Goal: Communication & Community: Answer question/provide support

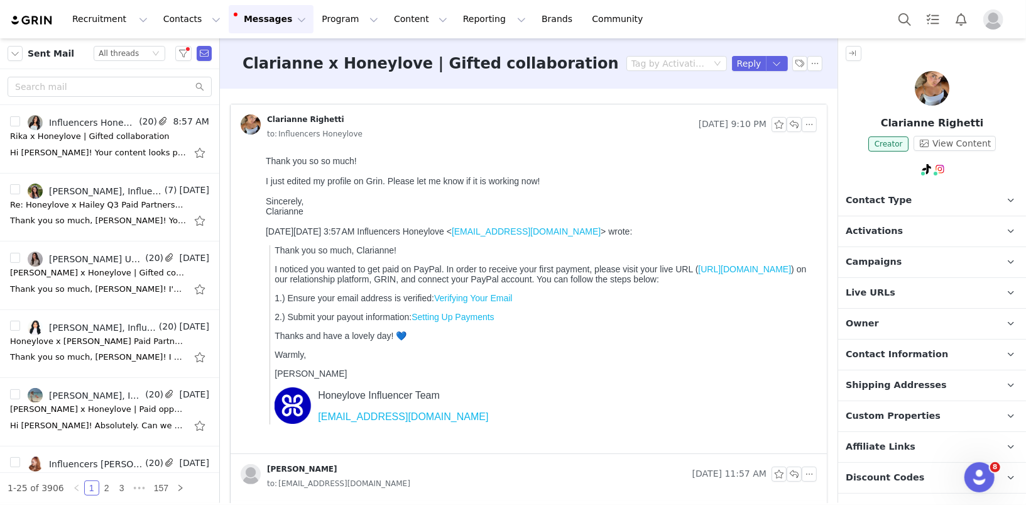
scroll to position [209, 0]
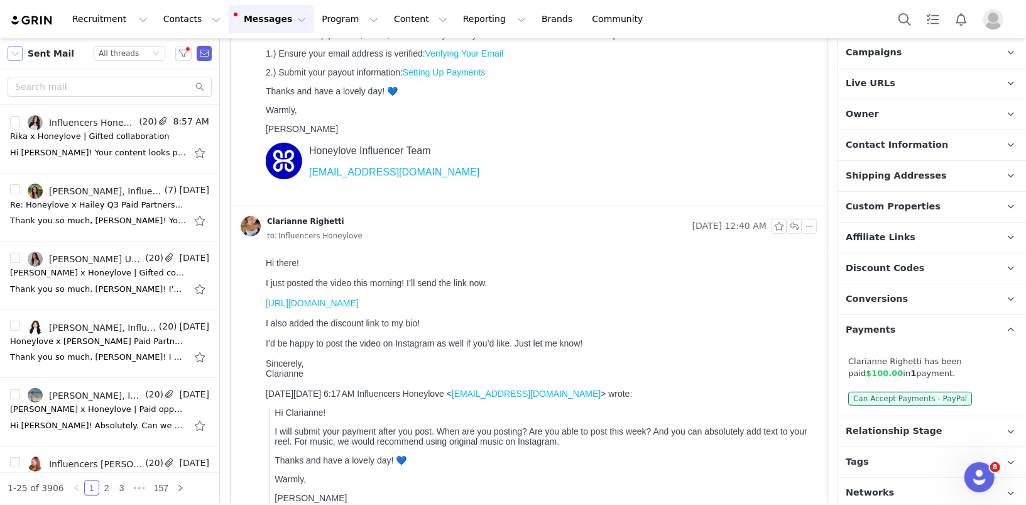
click at [16, 47] on button "button" at bounding box center [15, 53] width 15 height 15
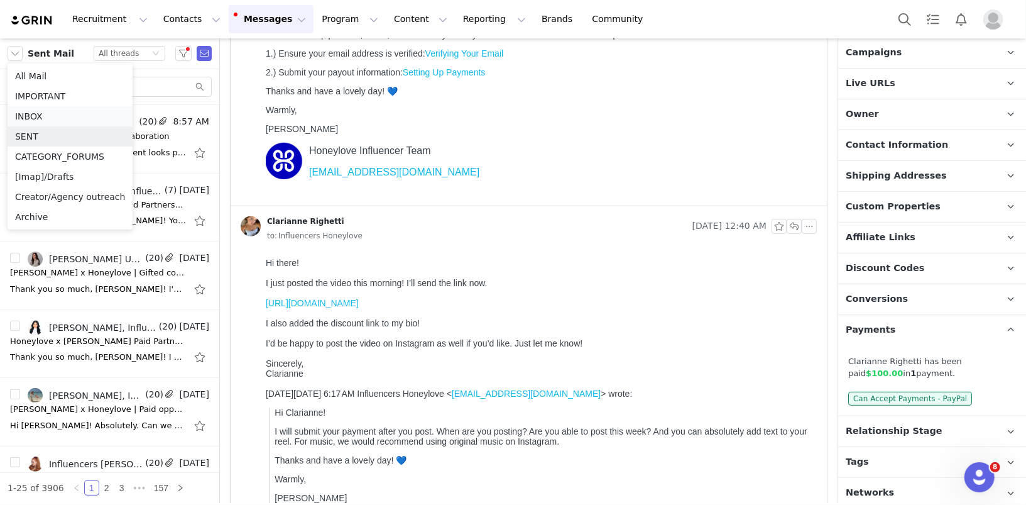
click at [49, 116] on li "INBOX" at bounding box center [70, 116] width 125 height 20
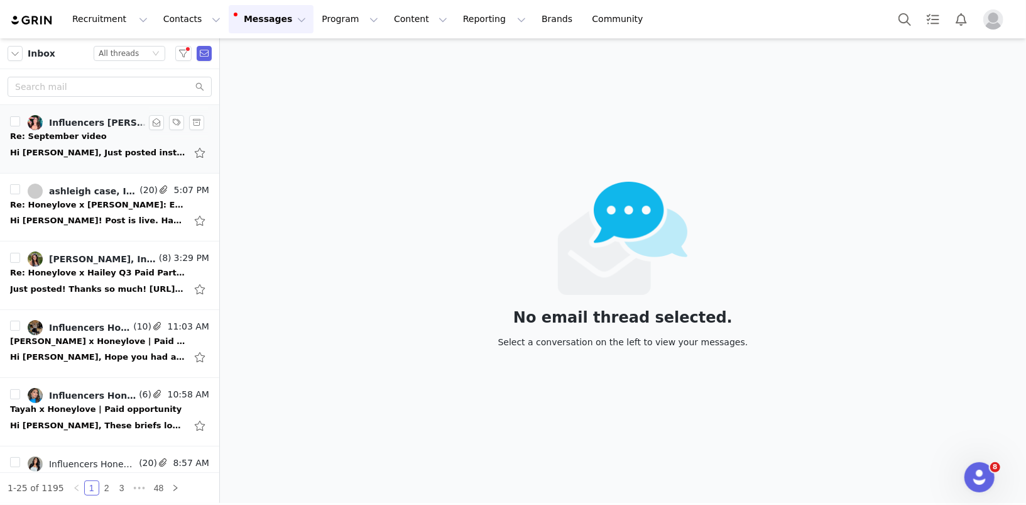
click at [78, 128] on link "Influencers [PERSON_NAME], [PERSON_NAME]" at bounding box center [89, 122] width 123 height 15
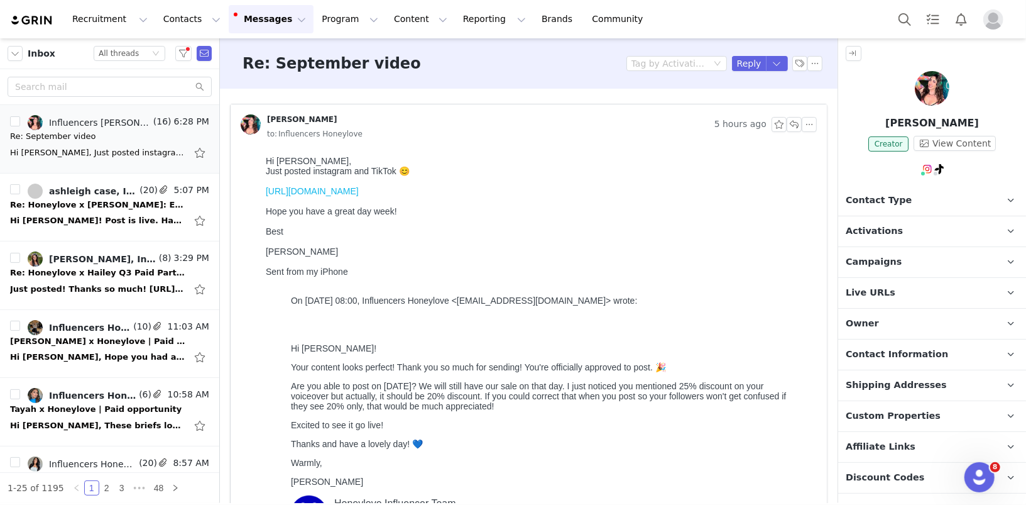
drag, startPoint x: 603, startPoint y: 196, endPoint x: 265, endPoint y: 197, distance: 338.1
click at [263, 197] on html "Hi Diana, Just posted instagram and TikTok 😊 https://www.instagram.com/reel/DOE…" at bounding box center [538, 376] width 556 height 452
copy link "https://www.instagram.com/reel/DOEVL9sEYD3/?igsh=Yzk1bGN3bTRodmE5"
click at [882, 227] on span "Activations" at bounding box center [874, 231] width 57 height 14
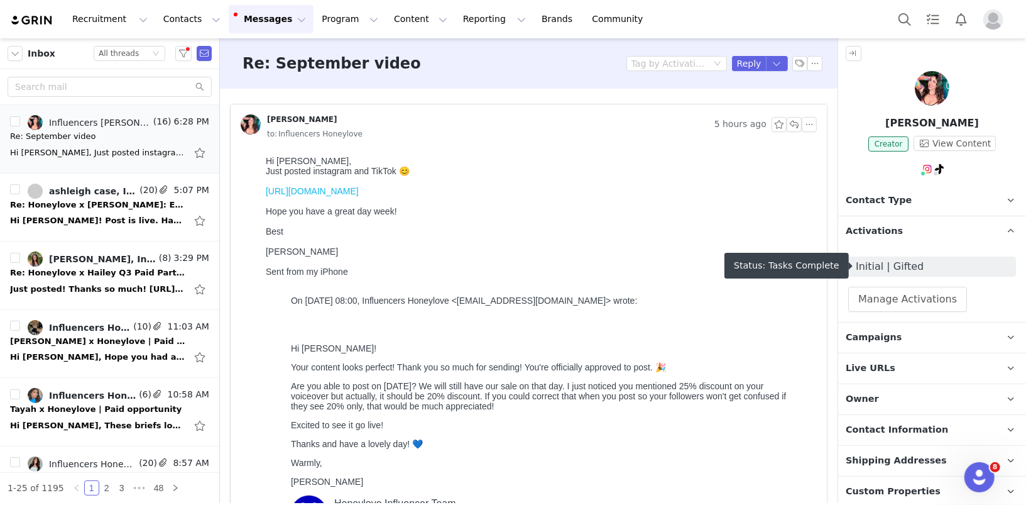
click at [882, 263] on span "Initial | Gifted" at bounding box center [932, 266] width 153 height 15
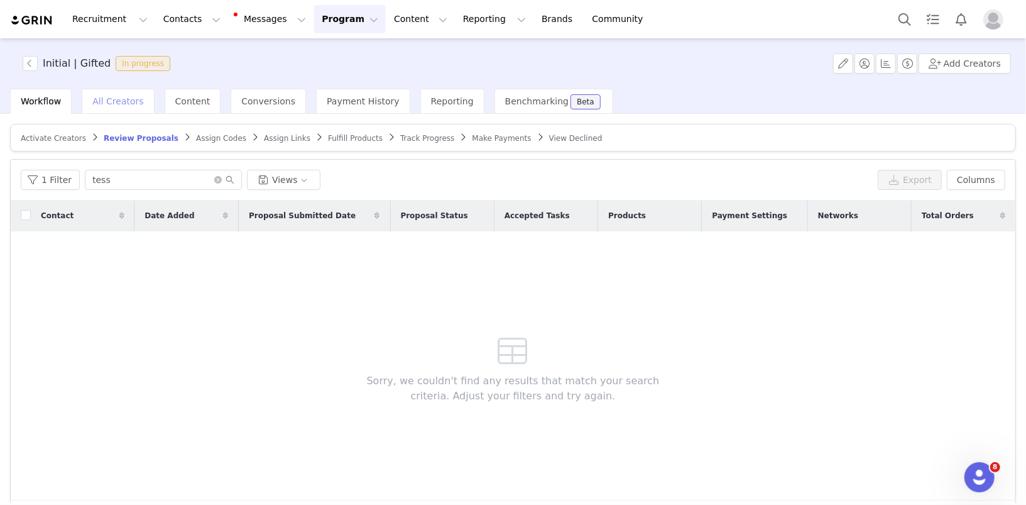
click at [111, 102] on span "All Creators" at bounding box center [117, 101] width 51 height 10
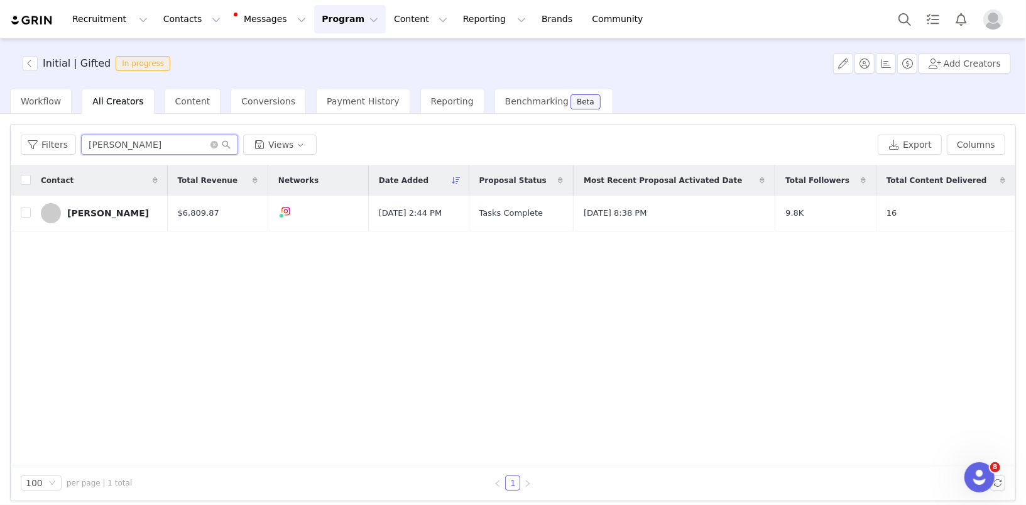
click at [135, 152] on input "[PERSON_NAME]" at bounding box center [159, 144] width 157 height 20
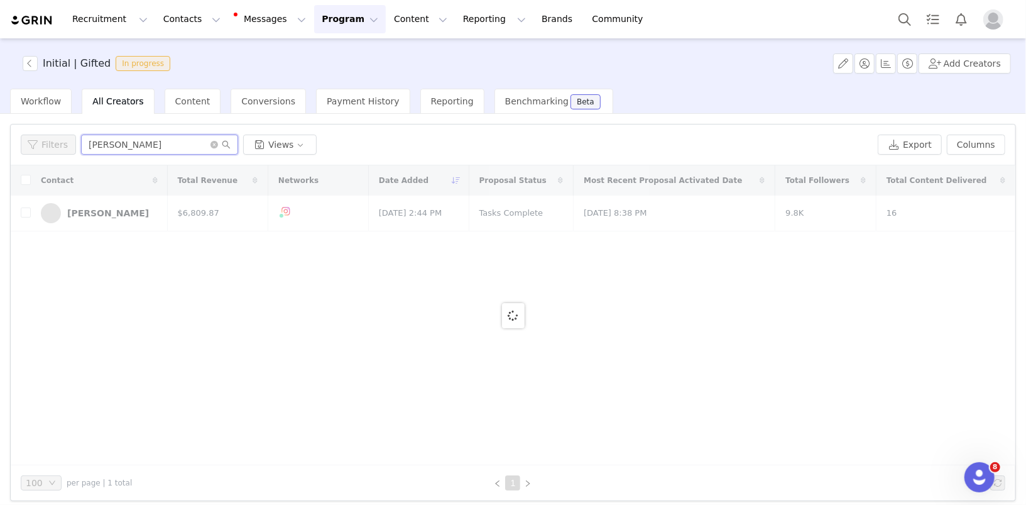
type input "[PERSON_NAME]"
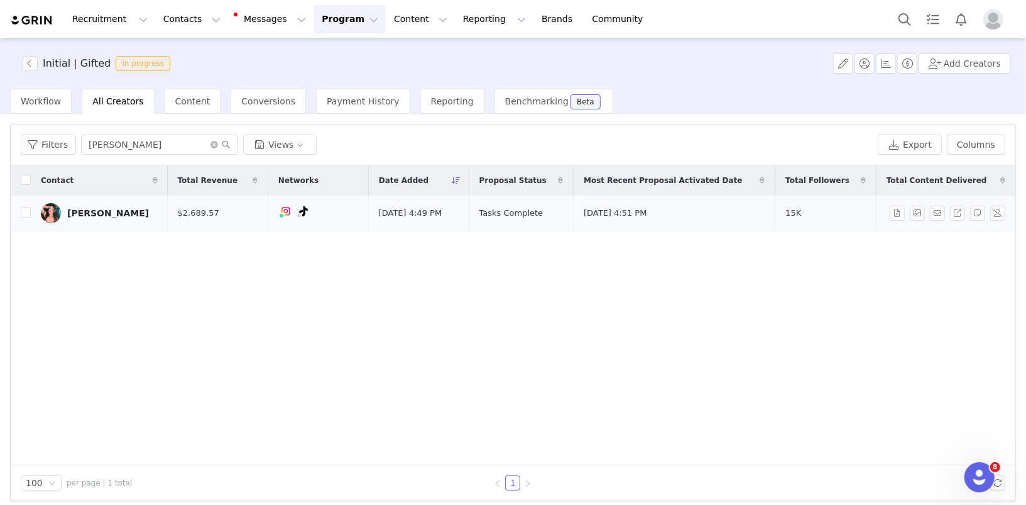
click at [92, 205] on link "[PERSON_NAME]" at bounding box center [99, 213] width 117 height 20
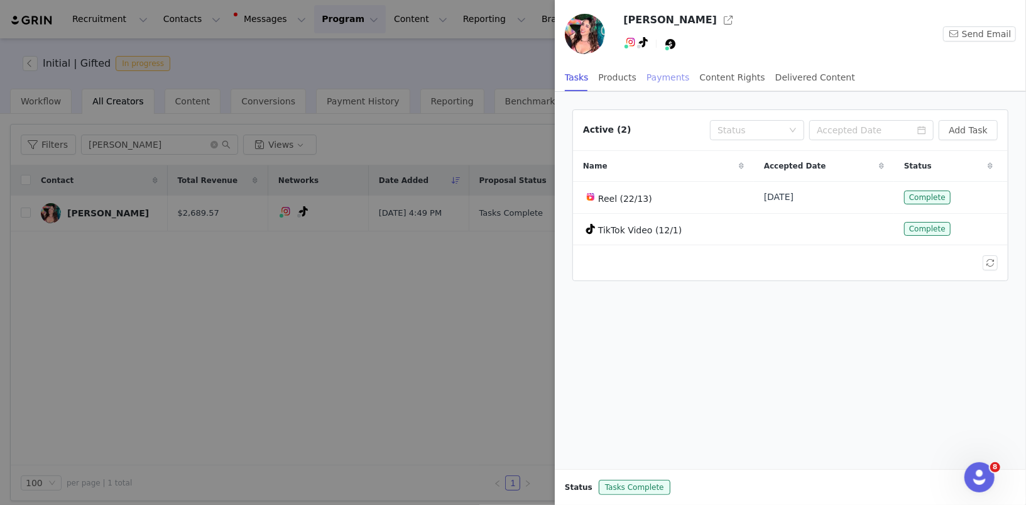
click at [667, 79] on div "Payments" at bounding box center [668, 77] width 43 height 28
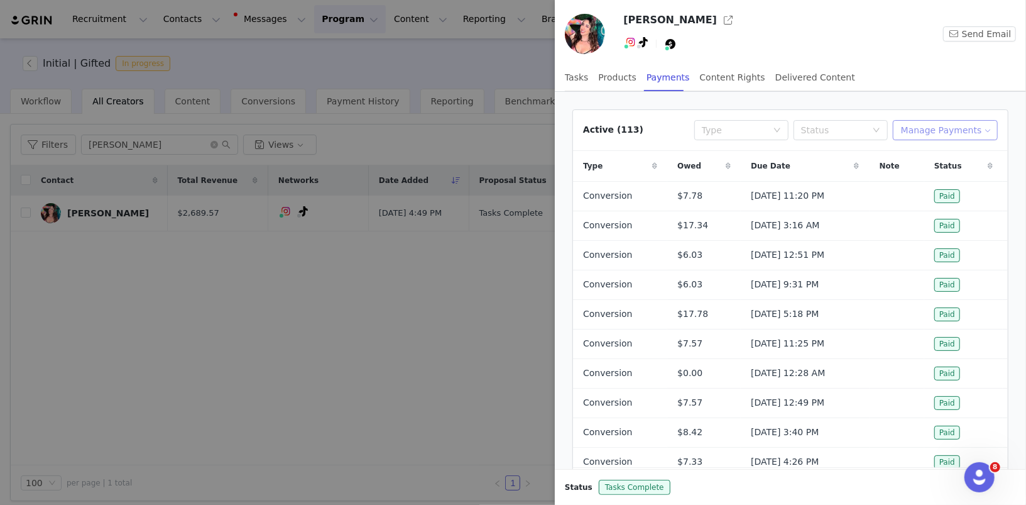
click at [965, 128] on button "Manage Payments" at bounding box center [945, 130] width 105 height 20
click at [943, 175] on span "Add Payable" at bounding box center [950, 174] width 54 height 14
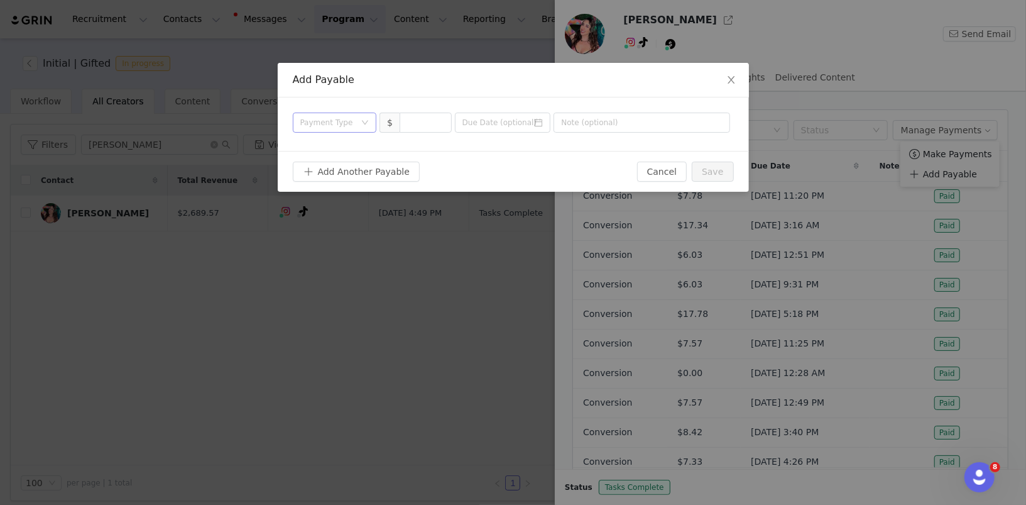
click at [318, 131] on div "Payment Type" at bounding box center [330, 122] width 61 height 19
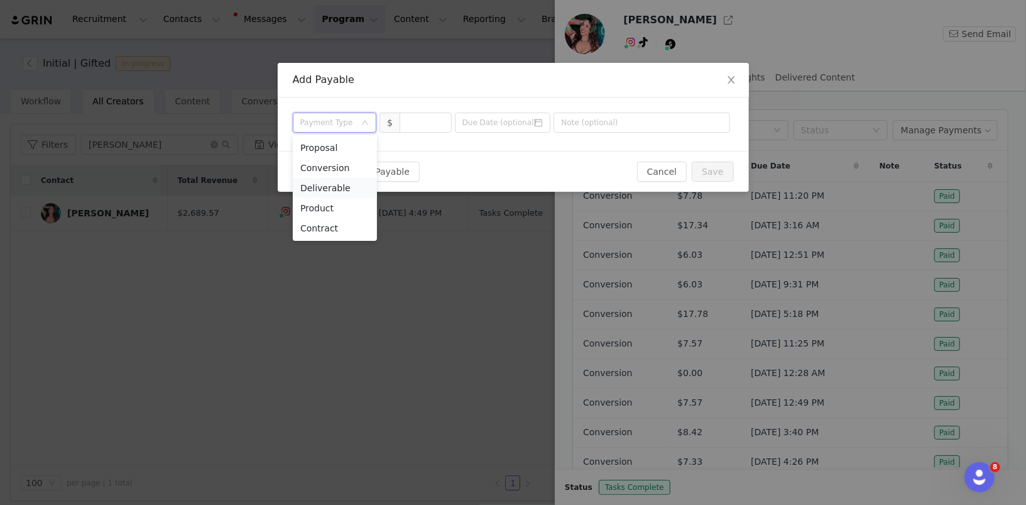
click at [339, 183] on li "Deliverable" at bounding box center [335, 188] width 84 height 20
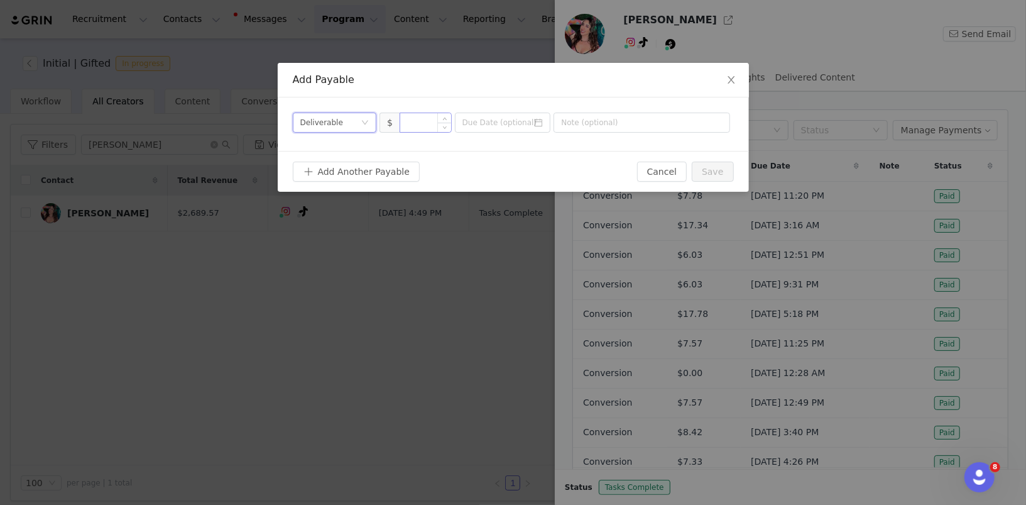
click at [433, 115] on input at bounding box center [425, 122] width 51 height 19
type input "100"
click at [533, 128] on input at bounding box center [503, 122] width 96 height 20
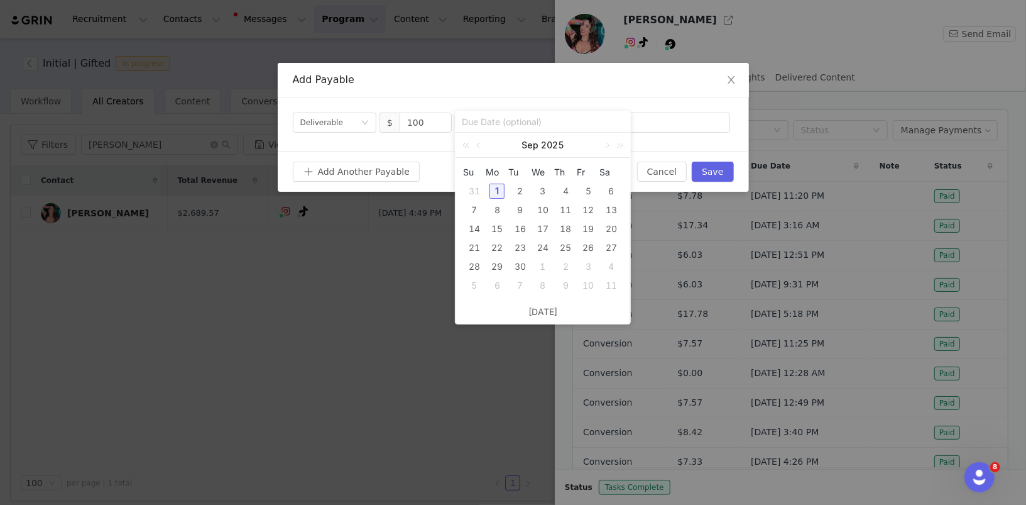
click at [495, 190] on div "1" at bounding box center [497, 191] width 15 height 15
type input "[DATE]"
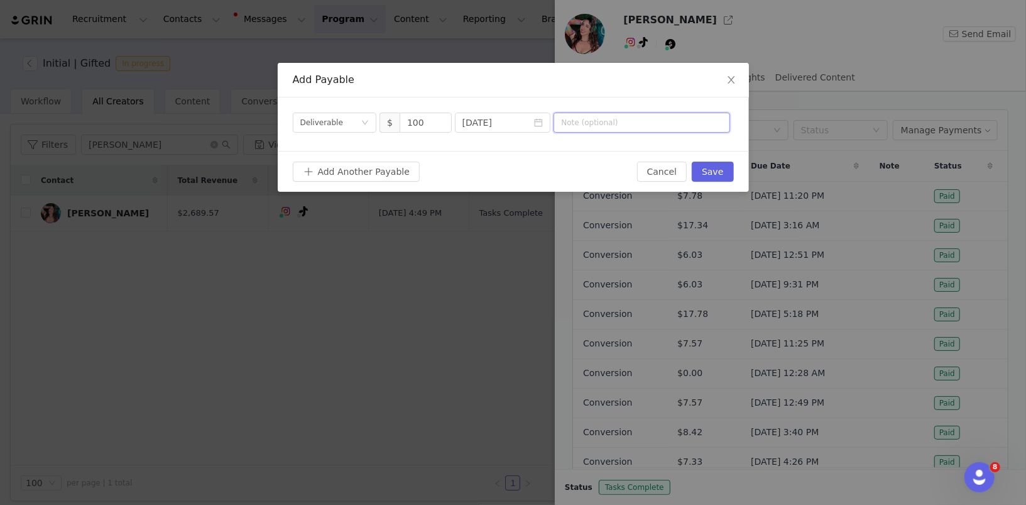
click at [597, 118] on input "text" at bounding box center [642, 122] width 177 height 20
type input "September reel"
click at [699, 168] on button "Save" at bounding box center [712, 172] width 41 height 20
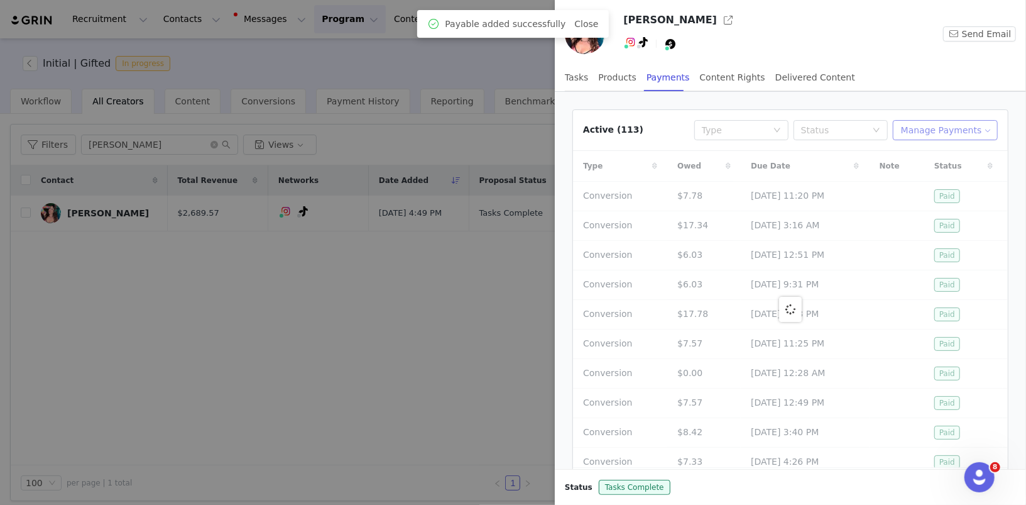
click at [928, 131] on button "Manage Payments" at bounding box center [945, 130] width 105 height 20
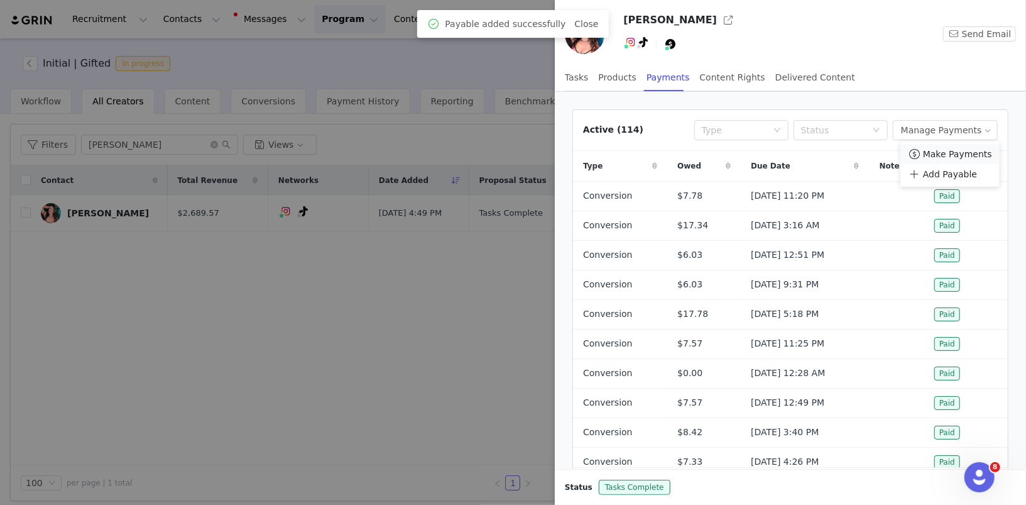
click at [934, 158] on span "Make Payments" at bounding box center [957, 154] width 69 height 14
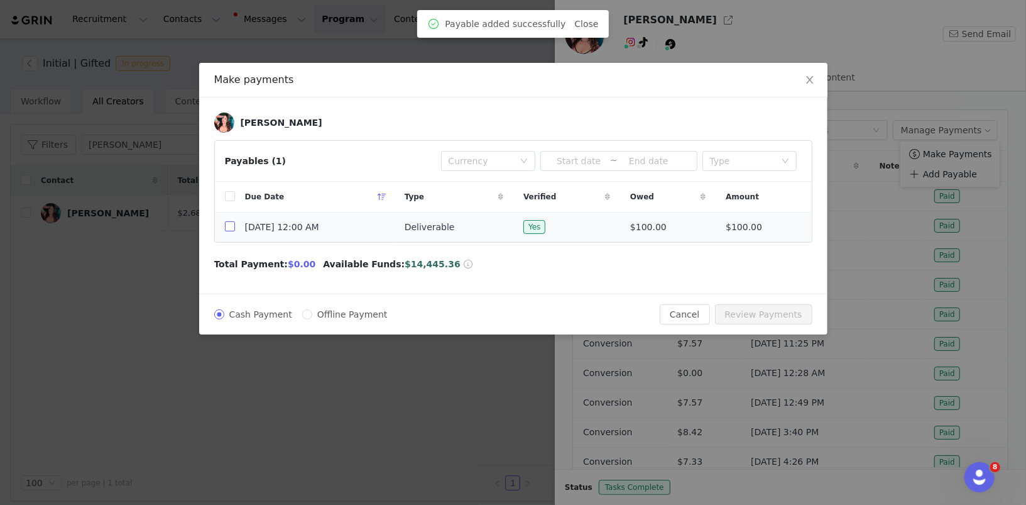
click at [231, 227] on input "checkbox" at bounding box center [230, 226] width 10 height 10
checkbox input "true"
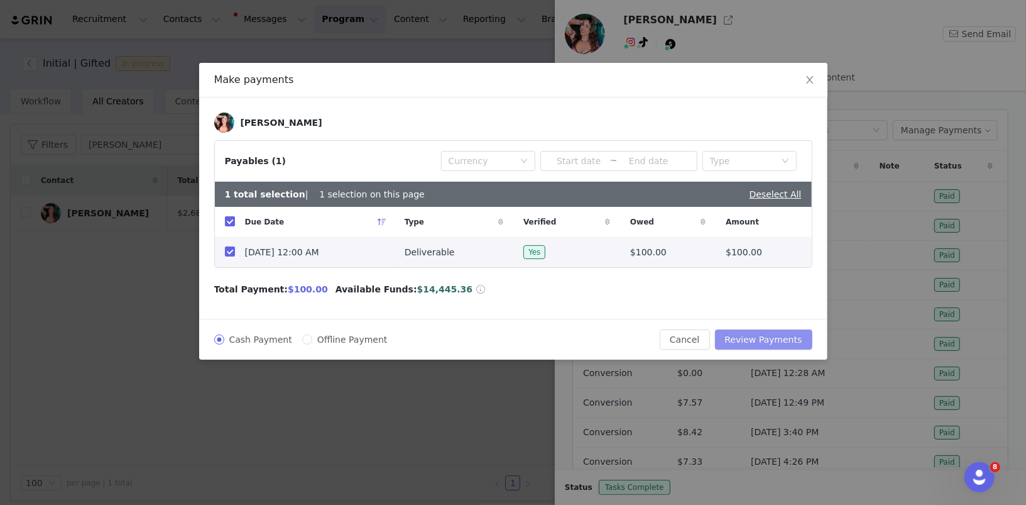
click at [753, 332] on button "Review Payments" at bounding box center [763, 339] width 97 height 20
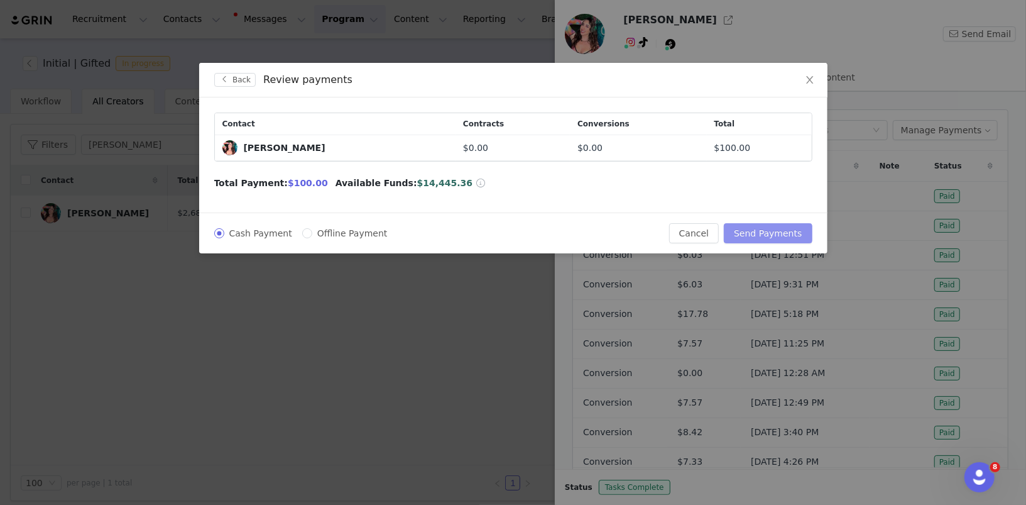
click at [771, 229] on button "Send Payments" at bounding box center [768, 233] width 88 height 20
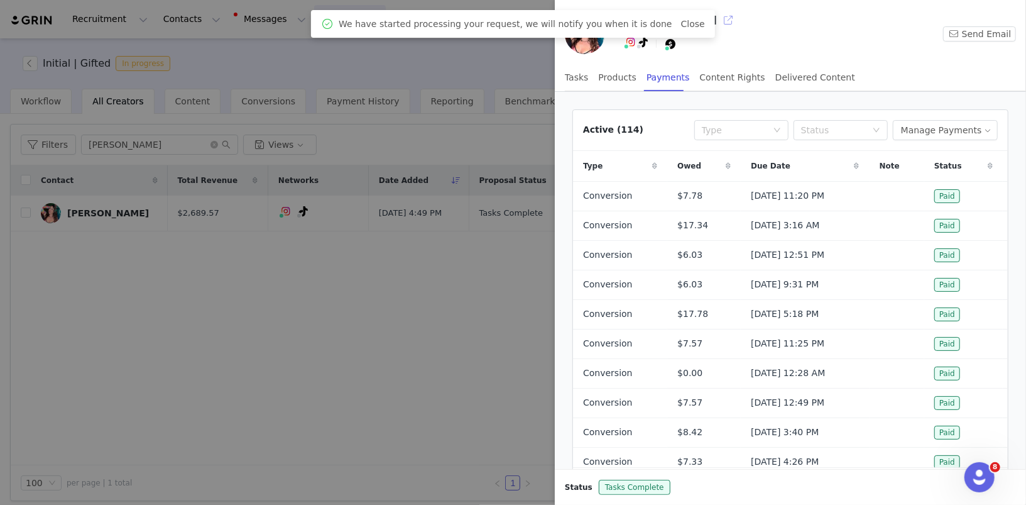
click at [718, 19] on button "button" at bounding box center [728, 20] width 20 height 20
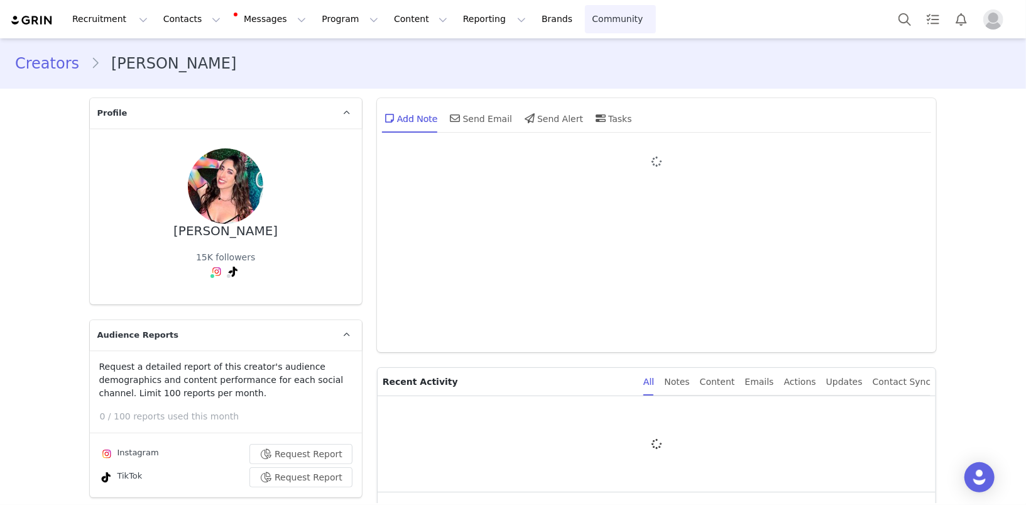
type input "+1 ([GEOGRAPHIC_DATA])"
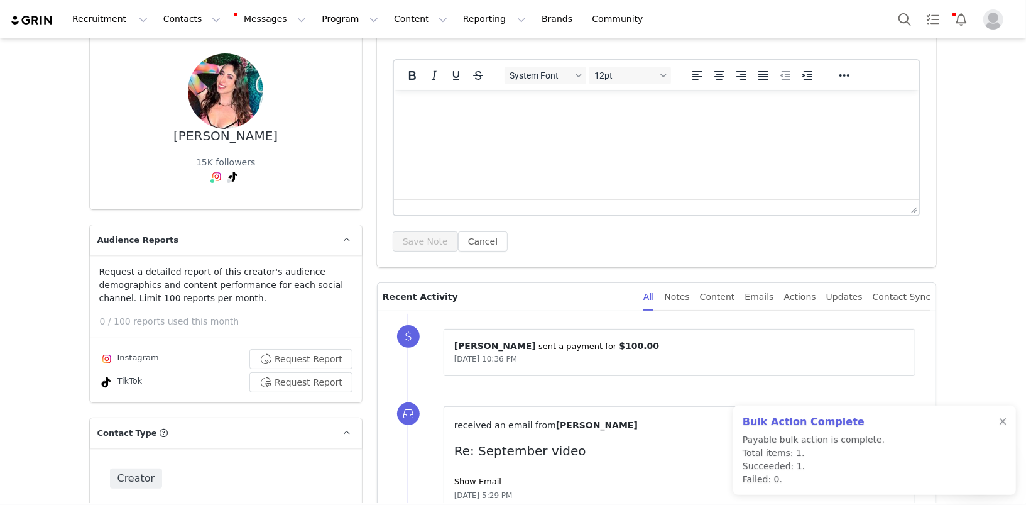
scroll to position [196, 0]
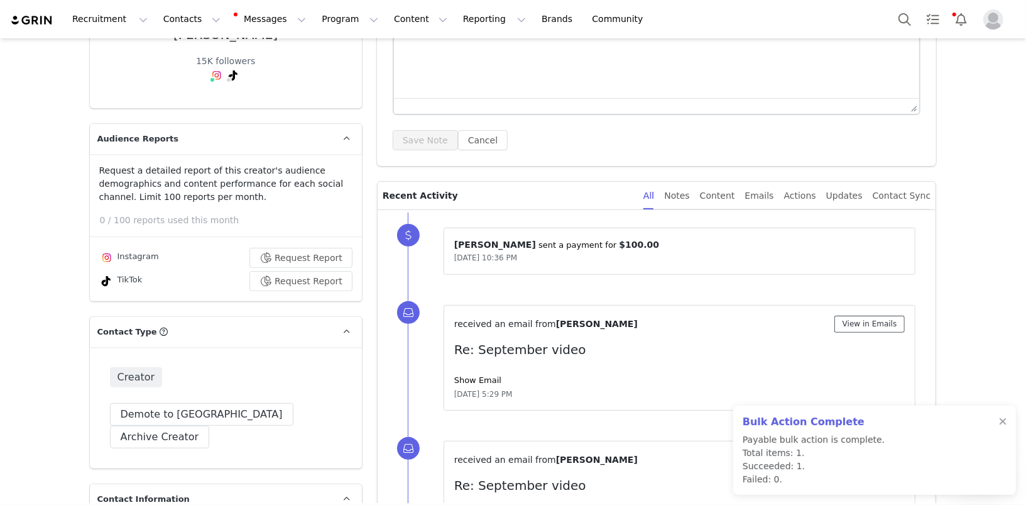
click at [868, 319] on button "View in Emails" at bounding box center [870, 323] width 71 height 17
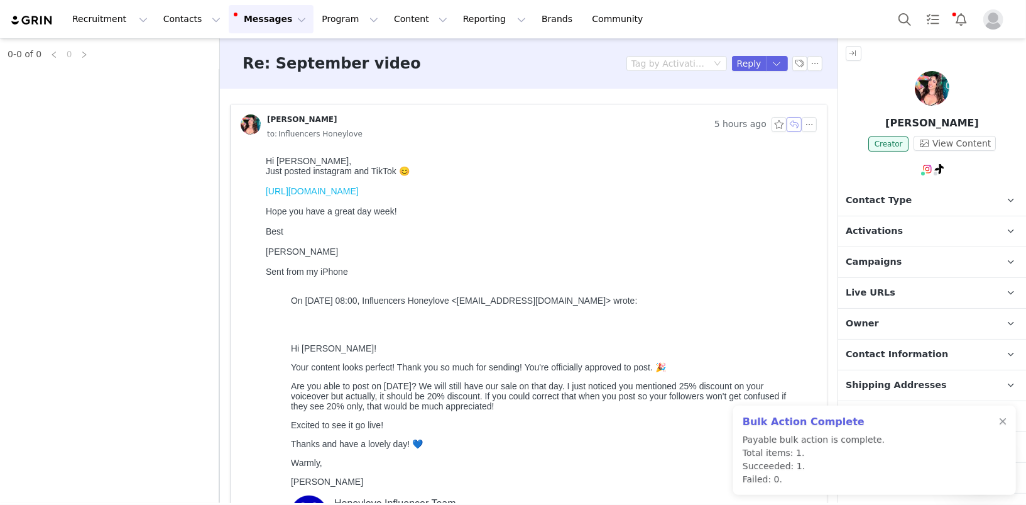
click at [799, 119] on button "button" at bounding box center [794, 124] width 15 height 15
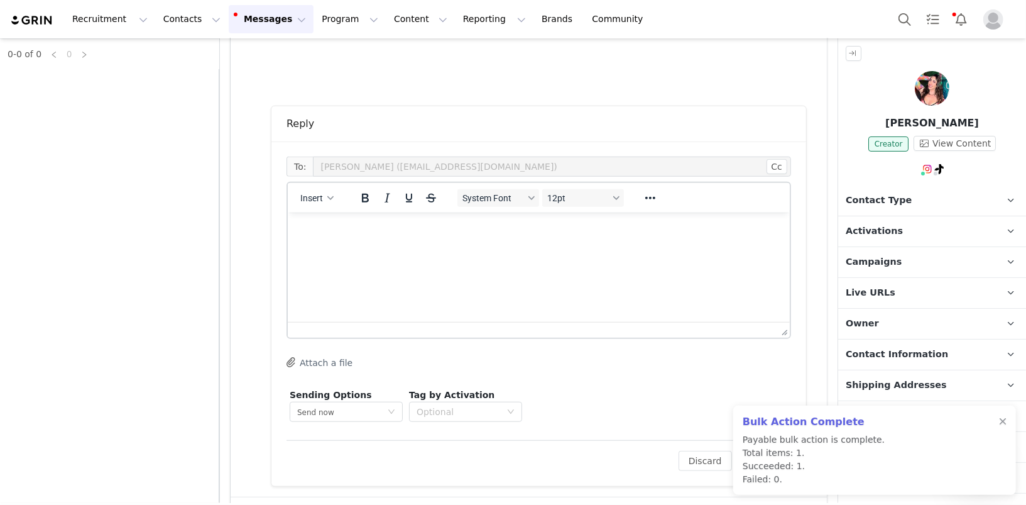
scroll to position [560, 0]
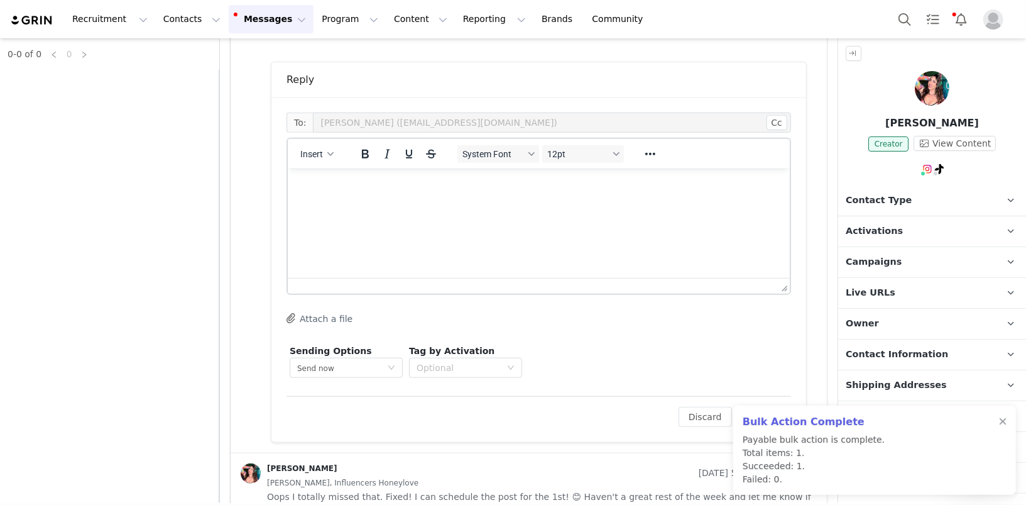
click at [419, 202] on html at bounding box center [538, 185] width 502 height 34
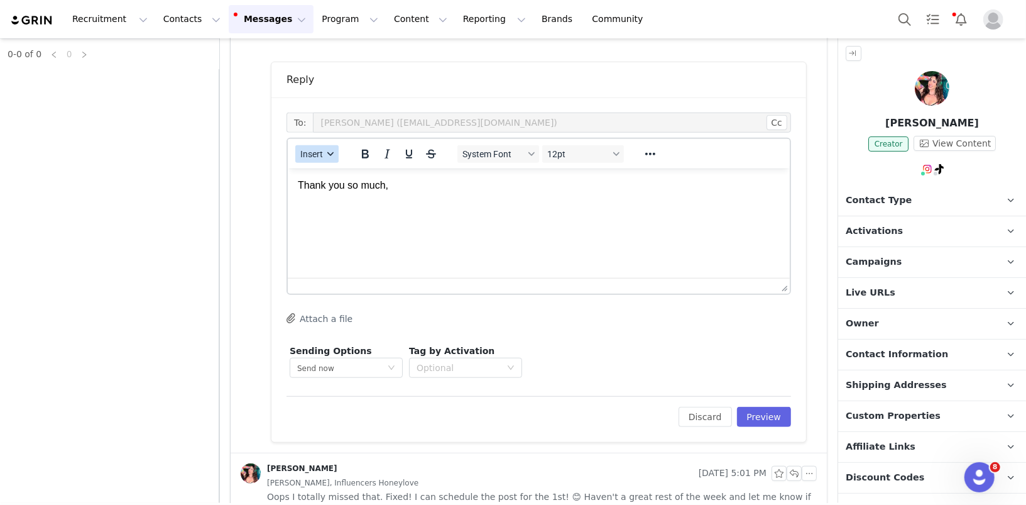
click at [326, 154] on div "button" at bounding box center [331, 154] width 10 height 6
click at [341, 195] on div "Insert Variable" at bounding box center [361, 194] width 113 height 15
select select
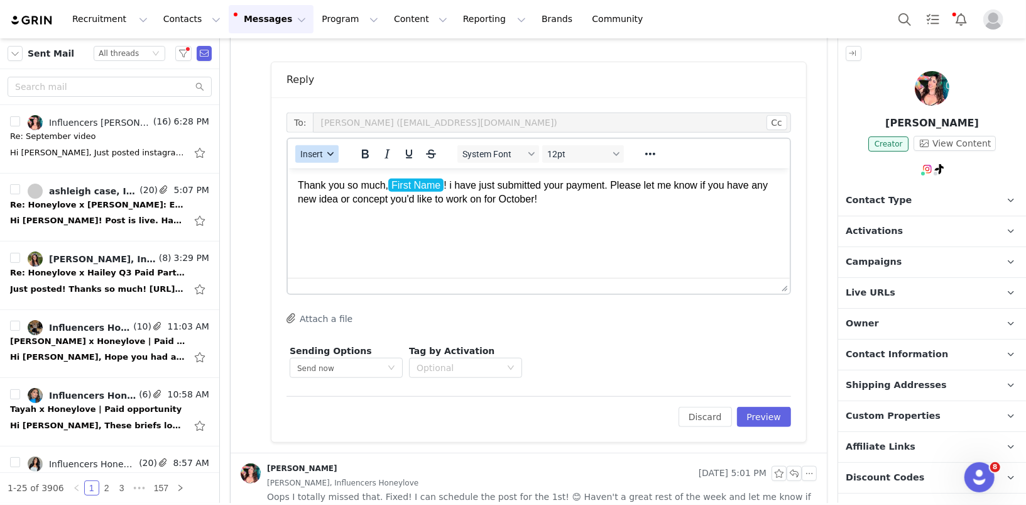
click at [317, 155] on span "Insert" at bounding box center [311, 154] width 23 height 10
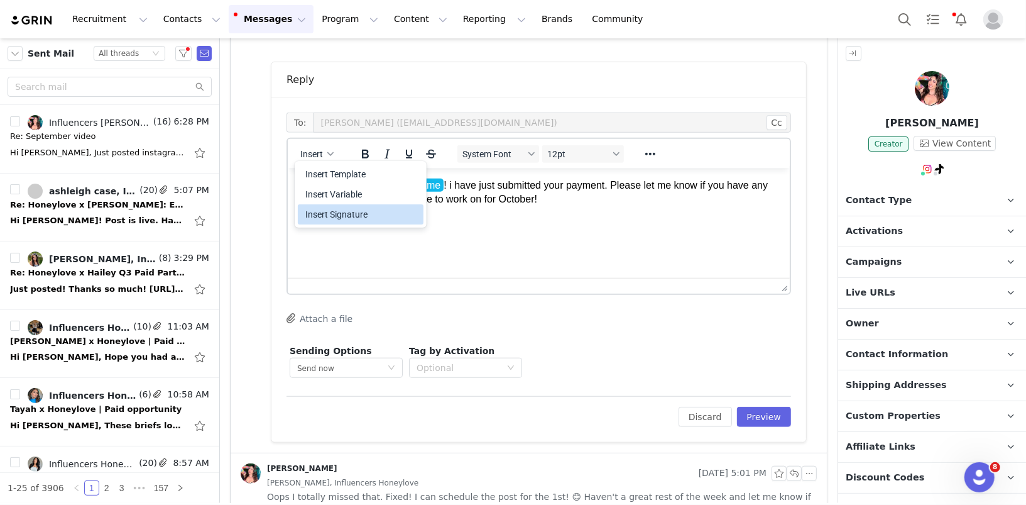
click at [344, 216] on div "Insert Signature" at bounding box center [361, 214] width 113 height 15
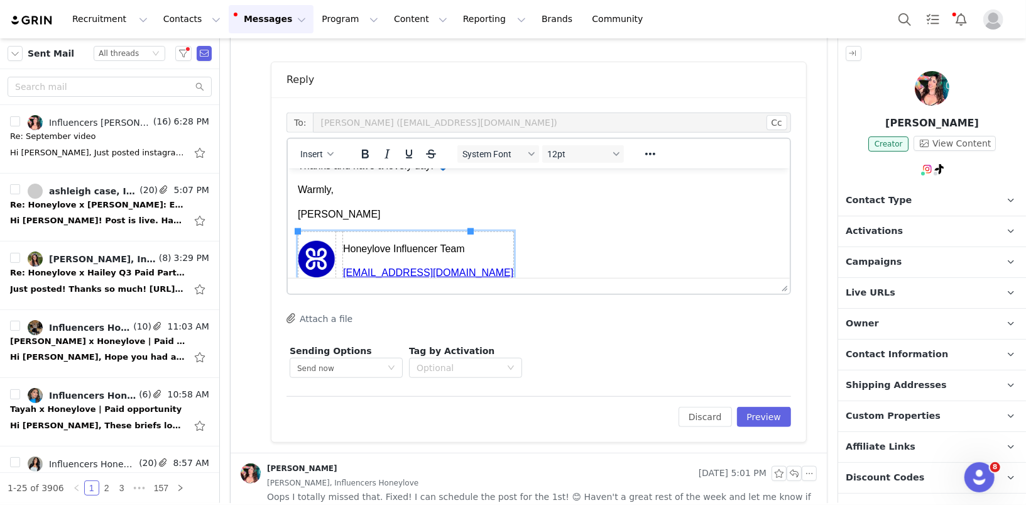
click at [579, 233] on body "Thank you so much, First Name ! i have just submitted your payment. Please let …" at bounding box center [538, 205] width 482 height 170
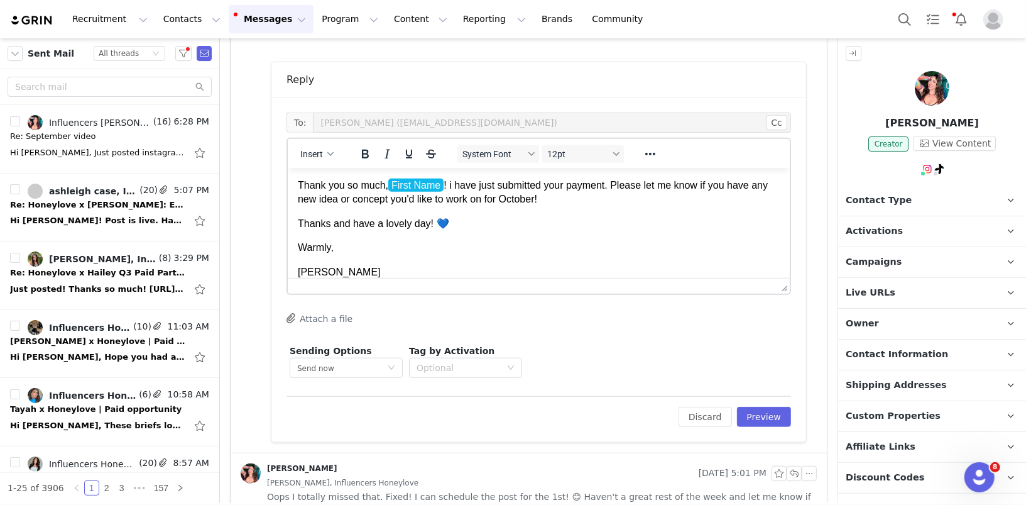
scroll to position [551, 0]
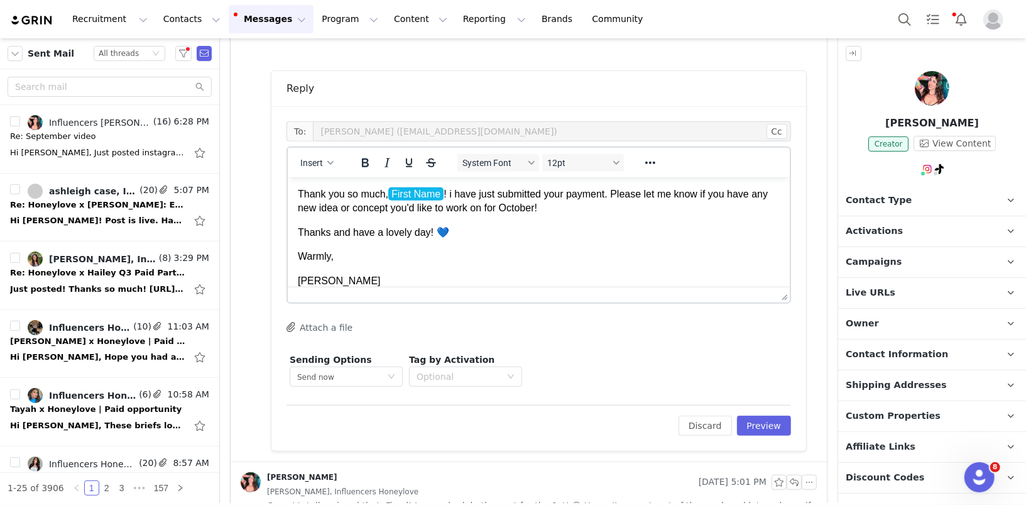
click at [567, 209] on p "Thank you so much, First Name ! i have just submitted your payment. Please let …" at bounding box center [538, 201] width 482 height 28
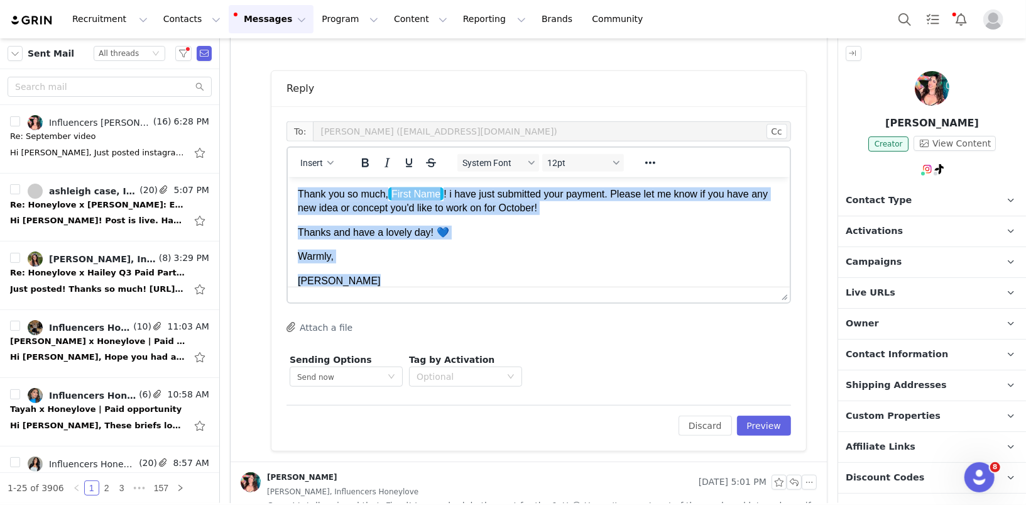
copy body "Thank you so much, First Name ! i have just submitted your payment. Please let …"
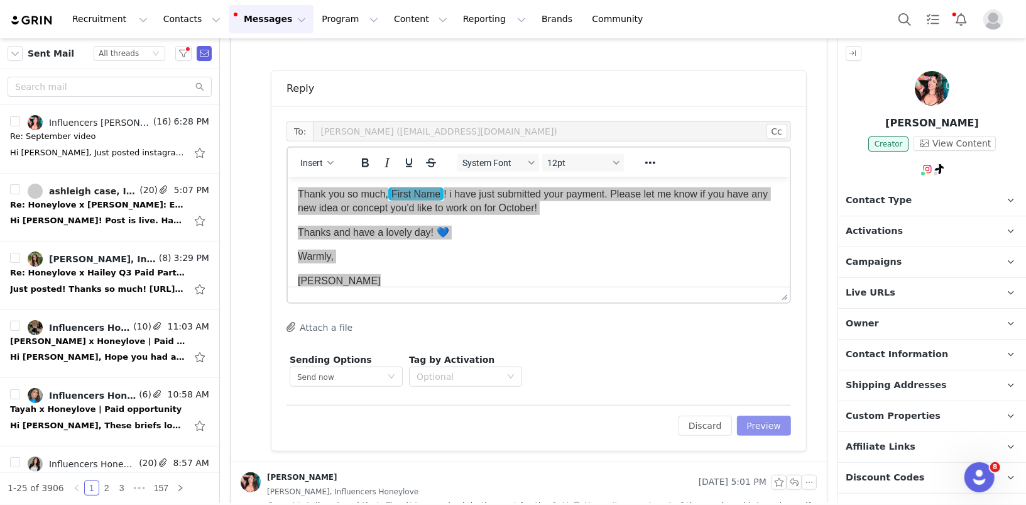
click at [767, 422] on button "Preview" at bounding box center [764, 425] width 55 height 20
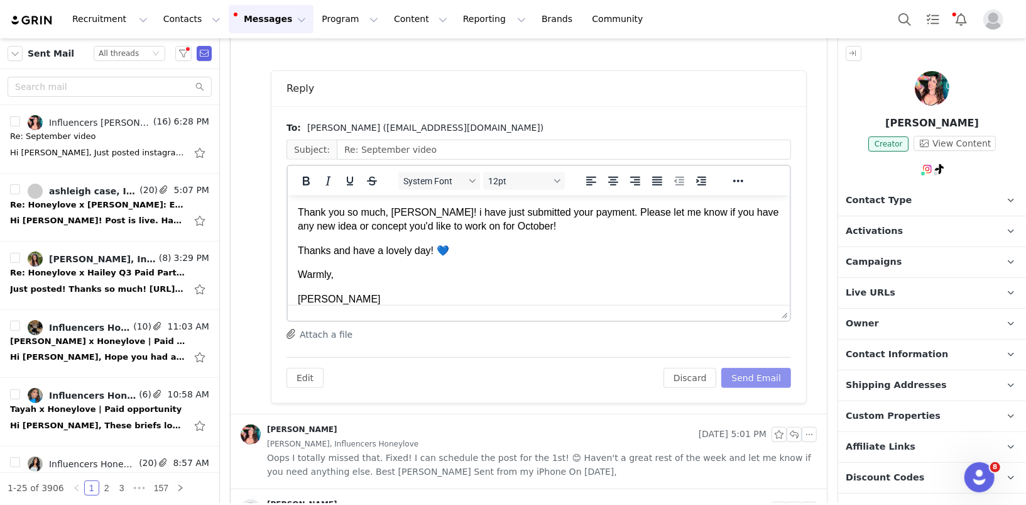
scroll to position [0, 0]
click at [424, 209] on p "Thank you so much, Carla! i have just submitted your payment. Please let me kno…" at bounding box center [538, 219] width 482 height 28
click at [765, 380] on button "Send Email" at bounding box center [756, 378] width 70 height 20
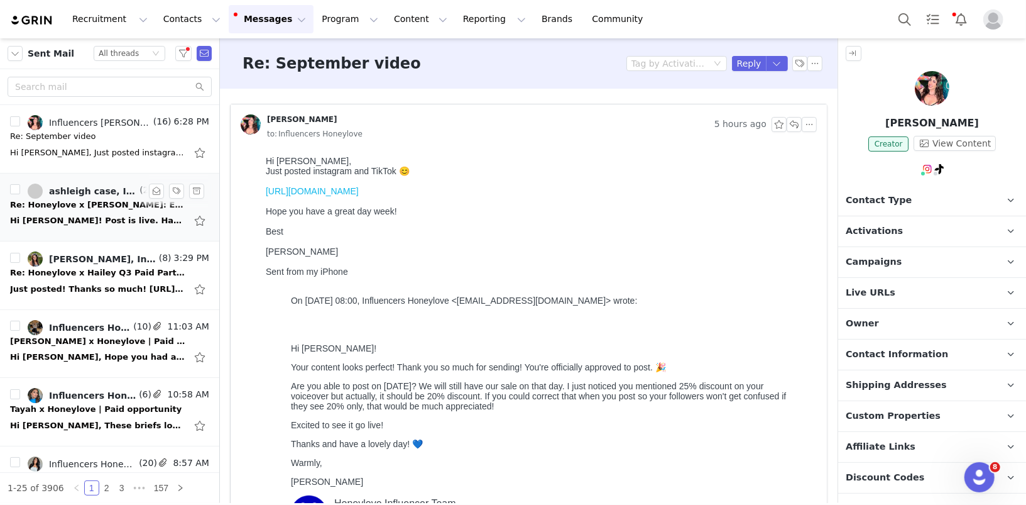
click at [75, 209] on div "Re: Honeylove x [PERSON_NAME]: Excited to Keep Creating Together This Q2!" at bounding box center [98, 205] width 176 height 13
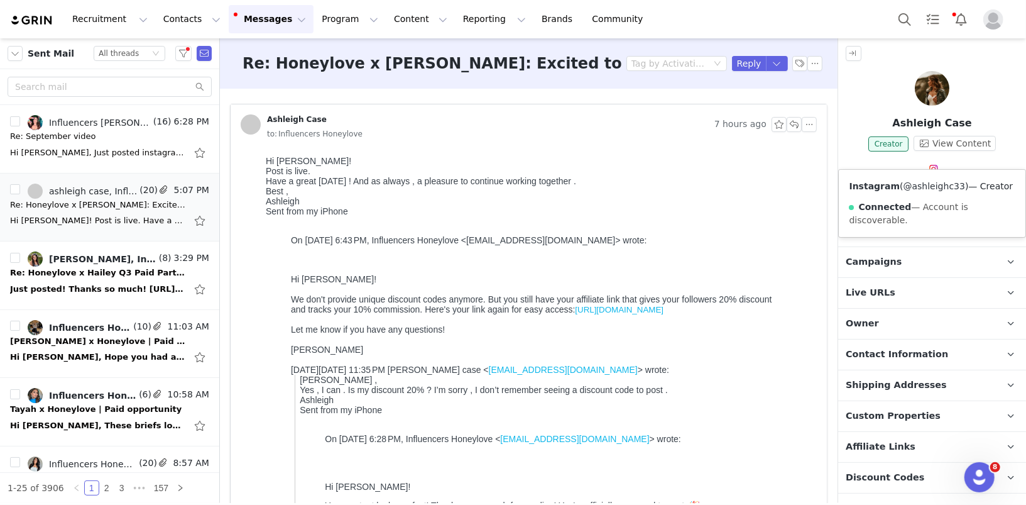
click at [930, 187] on link "@ashleighc33" at bounding box center [935, 186] width 62 height 10
click at [861, 224] on span "Activations" at bounding box center [874, 231] width 57 height 14
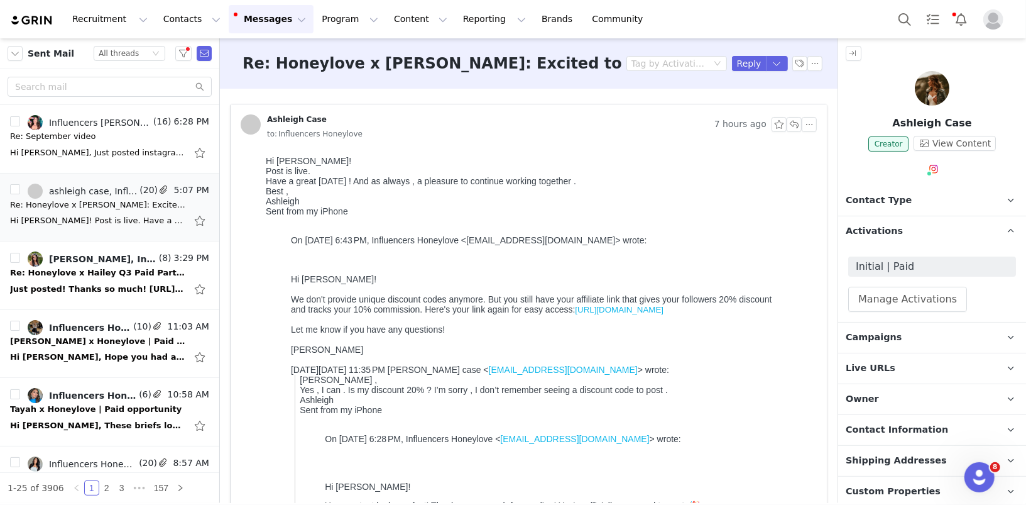
click at [880, 259] on span "Initial | Paid" at bounding box center [932, 266] width 153 height 15
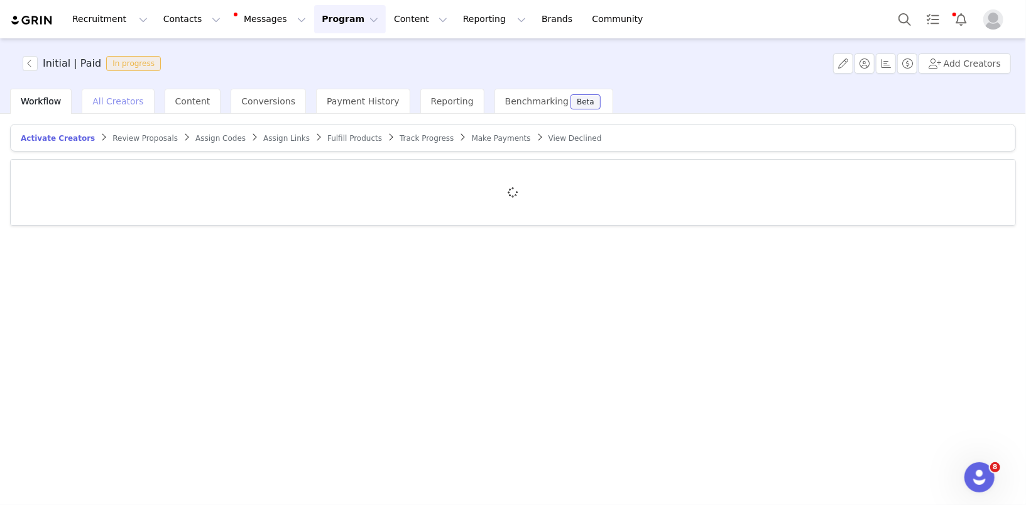
click at [107, 102] on span "All Creators" at bounding box center [117, 101] width 51 height 10
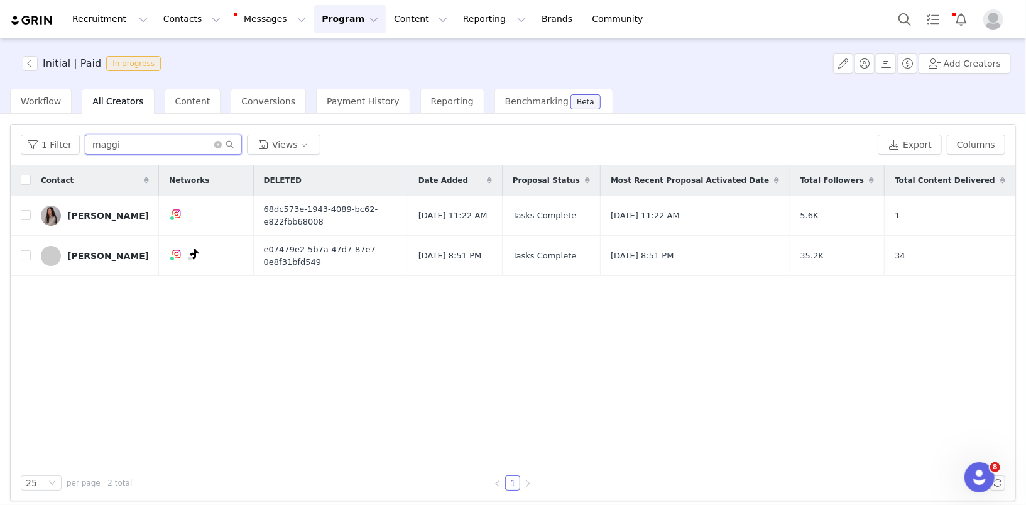
click at [119, 151] on input "maggi" at bounding box center [163, 144] width 157 height 20
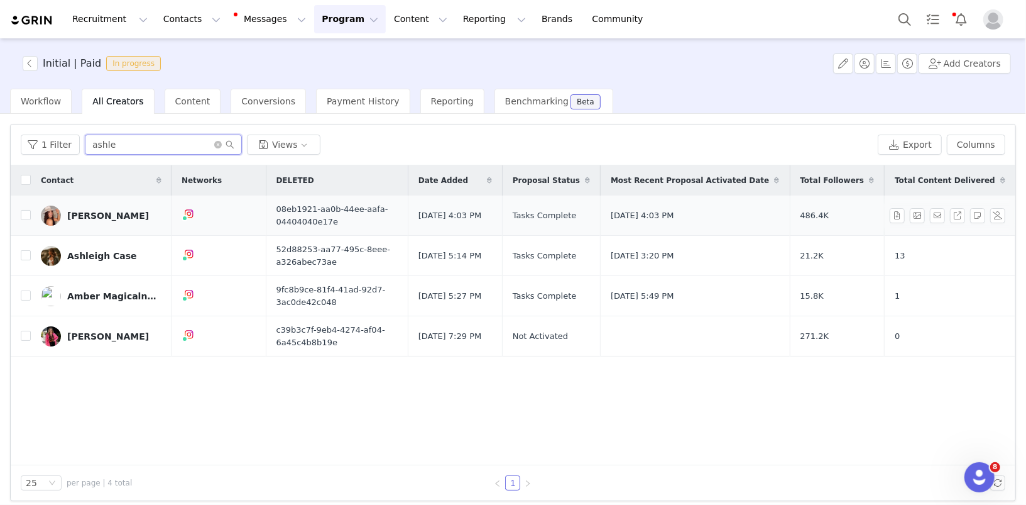
type input "ashle"
click at [98, 221] on link "Ashley Behrends" at bounding box center [101, 215] width 121 height 20
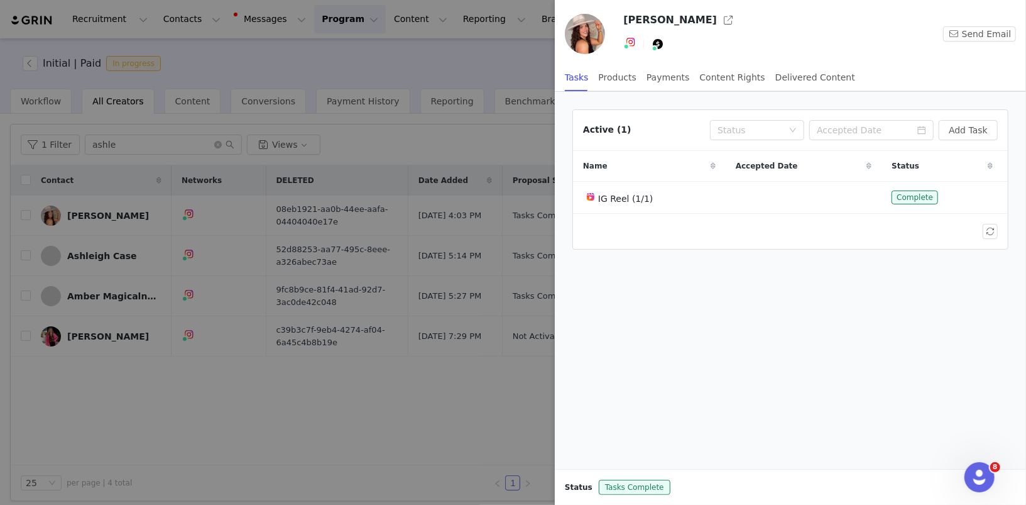
click at [87, 256] on div at bounding box center [513, 252] width 1026 height 505
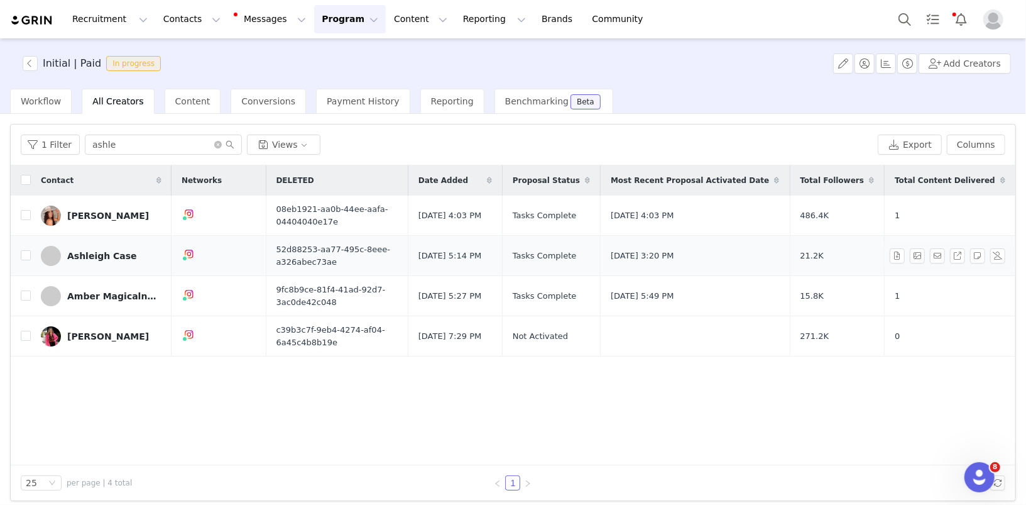
click at [107, 253] on div "Ashleigh Case" at bounding box center [102, 256] width 70 height 10
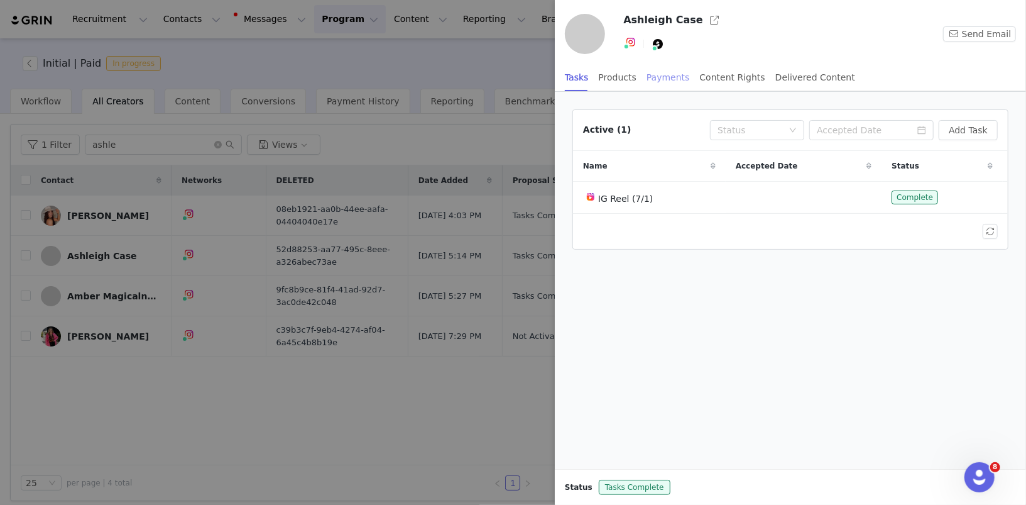
click at [668, 82] on div "Payments" at bounding box center [668, 77] width 43 height 28
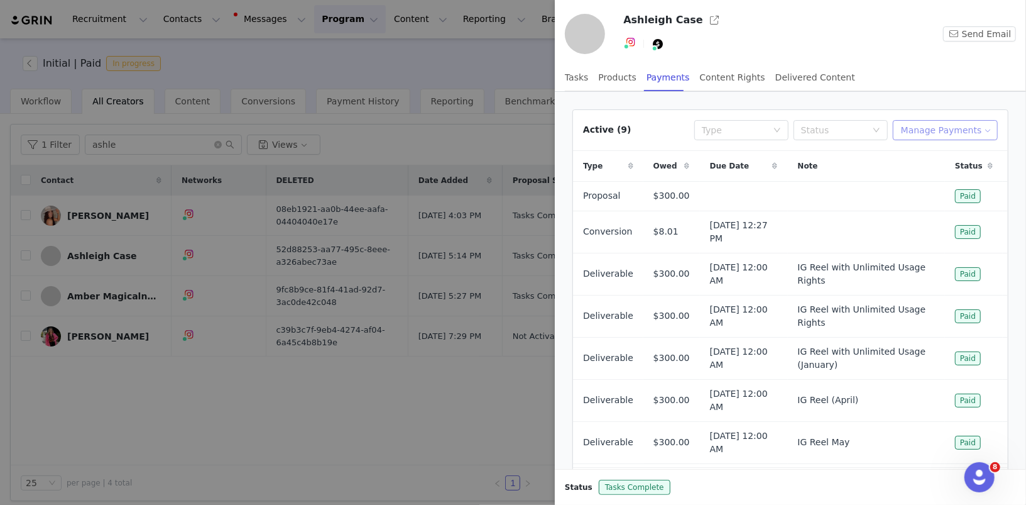
click at [967, 129] on button "Manage Payments" at bounding box center [945, 130] width 105 height 20
click at [952, 175] on span "Add Payable" at bounding box center [950, 174] width 54 height 14
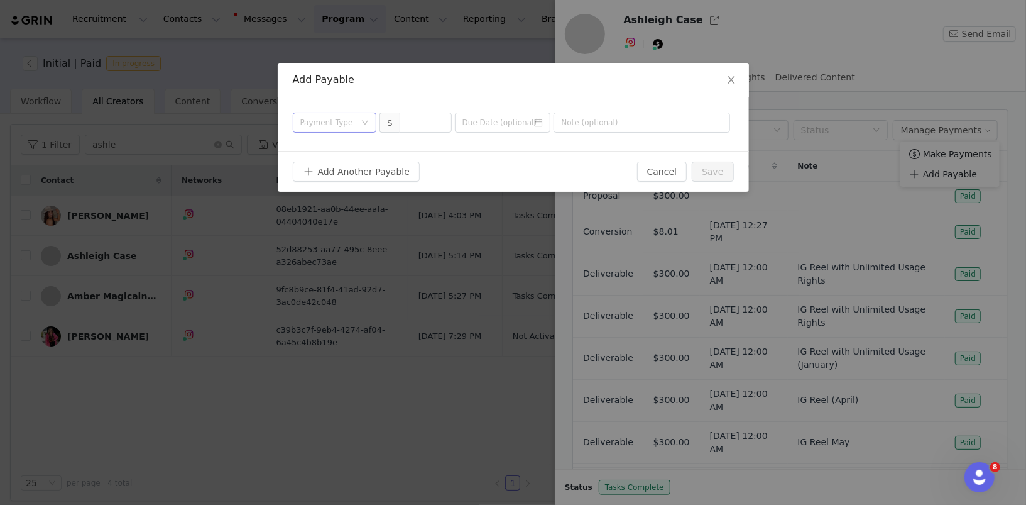
click at [330, 118] on div "Payment Type" at bounding box center [327, 122] width 55 height 13
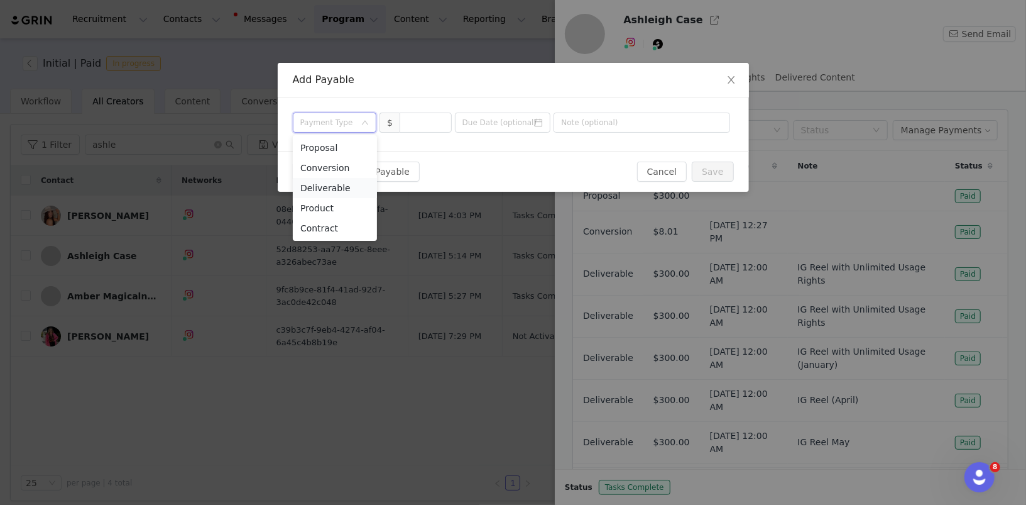
click at [334, 190] on li "Deliverable" at bounding box center [335, 188] width 84 height 20
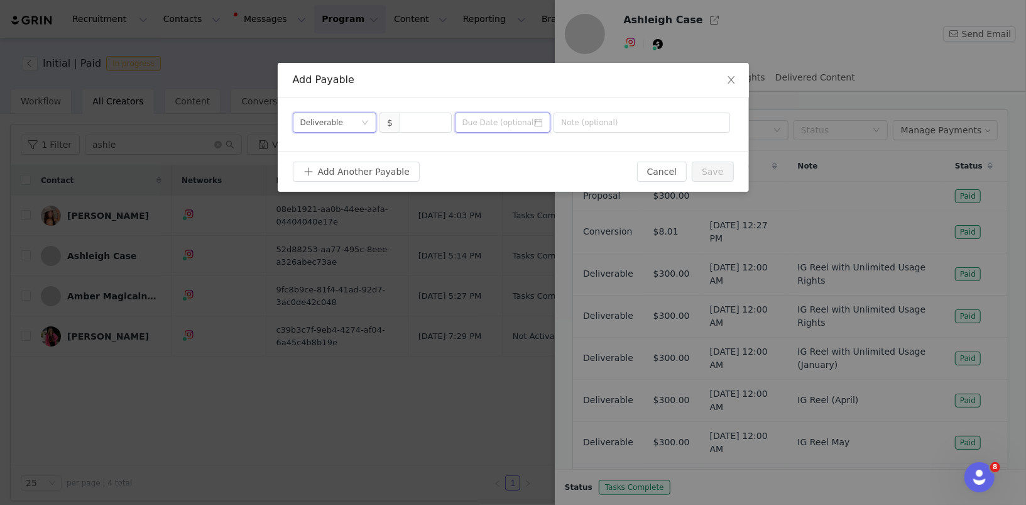
click at [486, 129] on input at bounding box center [503, 122] width 96 height 20
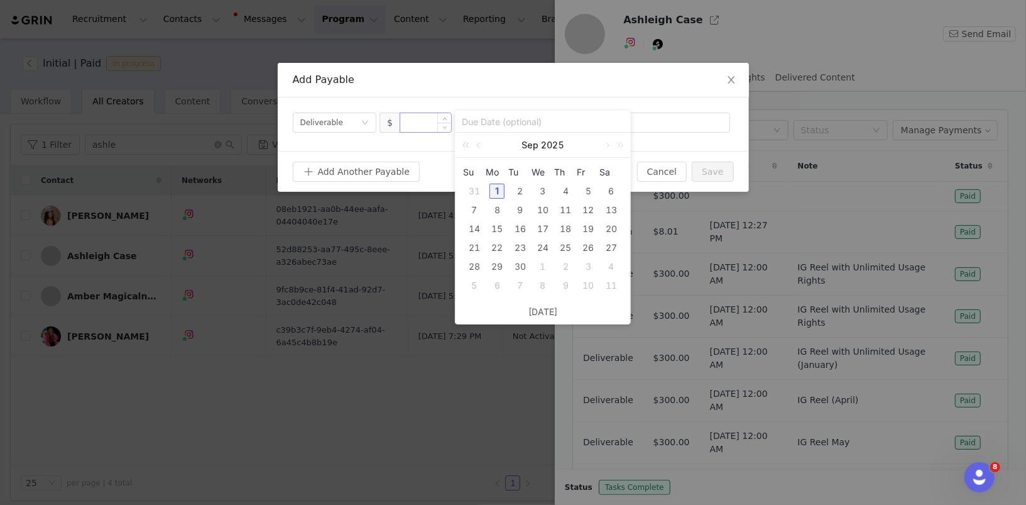
click at [429, 122] on input at bounding box center [425, 122] width 51 height 19
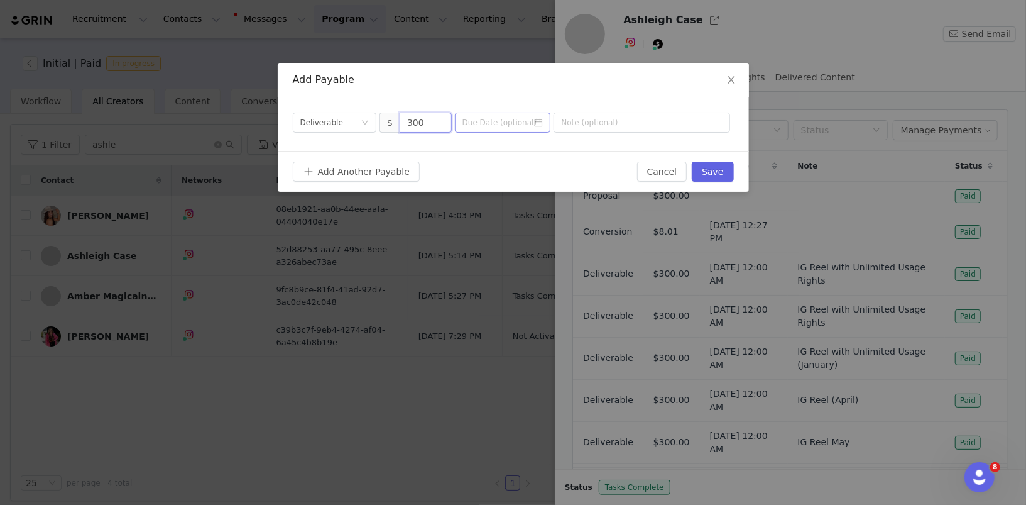
type input "300"
click at [513, 123] on input at bounding box center [503, 122] width 96 height 20
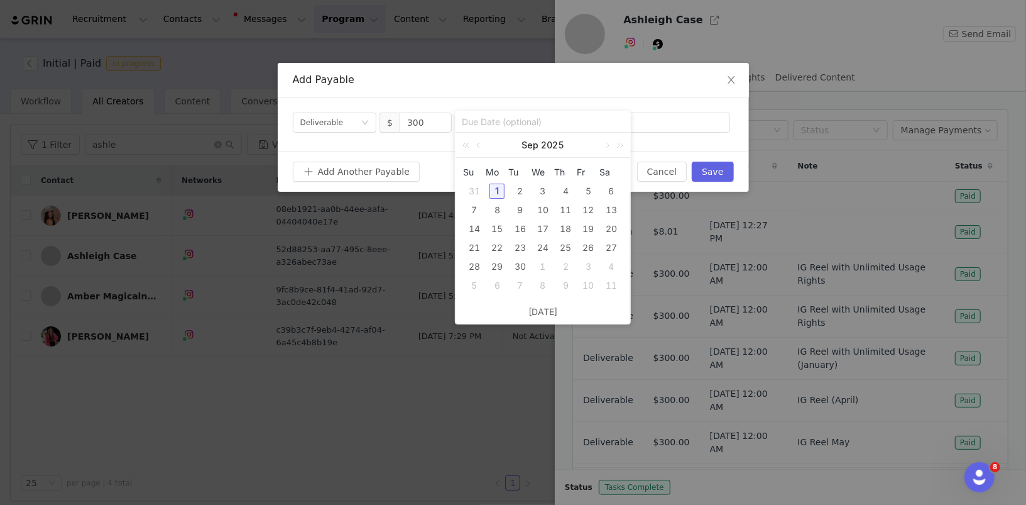
click at [499, 192] on div "1" at bounding box center [497, 191] width 15 height 15
type input "2025-09-01"
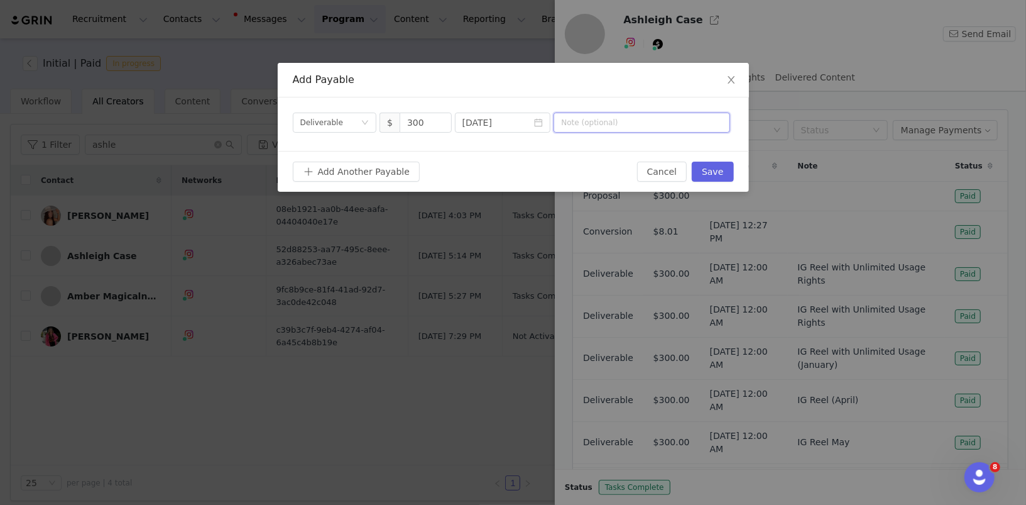
click at [607, 125] on input "text" at bounding box center [642, 122] width 177 height 20
type input "September Reel"
click at [711, 178] on button "Save" at bounding box center [712, 172] width 41 height 20
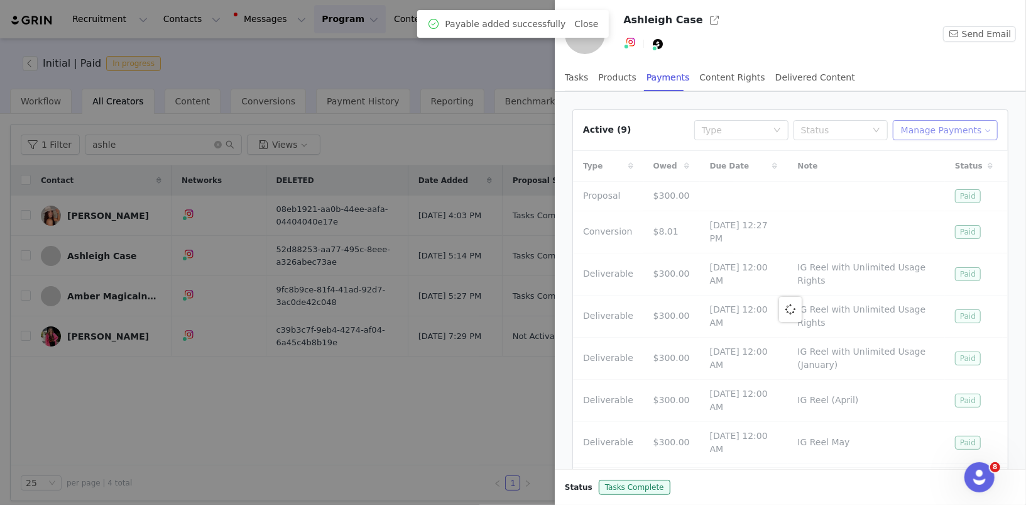
click at [951, 130] on button "Manage Payments" at bounding box center [945, 130] width 105 height 20
click at [955, 155] on span "Make Payments" at bounding box center [957, 154] width 69 height 14
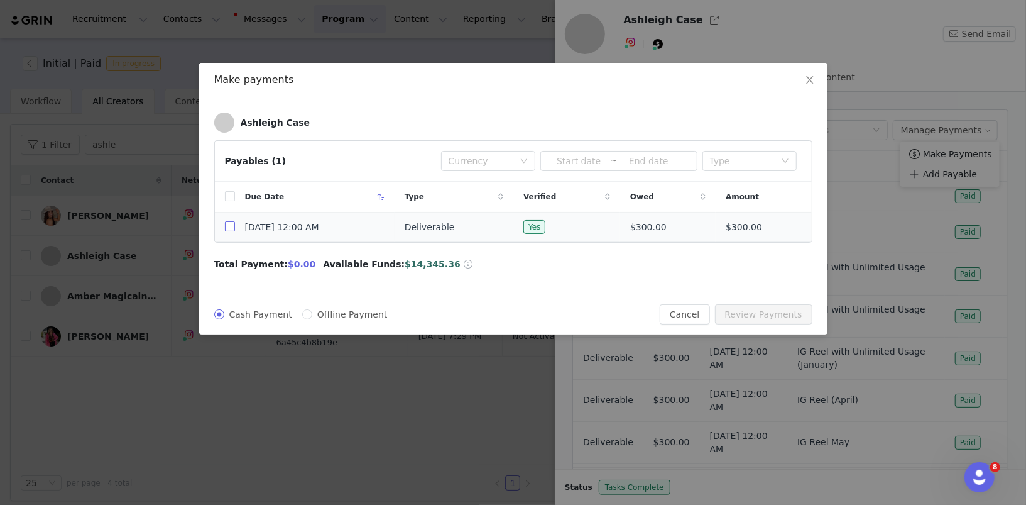
click at [231, 224] on input "checkbox" at bounding box center [230, 226] width 10 height 10
checkbox input "true"
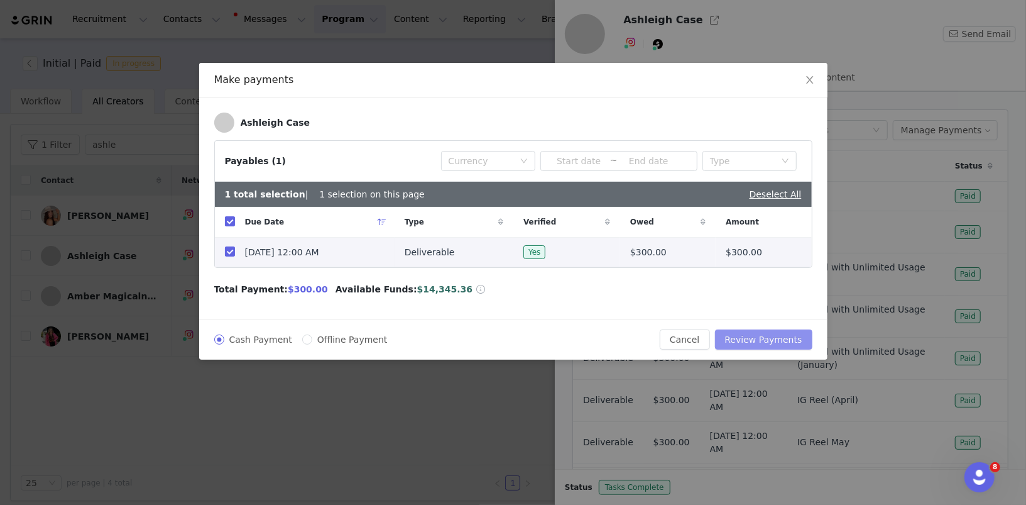
click at [772, 339] on button "Review Payments" at bounding box center [763, 339] width 97 height 20
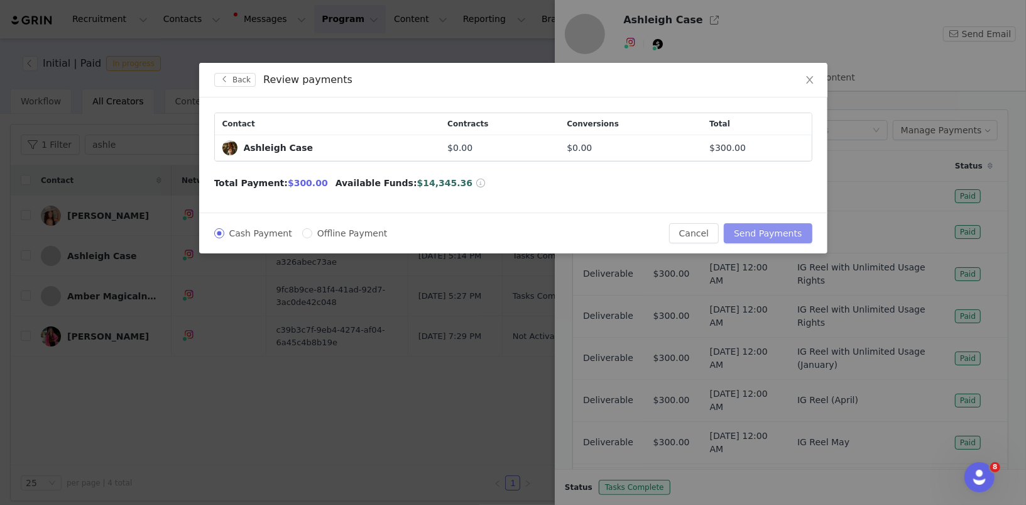
click at [770, 229] on button "Send Payments" at bounding box center [768, 233] width 88 height 20
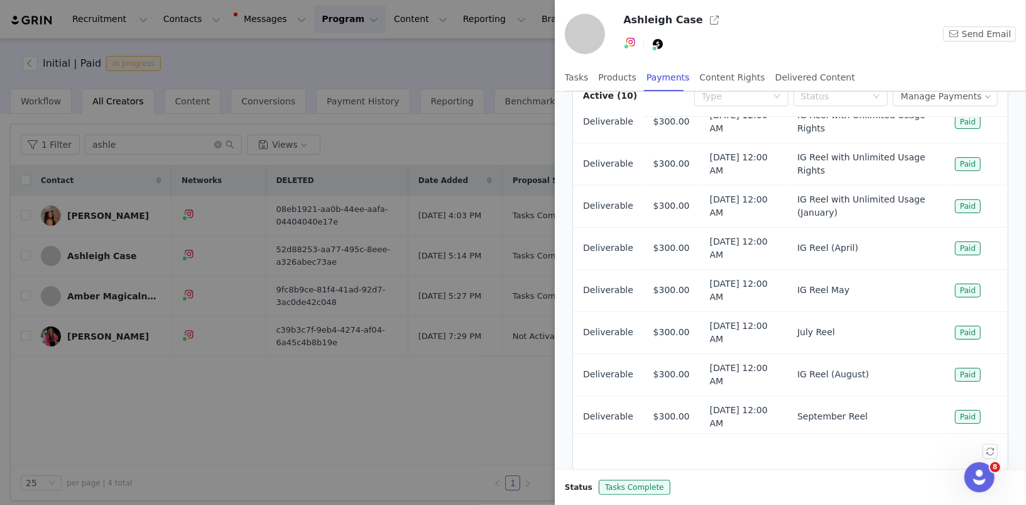
scroll to position [66, 0]
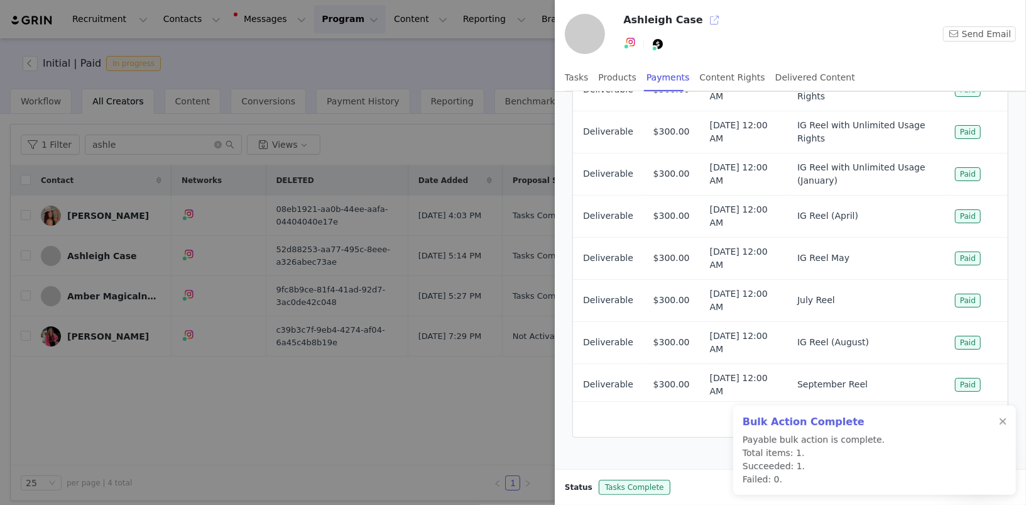
click at [704, 19] on button "button" at bounding box center [714, 20] width 20 height 20
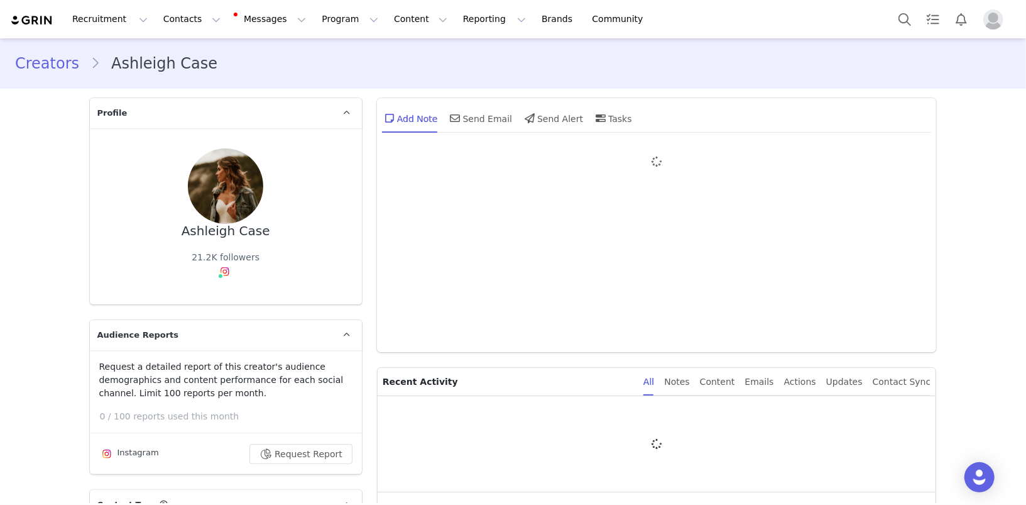
type input "+1 ([GEOGRAPHIC_DATA])"
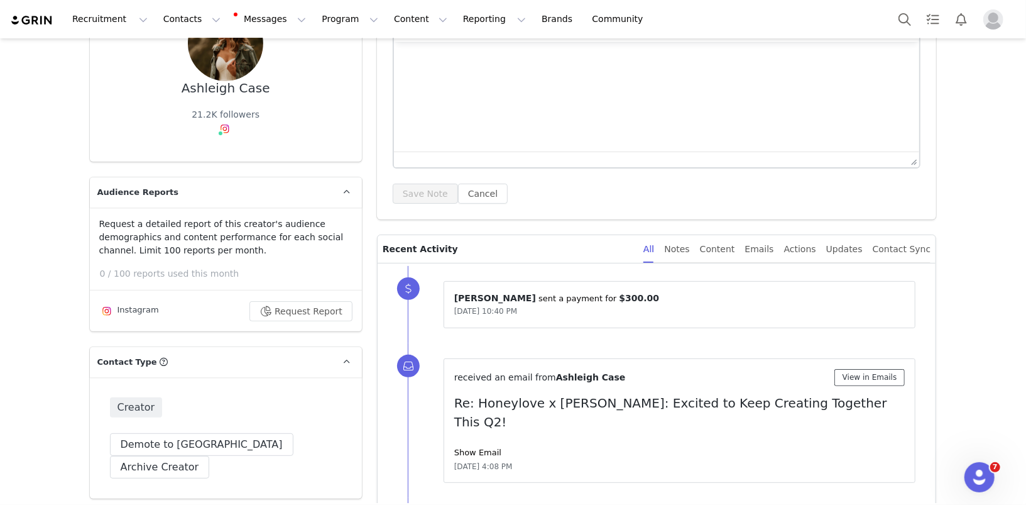
click at [895, 382] on button "View in Emails" at bounding box center [870, 377] width 71 height 17
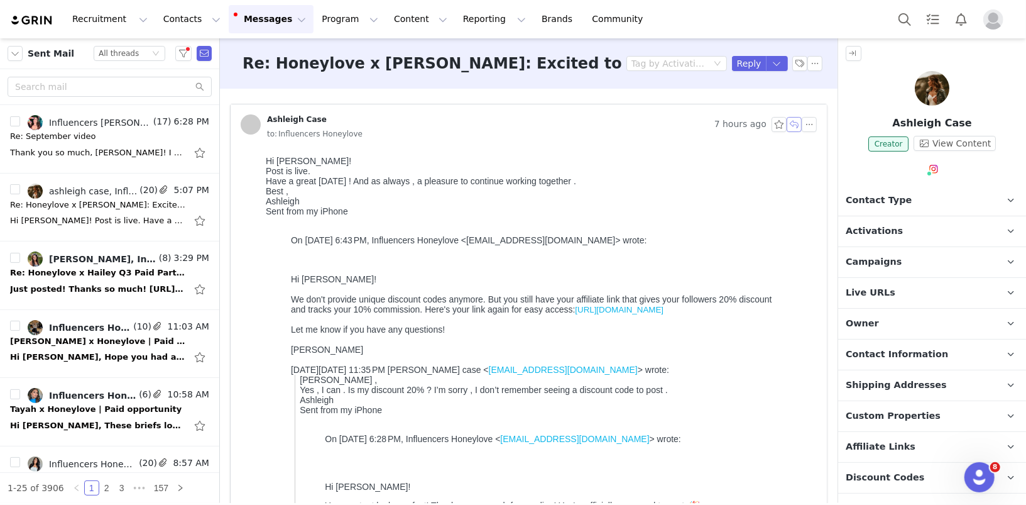
click at [795, 124] on button "button" at bounding box center [794, 124] width 15 height 15
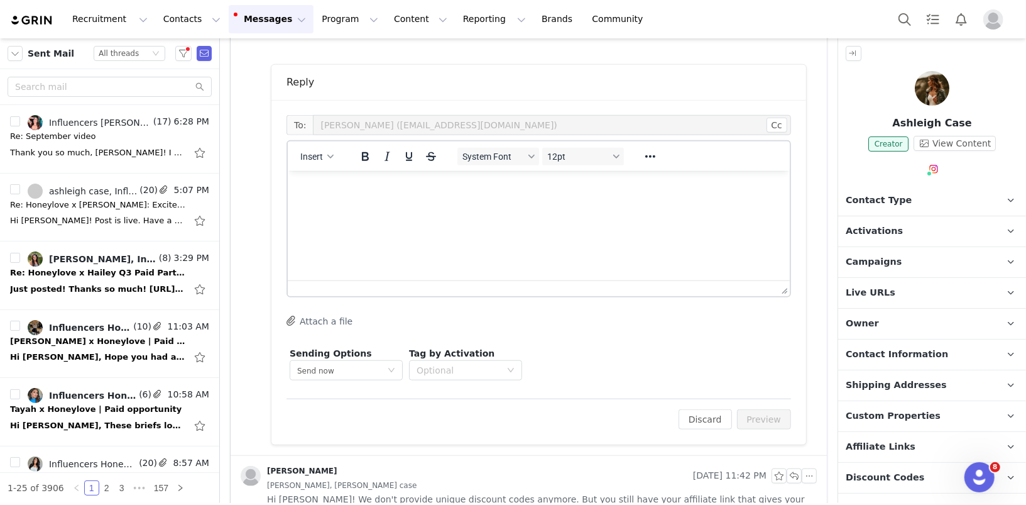
scroll to position [717, 0]
click at [469, 202] on html at bounding box center [538, 185] width 502 height 34
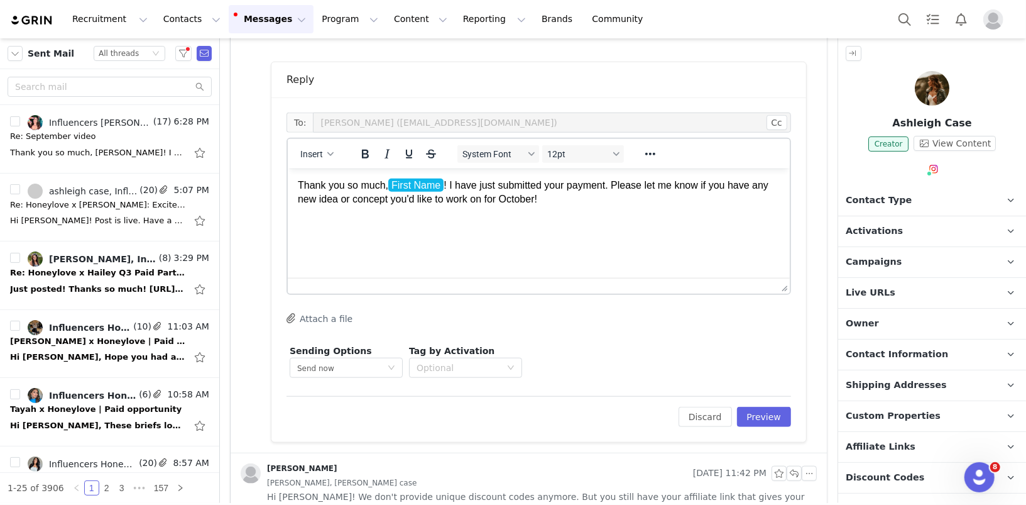
click at [561, 200] on p "Thank you so much, First Name ! I have just submitted your payment. Please let …" at bounding box center [538, 192] width 482 height 28
click at [324, 154] on button "Insert" at bounding box center [316, 154] width 43 height 18
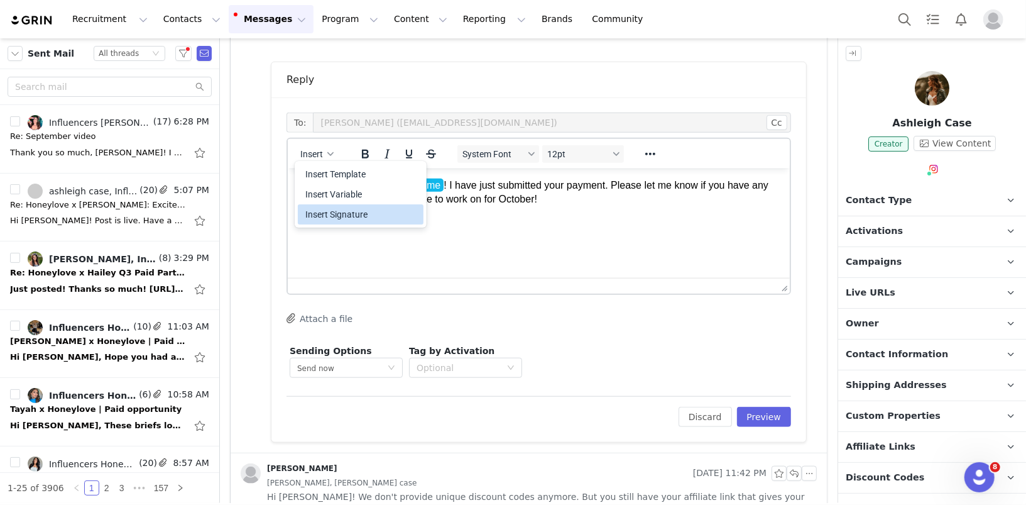
click at [352, 216] on div "Insert Signature" at bounding box center [361, 214] width 113 height 15
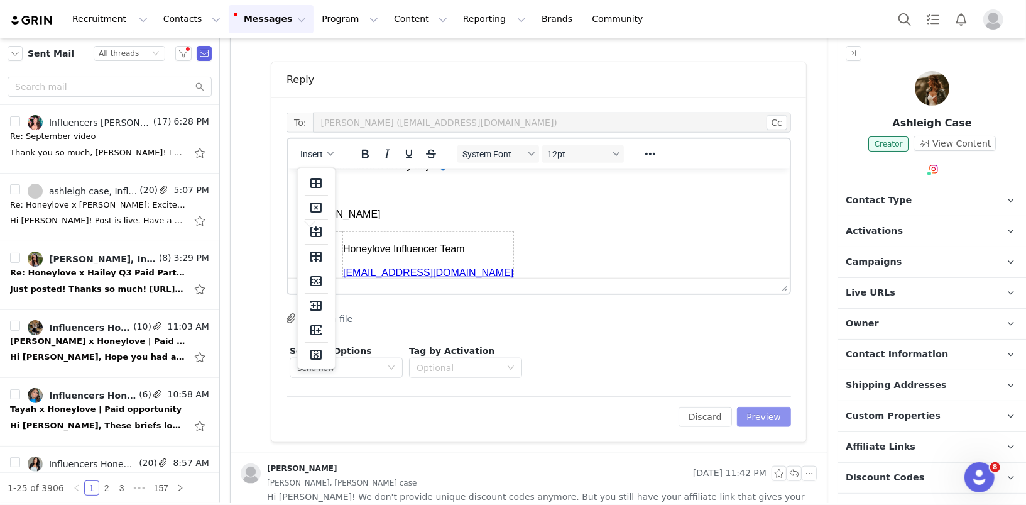
click at [774, 415] on button "Preview" at bounding box center [764, 417] width 55 height 20
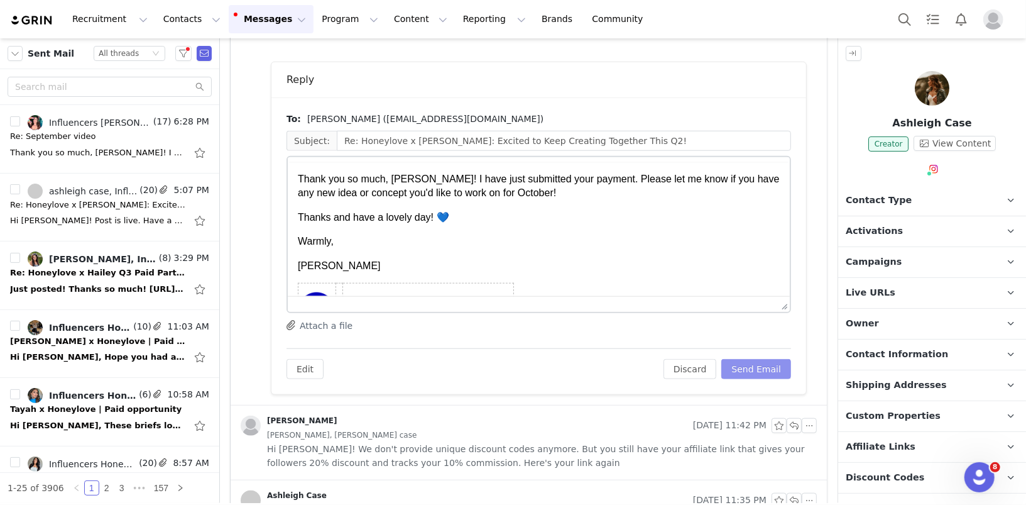
scroll to position [0, 0]
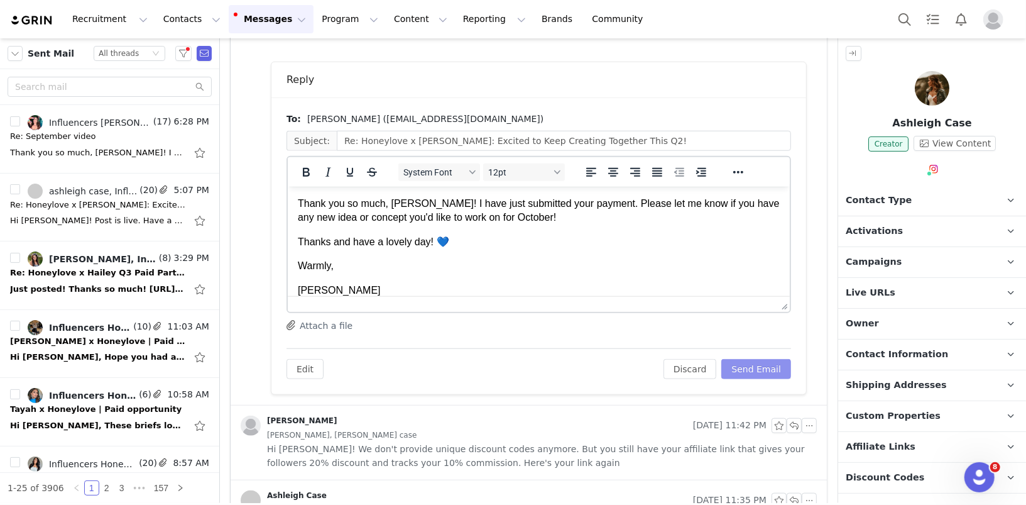
click at [760, 368] on button "Send Email" at bounding box center [756, 369] width 70 height 20
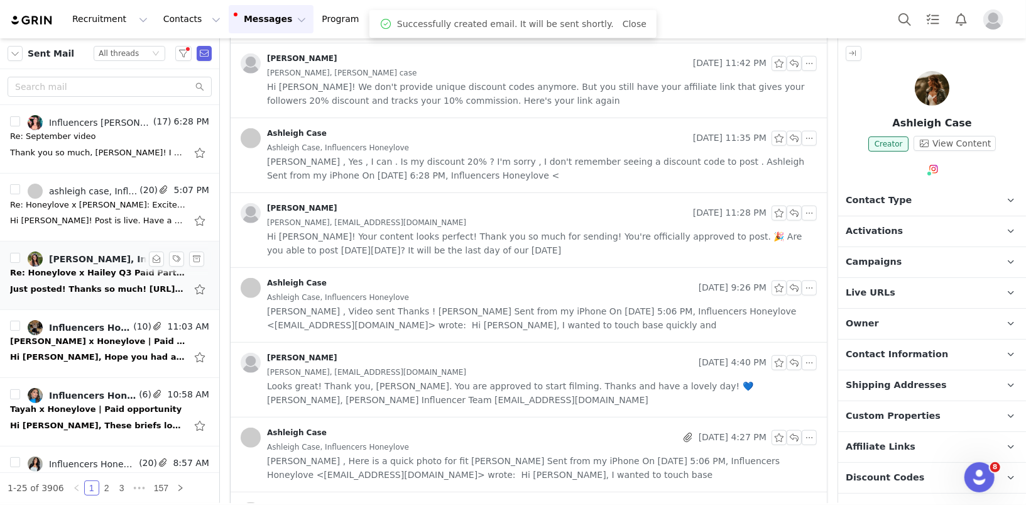
click at [133, 271] on div "Re: Honeylove x Hailey Q3 Paid Partnership" at bounding box center [98, 272] width 176 height 13
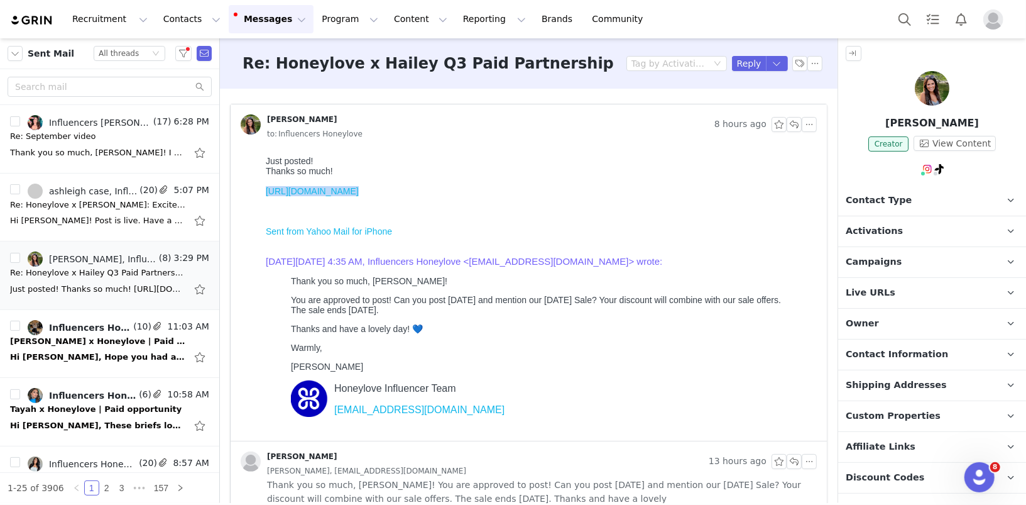
drag, startPoint x: 484, startPoint y: 201, endPoint x: 261, endPoint y: 191, distance: 223.3
click at [261, 191] on html "Just posted! Thanks so much! https://www.instagram.com/reel/DOD6sVUDutD/ Sent f…" at bounding box center [538, 295] width 556 height 290
copy link "https://www.instagram.com/reel/DOD6sVUDutD/"
click at [875, 234] on span "Activations" at bounding box center [874, 231] width 57 height 14
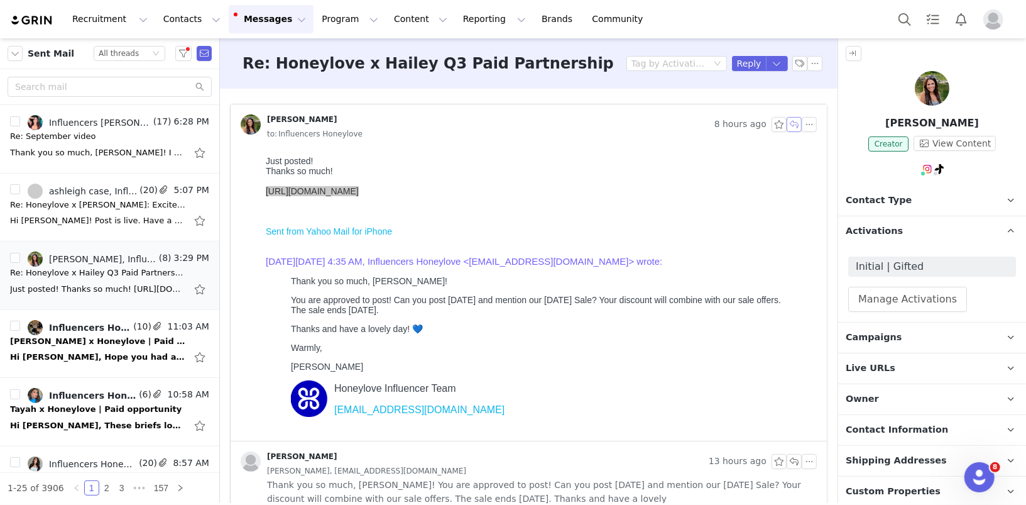
click at [797, 124] on button "button" at bounding box center [794, 124] width 15 height 15
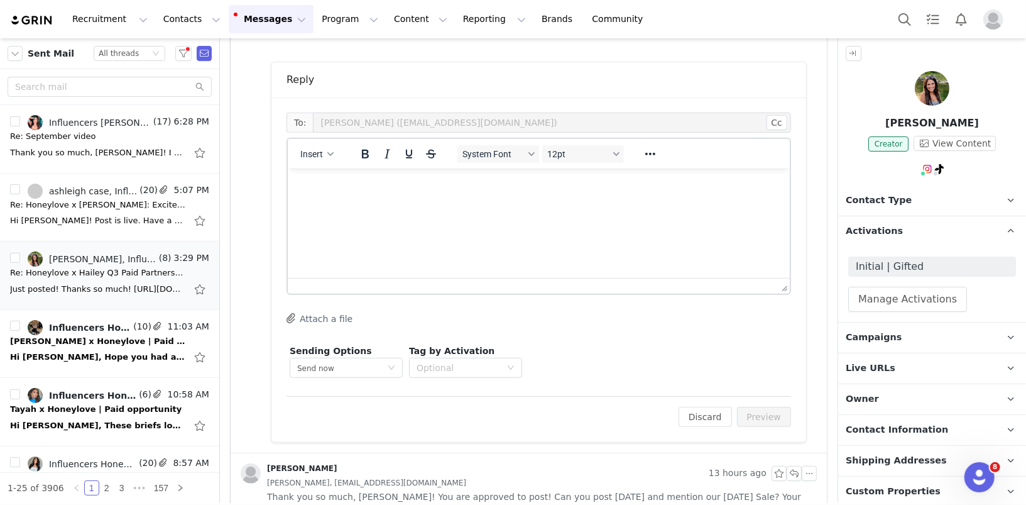
click at [445, 202] on html at bounding box center [538, 185] width 502 height 34
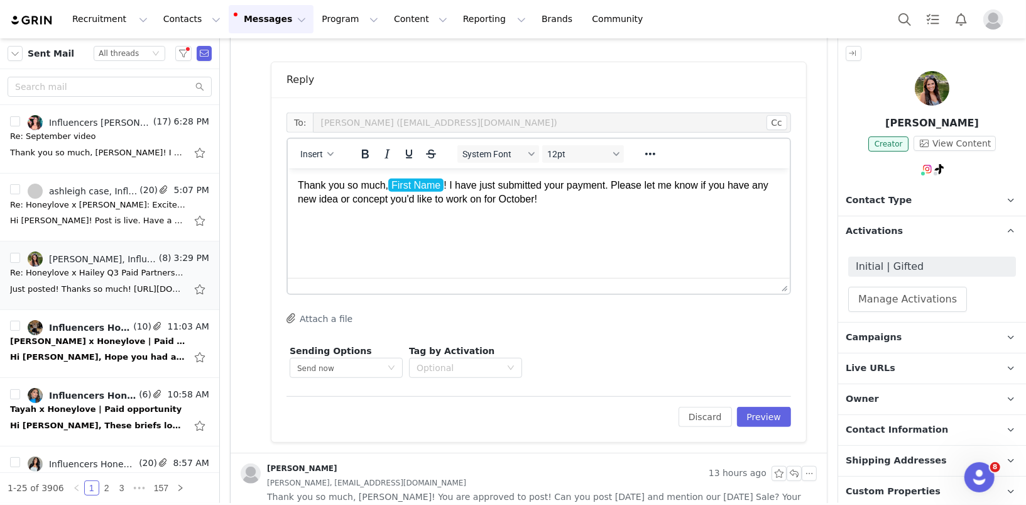
click at [545, 216] on html "Thank you so much, First Name ﻿ ! I have just submitted your payment. Please le…" at bounding box center [538, 192] width 502 height 48
click at [322, 151] on span "Insert" at bounding box center [311, 154] width 23 height 10
click at [330, 194] on div "Insert Variable" at bounding box center [361, 194] width 113 height 15
select select
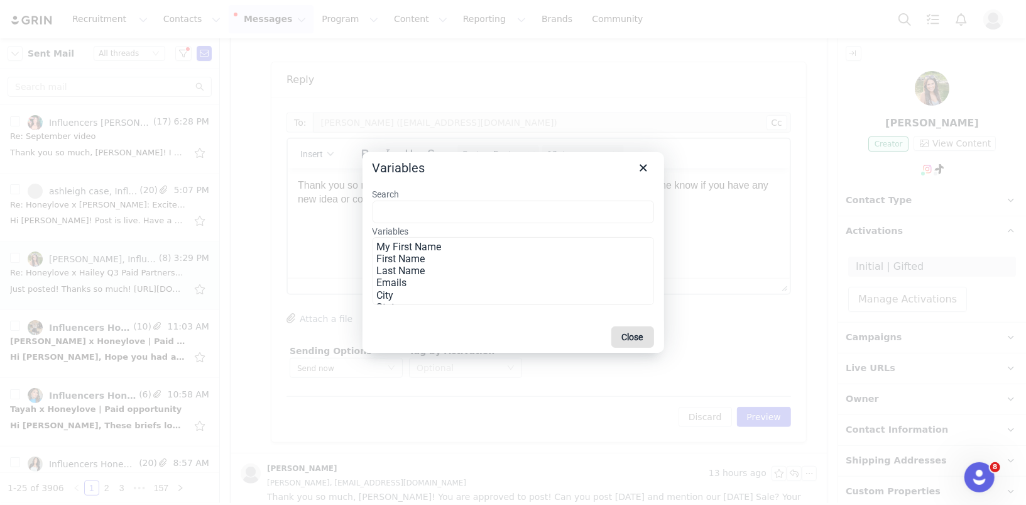
click at [621, 327] on button "Close" at bounding box center [632, 336] width 43 height 21
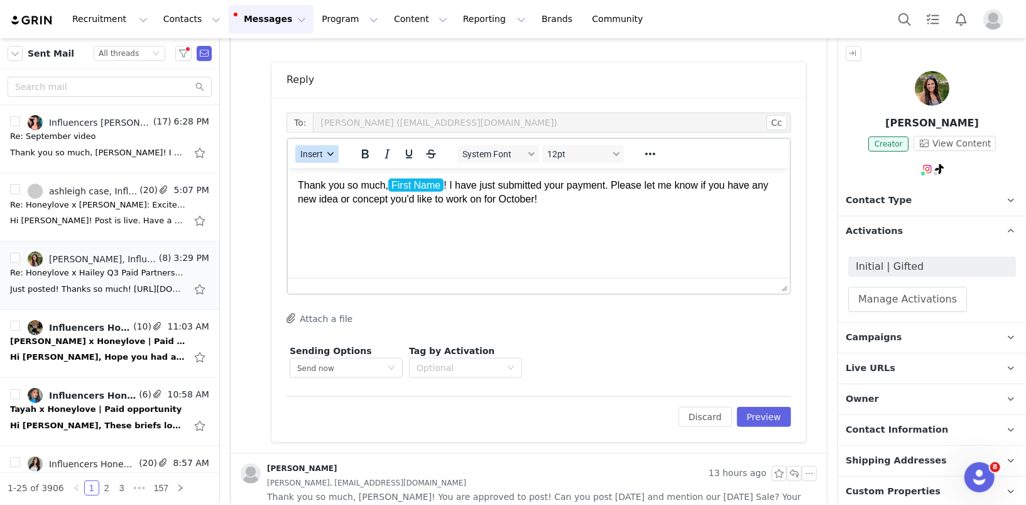
click at [313, 158] on button "Insert" at bounding box center [316, 154] width 43 height 18
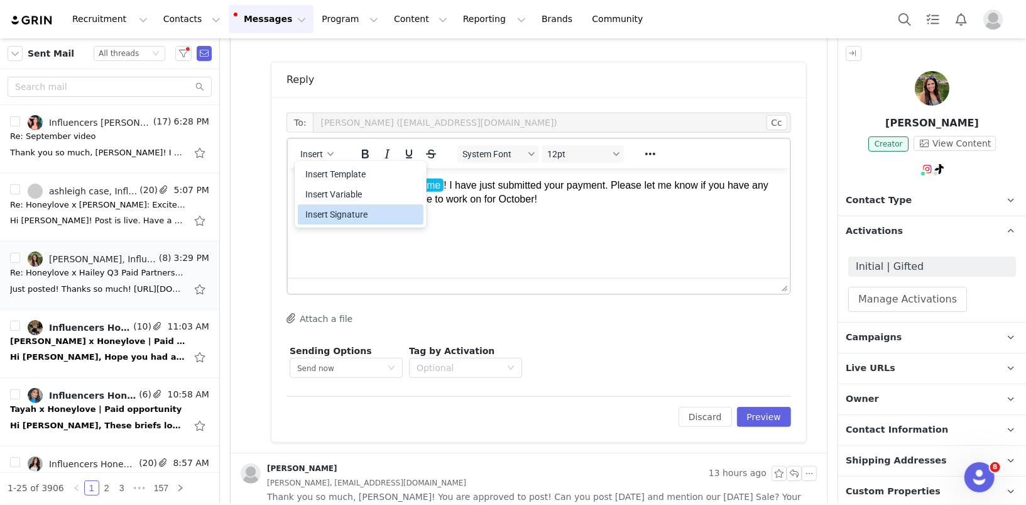
click at [329, 214] on div "Insert Signature" at bounding box center [361, 214] width 113 height 15
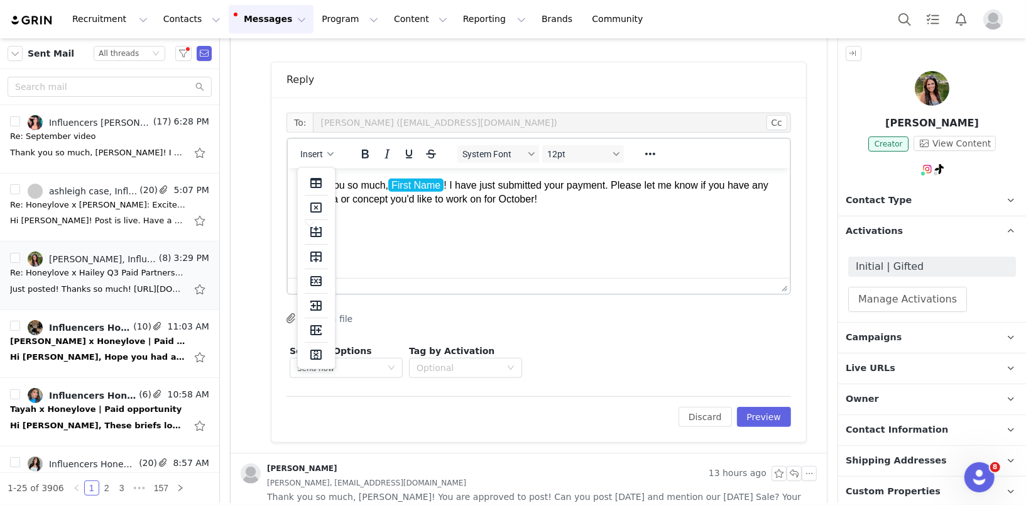
scroll to position [58, 0]
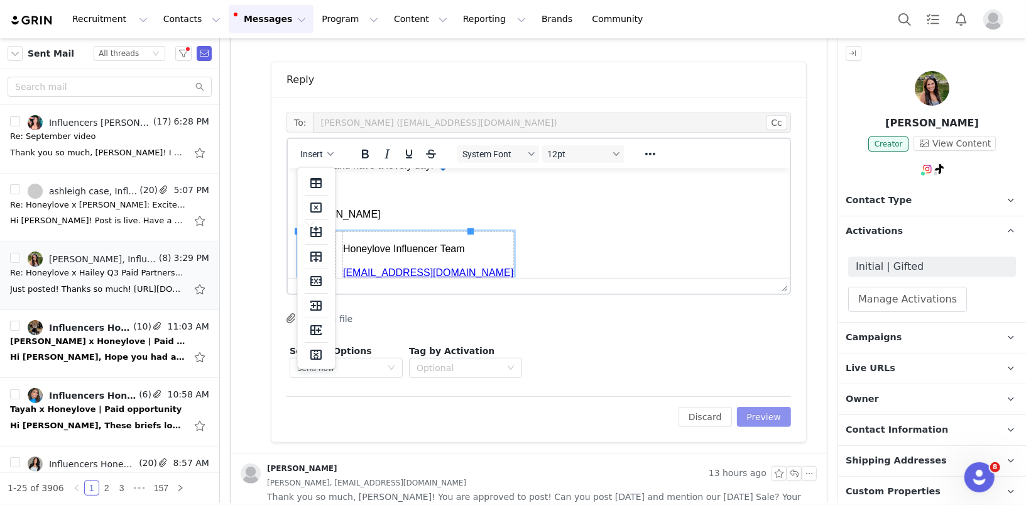
click at [766, 424] on button "Preview" at bounding box center [764, 417] width 55 height 20
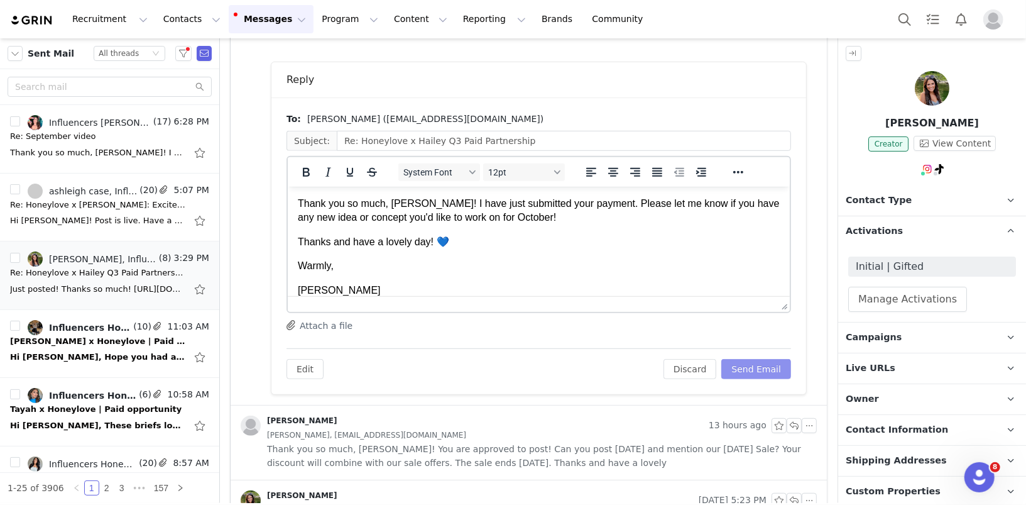
scroll to position [0, 0]
click at [760, 368] on button "Send Email" at bounding box center [756, 369] width 70 height 20
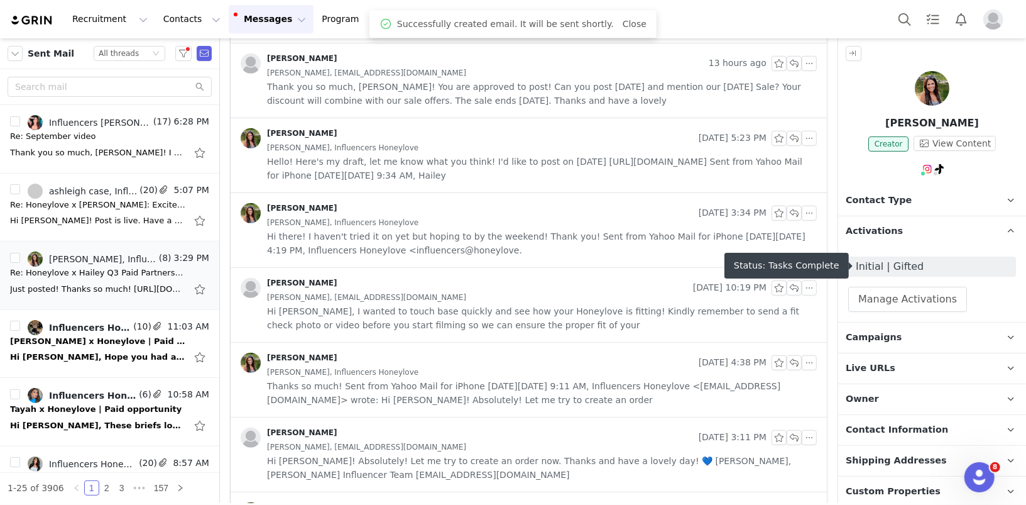
click at [904, 265] on span "Initial | Gifted" at bounding box center [932, 266] width 153 height 15
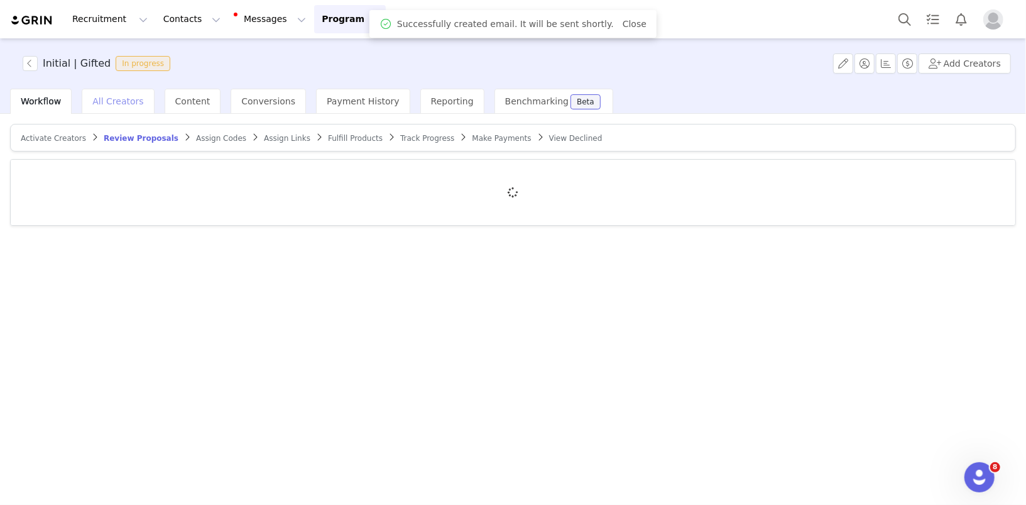
click at [134, 110] on div "All Creators" at bounding box center [118, 101] width 72 height 25
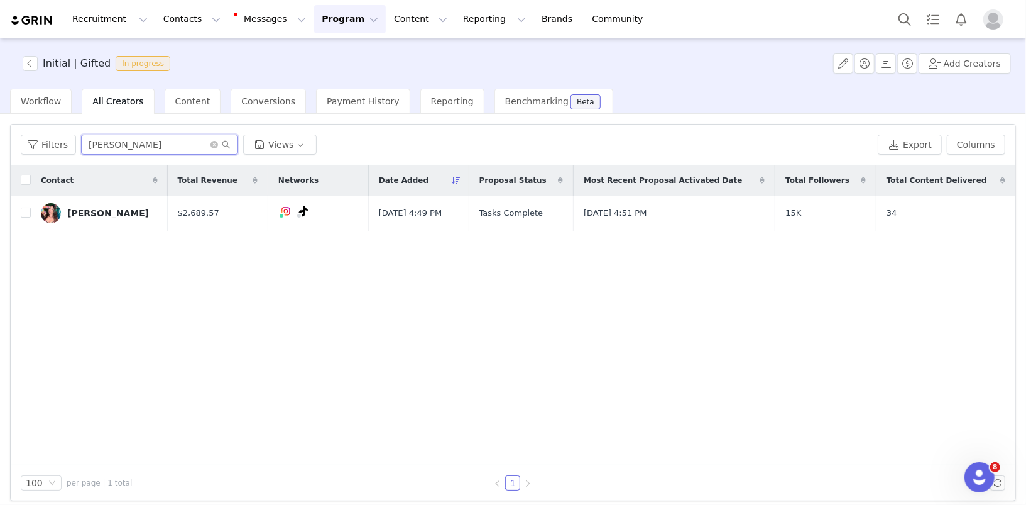
click at [148, 145] on input "carla" at bounding box center [159, 144] width 157 height 20
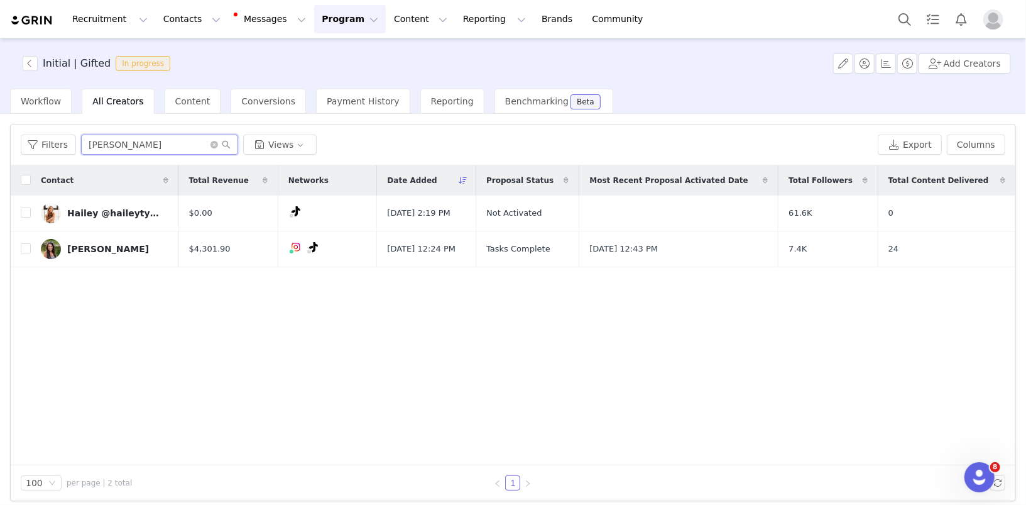
type input "haile"
click at [116, 213] on div "Hailey @haileytysdal" at bounding box center [114, 213] width 94 height 10
click at [94, 249] on div "Initial | Gifted In progress Add Creators Workflow All Creators Content Convers…" at bounding box center [513, 270] width 1026 height 464
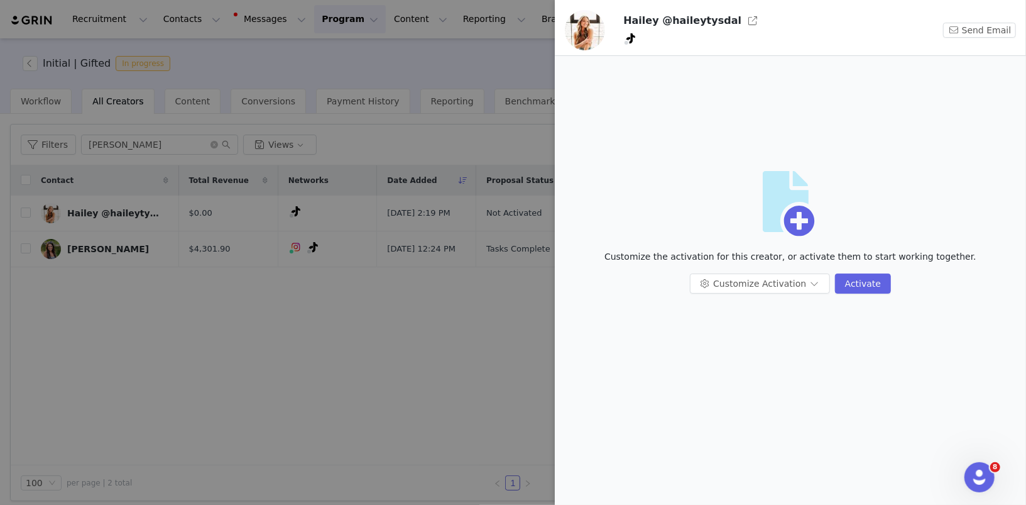
click at [107, 248] on div at bounding box center [513, 252] width 1026 height 505
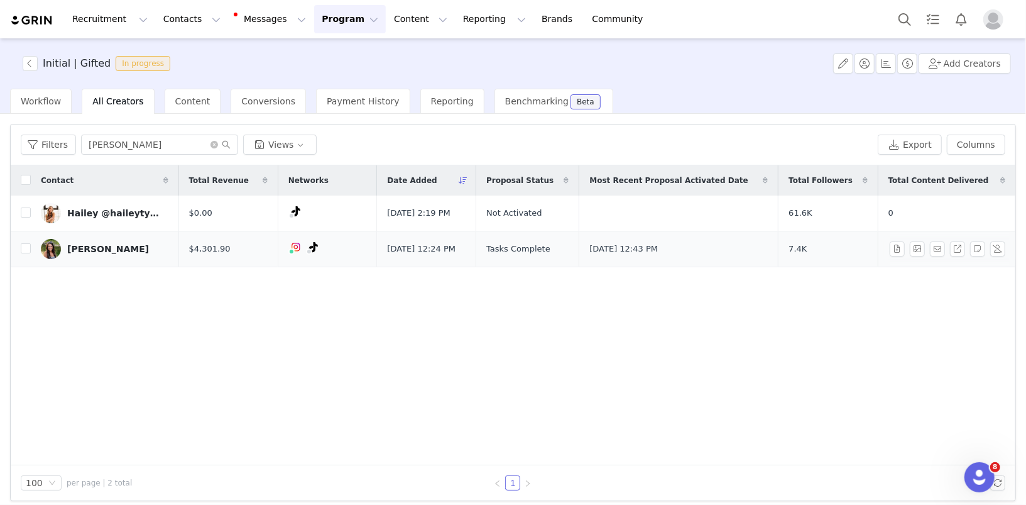
click at [97, 248] on div "Hailey Farrar" at bounding box center [108, 249] width 82 height 10
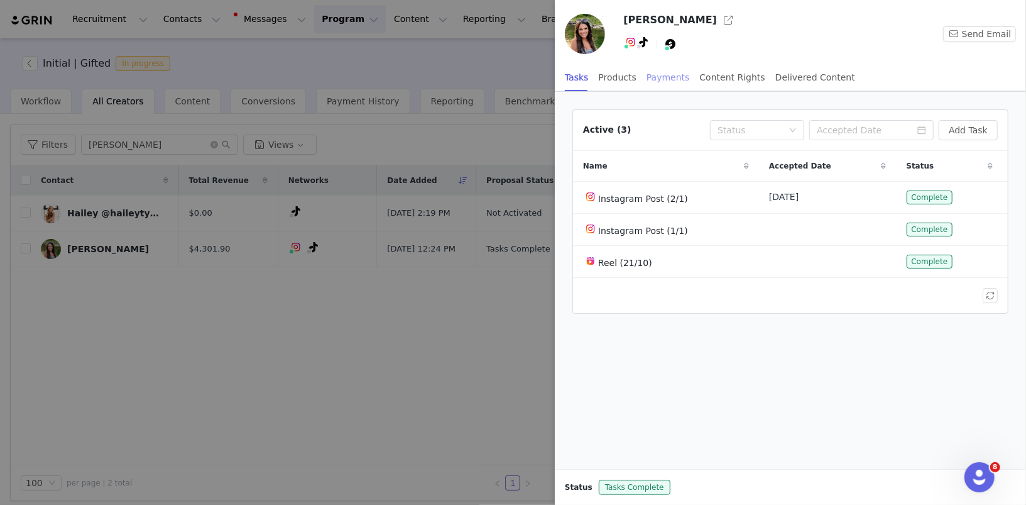
click at [662, 78] on div "Payments" at bounding box center [668, 77] width 43 height 28
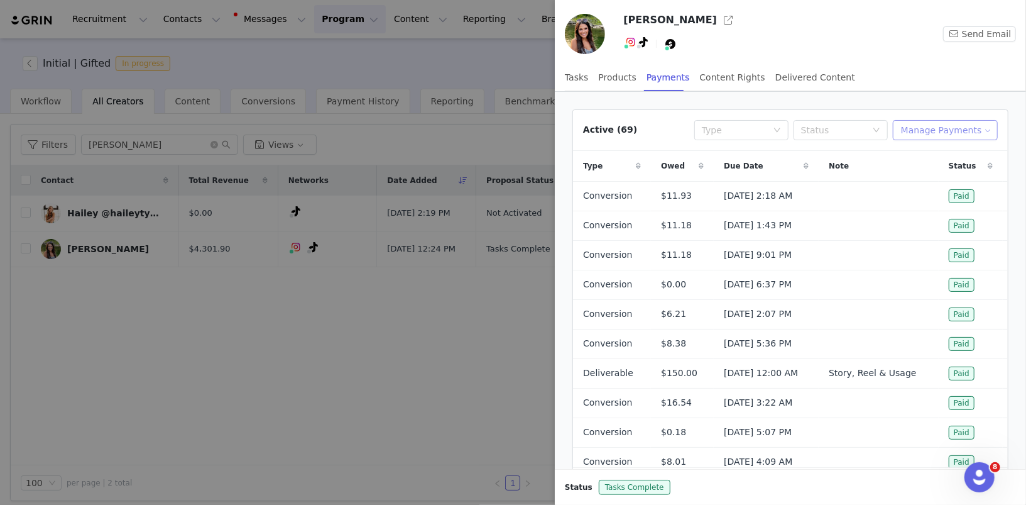
click at [945, 123] on button "Manage Payments" at bounding box center [945, 130] width 105 height 20
click at [945, 175] on span "Add Payable" at bounding box center [950, 174] width 54 height 14
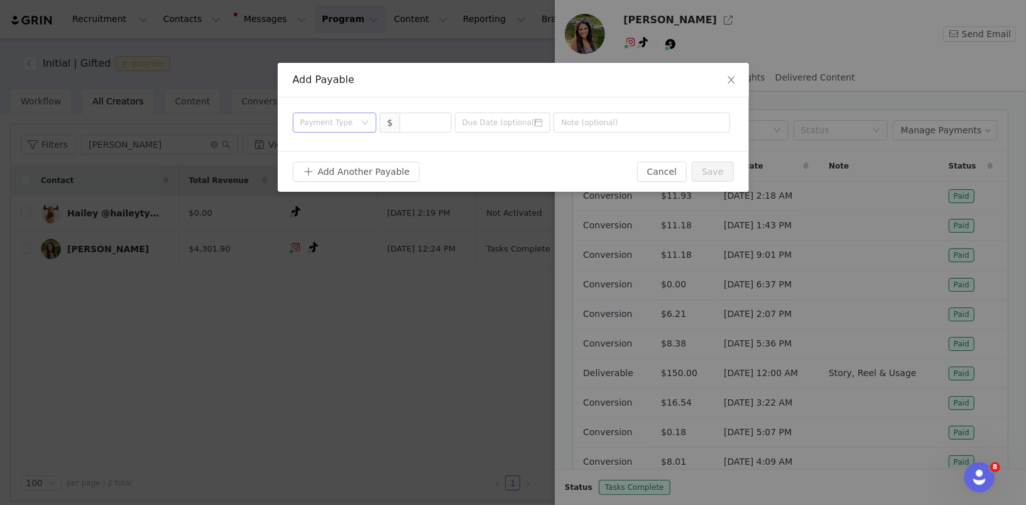
click at [340, 122] on div "Payment Type" at bounding box center [327, 122] width 55 height 13
click at [336, 187] on li "Deliverable" at bounding box center [335, 188] width 84 height 20
click at [425, 124] on input at bounding box center [425, 122] width 51 height 19
type input "150"
click at [532, 116] on input at bounding box center [503, 122] width 96 height 20
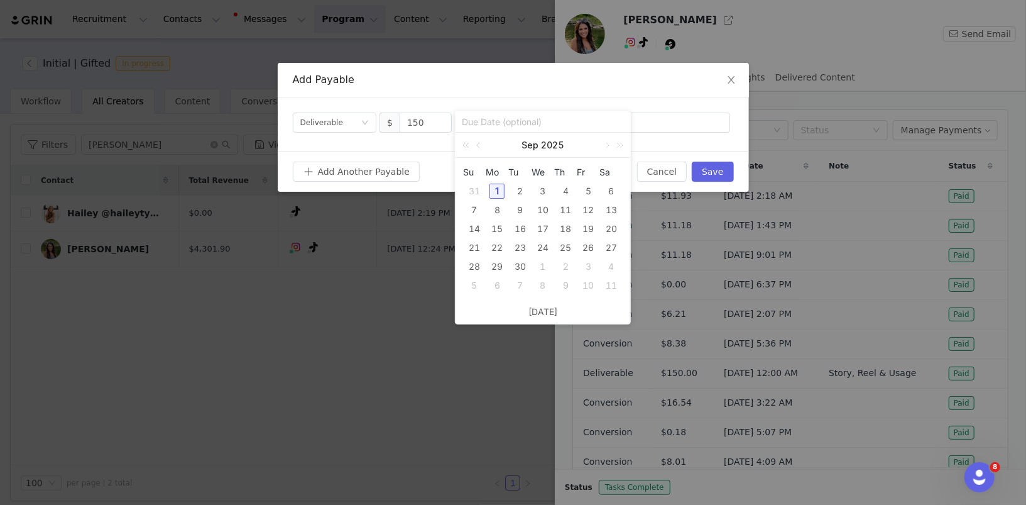
click at [496, 189] on div "1" at bounding box center [497, 191] width 15 height 15
type input "2025-09-01"
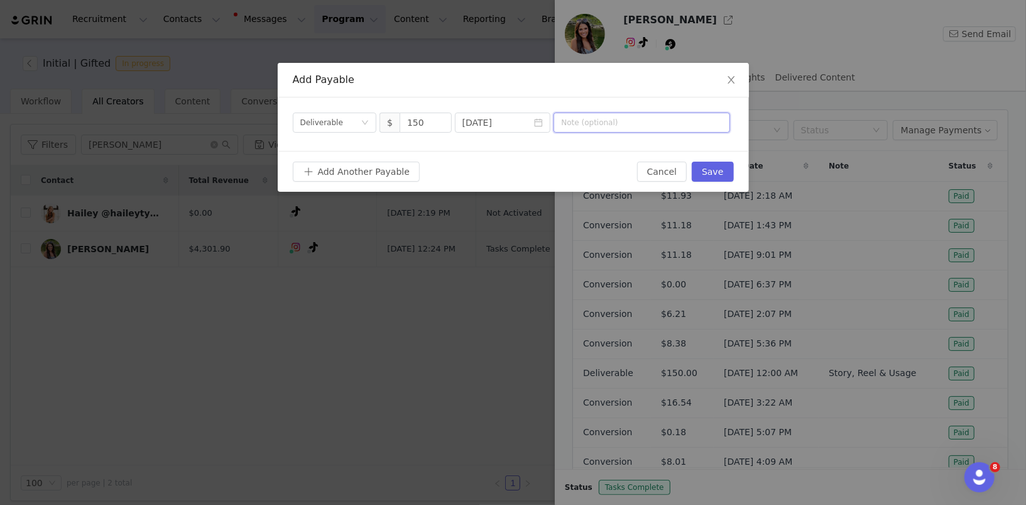
click at [594, 131] on input "text" at bounding box center [642, 122] width 177 height 20
type input "IG Reel September"
click at [716, 172] on button "Save" at bounding box center [712, 172] width 41 height 20
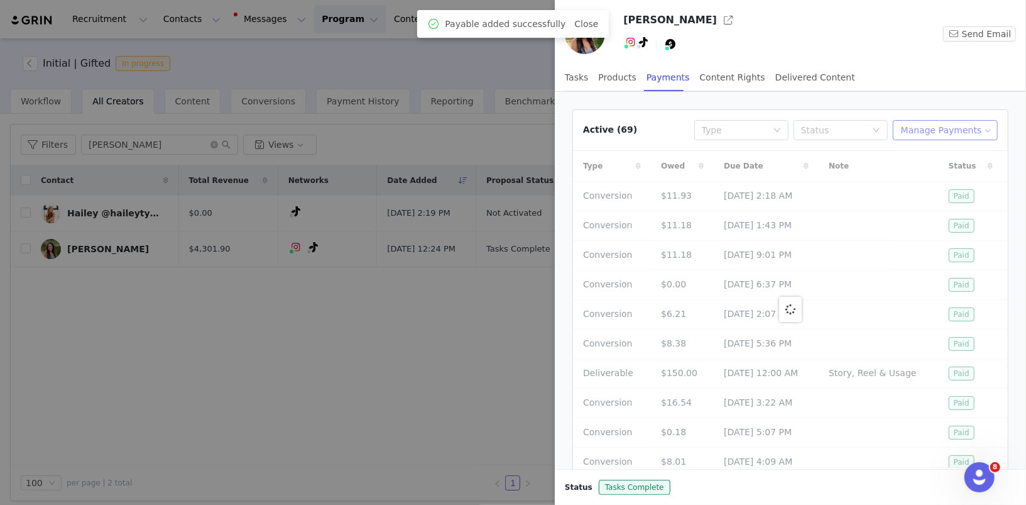
click at [959, 131] on button "Manage Payments" at bounding box center [945, 130] width 105 height 20
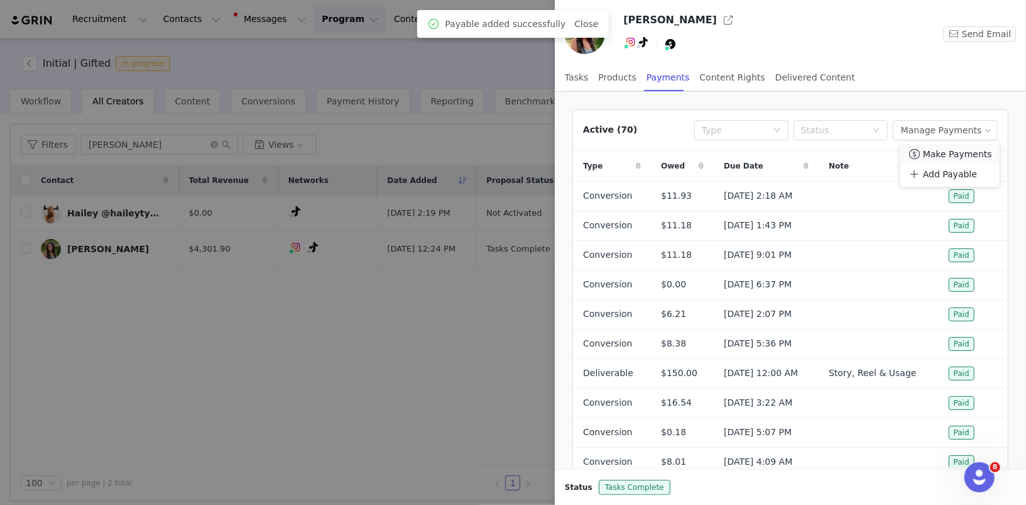
click at [958, 150] on span "Make Payments" at bounding box center [957, 154] width 69 height 14
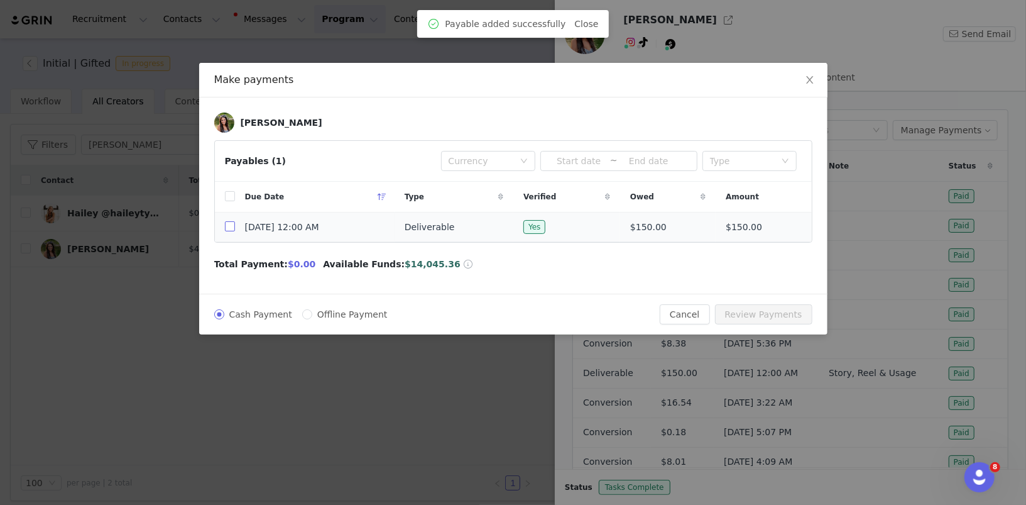
click at [227, 228] on input "checkbox" at bounding box center [230, 226] width 10 height 10
checkbox input "true"
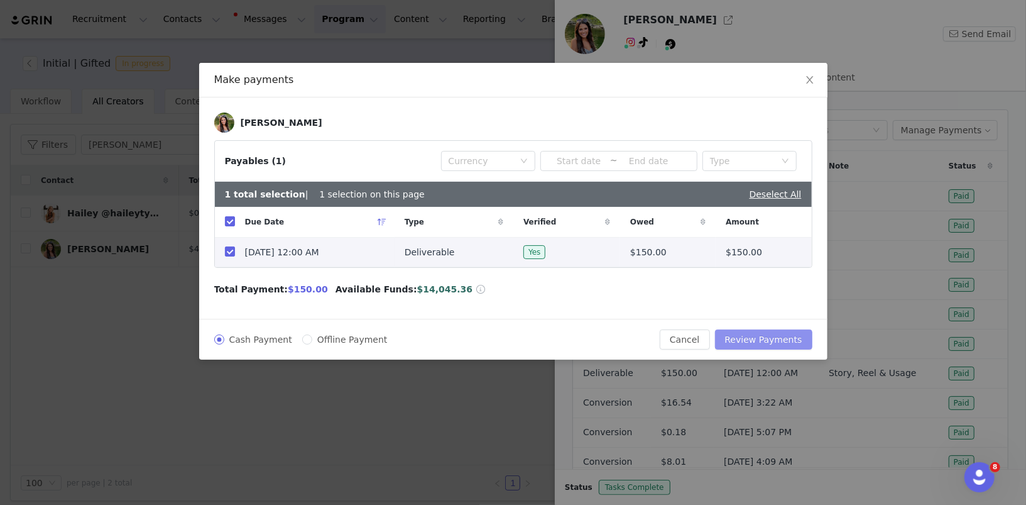
click at [770, 329] on button "Review Payments" at bounding box center [763, 339] width 97 height 20
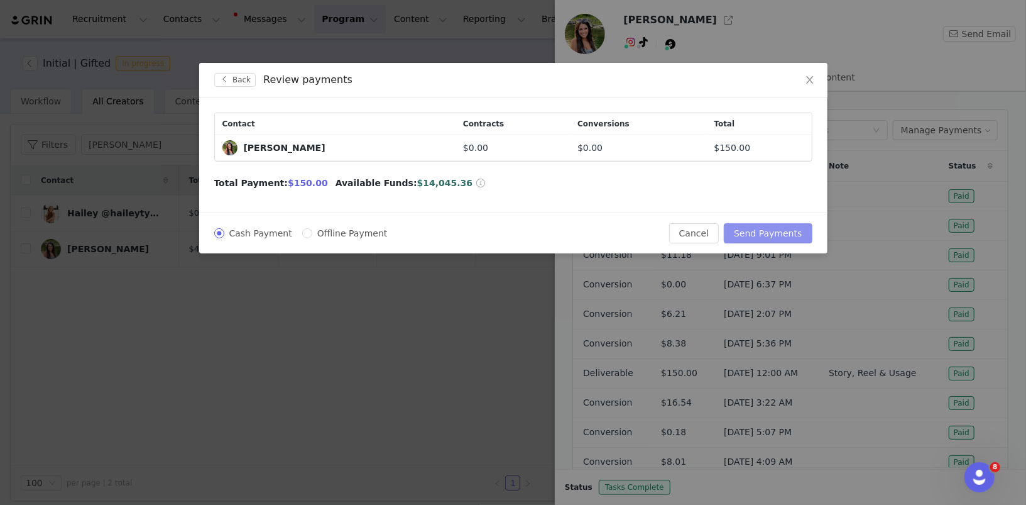
click at [767, 230] on button "Send Payments" at bounding box center [768, 233] width 88 height 20
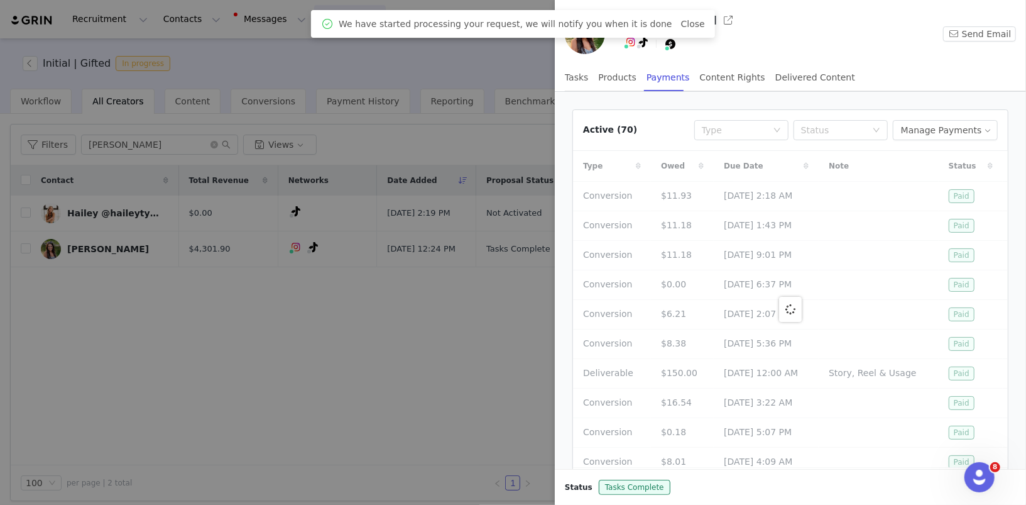
click at [397, 430] on div at bounding box center [513, 252] width 1026 height 505
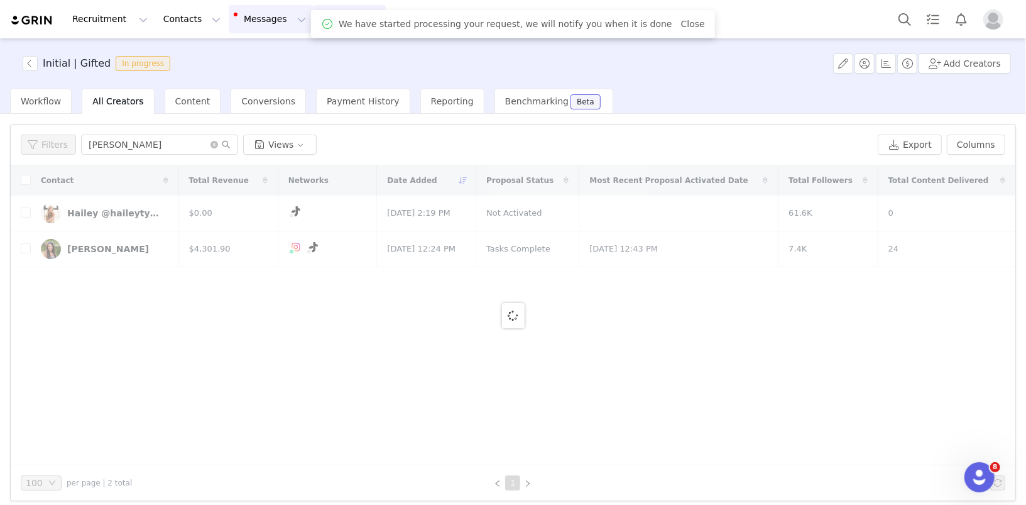
click at [256, 28] on button "Messages Messages" at bounding box center [271, 19] width 85 height 28
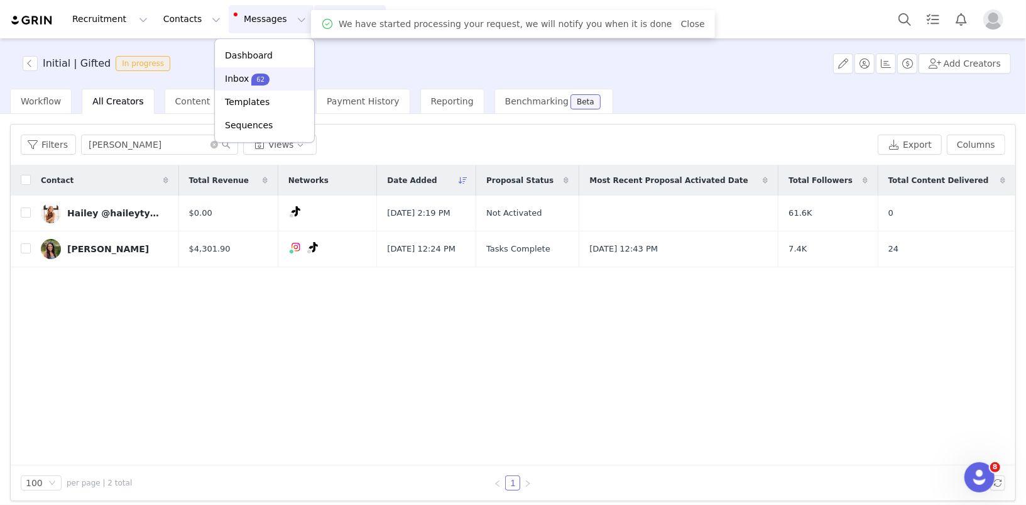
click at [251, 83] on span "62" at bounding box center [260, 80] width 18 height 12
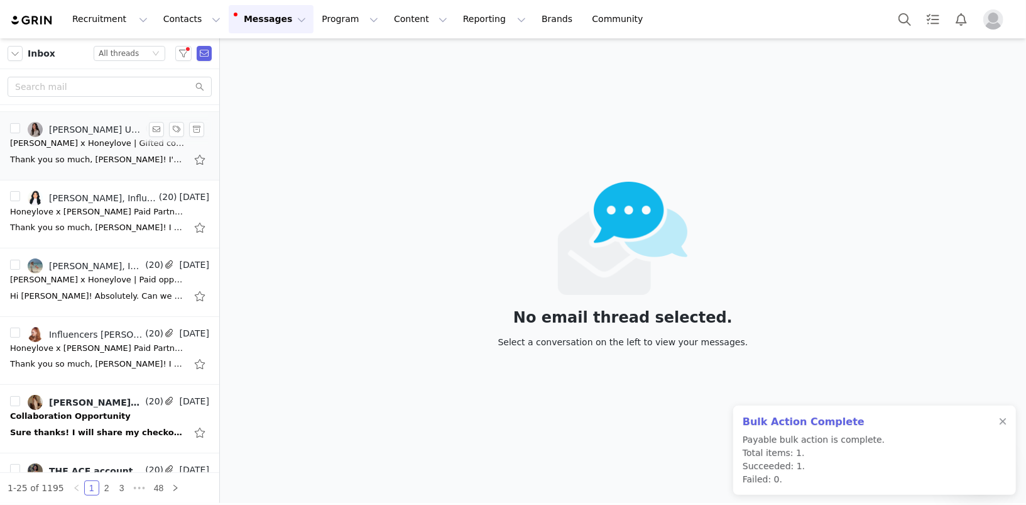
scroll to position [431, 0]
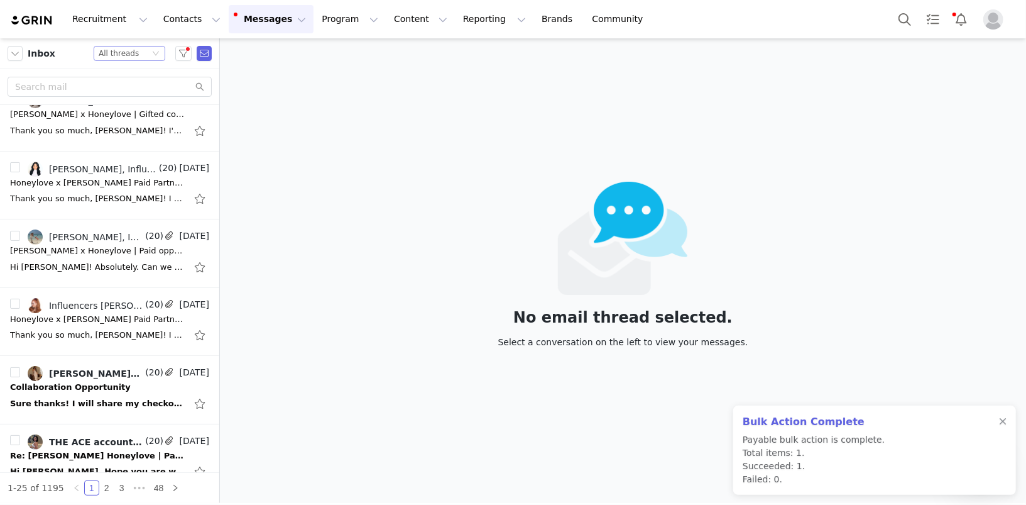
click at [119, 55] on div "All threads" at bounding box center [119, 54] width 40 height 14
click at [124, 118] on li "Unread only" at bounding box center [130, 116] width 72 height 20
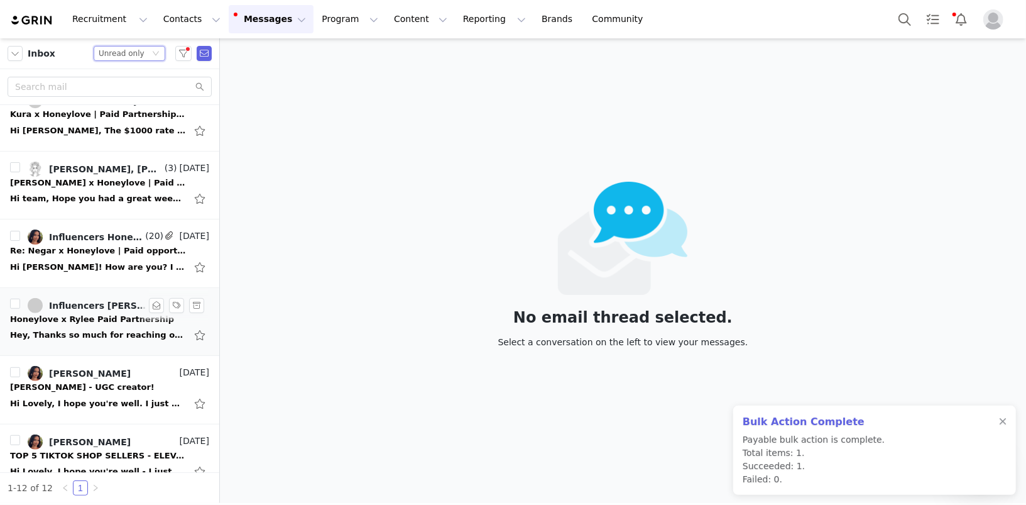
scroll to position [447, 0]
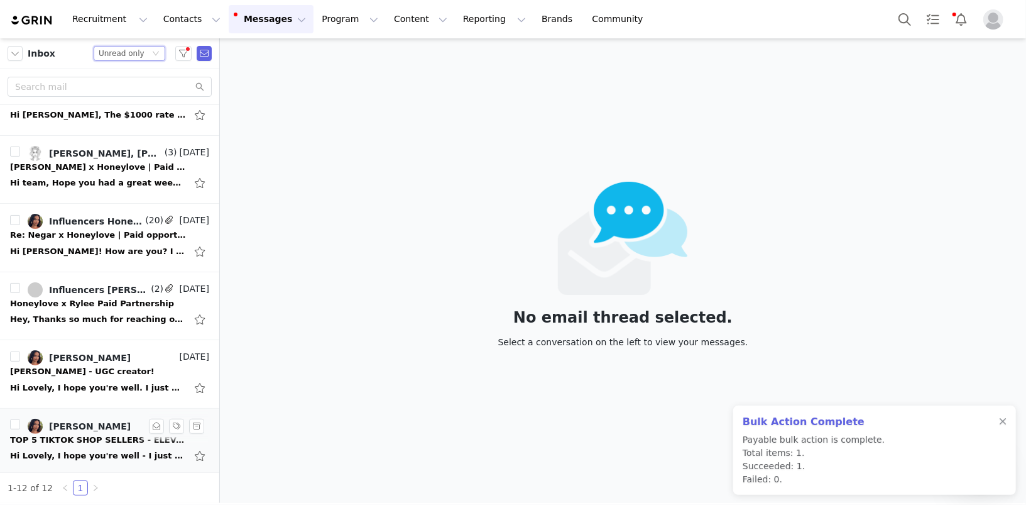
click at [68, 446] on div "Hi Lovely, I hope you're well - I just wanted to send over 5 of our top selling…" at bounding box center [109, 456] width 199 height 20
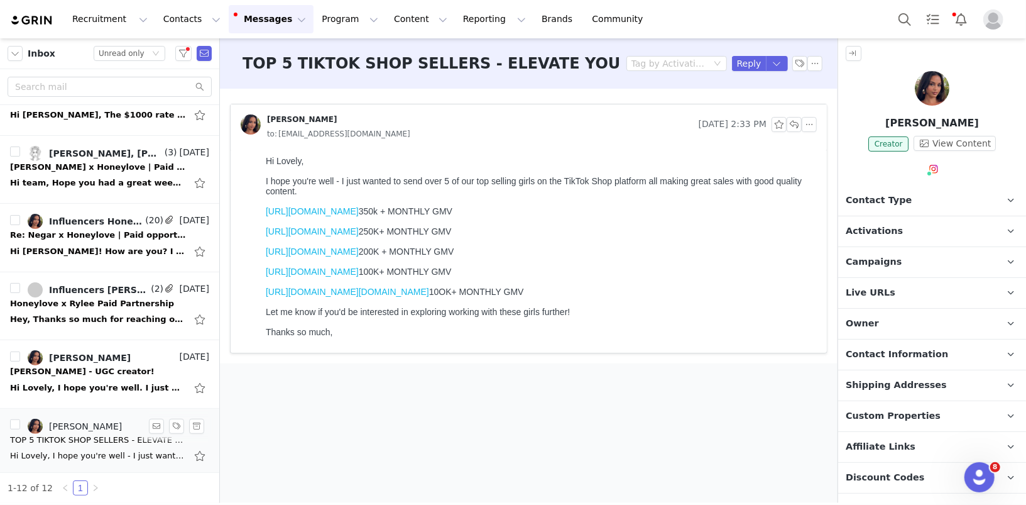
scroll to position [0, 0]
click at [84, 359] on div "[PERSON_NAME]" at bounding box center [90, 358] width 82 height 10
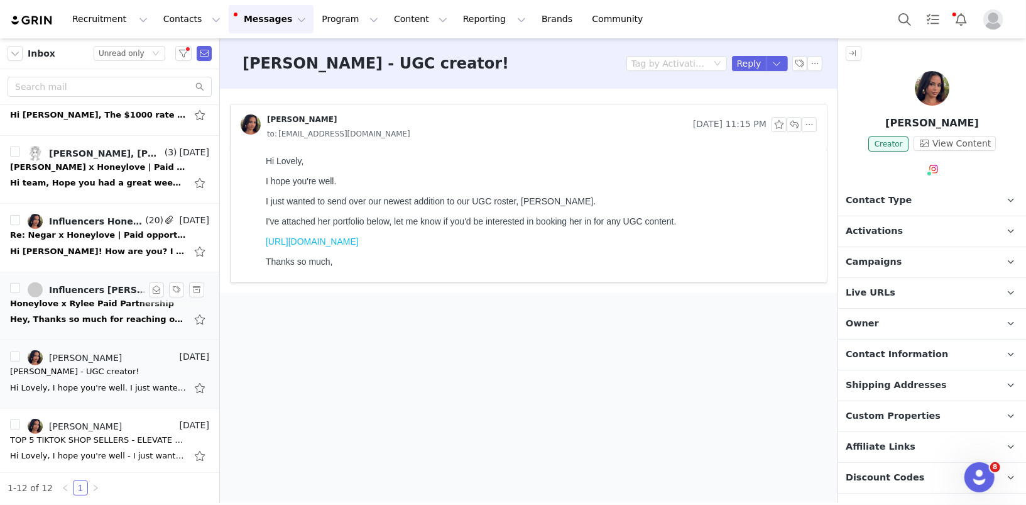
click at [106, 304] on div "Honeylove x Rylee Paid Partnership" at bounding box center [92, 303] width 164 height 13
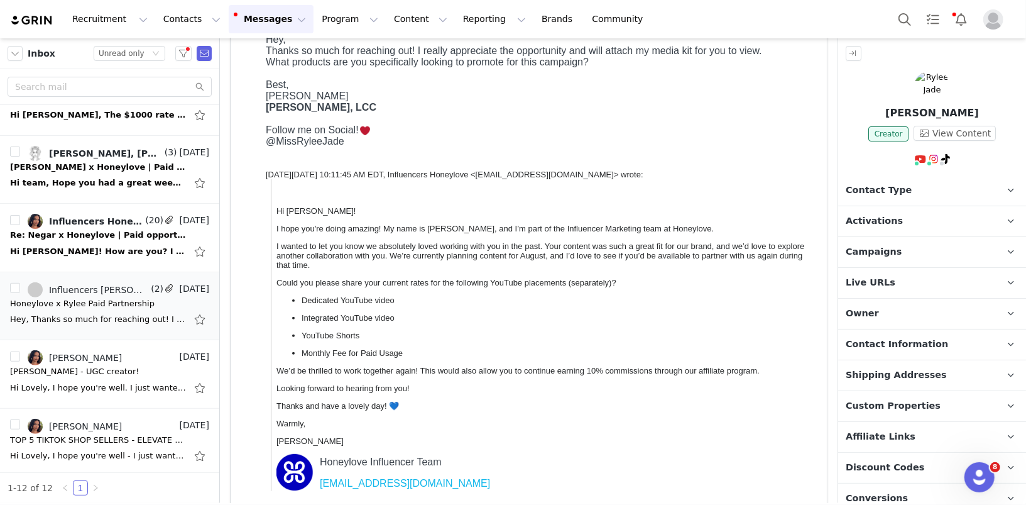
scroll to position [246, 0]
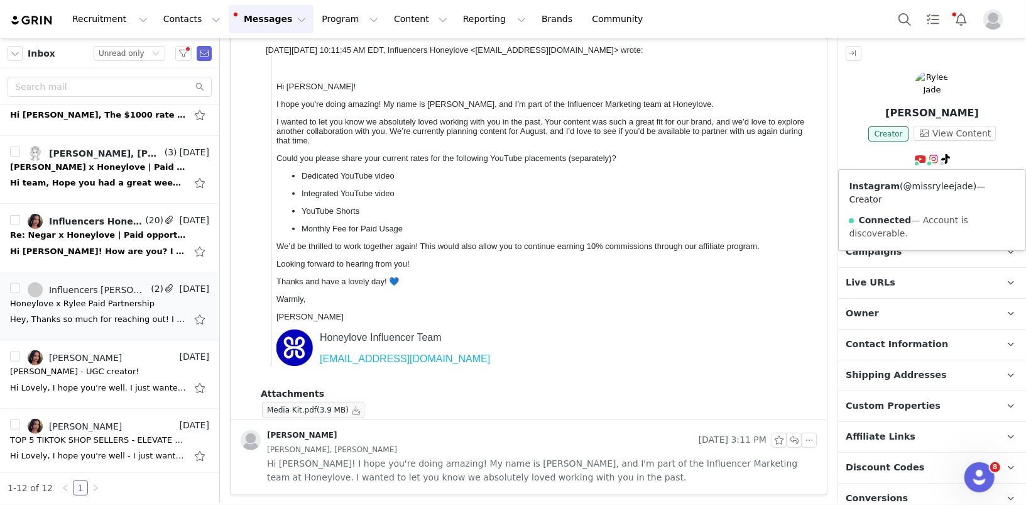
click at [933, 186] on link "@missryleejade" at bounding box center [939, 186] width 70 height 10
click at [632, 287] on p "Thanks and have a lovely day! 💙" at bounding box center [543, 281] width 535 height 9
click at [353, 411] on button "button" at bounding box center [356, 409] width 15 height 15
click at [102, 229] on div "Re: Negar x Honeylove | Paid opportunity" at bounding box center [98, 235] width 176 height 13
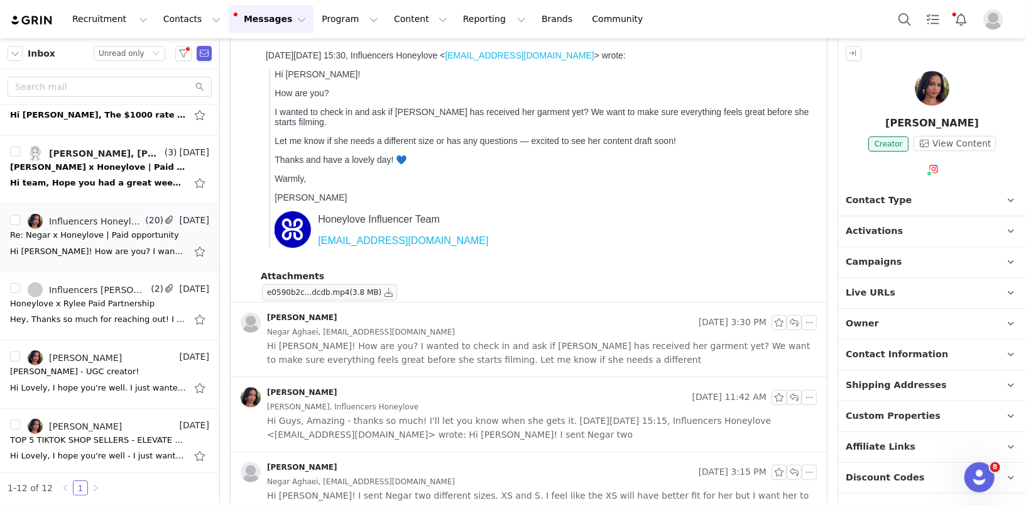
scroll to position [303, 0]
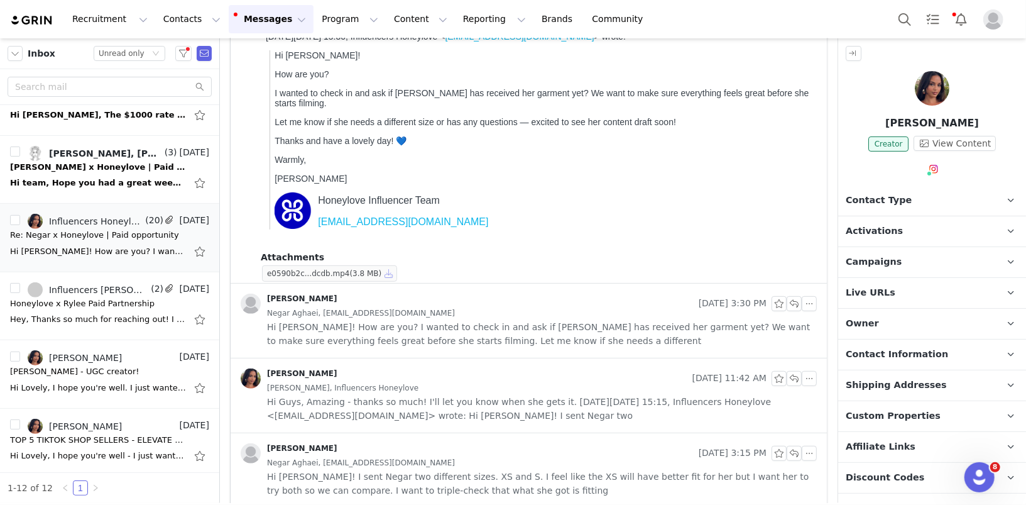
click at [390, 274] on button "button" at bounding box center [388, 273] width 15 height 15
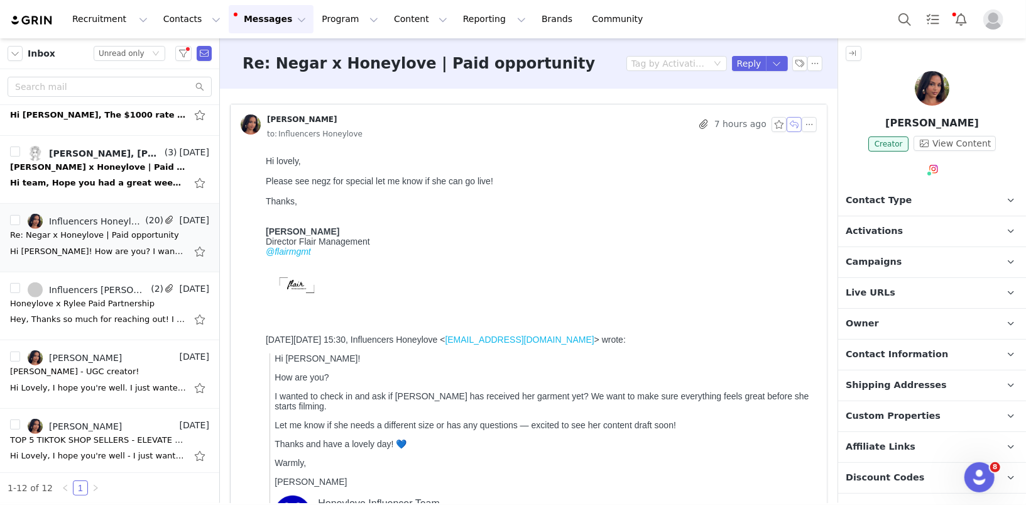
click at [797, 121] on button "button" at bounding box center [794, 124] width 15 height 15
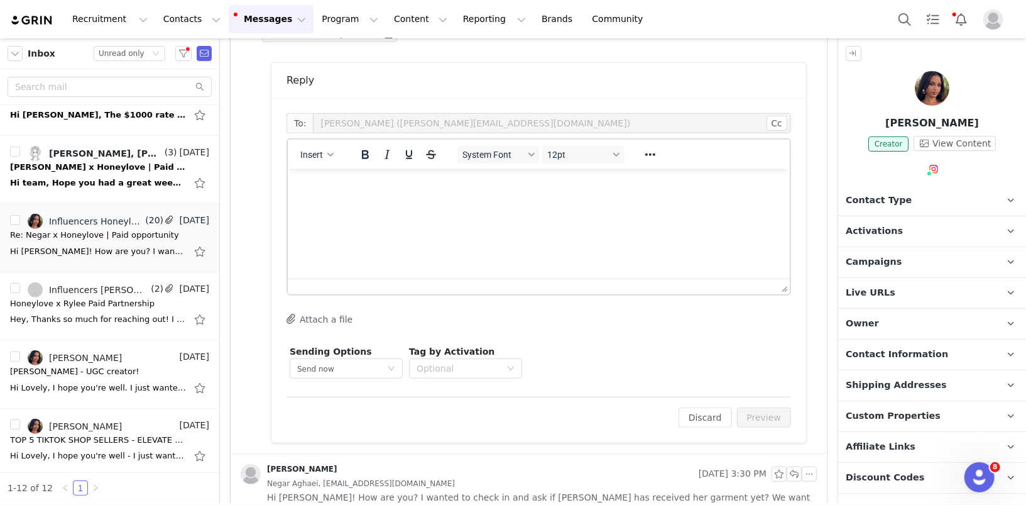
click at [464, 202] on html at bounding box center [538, 185] width 502 height 34
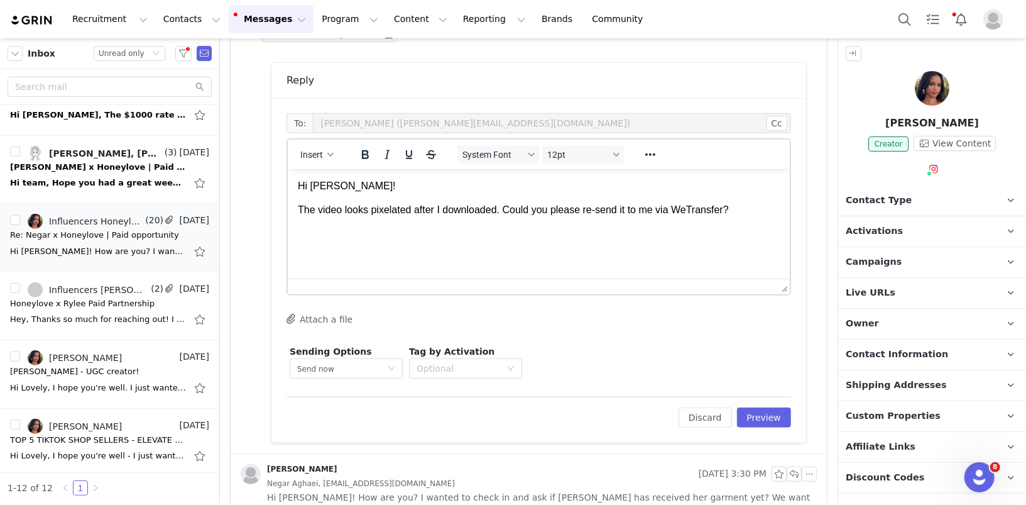
click at [709, 208] on p "The video looks pixelated after I downloaded. Could you please re-send it to me…" at bounding box center [538, 209] width 482 height 14
click at [652, 153] on icon "Reveal or hide additional toolbar items" at bounding box center [650, 154] width 10 height 3
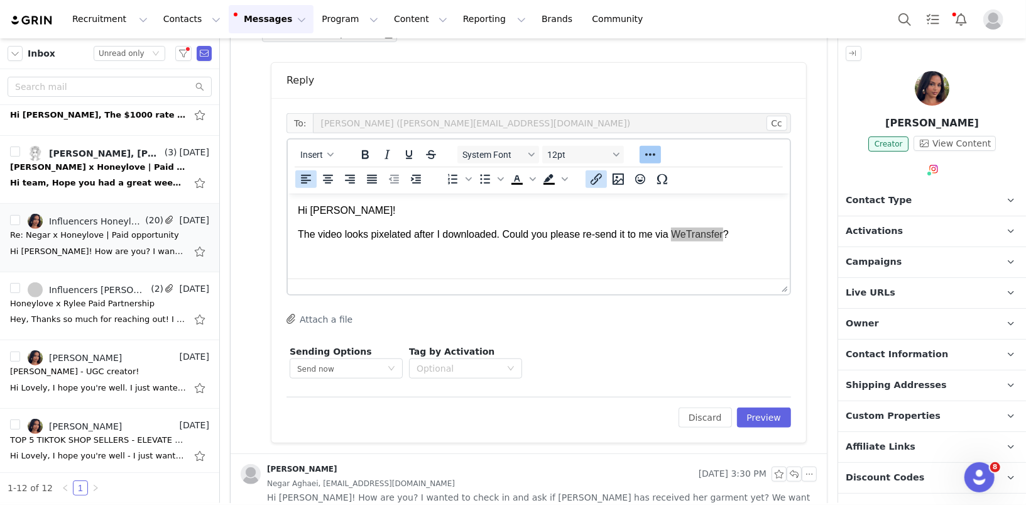
click at [590, 178] on icon "Insert/edit link" at bounding box center [596, 179] width 15 height 15
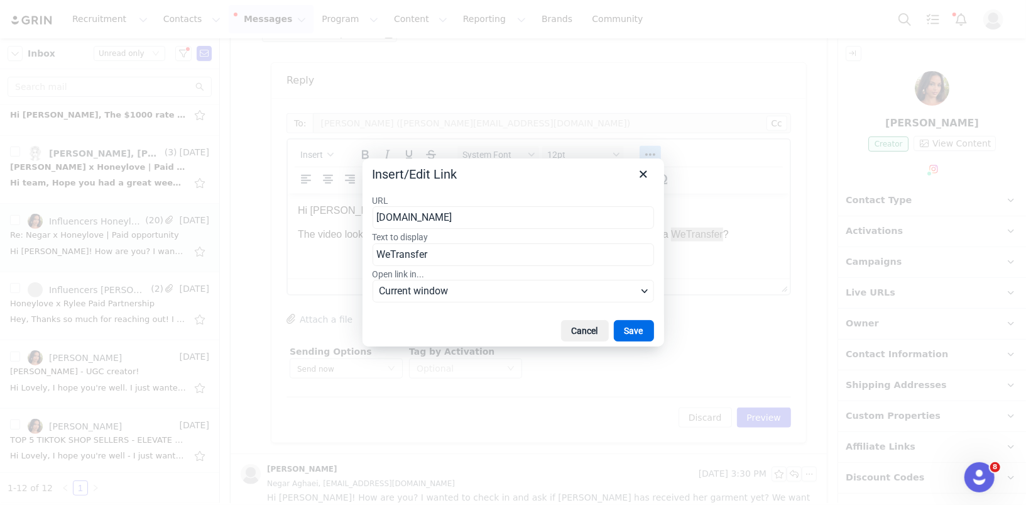
type input "wetransfer.com"
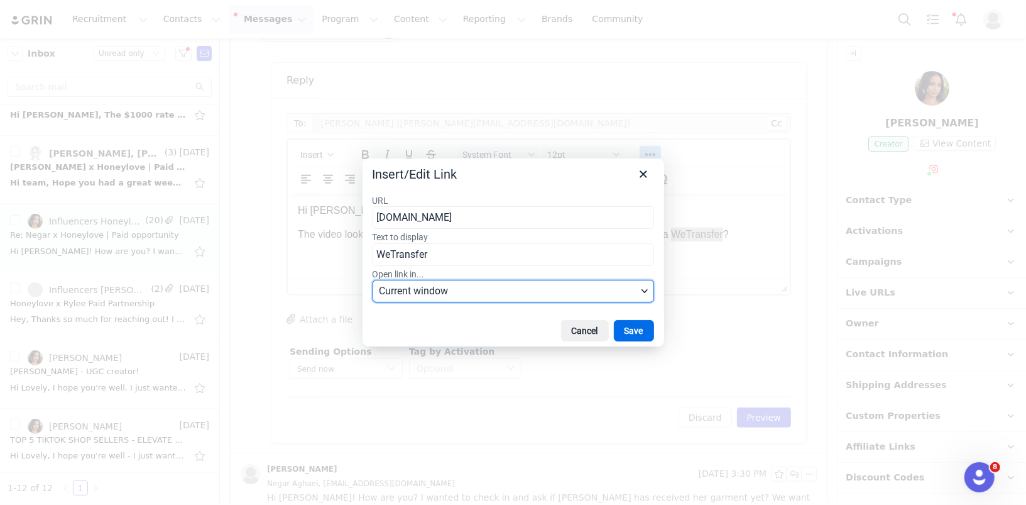
click at [509, 289] on span "Current window" at bounding box center [508, 290] width 258 height 15
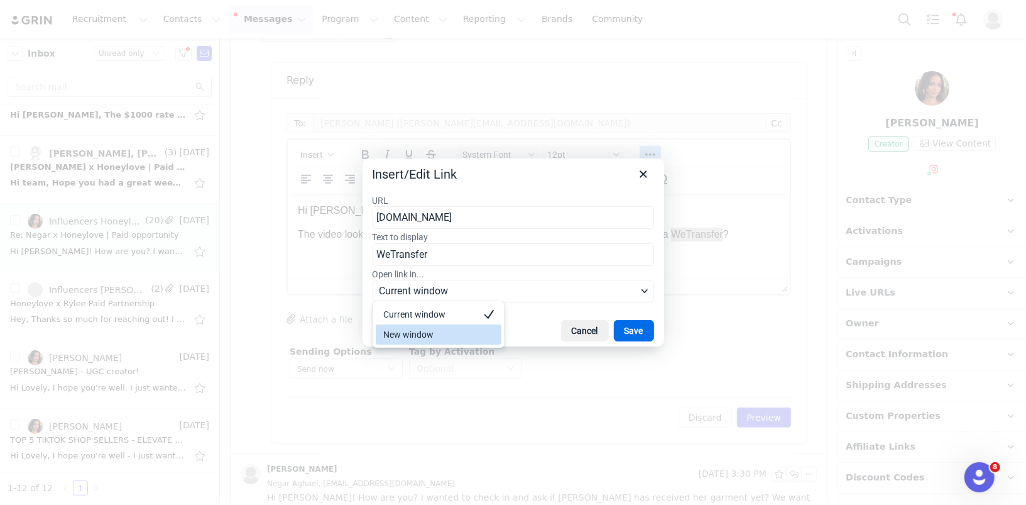
click at [469, 338] on div "New window" at bounding box center [429, 334] width 93 height 15
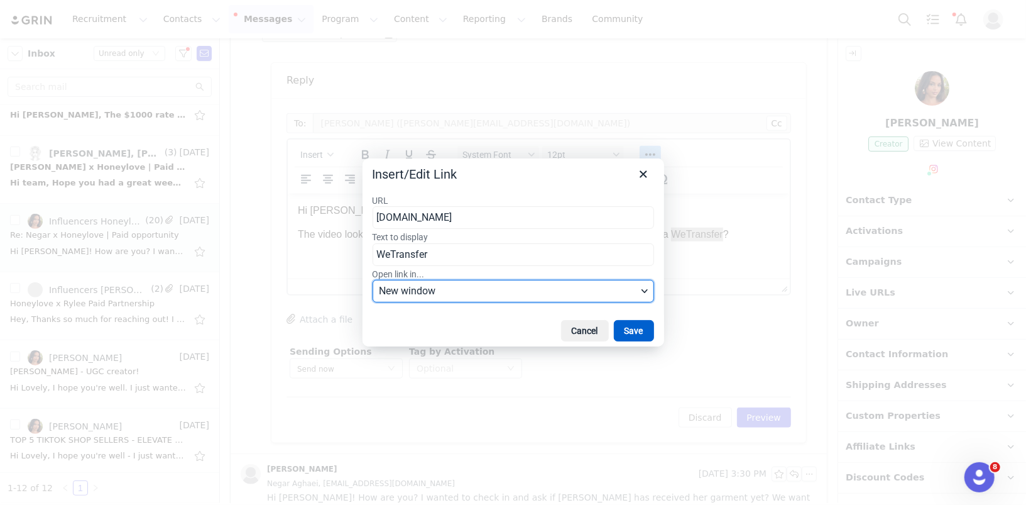
click at [635, 335] on button "Save" at bounding box center [634, 330] width 40 height 21
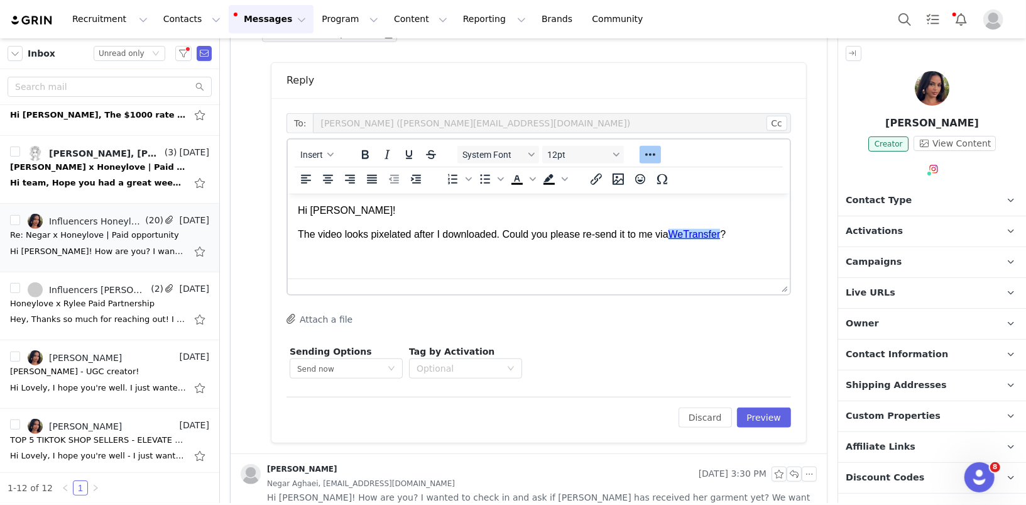
click at [752, 238] on p "The video looks pixelated after I downloaded. Could you please re-send it to me…" at bounding box center [538, 234] width 482 height 14
click at [322, 154] on span "Insert" at bounding box center [311, 155] width 23 height 10
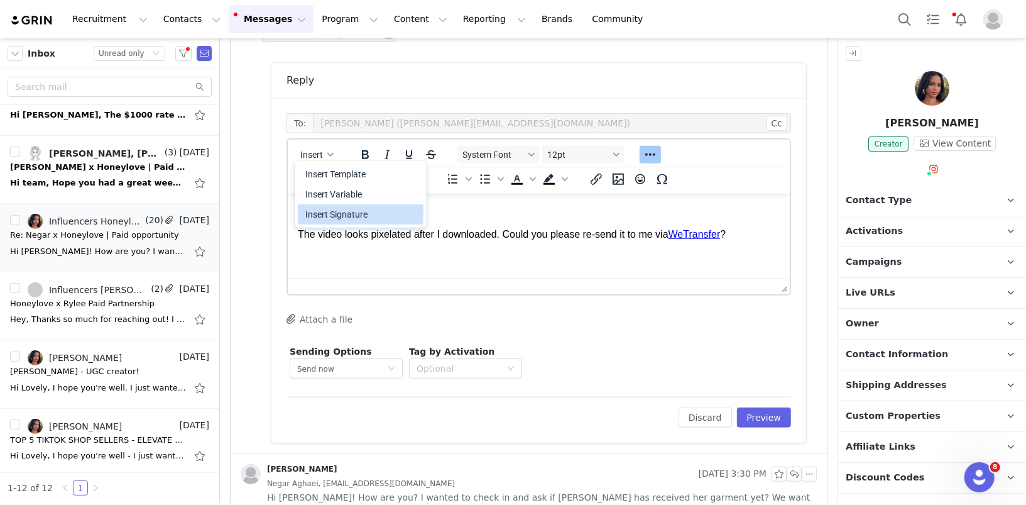
click at [338, 211] on div "Insert Signature" at bounding box center [361, 214] width 113 height 15
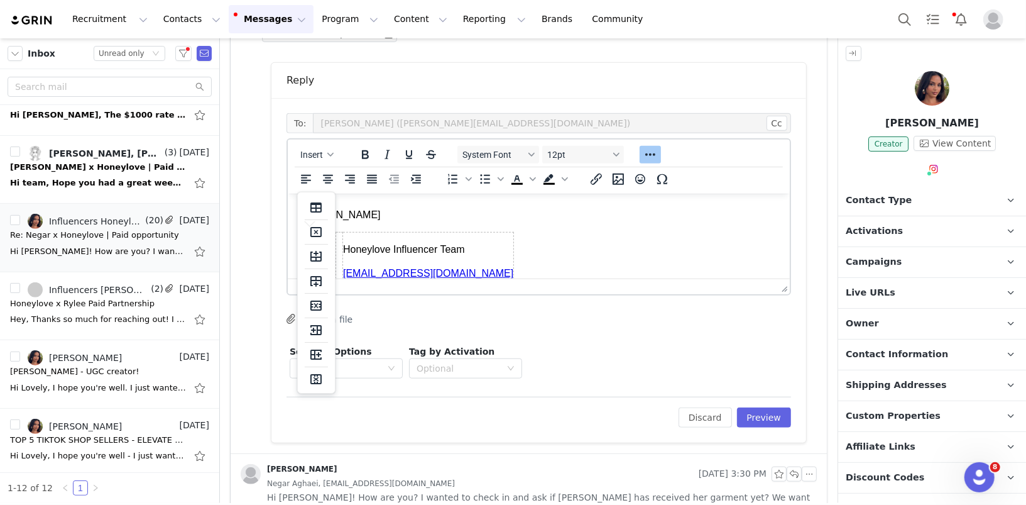
click at [398, 217] on p "[PERSON_NAME]" at bounding box center [538, 214] width 482 height 14
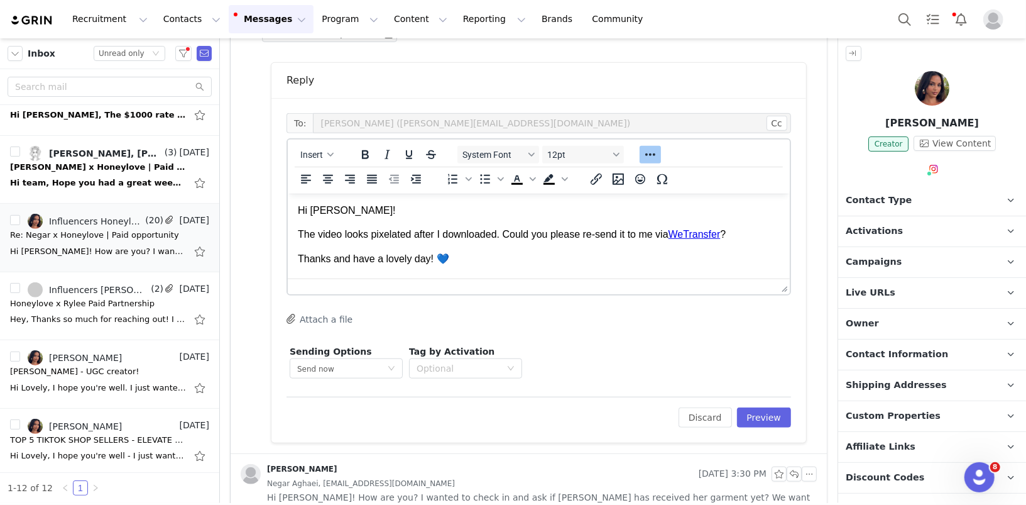
click at [759, 235] on p "The video looks pixelated after I downloaded. Could you please re-send it to me…" at bounding box center [538, 234] width 482 height 14
click at [744, 233] on p "The video looks pixelated after I downloaded. Could you please re-send it to me…" at bounding box center [538, 234] width 482 height 14
click at [332, 272] on p "Thanks and have a lovely day! 💙" at bounding box center [538, 272] width 482 height 14
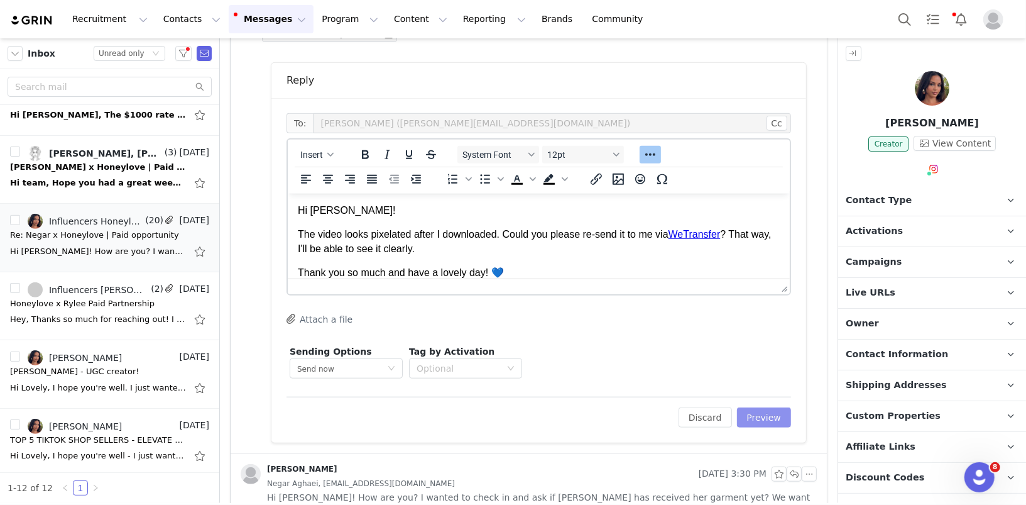
click at [766, 417] on button "Preview" at bounding box center [764, 417] width 55 height 20
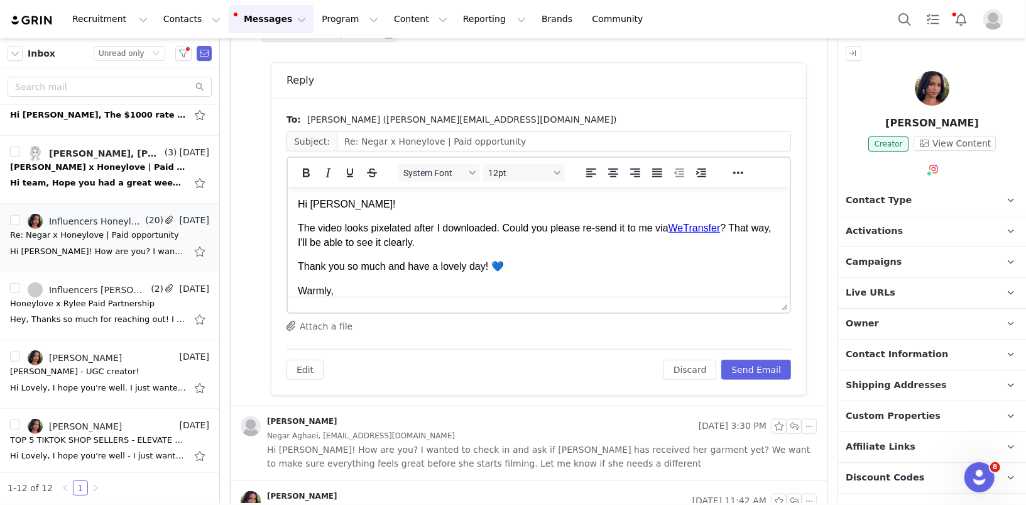
click at [397, 266] on p "Thank you so much and have a lovely day! 💙" at bounding box center [538, 266] width 482 height 14
click at [396, 268] on p "Thank you so much! have a lovely day! 💙" at bounding box center [538, 266] width 482 height 14
click at [770, 371] on button "Send Email" at bounding box center [756, 369] width 70 height 20
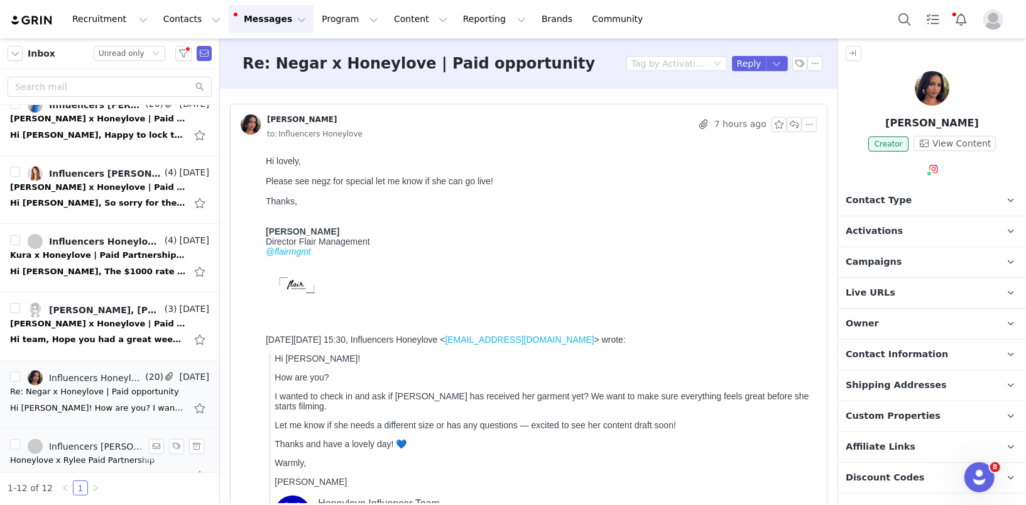
scroll to position [279, 0]
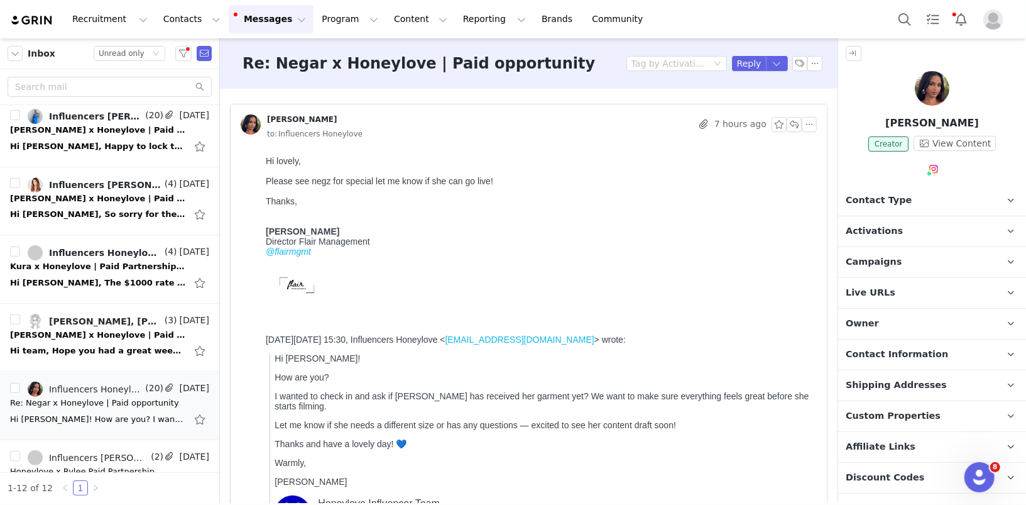
click at [638, 256] on div "@flairmgmt" at bounding box center [538, 251] width 546 height 10
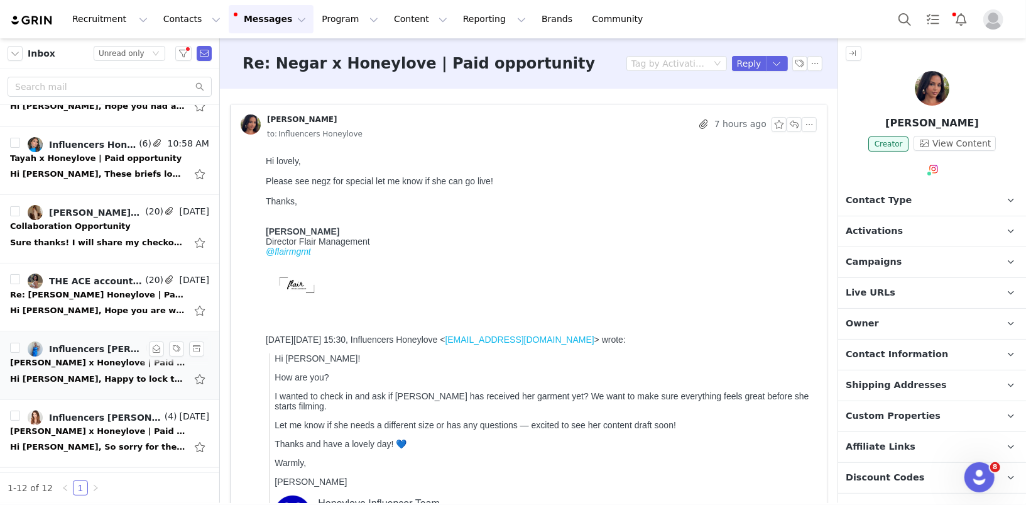
scroll to position [0, 0]
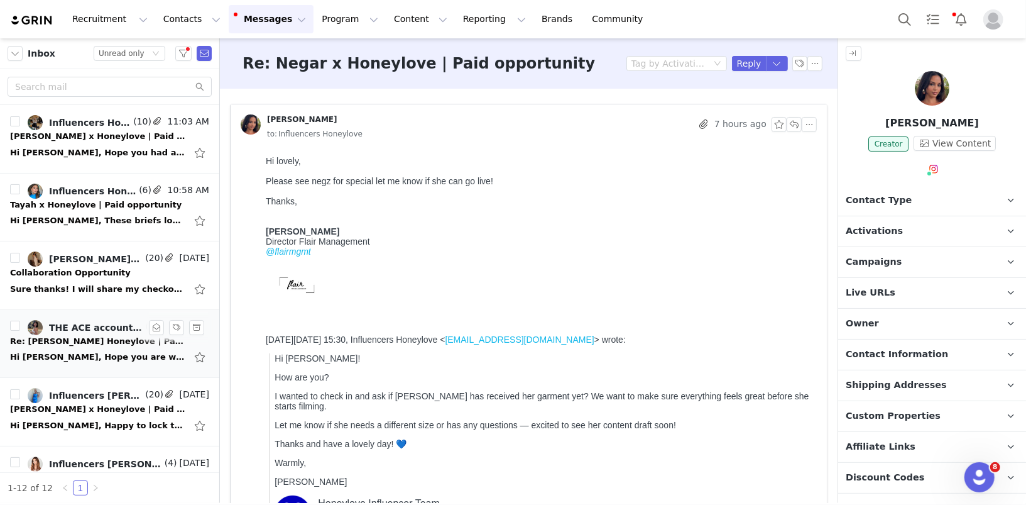
click at [75, 347] on div "Hi Diana, Hope you are well! Sorry I was discussing with Christina because our …" at bounding box center [109, 357] width 199 height 20
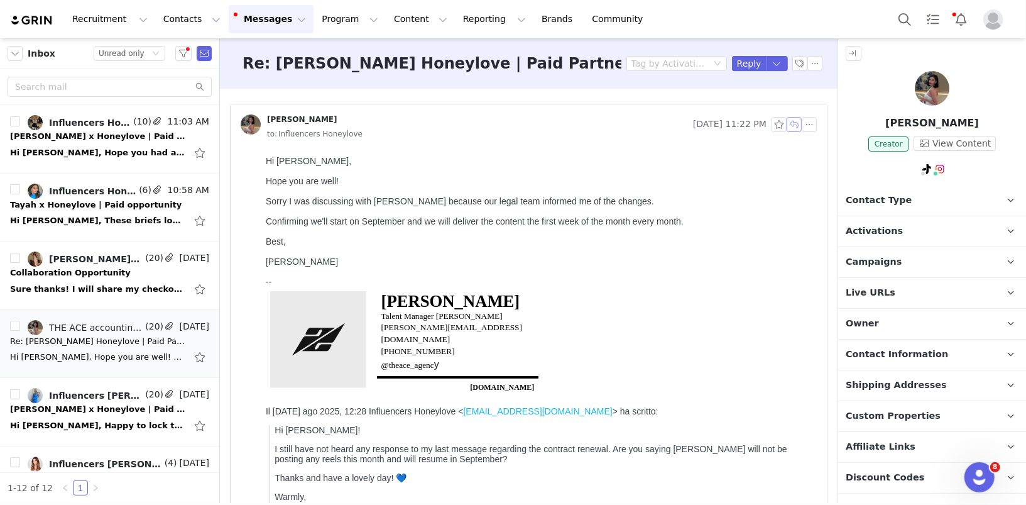
click at [799, 125] on button "button" at bounding box center [794, 124] width 15 height 15
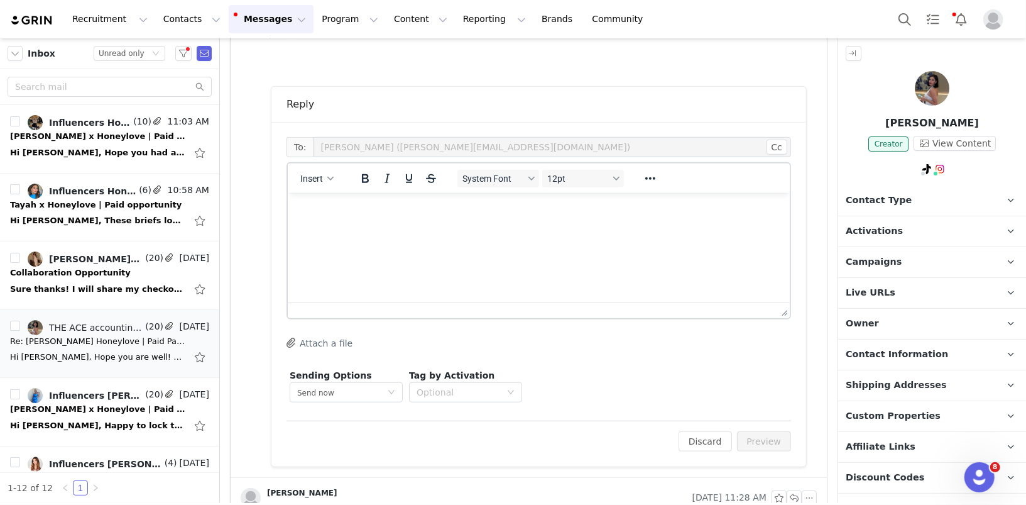
scroll to position [553, 0]
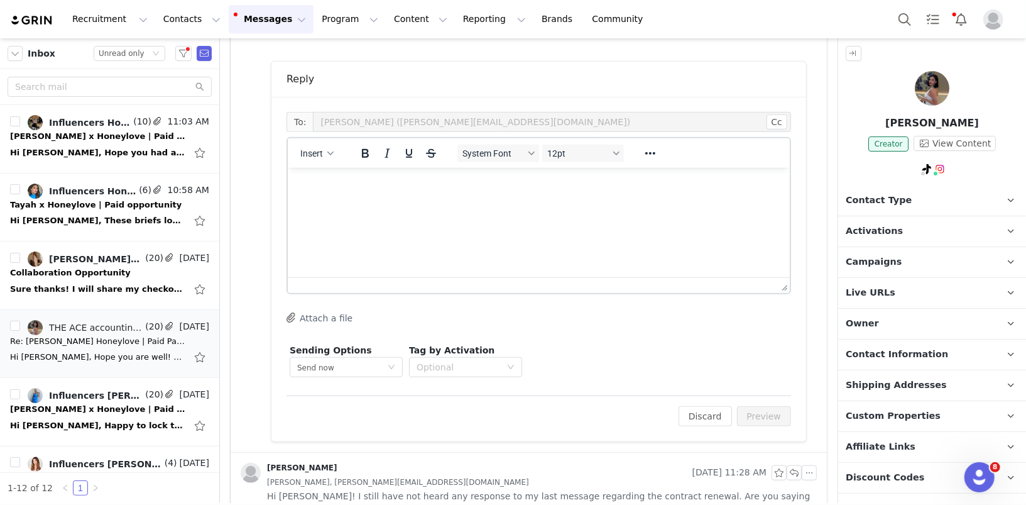
click at [565, 201] on html at bounding box center [538, 184] width 502 height 34
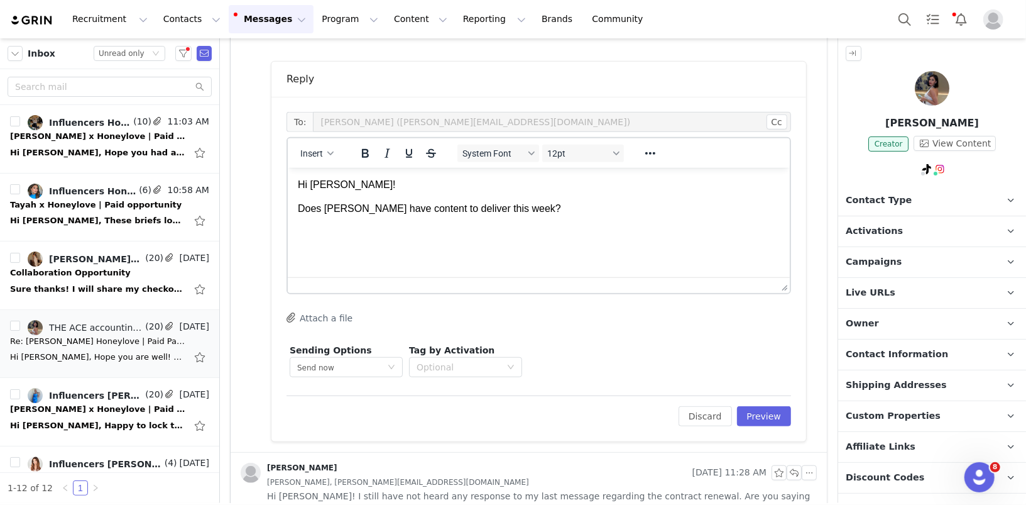
click at [297, 206] on p "Does Christina have content to deliver this week?" at bounding box center [538, 208] width 482 height 14
click at [623, 207] on p "In that case, does Christina have content to deliver this week?" at bounding box center [538, 208] width 482 height 14
click at [320, 158] on button "Insert" at bounding box center [316, 154] width 43 height 18
click at [348, 210] on div "Insert Signature" at bounding box center [361, 214] width 113 height 15
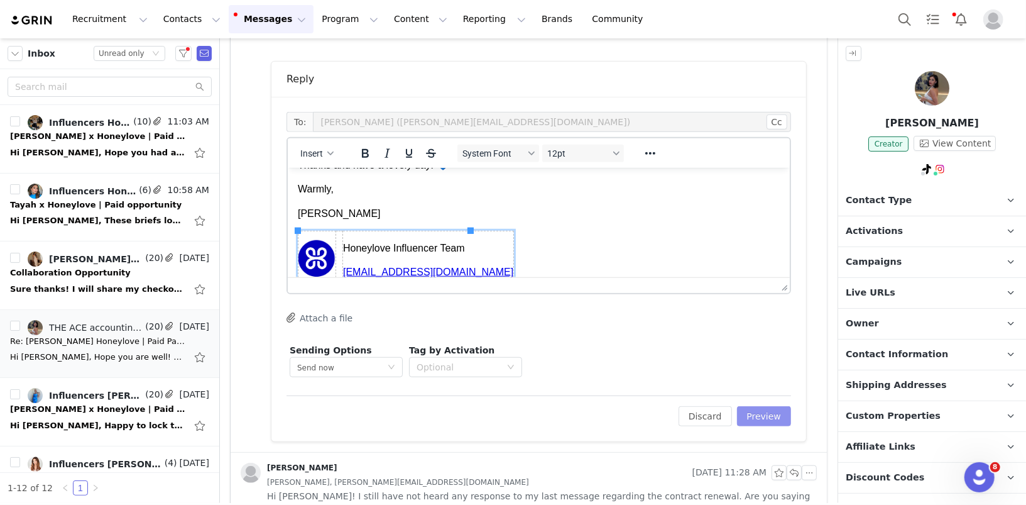
click at [787, 415] on button "Preview" at bounding box center [764, 416] width 55 height 20
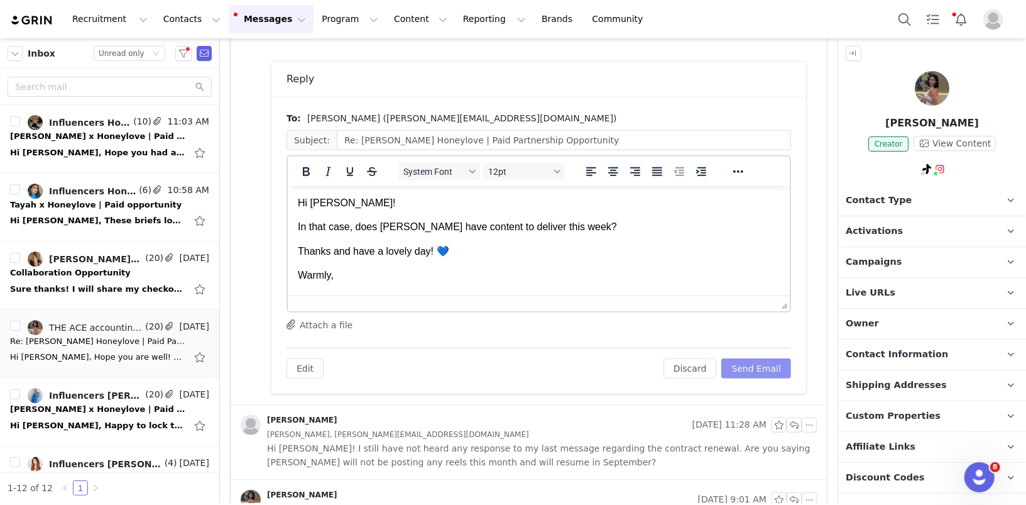
scroll to position [0, 0]
click at [766, 363] on button "Send Email" at bounding box center [756, 368] width 70 height 20
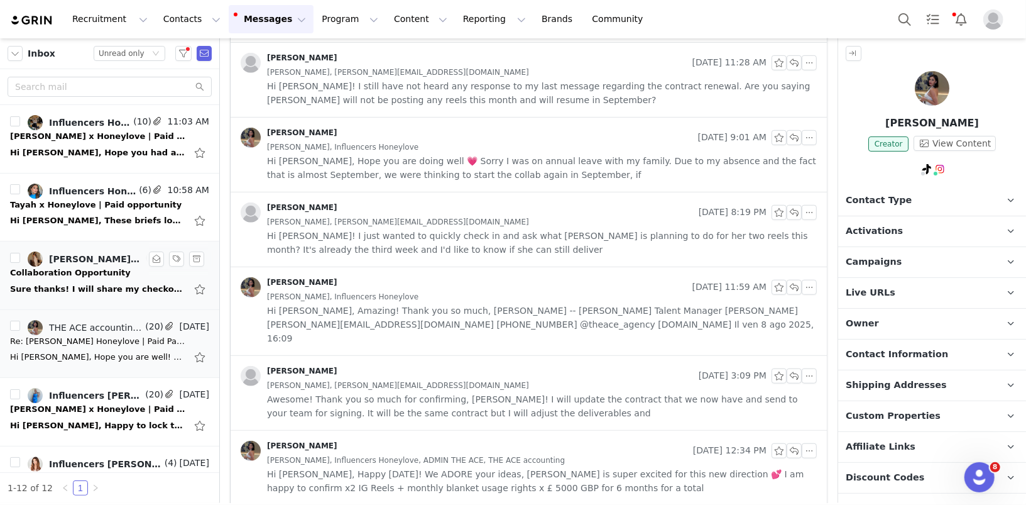
click at [84, 285] on div "Sure thanks! I will share my checkout link. Is there a discount code ? Sent fro…" at bounding box center [98, 289] width 176 height 13
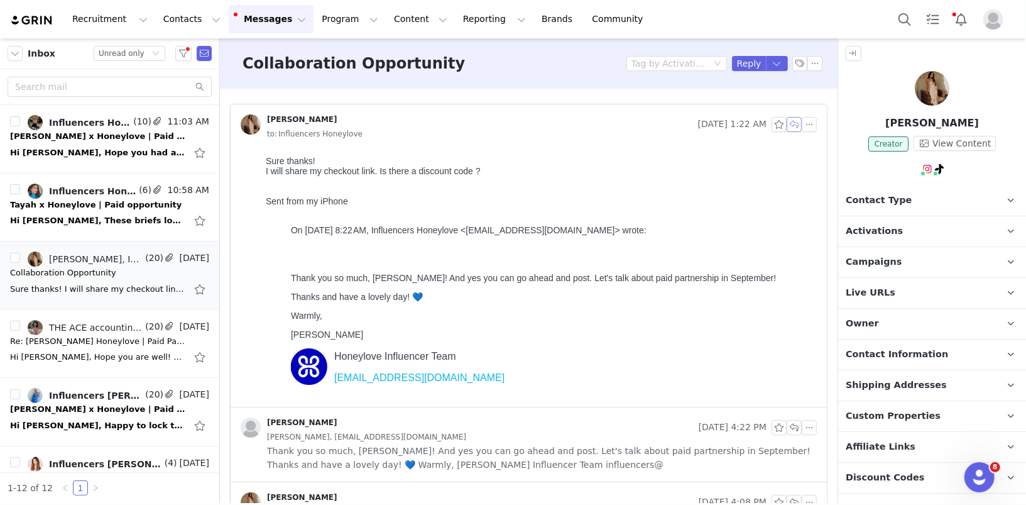
click at [797, 126] on button "button" at bounding box center [794, 124] width 15 height 15
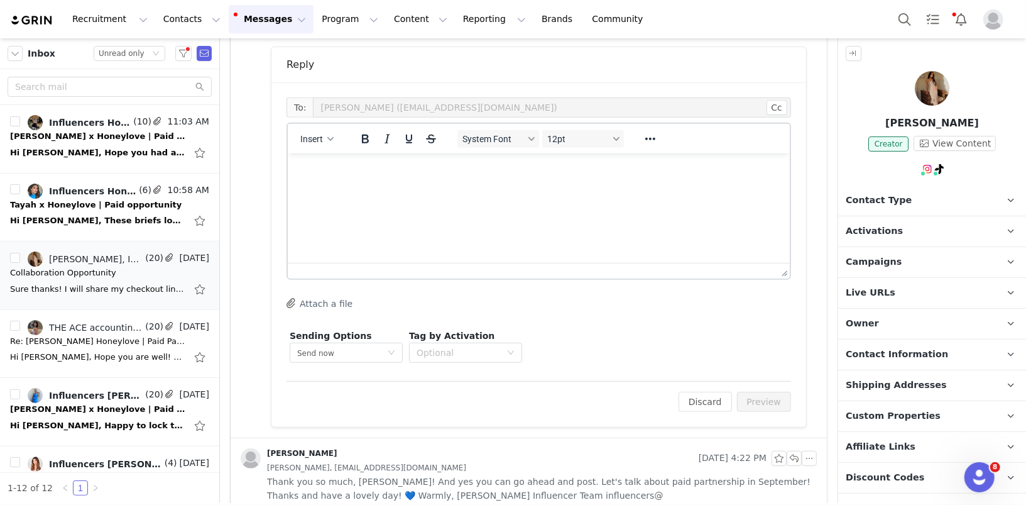
scroll to position [382, 0]
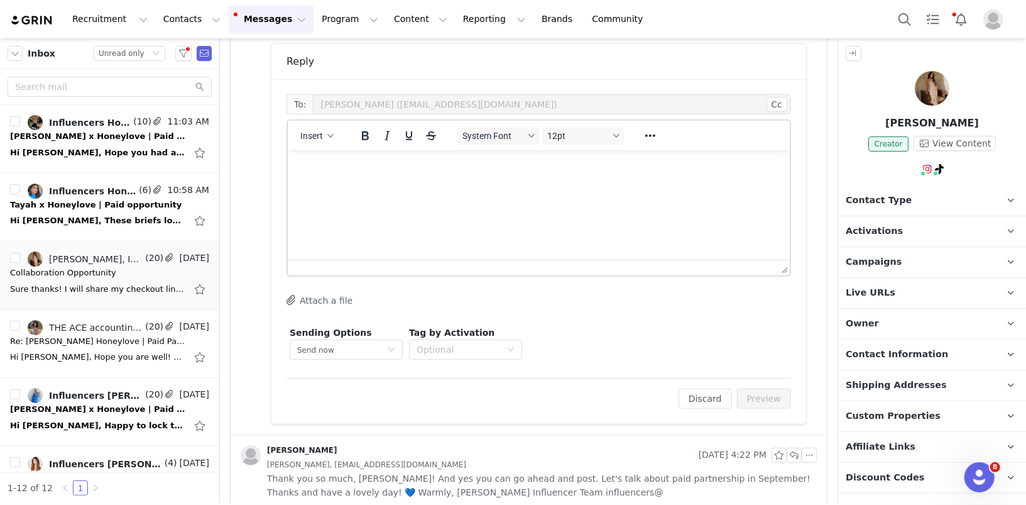
click at [478, 184] on html at bounding box center [538, 167] width 502 height 34
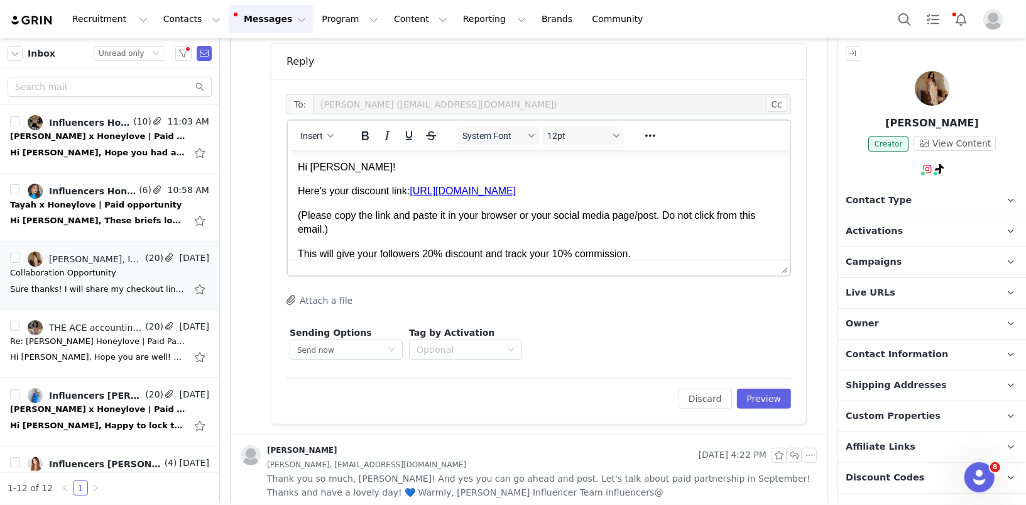
scroll to position [24, 0]
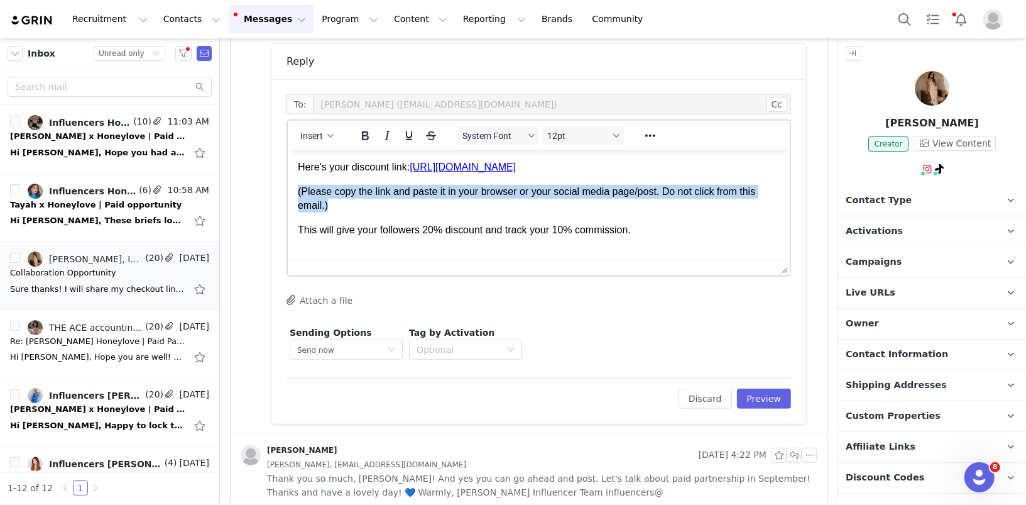
drag, startPoint x: 404, startPoint y: 207, endPoint x: 270, endPoint y: 191, distance: 135.4
click at [287, 191] on html "Hi Manita! Here's your discount link: https://checkout.honeylove.com/CHICROOM_B…" at bounding box center [538, 198] width 502 height 145
click at [647, 134] on icon "Reveal or hide additional toolbar items" at bounding box center [650, 135] width 10 height 3
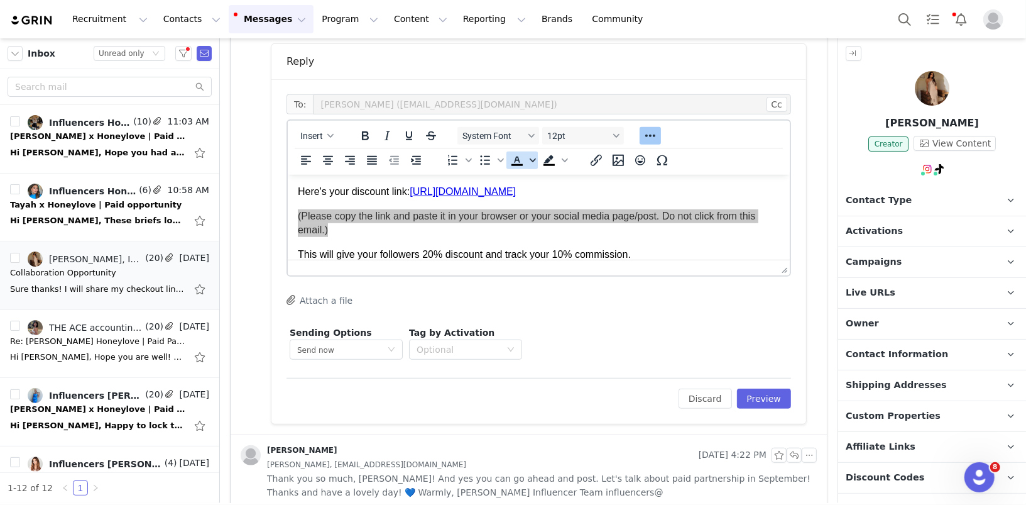
click at [532, 157] on icon "Text color" at bounding box center [533, 160] width 6 height 6
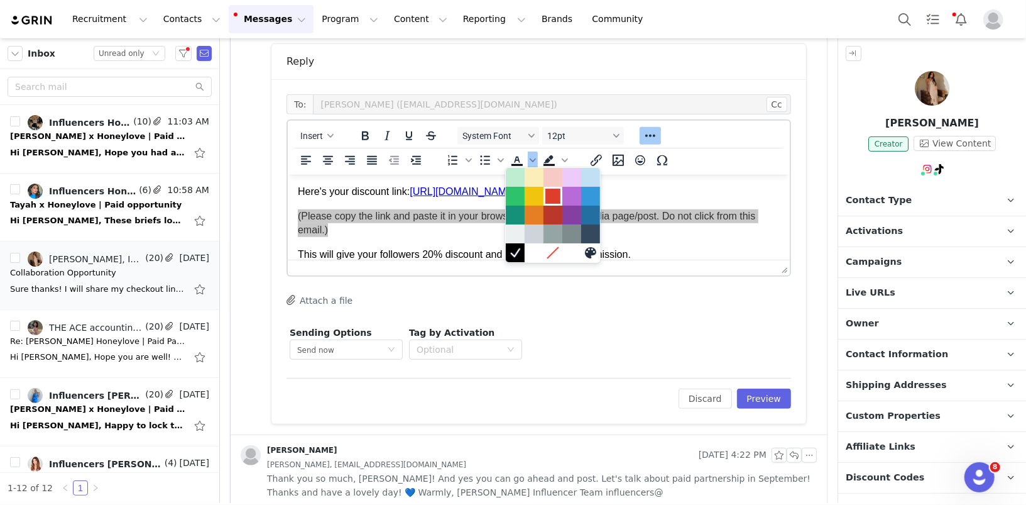
click at [553, 194] on div at bounding box center [552, 196] width 15 height 15
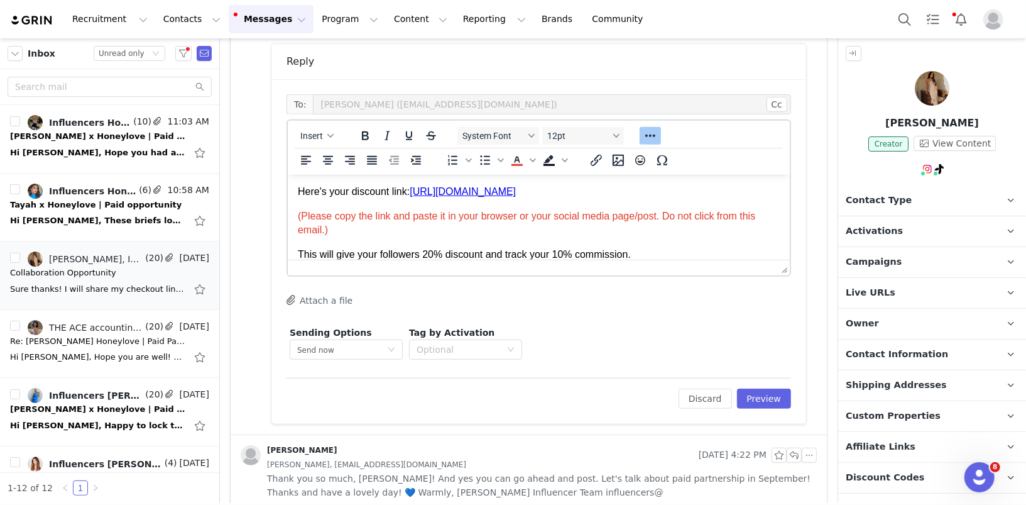
click at [426, 238] on body "Hi Manita! Here's your discount link: https://checkout.honeylove.com/CHICROOM_B…" at bounding box center [538, 222] width 482 height 124
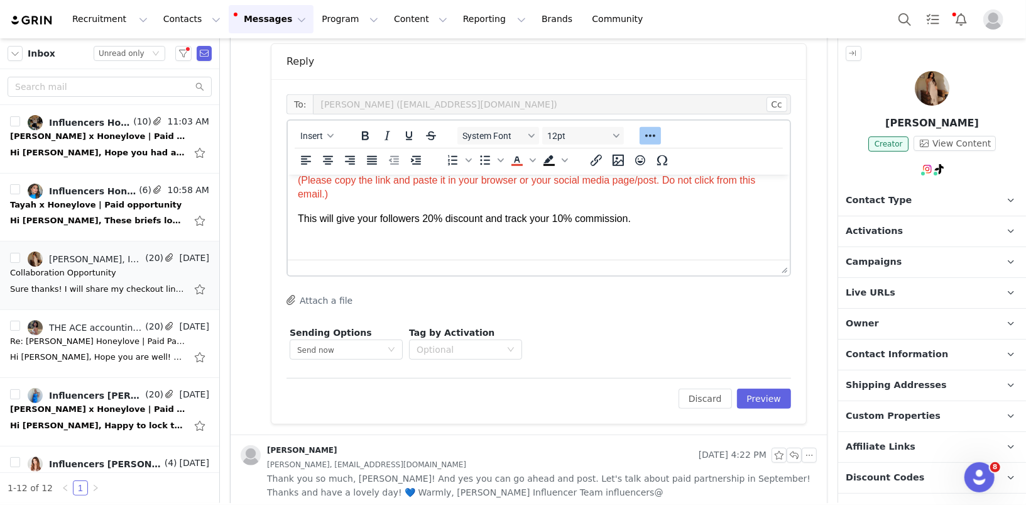
click at [613, 243] on p "Rich Text Area. Press ALT-0 for help." at bounding box center [538, 242] width 482 height 14
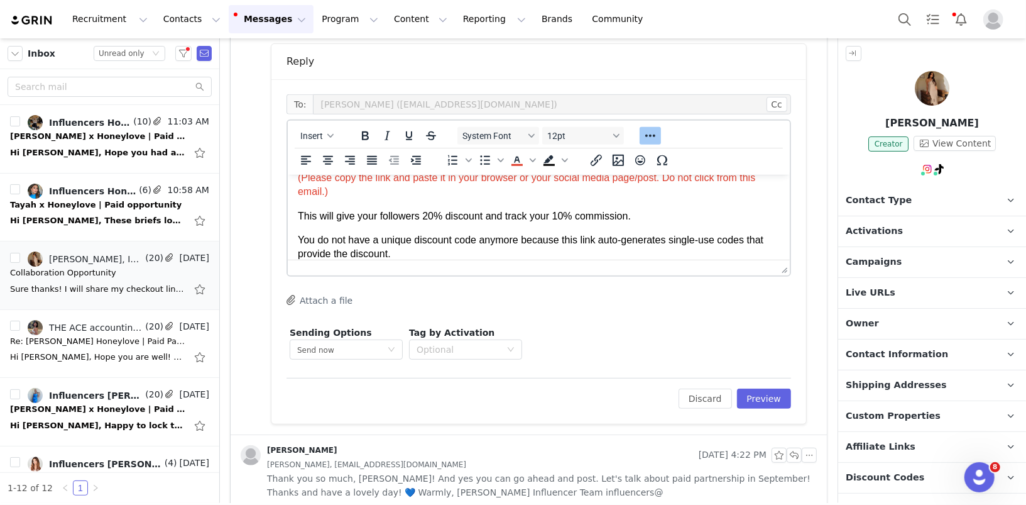
scroll to position [88, 0]
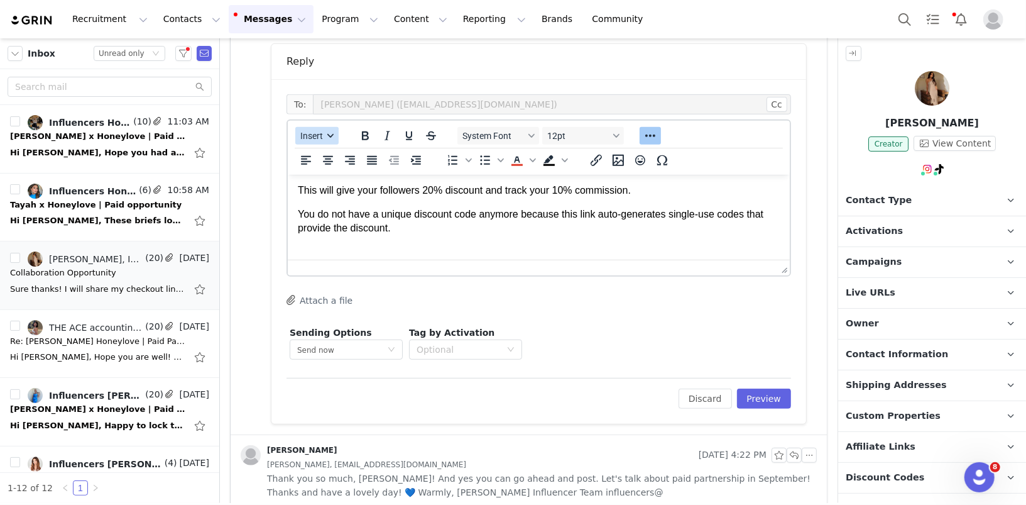
click at [304, 136] on span "Insert" at bounding box center [311, 136] width 23 height 10
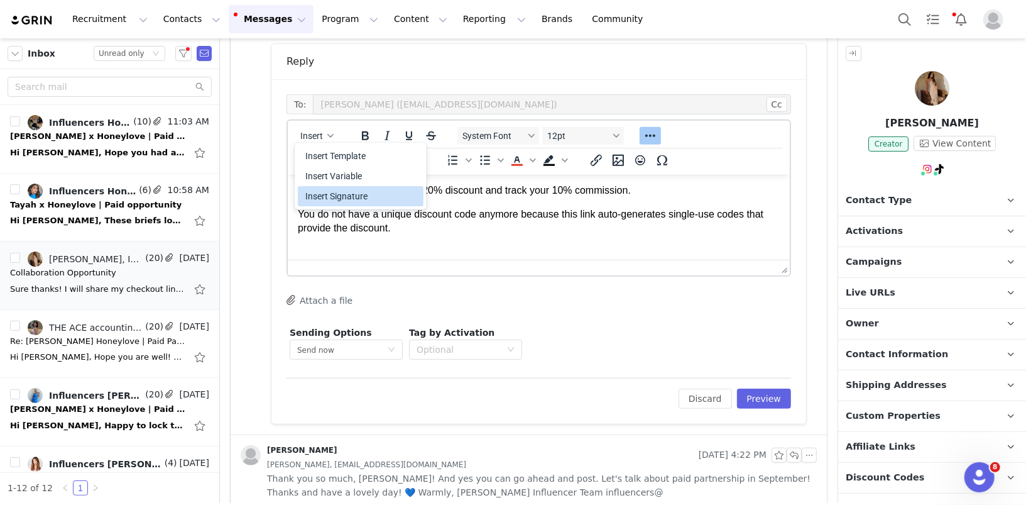
click at [350, 195] on div "Insert Signature" at bounding box center [361, 196] width 113 height 15
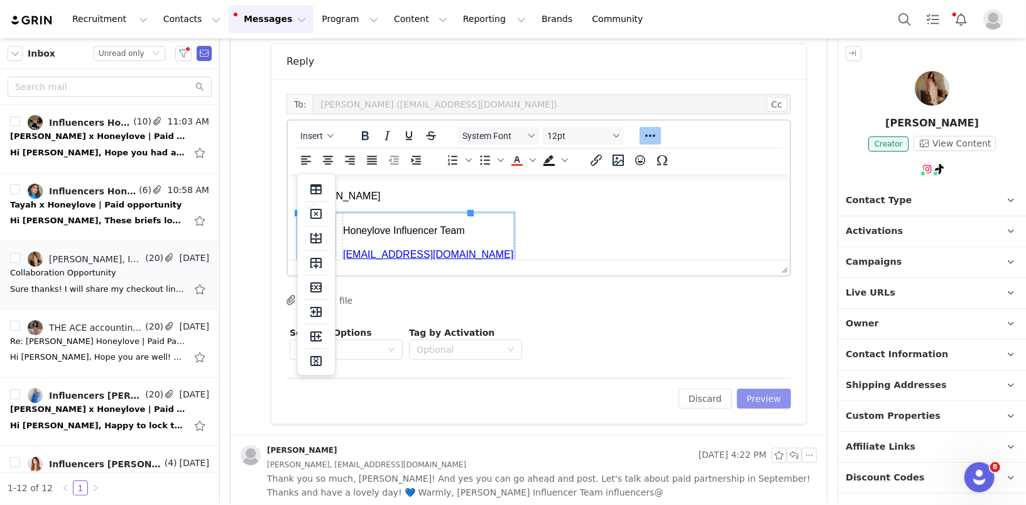
click at [769, 388] on button "Preview" at bounding box center [764, 398] width 55 height 20
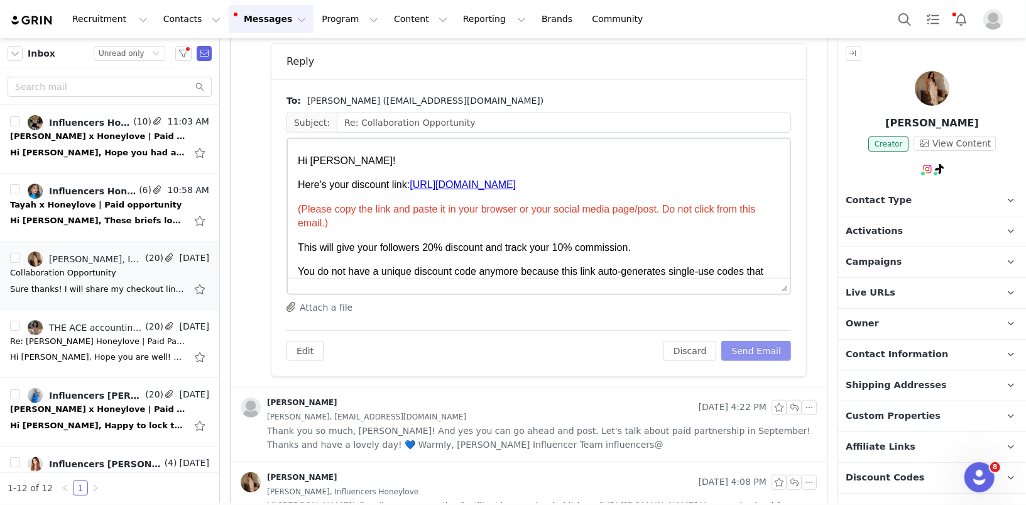
scroll to position [0, 0]
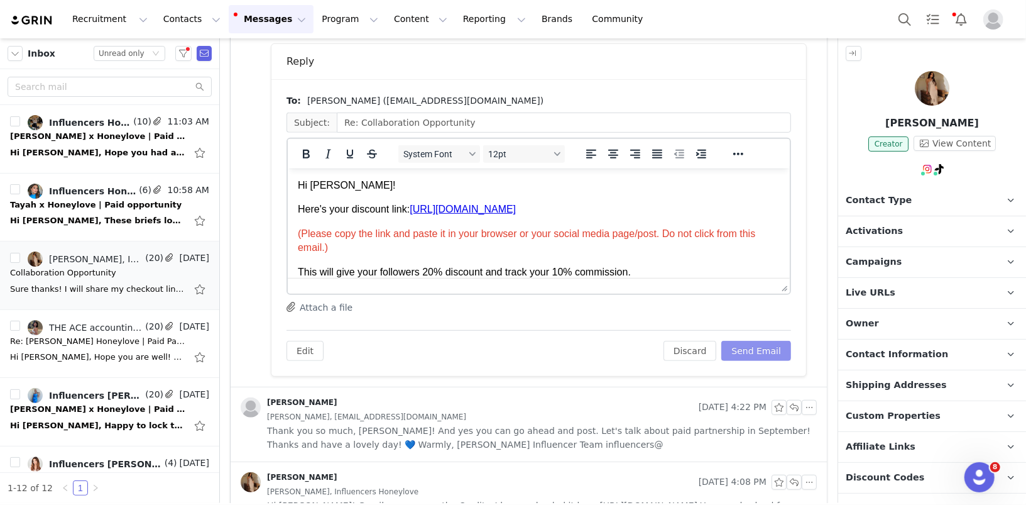
click at [774, 346] on button "Send Email" at bounding box center [756, 351] width 70 height 20
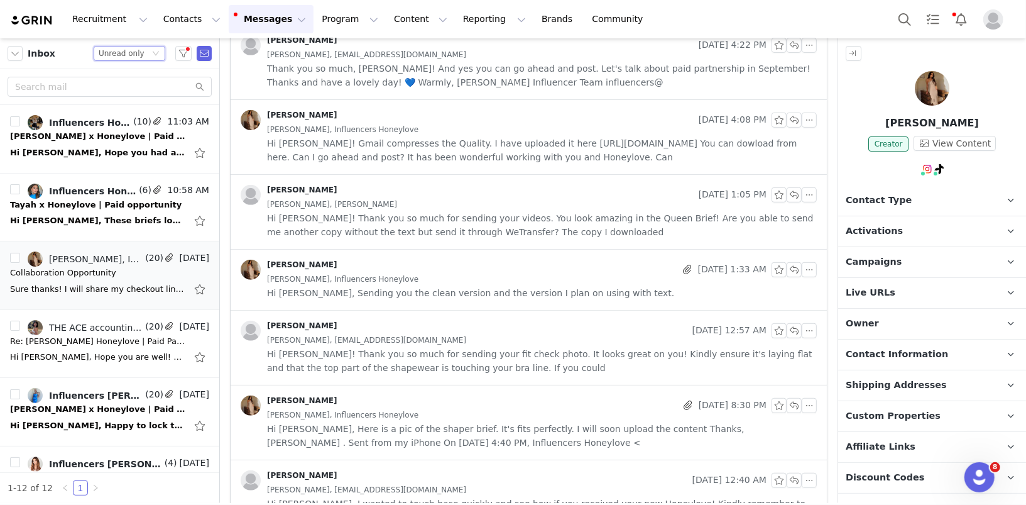
click at [140, 55] on div "Unread only" at bounding box center [122, 54] width 46 height 14
click at [146, 72] on li "All threads" at bounding box center [130, 76] width 72 height 20
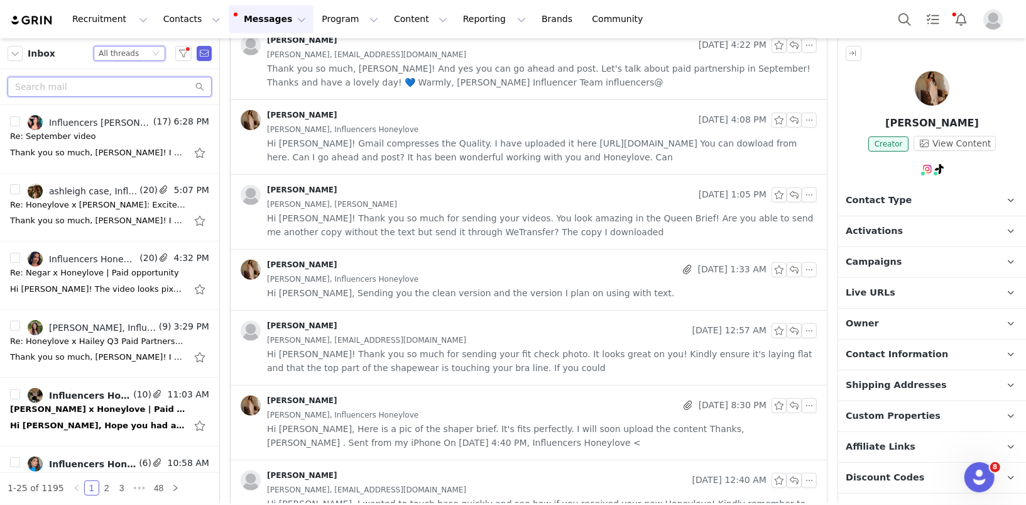
click at [101, 87] on input "text" at bounding box center [110, 87] width 204 height 20
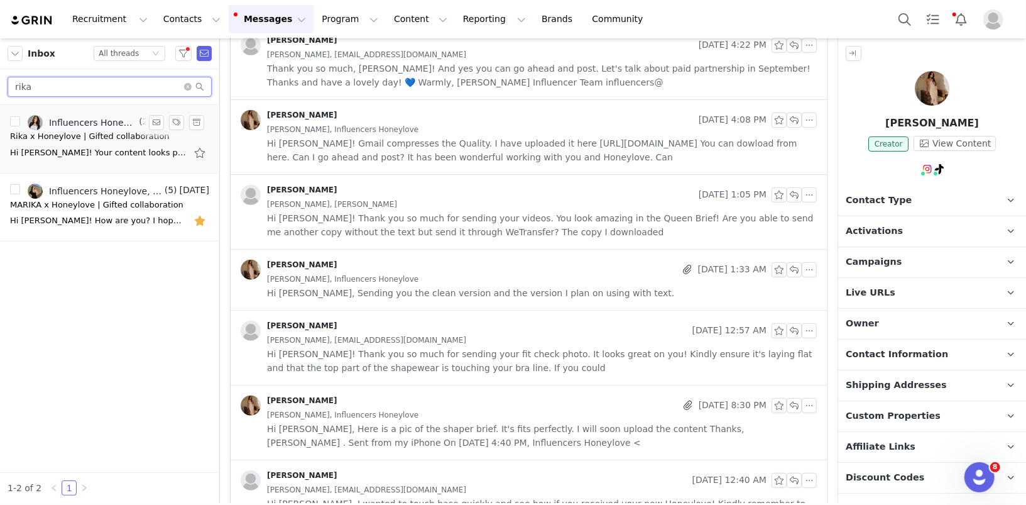
type input "rika"
click at [70, 137] on div "Rika x Honeylove | Gifted collaboration" at bounding box center [90, 136] width 160 height 13
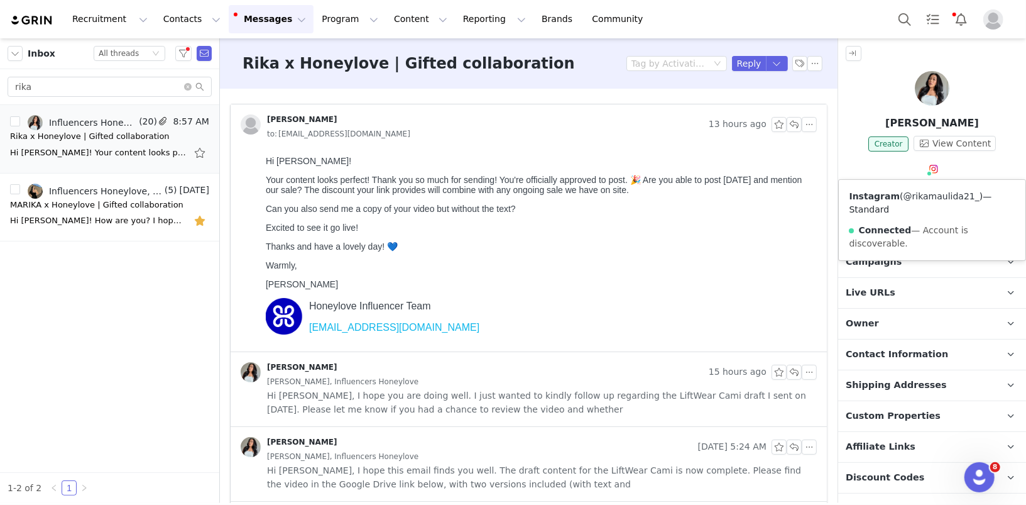
click at [932, 195] on link "@rikamaulida21_" at bounding box center [942, 196] width 76 height 10
click at [188, 87] on icon "icon: close-circle" at bounding box center [188, 87] width 8 height 8
click at [141, 90] on input "text" at bounding box center [110, 87] width 204 height 20
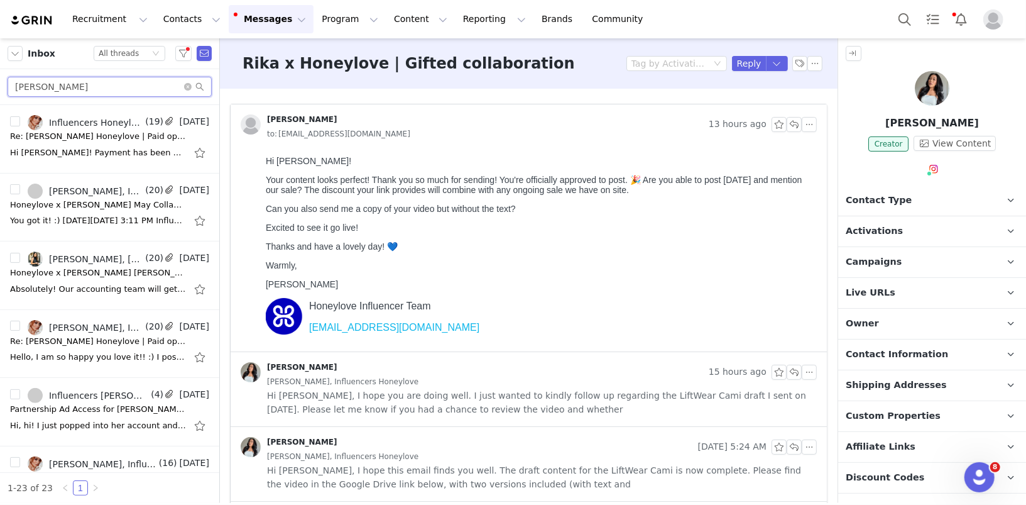
type input "sarah"
click at [108, 154] on div "Hi Sarah! Payment has been processed! You should receive it soon. By the way, l…" at bounding box center [98, 152] width 176 height 13
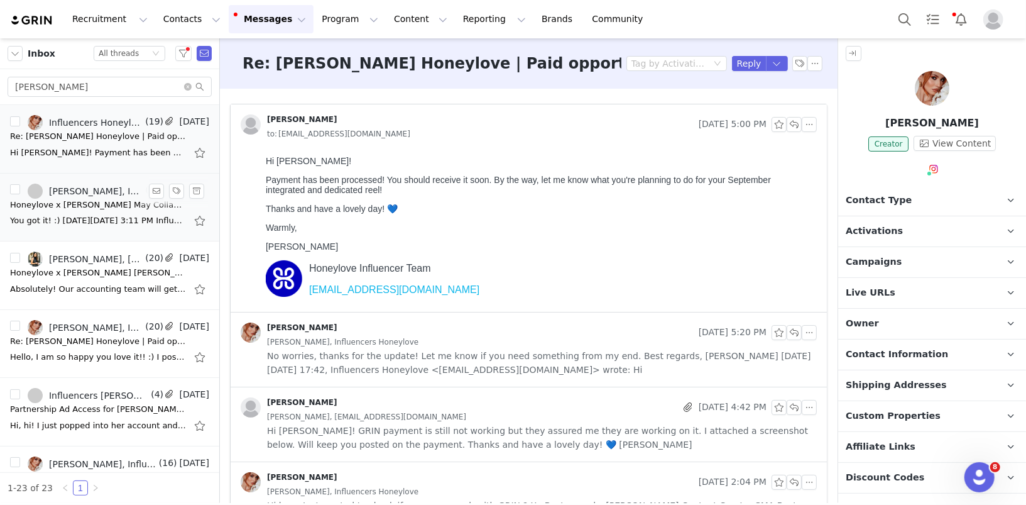
click at [91, 205] on div "Honeylove x Sarah Morales May Collab for Memorial Day" at bounding box center [98, 205] width 176 height 13
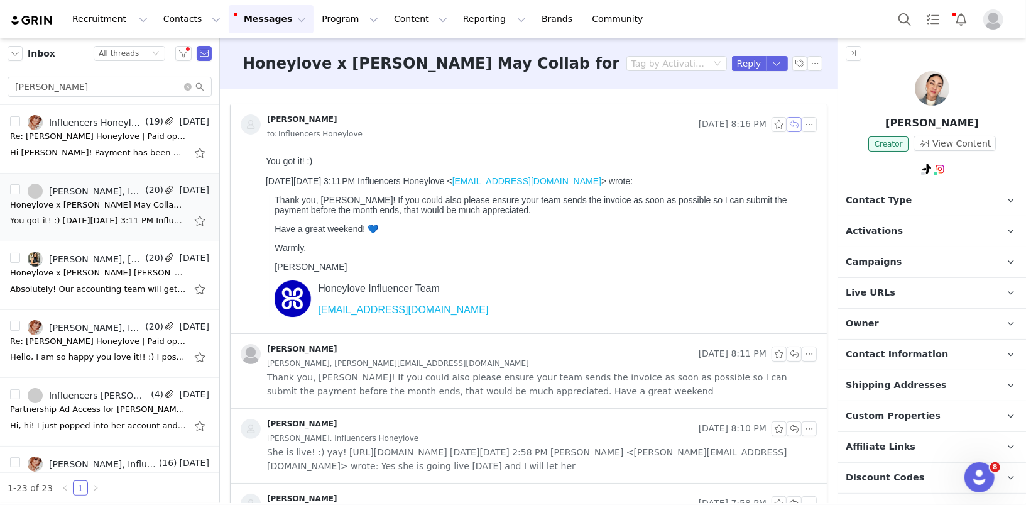
click at [798, 123] on button "button" at bounding box center [794, 124] width 15 height 15
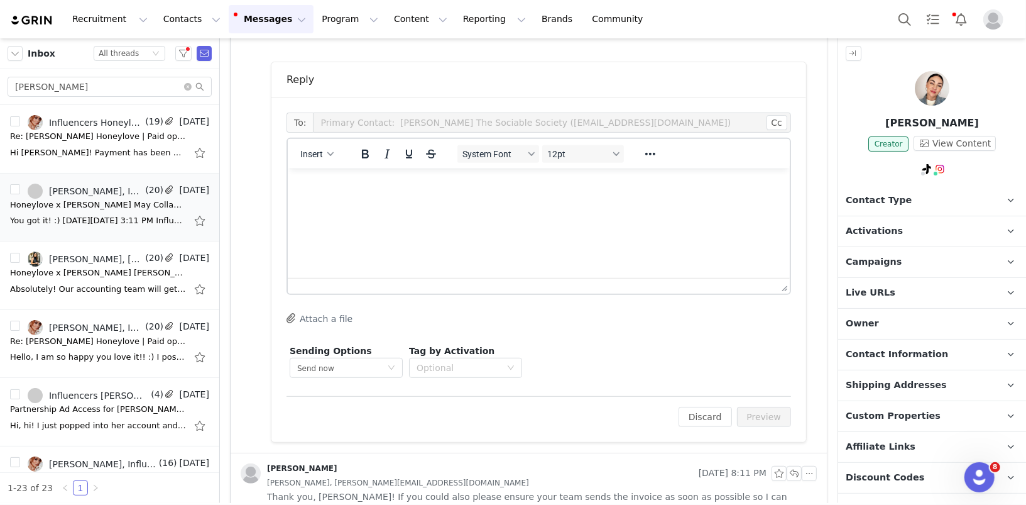
click at [446, 202] on html at bounding box center [538, 185] width 502 height 34
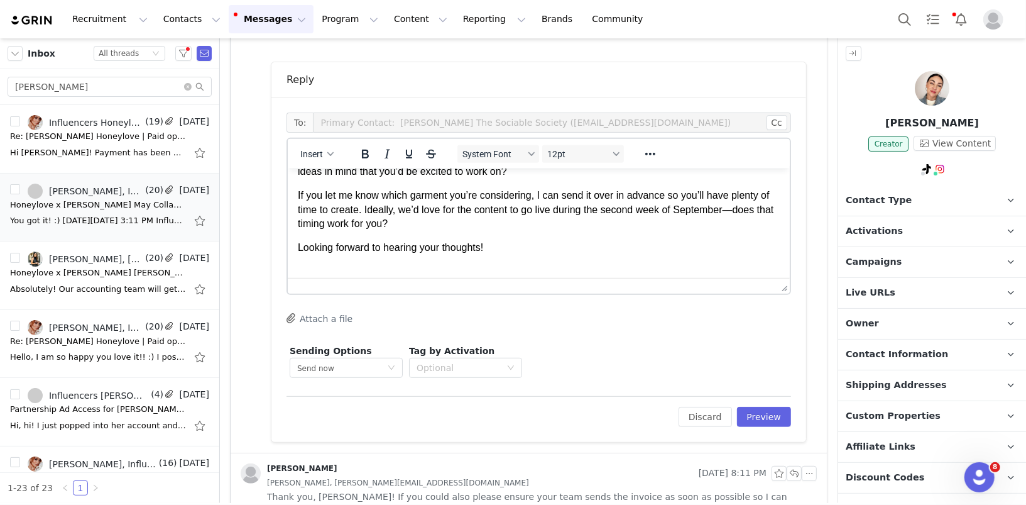
click at [459, 266] on p "Rich Text Area. Press ALT-0 for help." at bounding box center [538, 272] width 482 height 14
click at [317, 153] on span "Insert" at bounding box center [311, 154] width 23 height 10
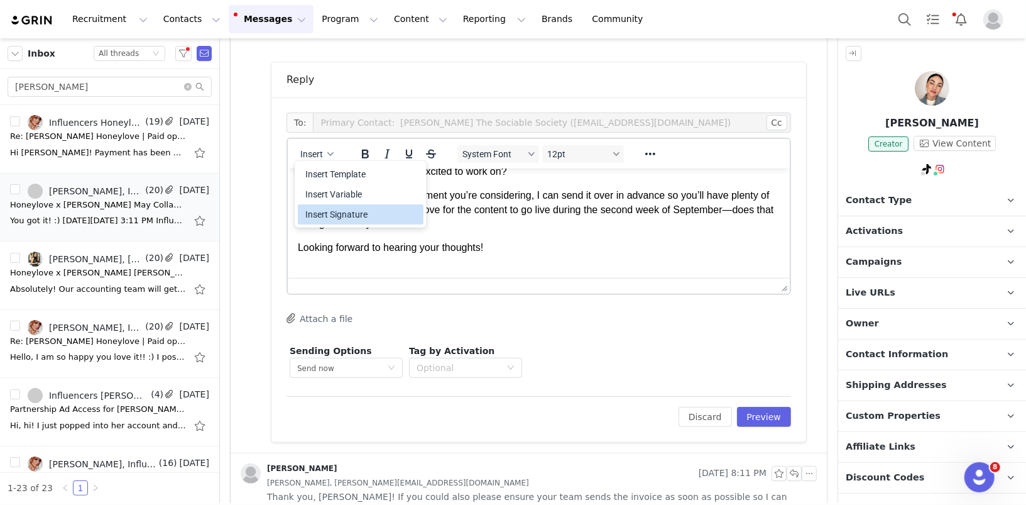
click at [338, 209] on div "Insert Signature" at bounding box center [361, 214] width 113 height 15
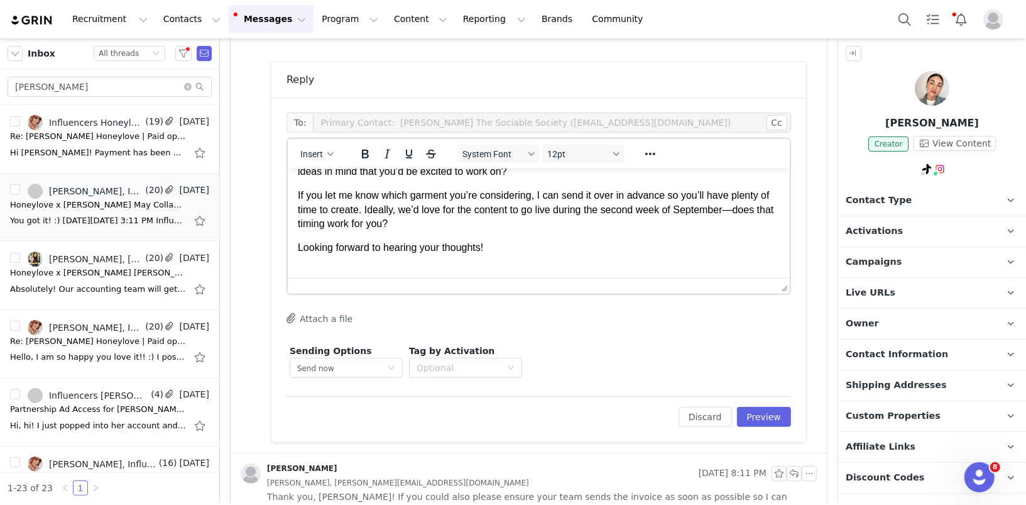
scroll to position [158, 0]
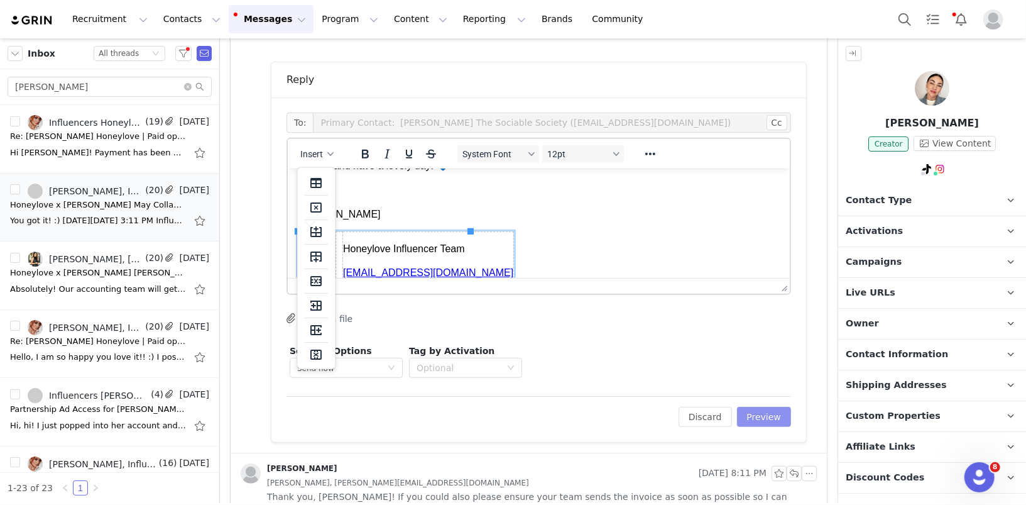
click at [765, 415] on button "Preview" at bounding box center [764, 417] width 55 height 20
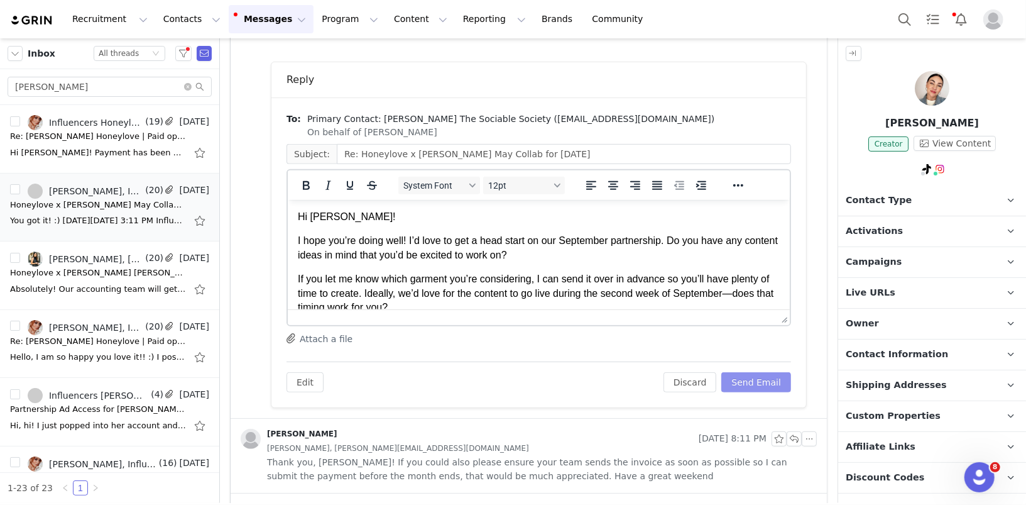
scroll to position [0, 0]
click at [324, 216] on p "Hi Sarah!" at bounding box center [538, 216] width 482 height 14
click at [666, 240] on p "I hope you’re doing well! I’d love to get a head start on our September partner…" at bounding box center [538, 247] width 482 height 28
click at [736, 243] on p "I hope you’re doing well! I’d love to get a head start on our September partner…" at bounding box center [538, 247] width 482 height 28
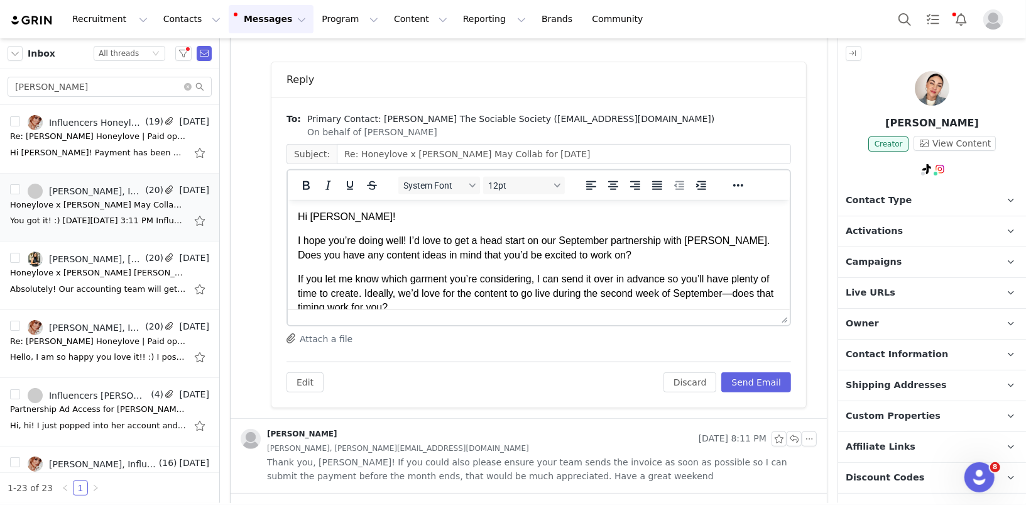
click at [758, 241] on p "I hope you’re doing well! I’d love to get a head start on our September partner…" at bounding box center [538, 247] width 482 height 28
click at [470, 251] on p "I hope you’re doing well! I’d love to get a head start on our September partner…" at bounding box center [538, 247] width 482 height 28
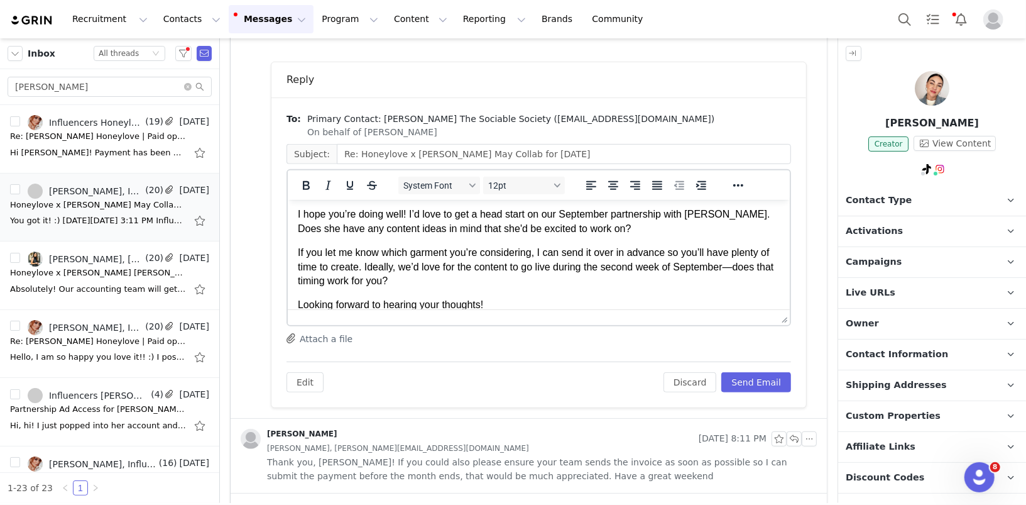
scroll to position [28, 0]
click at [470, 253] on p "If you let me know which garment you’re considering, I can send it over in adva…" at bounding box center [538, 265] width 482 height 42
click at [696, 247] on p "If you let me know which garment she's considering, I can send it over in advan…" at bounding box center [538, 265] width 482 height 42
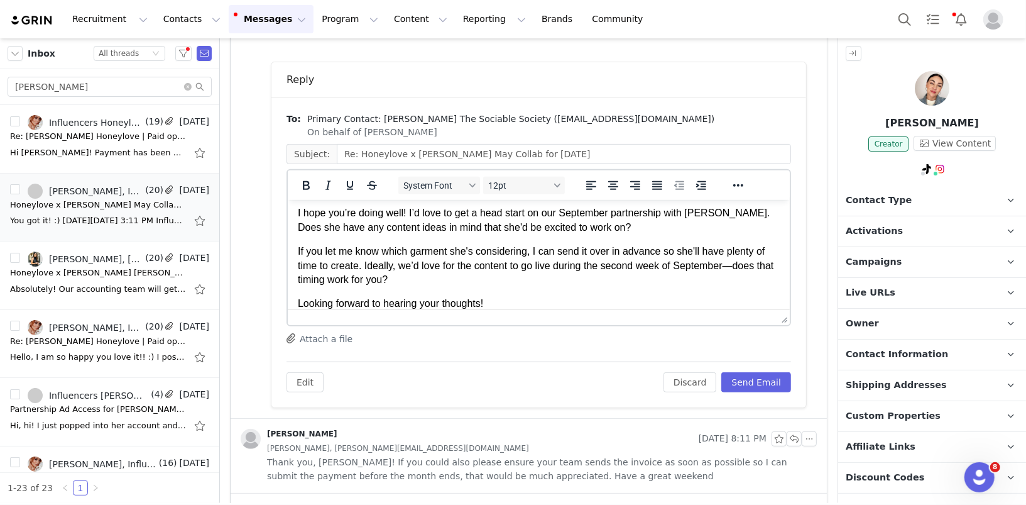
click at [620, 265] on p "If you let me know which garment she's considering, I can send it over in advan…" at bounding box center [538, 265] width 482 height 42
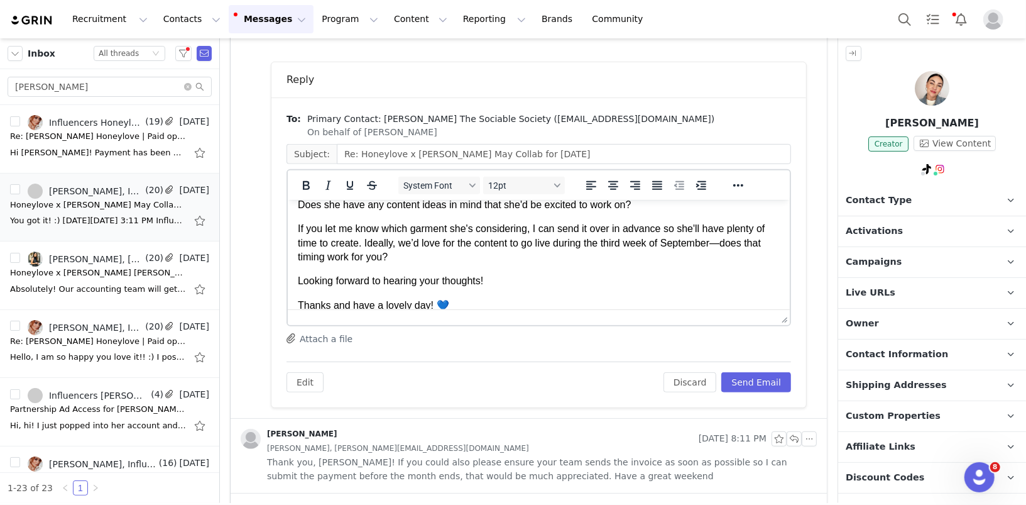
scroll to position [59, 0]
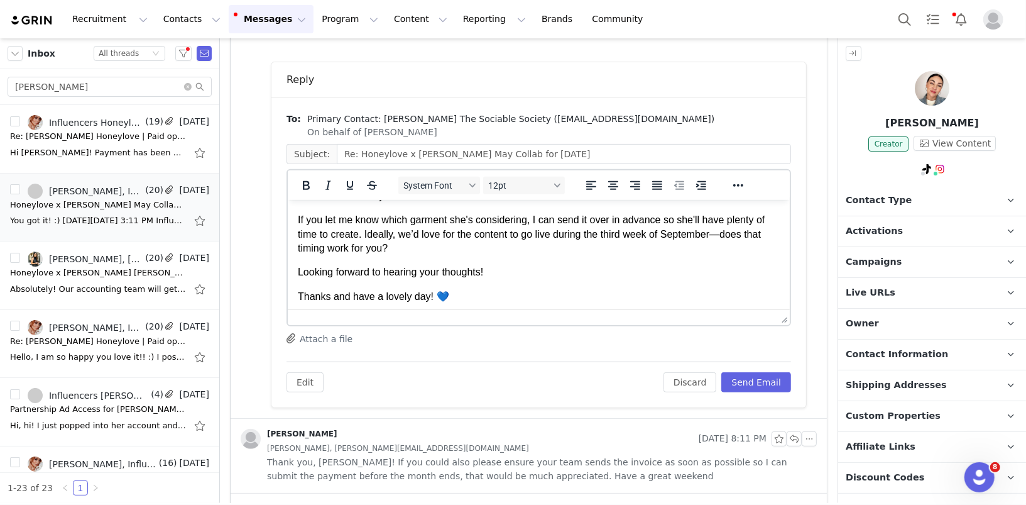
click at [375, 243] on p "If you let me know which garment she's considering, I can send it over in advan…" at bounding box center [538, 233] width 482 height 42
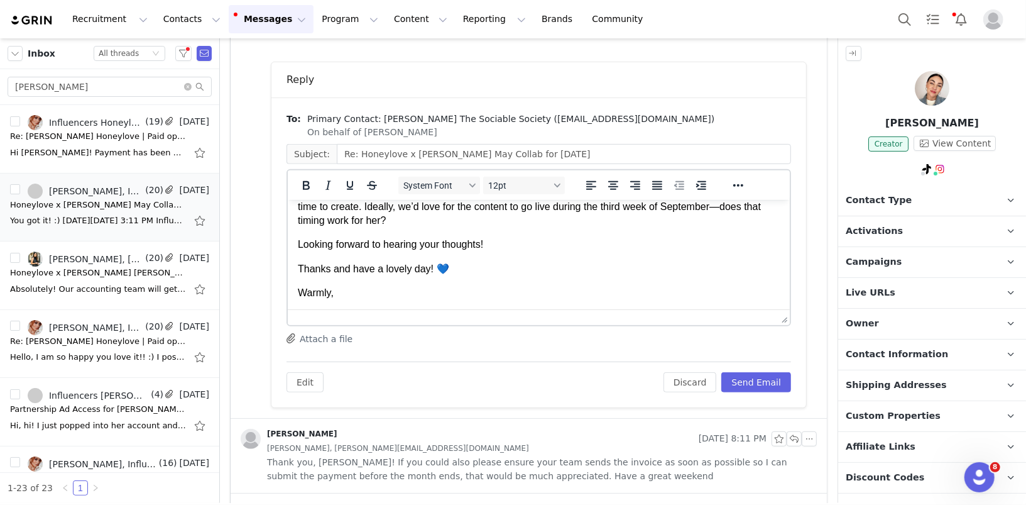
scroll to position [89, 0]
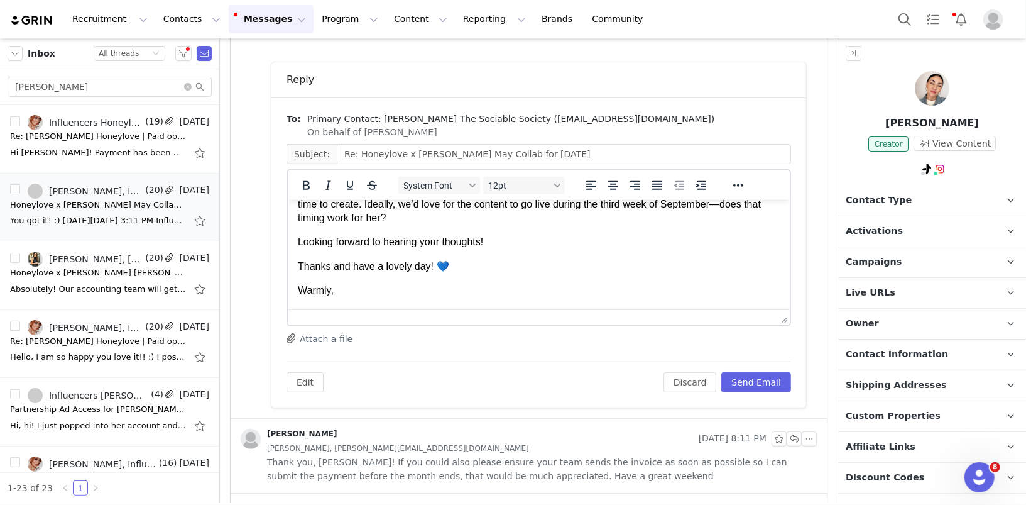
click at [434, 243] on p "Looking forward to hearing your thoughts!" at bounding box center [538, 241] width 482 height 14
click at [447, 260] on p "Thanks and have a lovely day! 💙" at bounding box center [538, 266] width 482 height 14
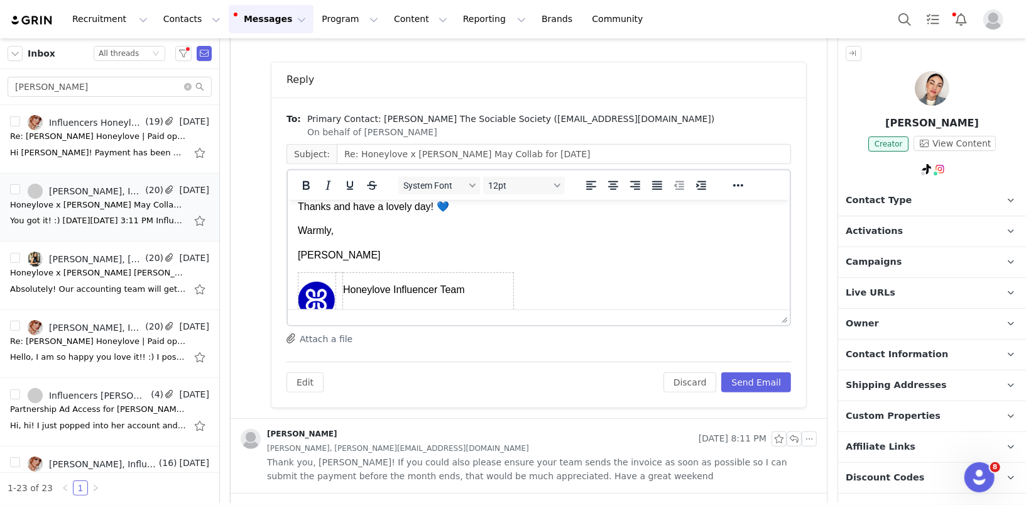
scroll to position [153, 0]
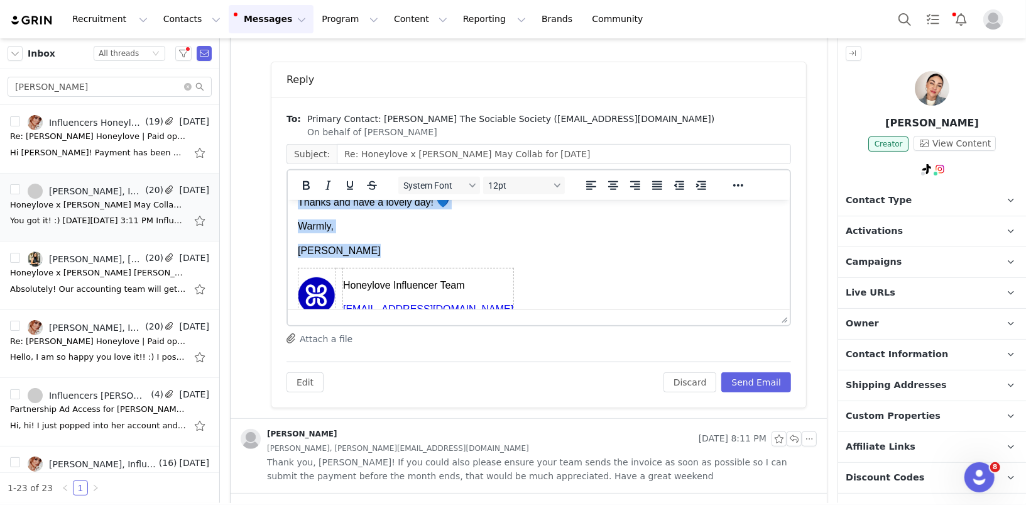
copy body "Hi Julia! I hope you’re doing well! I’d love to get a head start on our Septemb…"
click at [779, 372] on button "Send Email" at bounding box center [756, 382] width 70 height 20
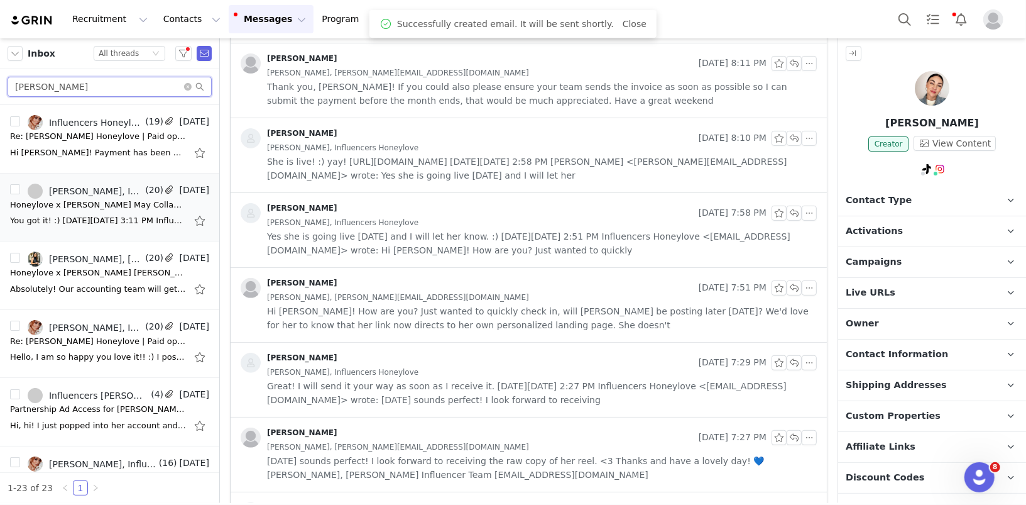
click at [92, 87] on input "sarah" at bounding box center [110, 87] width 204 height 20
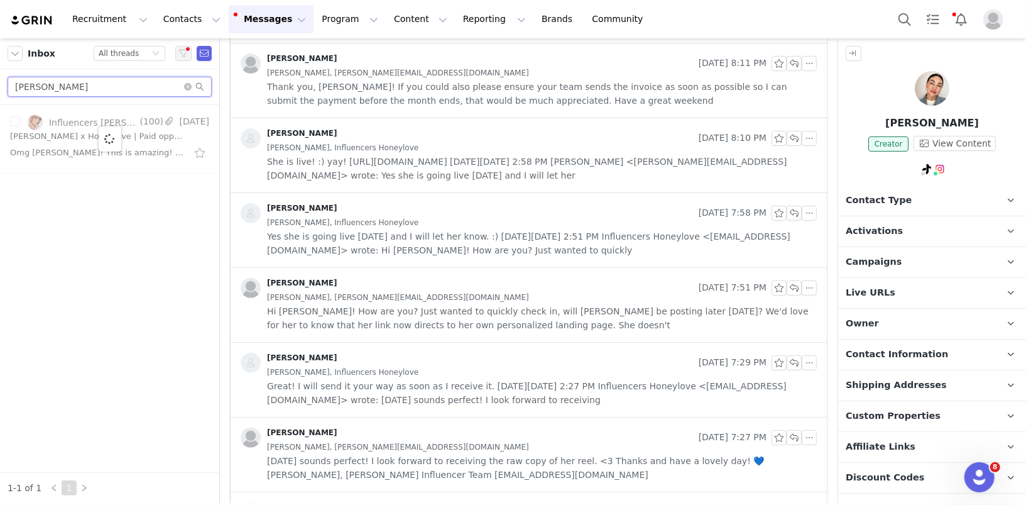
type input "sarah e"
click at [83, 139] on div at bounding box center [109, 139] width 219 height 68
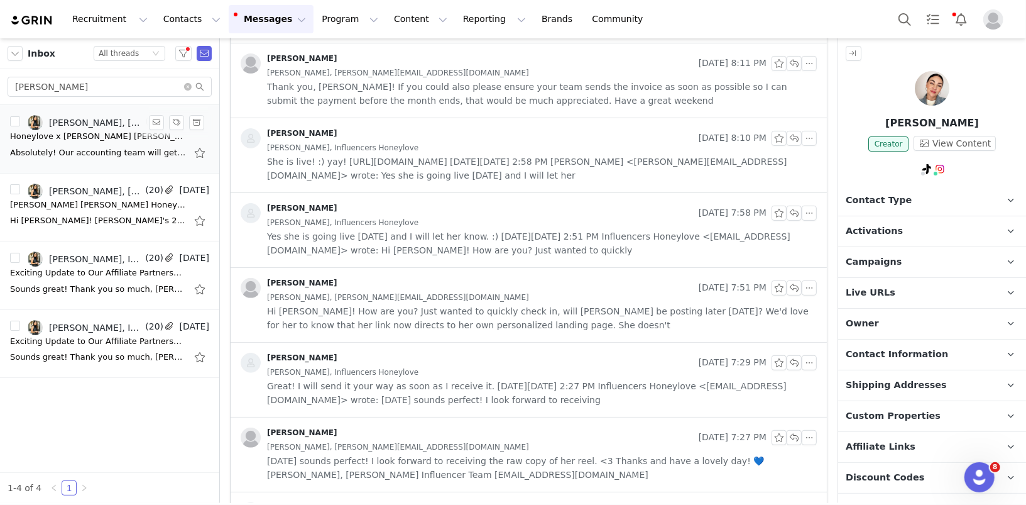
click at [65, 138] on div "Honeylove x [PERSON_NAME] [PERSON_NAME] [PERSON_NAME] ([DATE])" at bounding box center [98, 136] width 176 height 13
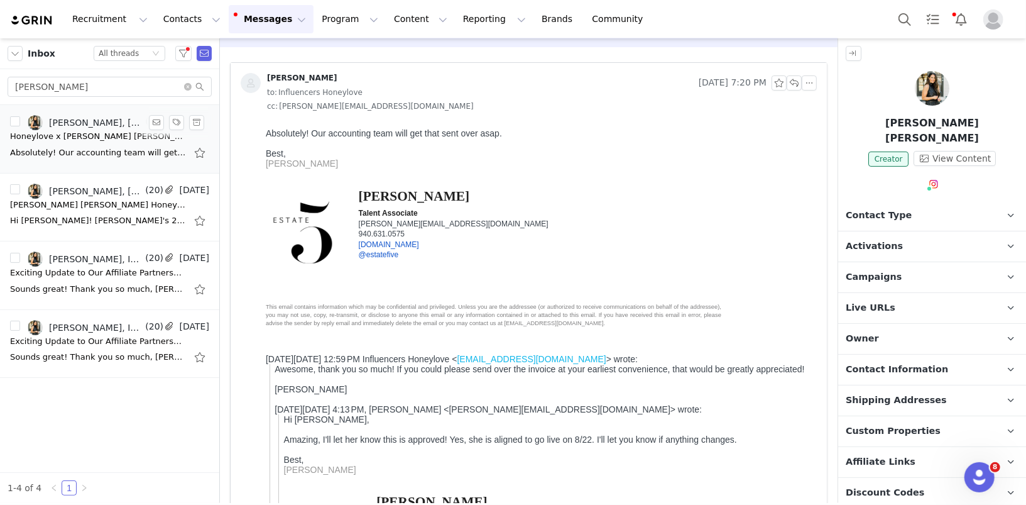
scroll to position [0, 0]
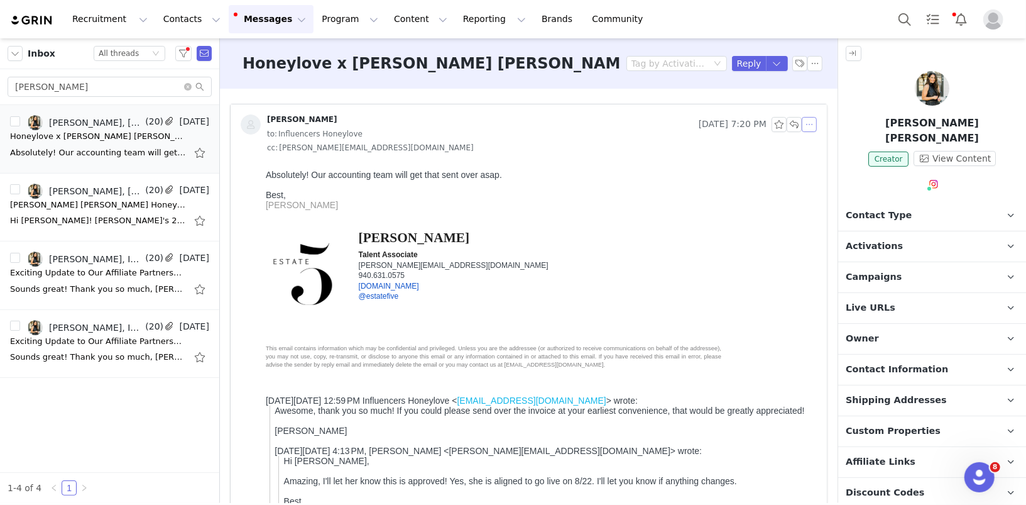
click at [809, 126] on button "button" at bounding box center [809, 124] width 15 height 15
click at [831, 150] on li "Reply All" at bounding box center [829, 147] width 53 height 20
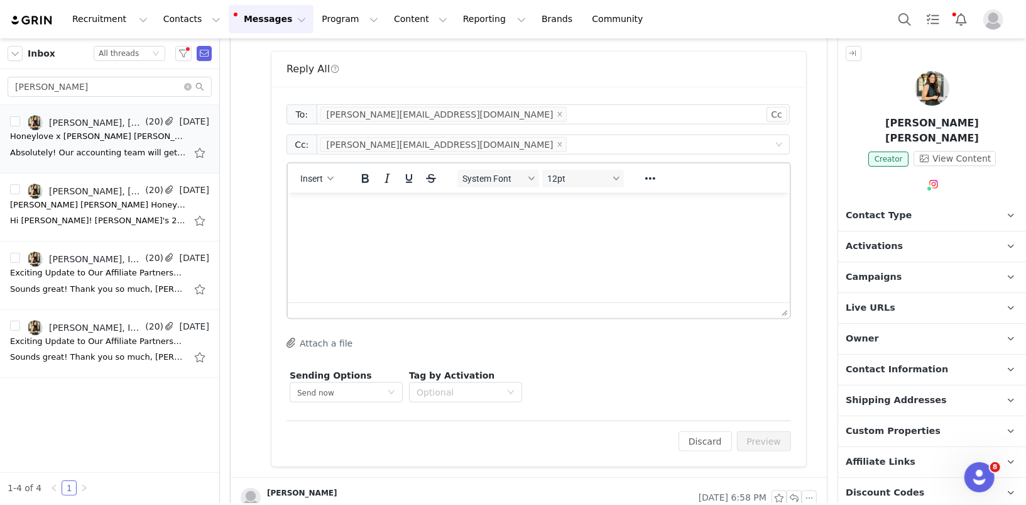
scroll to position [899, 0]
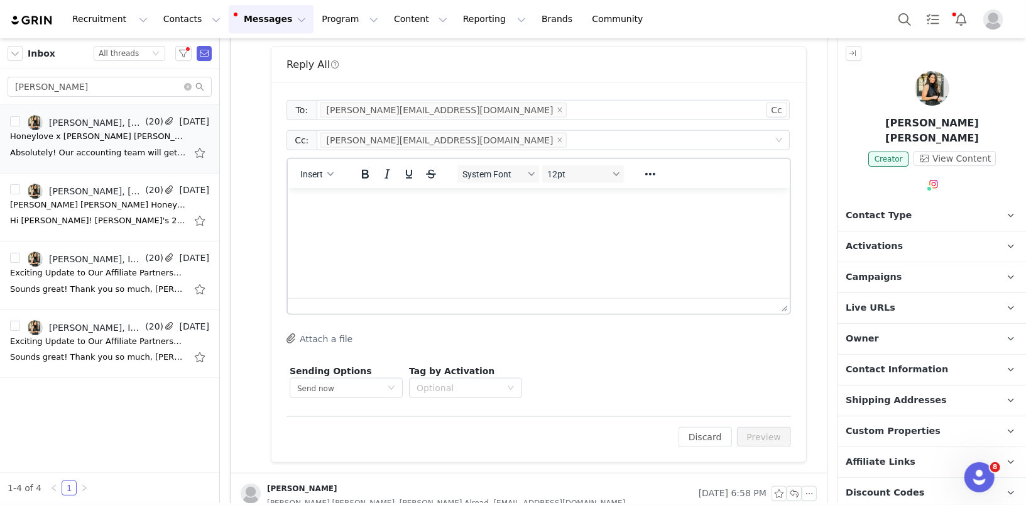
click at [413, 222] on html at bounding box center [538, 205] width 502 height 34
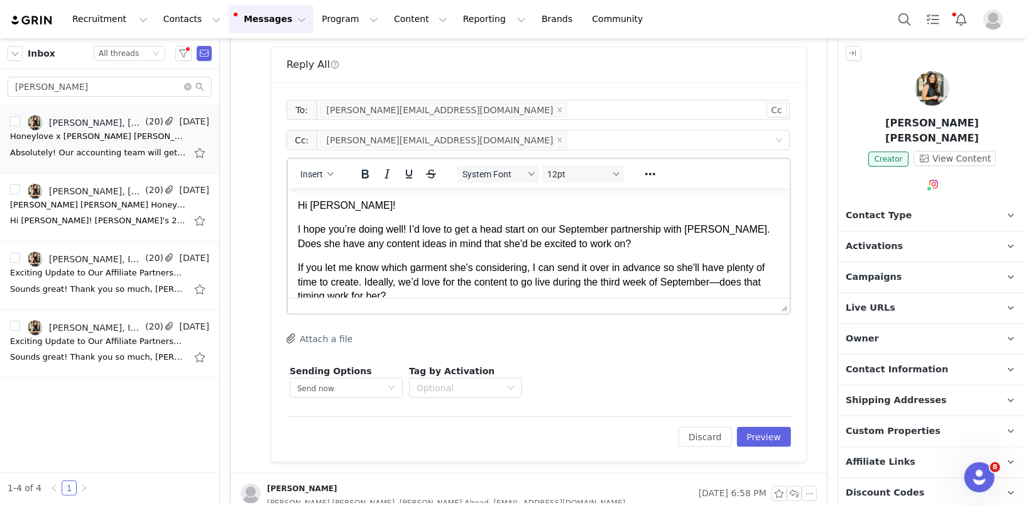
scroll to position [158, 0]
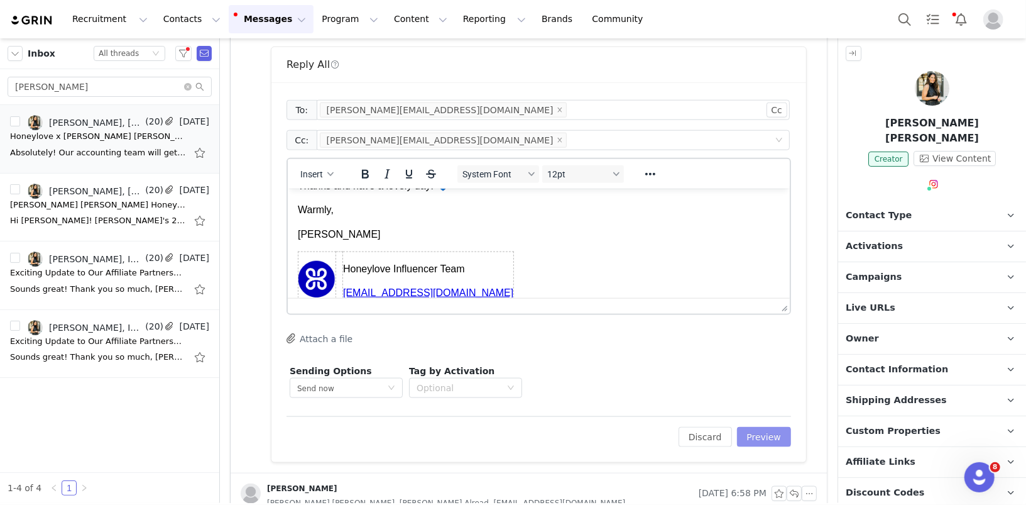
click at [767, 436] on button "Preview" at bounding box center [764, 437] width 55 height 20
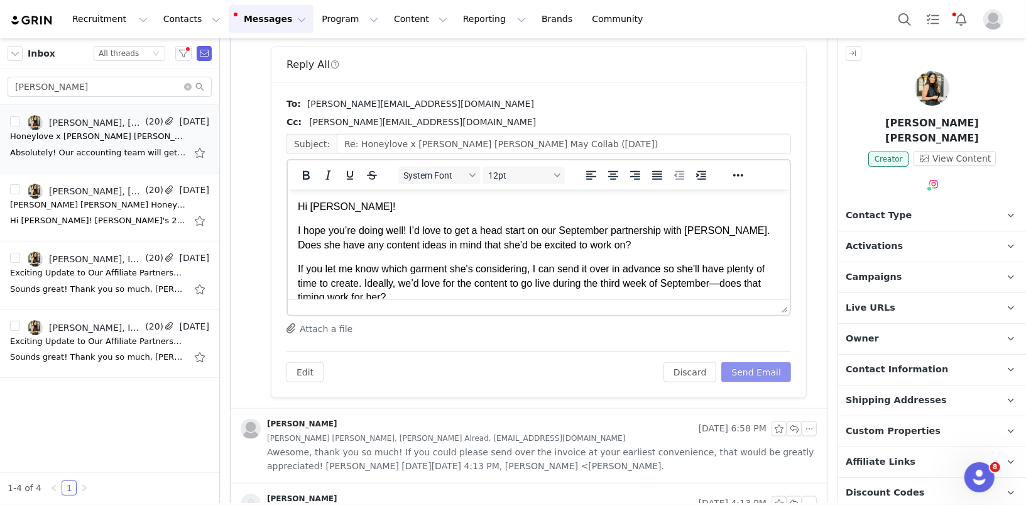
scroll to position [0, 0]
click at [322, 204] on p "Hi Julia!" at bounding box center [538, 206] width 482 height 14
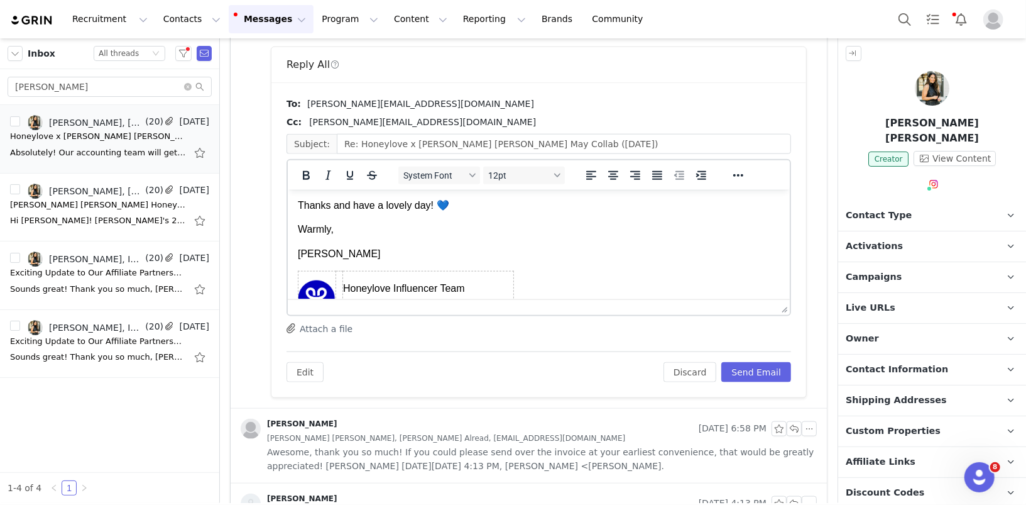
scroll to position [142, 0]
click at [763, 365] on button "Send Email" at bounding box center [756, 372] width 70 height 20
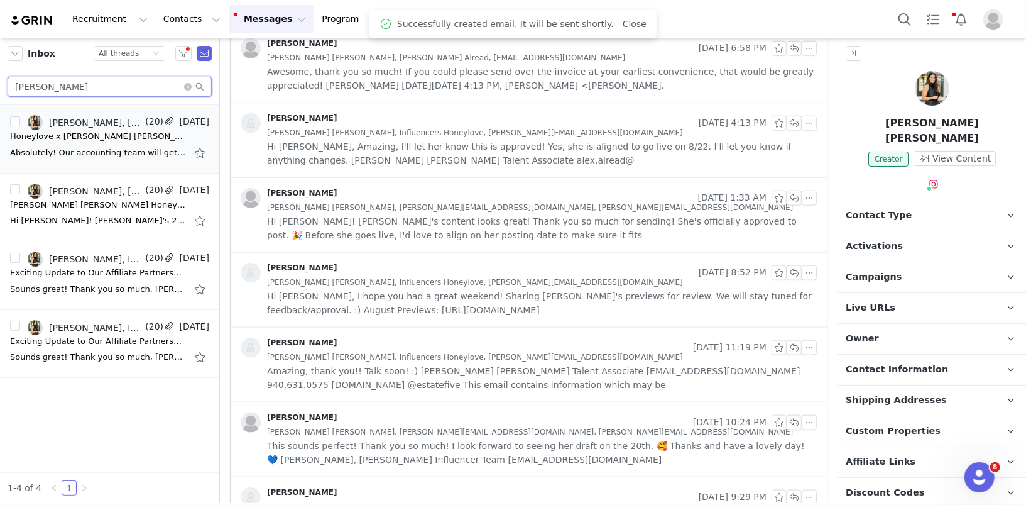
click at [101, 82] on input "sarah e" at bounding box center [110, 87] width 204 height 20
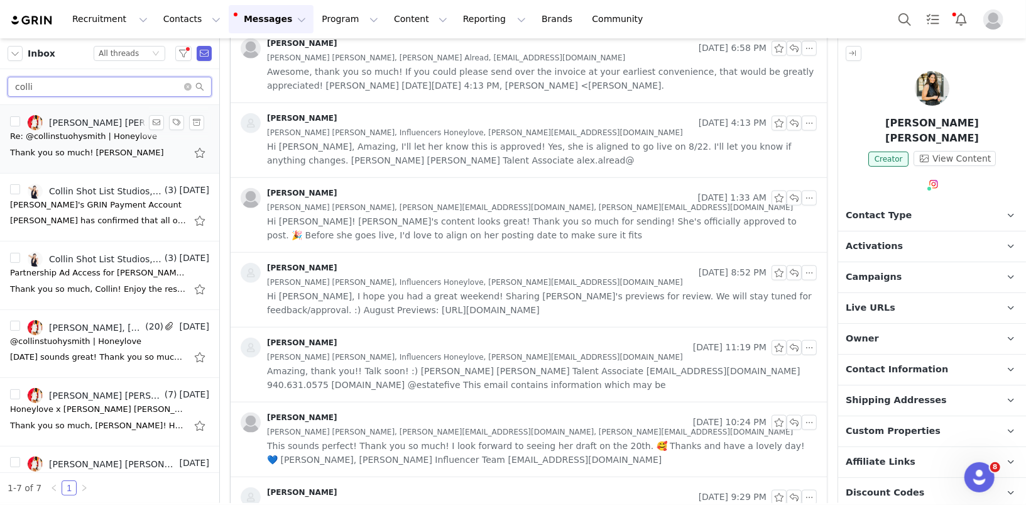
type input "colli"
click at [95, 143] on div "Thank you so much! Diana" at bounding box center [109, 153] width 199 height 20
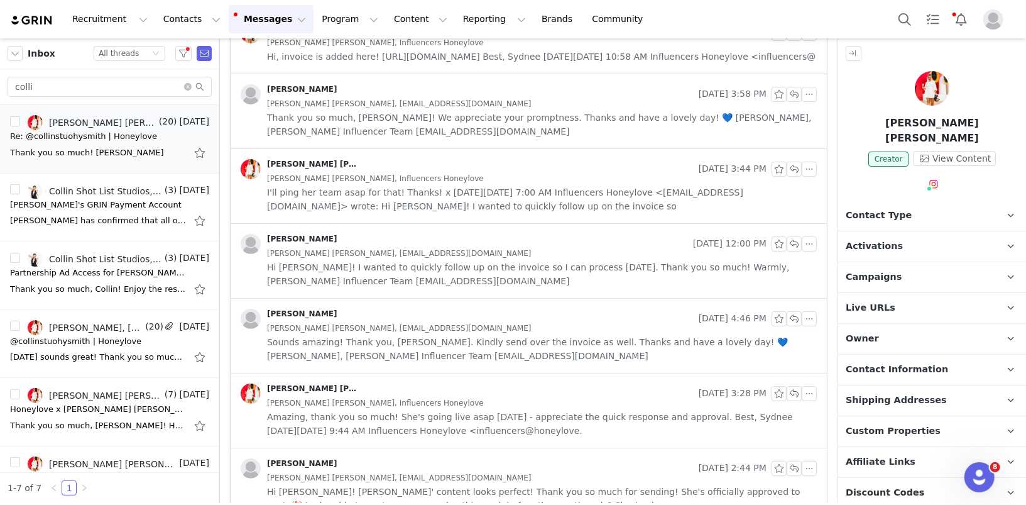
scroll to position [0, 0]
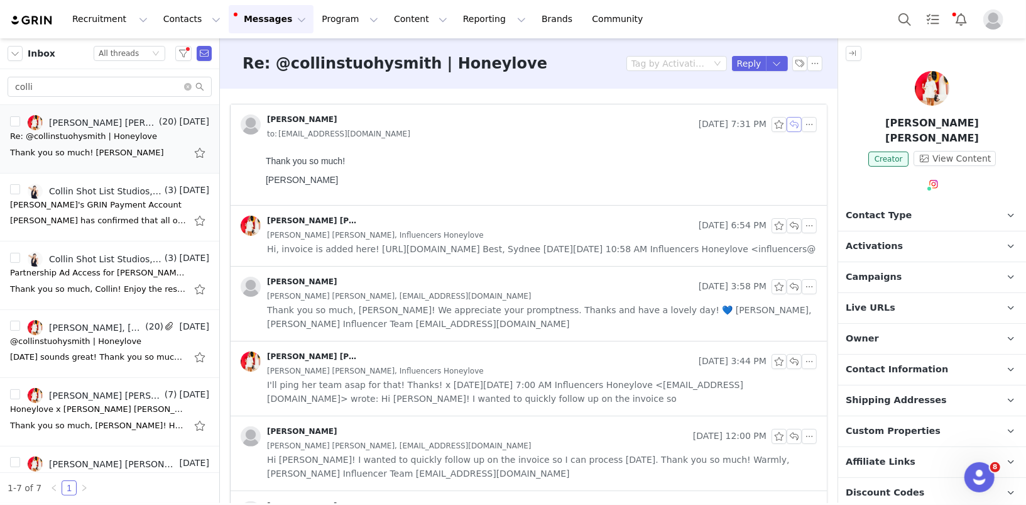
click at [796, 124] on button "button" at bounding box center [794, 124] width 15 height 15
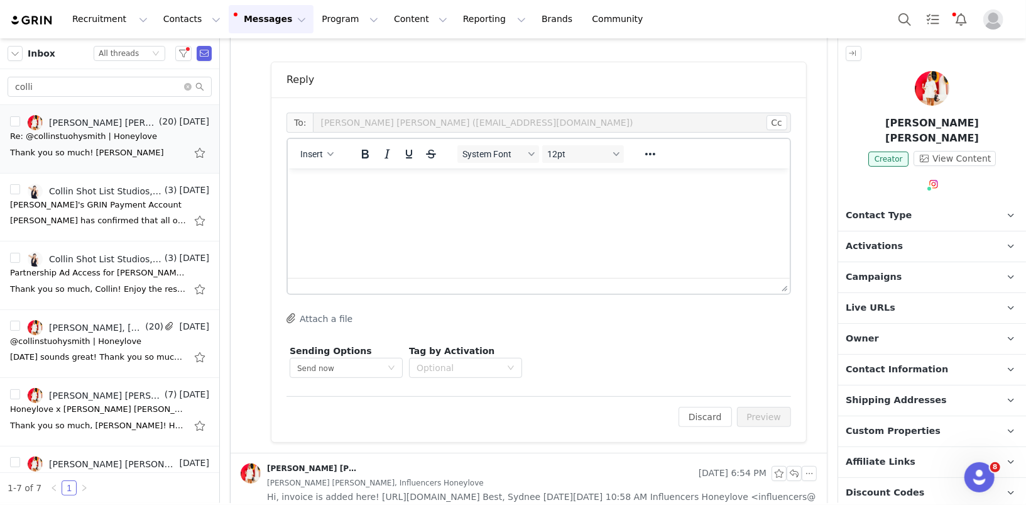
click at [425, 202] on html at bounding box center [538, 185] width 502 height 34
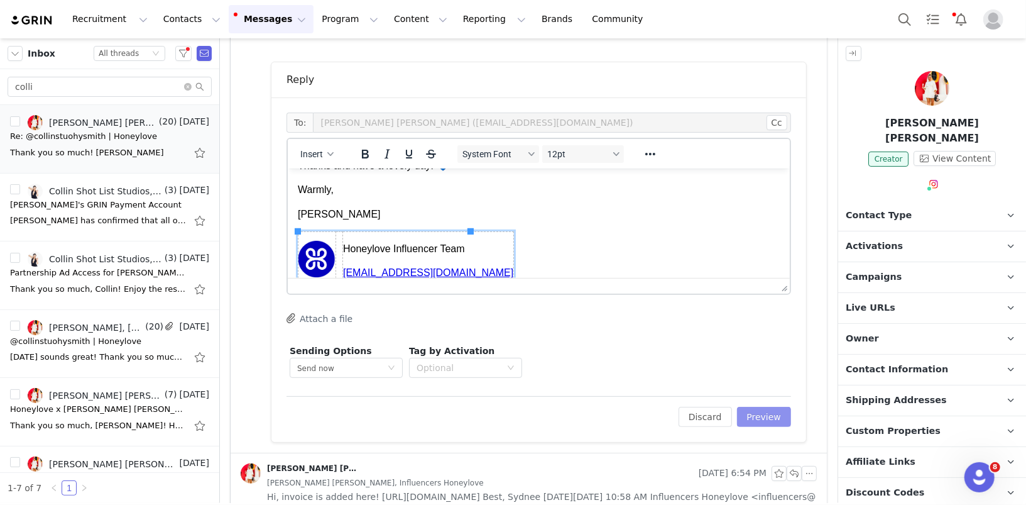
click at [772, 420] on button "Preview" at bounding box center [764, 417] width 55 height 20
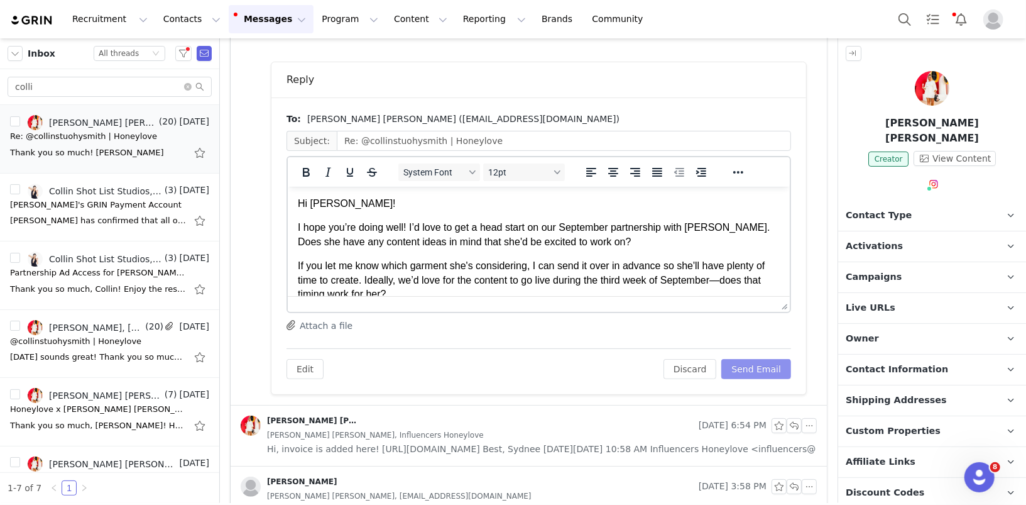
scroll to position [0, 0]
click at [317, 203] on p "Hi Julia!" at bounding box center [538, 203] width 482 height 14
click at [704, 228] on p "I hope you’re doing well! I’d love to get a head start on our September partner…" at bounding box center [538, 234] width 482 height 28
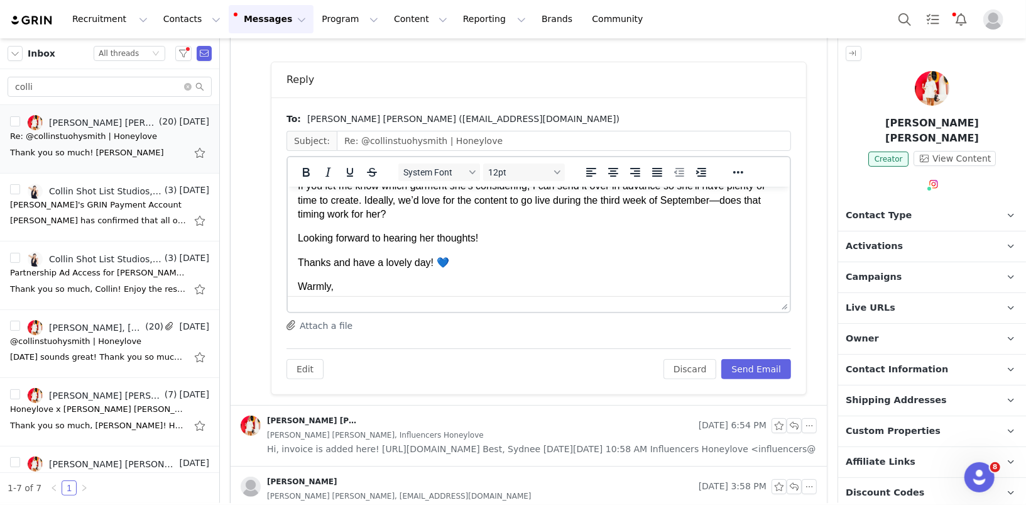
scroll to position [83, 0]
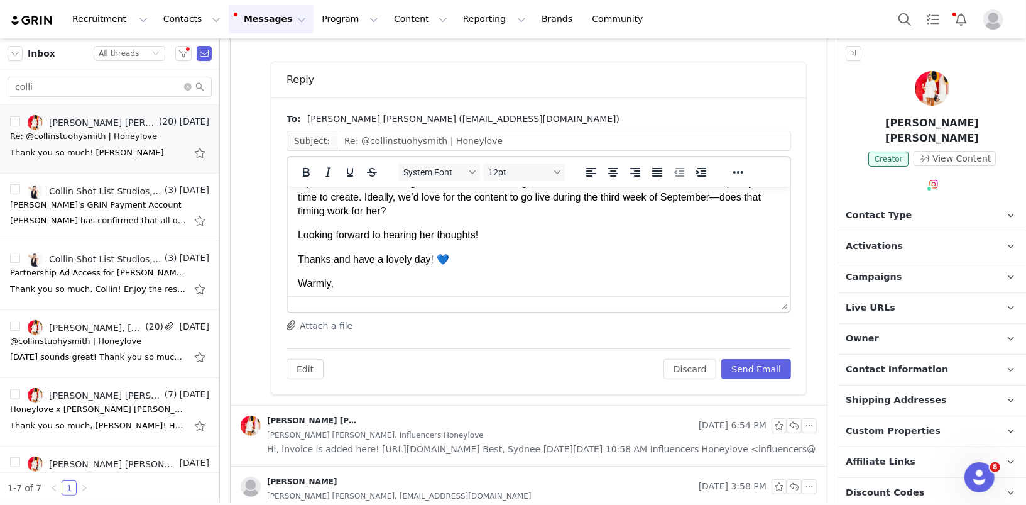
click at [676, 206] on p "If you let me know which garment she's considering, I can send it over in advan…" at bounding box center [538, 196] width 482 height 42
click at [602, 197] on p "If you let me know which garment she's considering, I can send it over in advan…" at bounding box center [538, 196] width 482 height 42
click at [769, 371] on button "Send Email" at bounding box center [756, 369] width 70 height 20
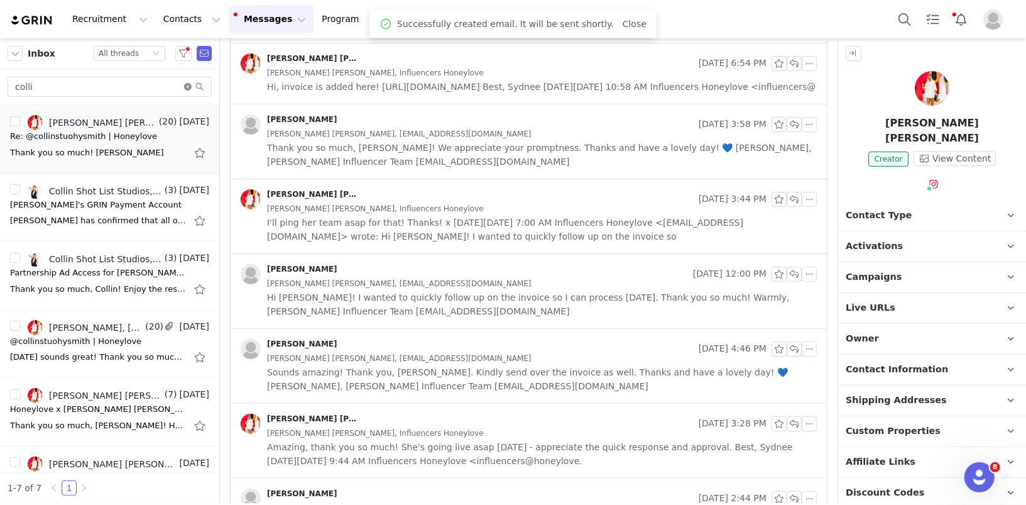
click at [189, 85] on icon "icon: close-circle" at bounding box center [188, 87] width 8 height 8
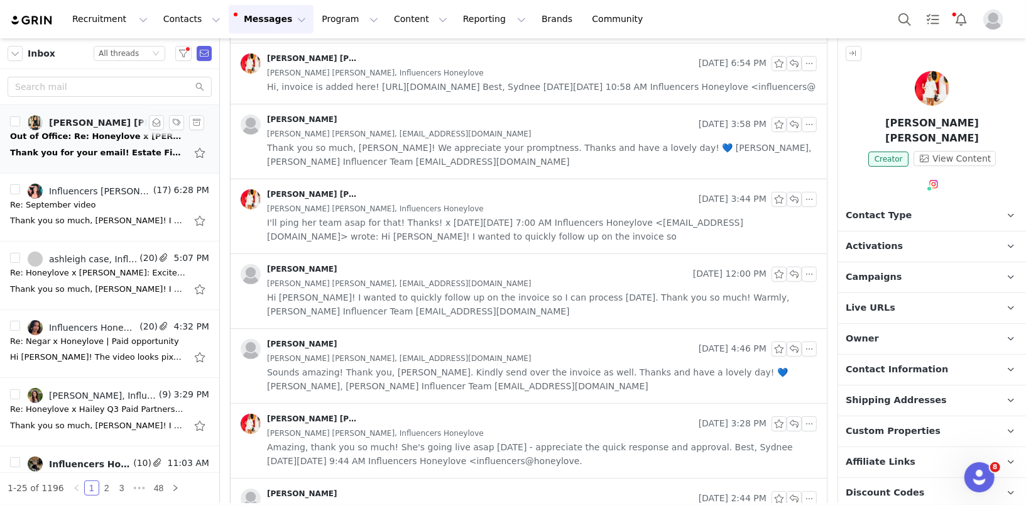
click at [107, 143] on div "Thank you for your email! Estate Five's offices are currently closed in observa…" at bounding box center [109, 153] width 199 height 20
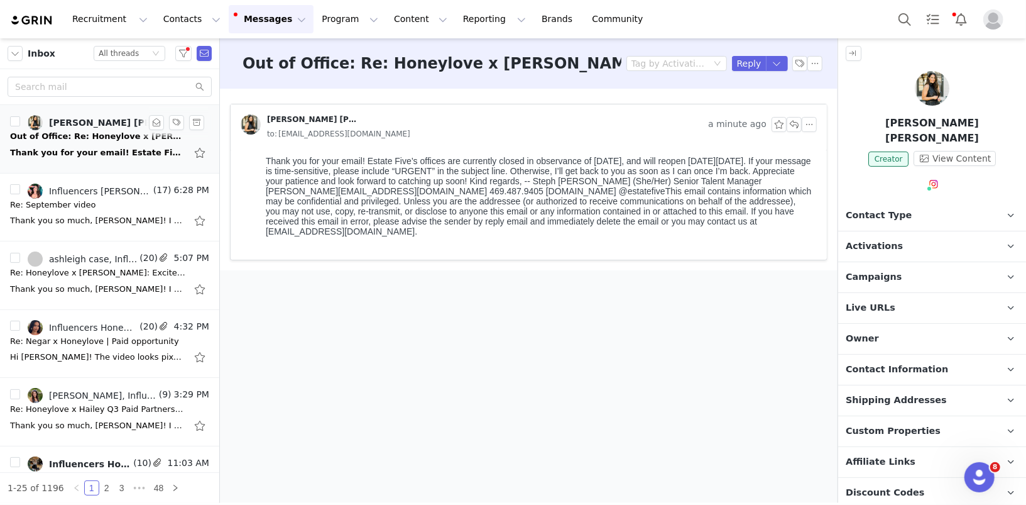
scroll to position [0, 0]
click at [112, 86] on input "text" at bounding box center [110, 87] width 204 height 20
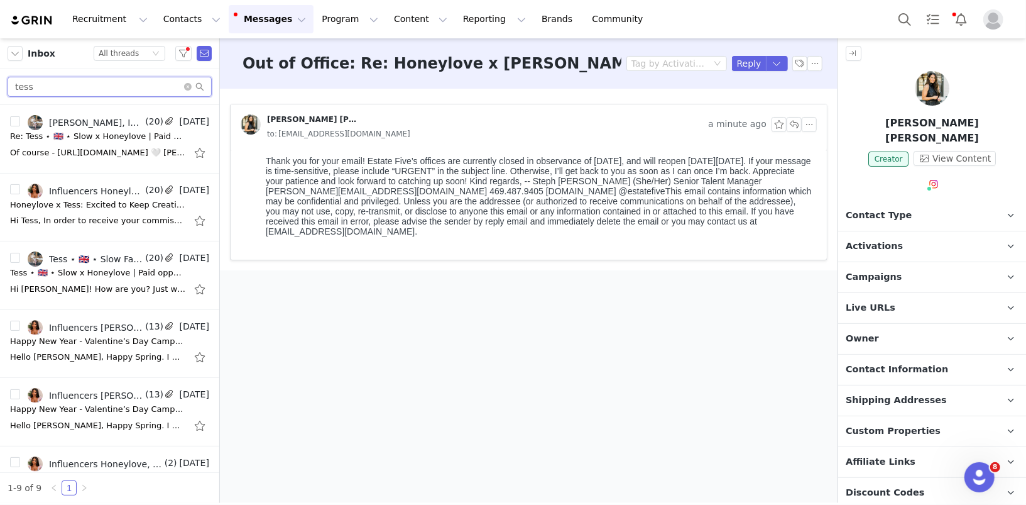
type input "tess"
click at [113, 140] on div "Re: Tess ⋆ 🇬🇧 ⋆ Slow x Honeylove | Paid opportunity" at bounding box center [98, 136] width 176 height 13
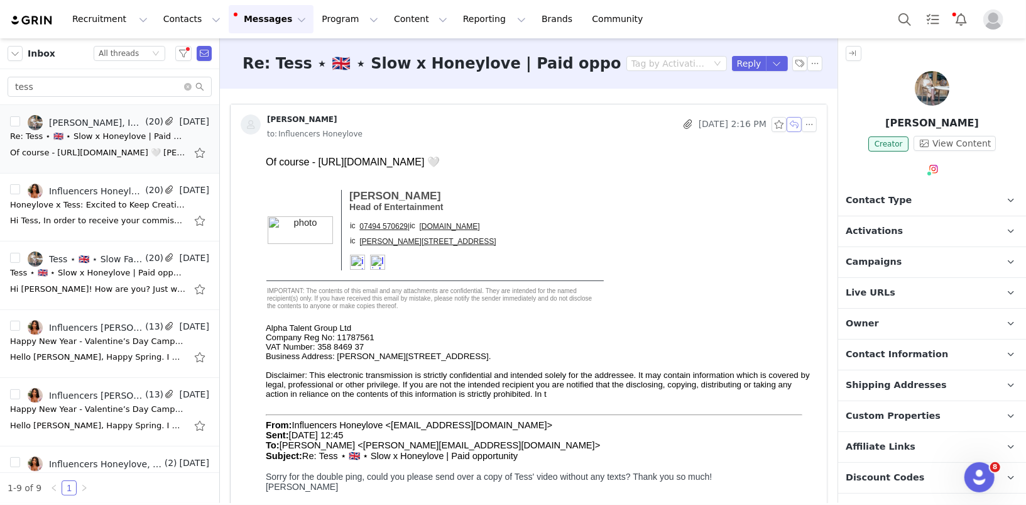
click at [794, 124] on button "button" at bounding box center [794, 124] width 15 height 15
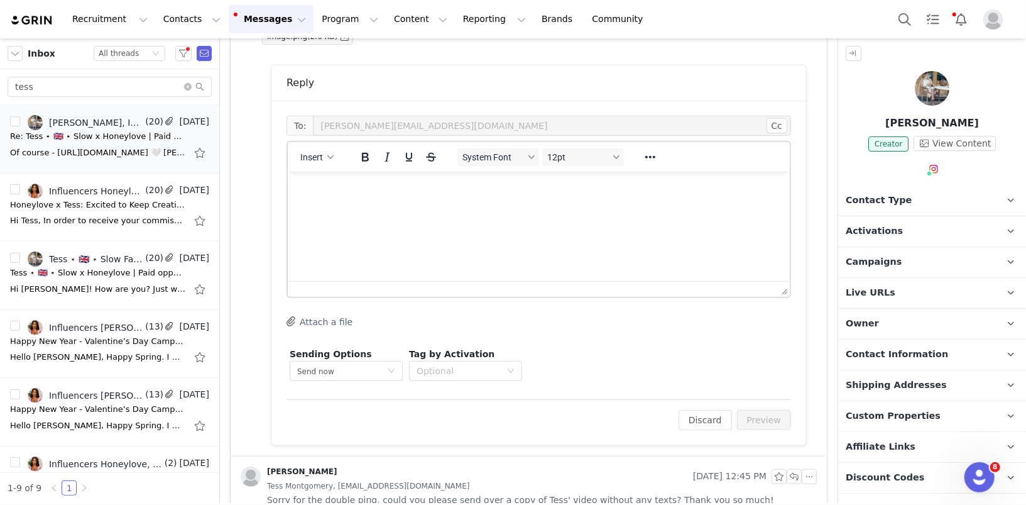
scroll to position [518, 0]
click at [400, 202] on html at bounding box center [538, 185] width 502 height 34
click at [718, 417] on button "Discard" at bounding box center [705, 417] width 53 height 20
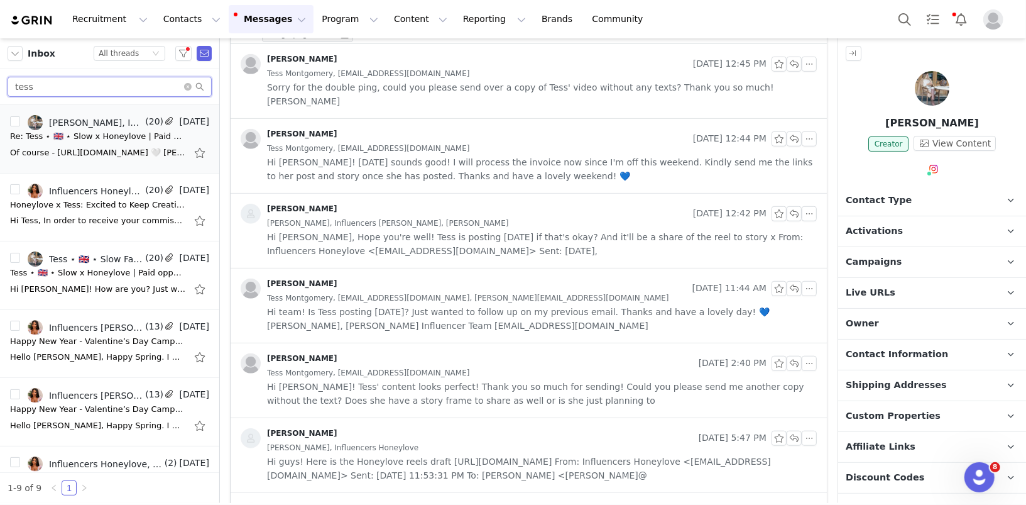
click at [102, 96] on input "tess" at bounding box center [110, 87] width 204 height 20
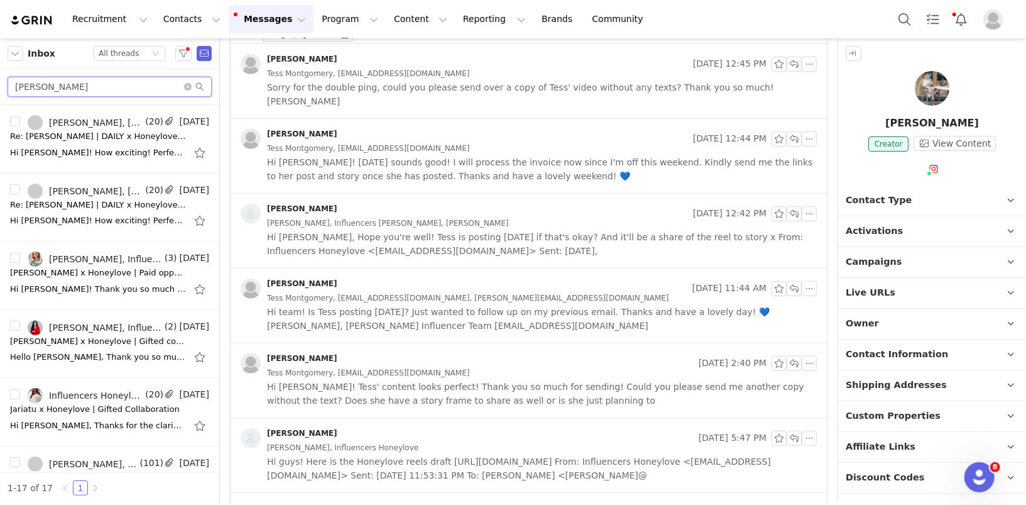
type input "dani"
click at [102, 152] on div "Hi Diana! How exciting! Perfect,🤩🤌 I'll schedule it for Thursday the 14th! I'll…" at bounding box center [98, 152] width 176 height 13
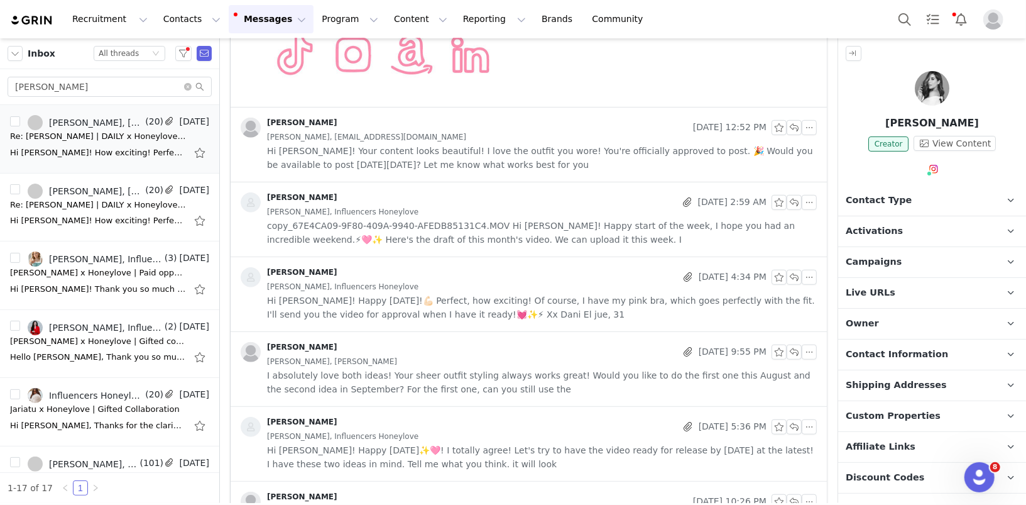
scroll to position [0, 0]
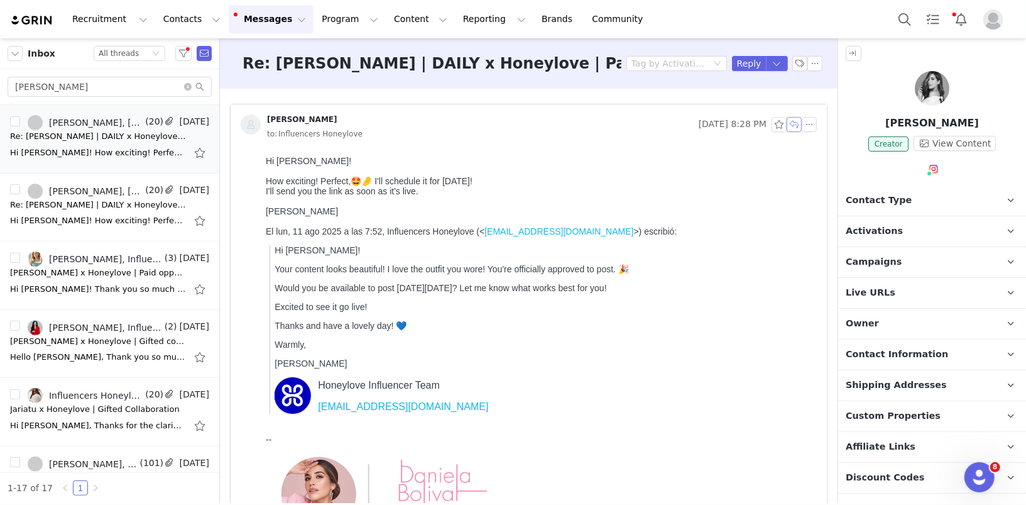
click at [793, 123] on button "button" at bounding box center [794, 124] width 15 height 15
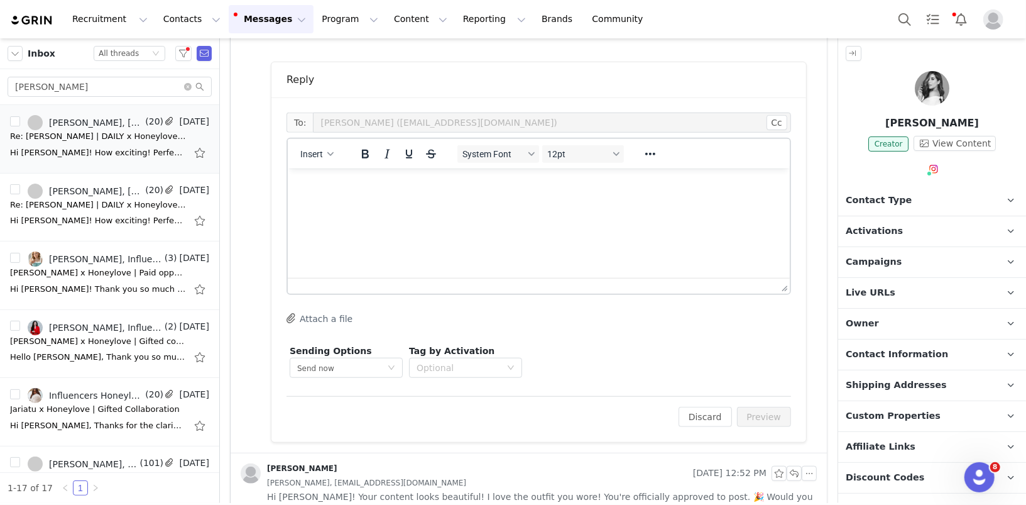
scroll to position [583, 0]
click at [371, 202] on html at bounding box center [538, 185] width 502 height 34
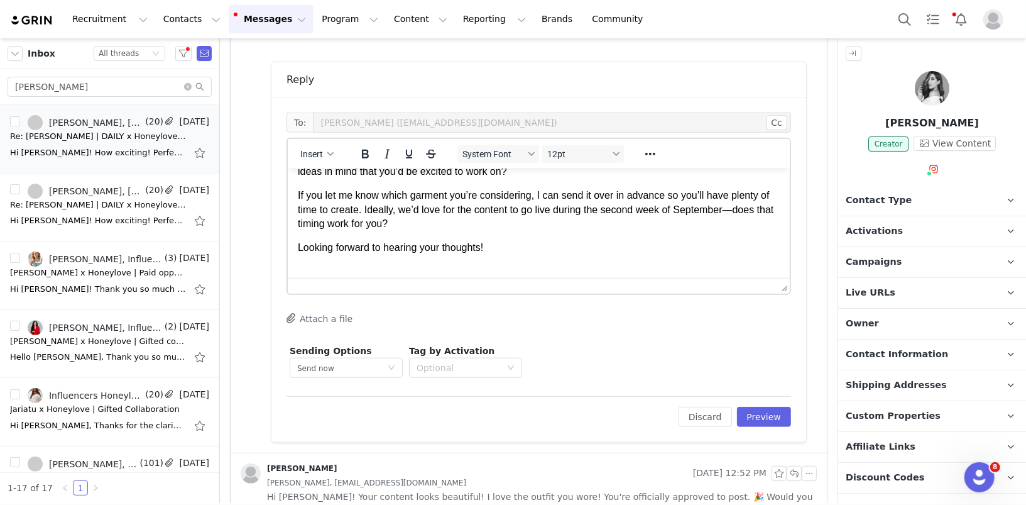
click at [523, 260] on body "Hi First Name ! I hope you’re doing well! I’d love to get a head start on our S…" at bounding box center [538, 202] width 482 height 153
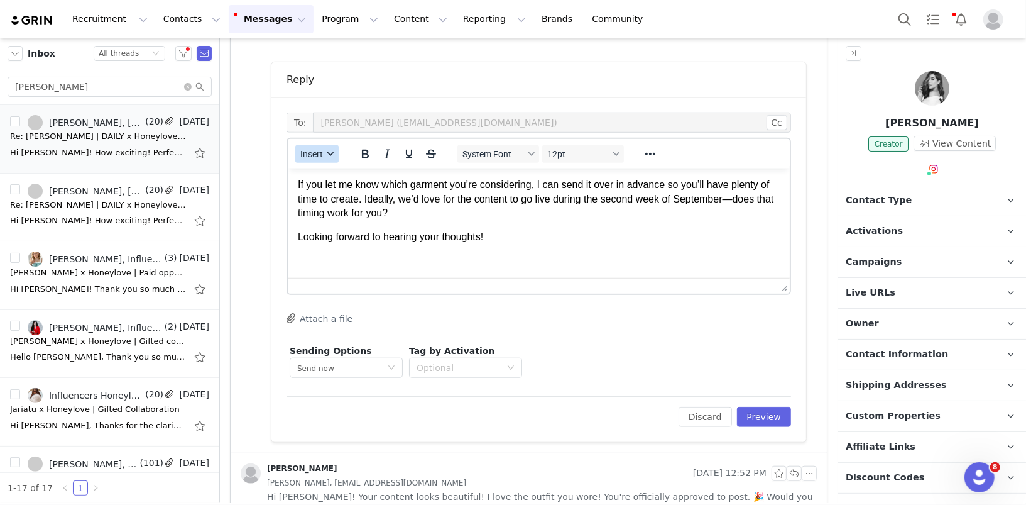
click at [322, 159] on button "Insert" at bounding box center [316, 154] width 43 height 18
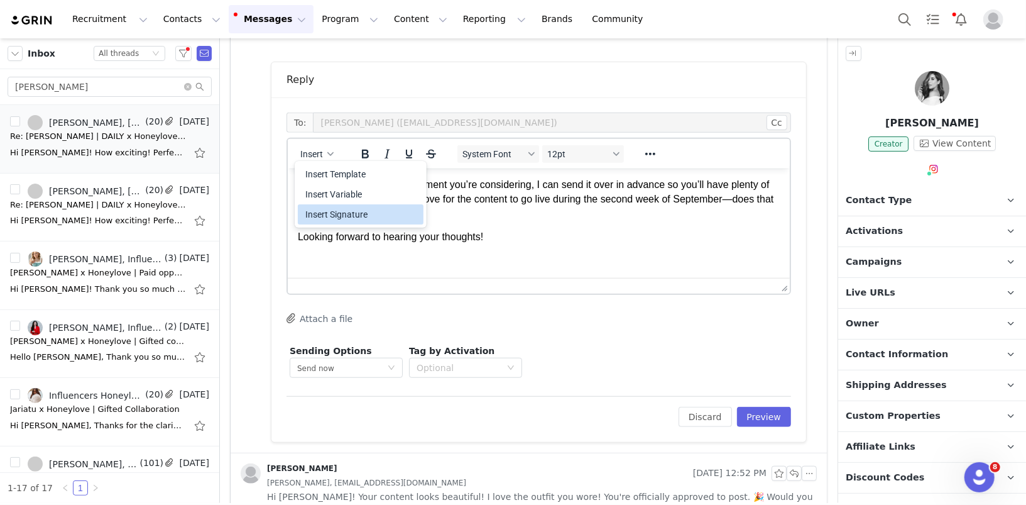
click at [344, 212] on div "Insert Signature" at bounding box center [361, 214] width 113 height 15
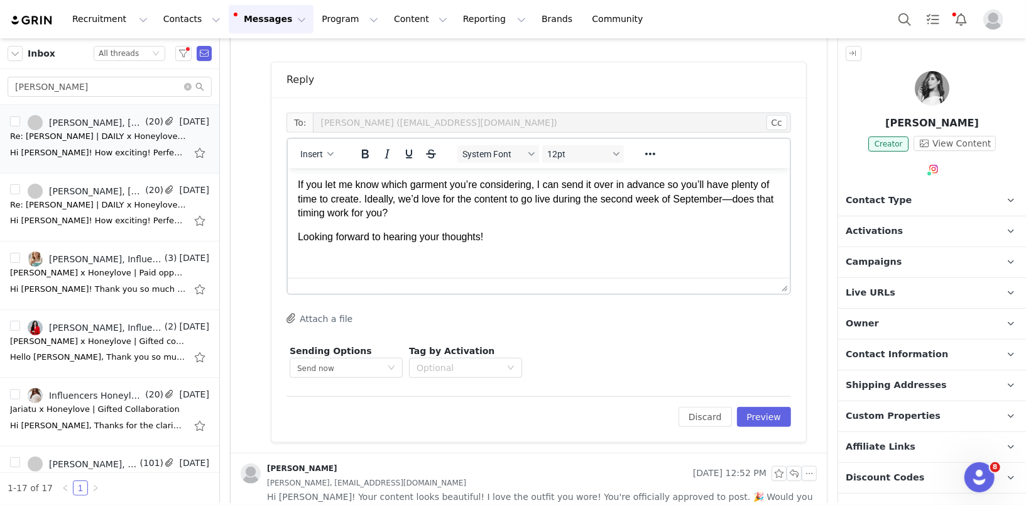
scroll to position [158, 0]
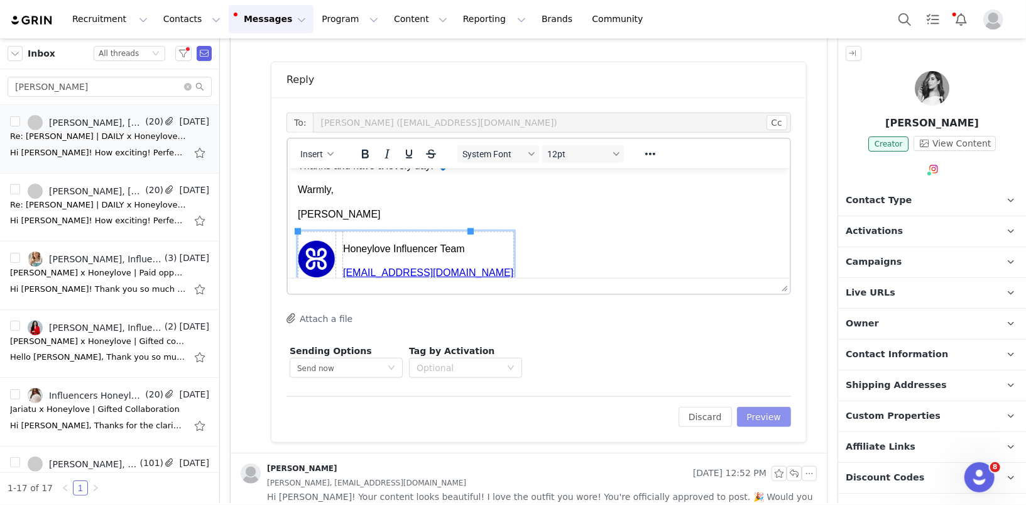
click at [776, 412] on button "Preview" at bounding box center [764, 417] width 55 height 20
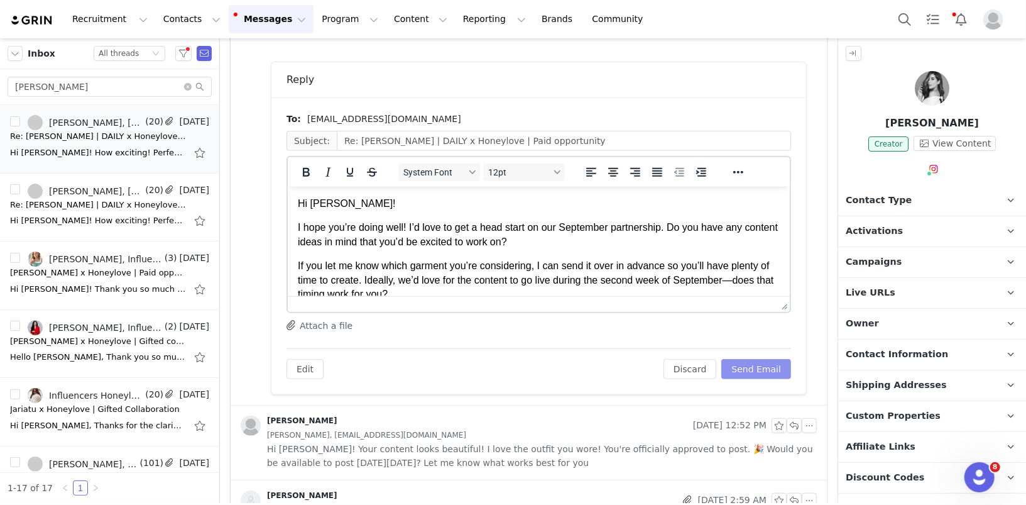
scroll to position [0, 0]
click at [342, 206] on p "Hi Daniela!" at bounding box center [538, 203] width 482 height 14
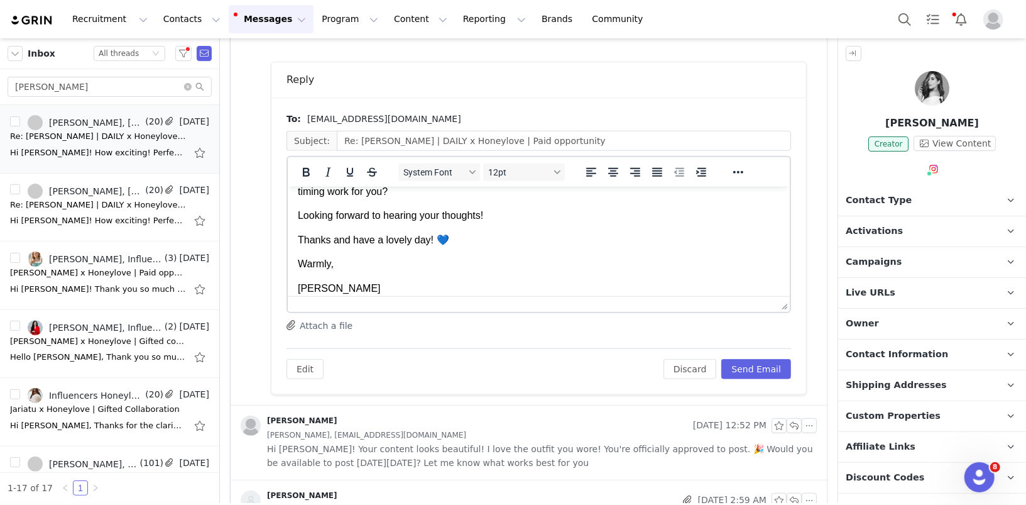
scroll to position [108, 0]
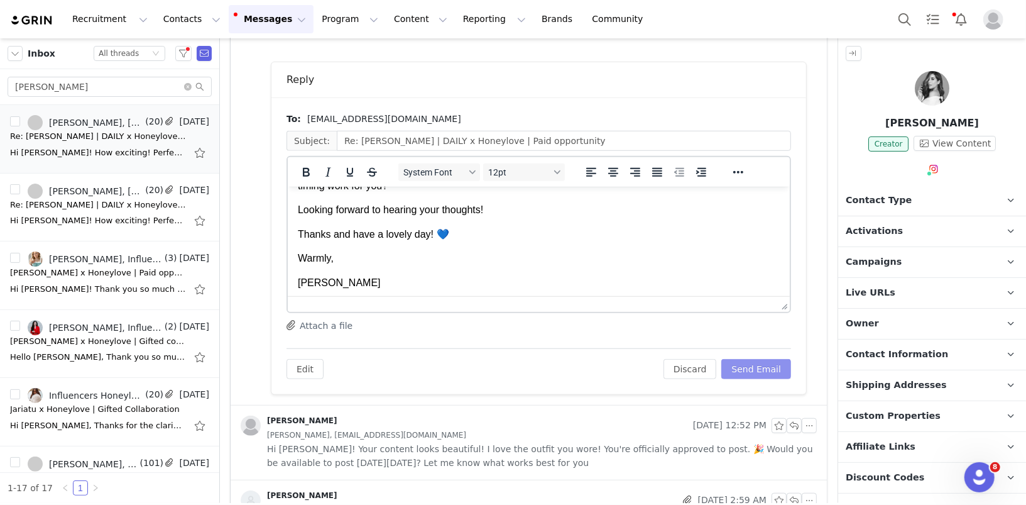
click at [772, 364] on button "Send Email" at bounding box center [756, 369] width 70 height 20
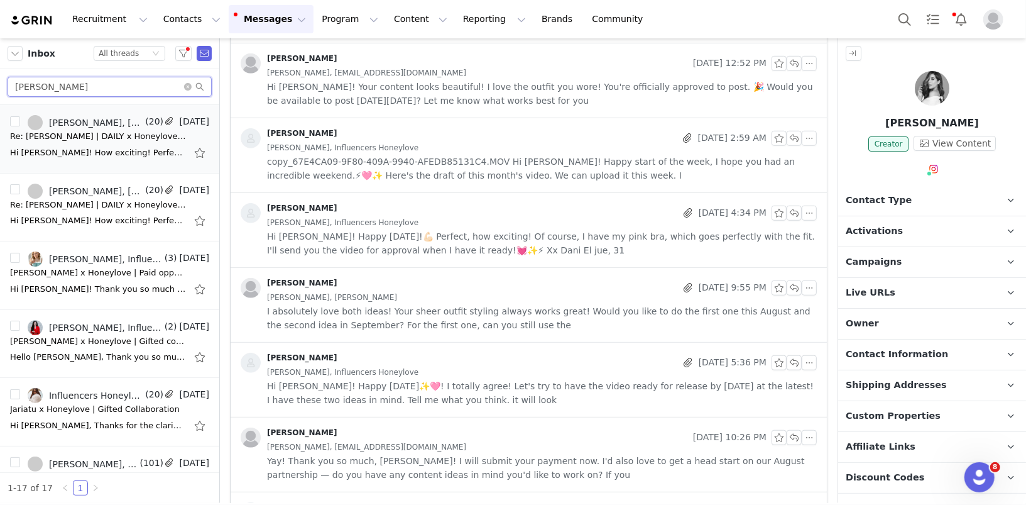
click at [106, 84] on input "dani" at bounding box center [110, 87] width 204 height 20
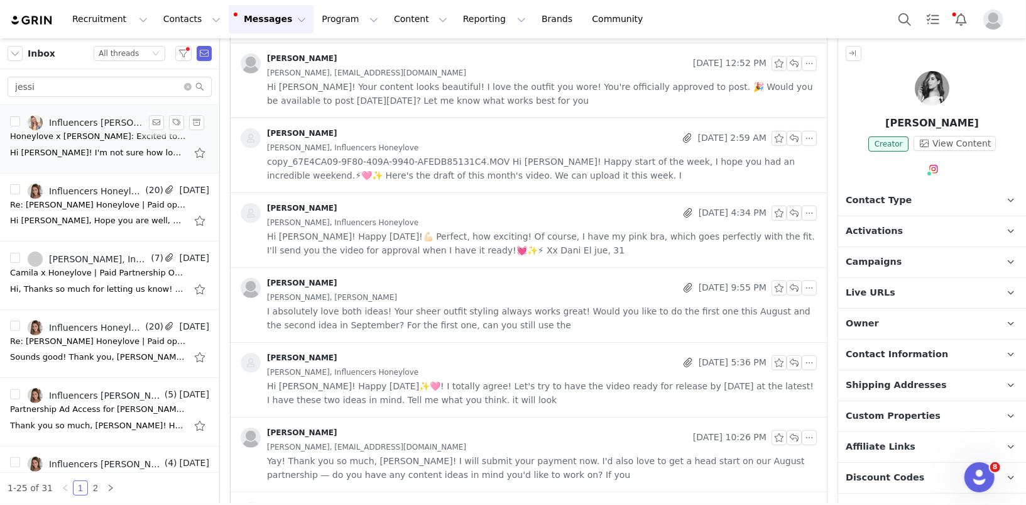
click at [30, 143] on div "Hi Jessica! I'm not sure how long it will take but last time this happened, it …" at bounding box center [109, 153] width 199 height 20
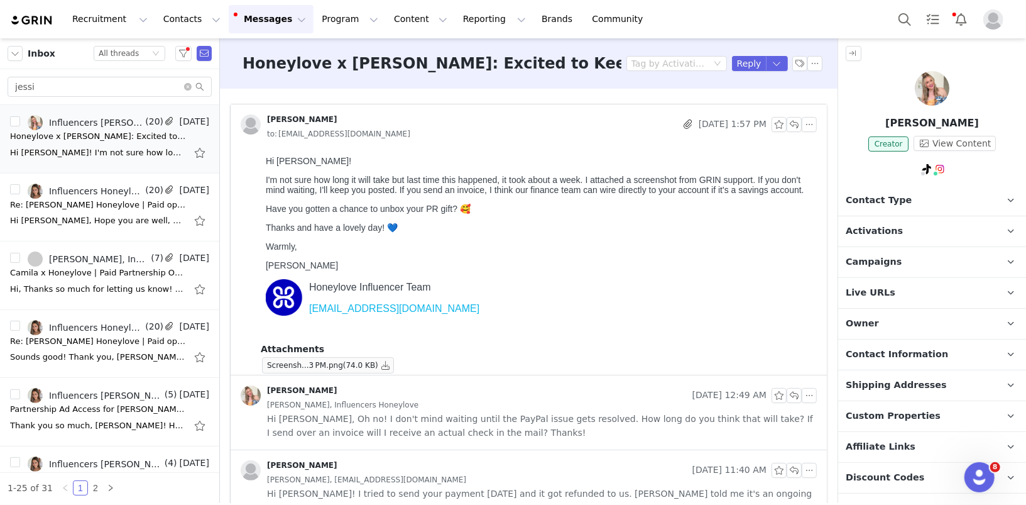
scroll to position [0, 0]
click at [798, 122] on button "button" at bounding box center [794, 124] width 15 height 15
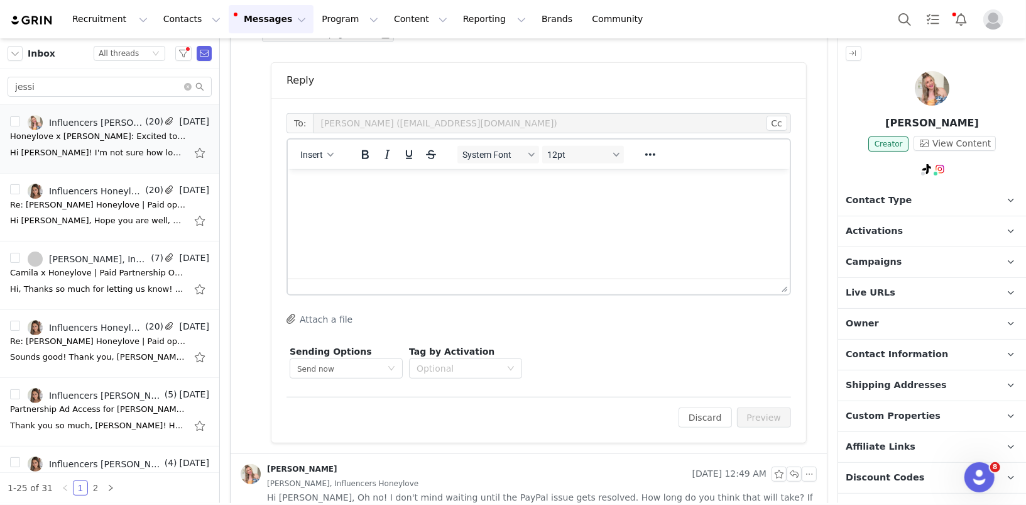
click at [331, 202] on html at bounding box center [538, 185] width 502 height 34
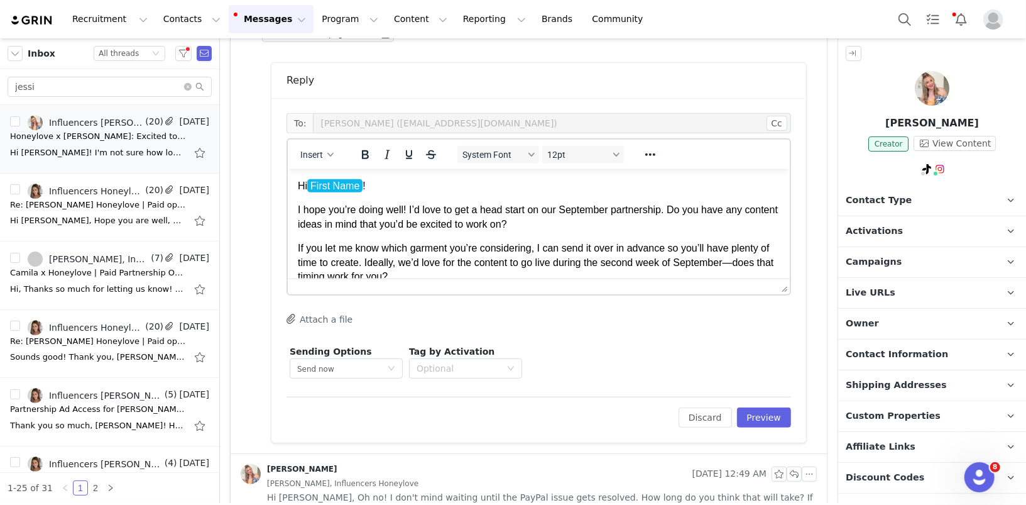
scroll to position [52, 0]
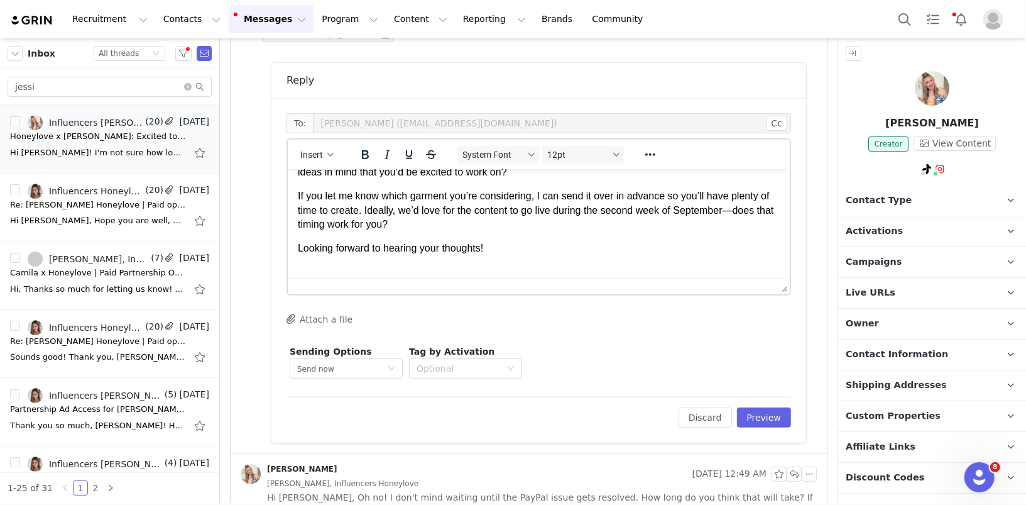
click at [495, 268] on p "Rich Text Area. Press ALT-0 for help." at bounding box center [538, 272] width 482 height 14
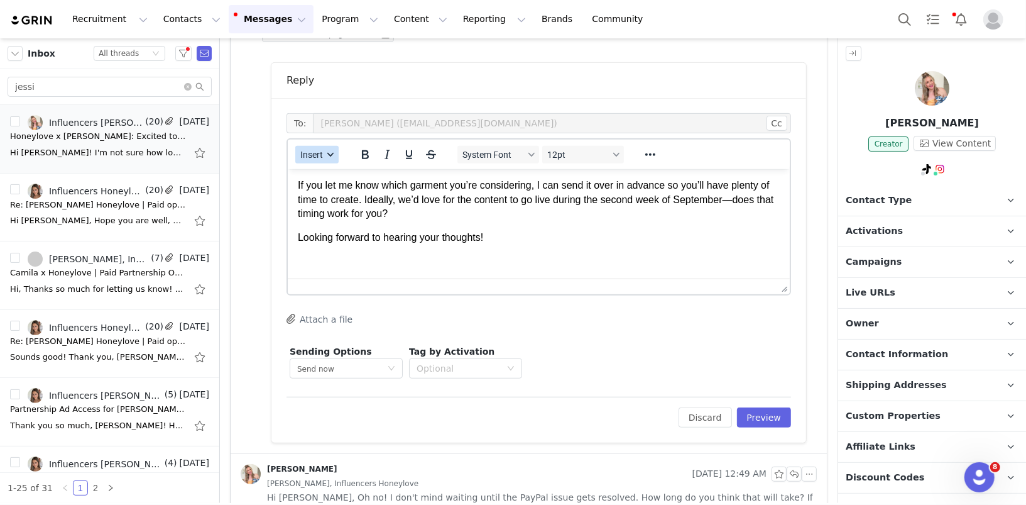
click at [315, 153] on span "Insert" at bounding box center [311, 155] width 23 height 10
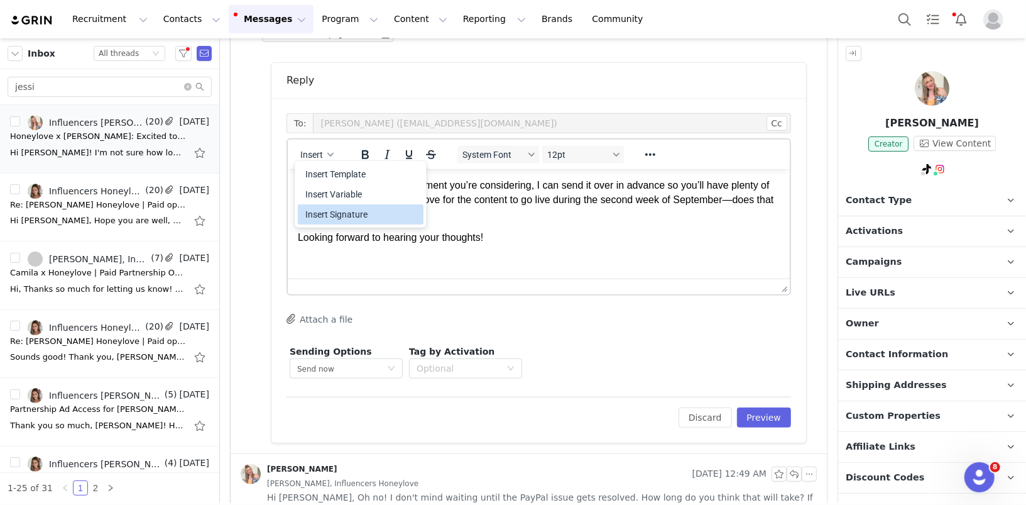
click at [354, 209] on div "Insert Signature" at bounding box center [361, 214] width 113 height 15
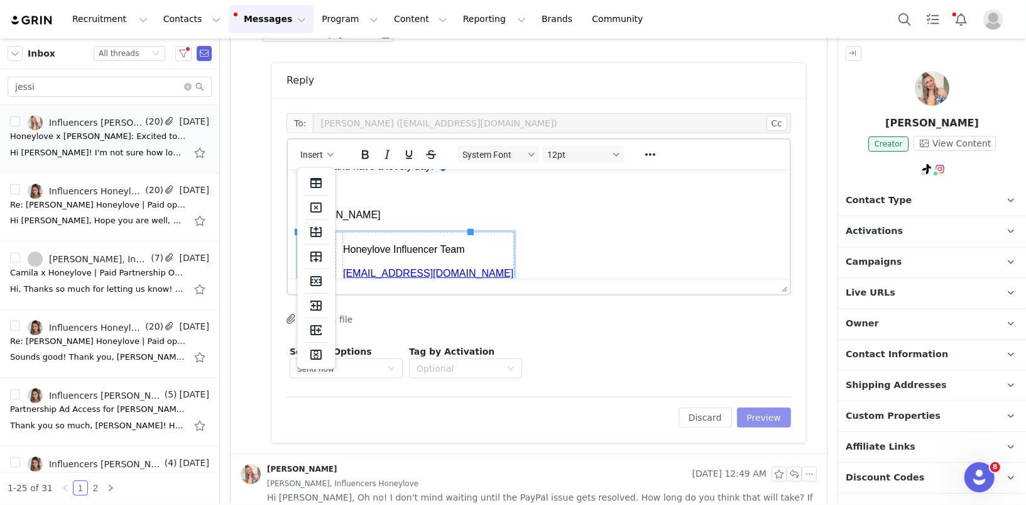
click at [769, 414] on button "Preview" at bounding box center [764, 417] width 55 height 20
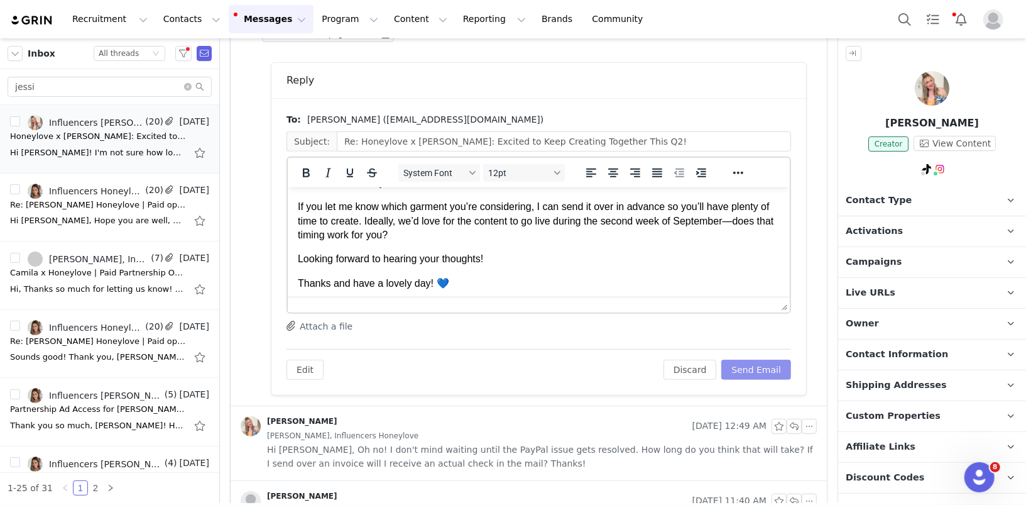
scroll to position [61, 0]
click at [508, 241] on body "Hi Jessica! I hope you’re doing well! I’d love to get a head start on our Septe…" at bounding box center [538, 271] width 482 height 271
click at [452, 239] on p "If you let me know which garment you’re considering, I can send it over in adva…" at bounding box center [538, 219] width 482 height 42
click at [534, 258] on p "Looking forward to hearing your thoughts!" at bounding box center [538, 257] width 482 height 14
click at [766, 367] on button "Send Email" at bounding box center [756, 369] width 70 height 20
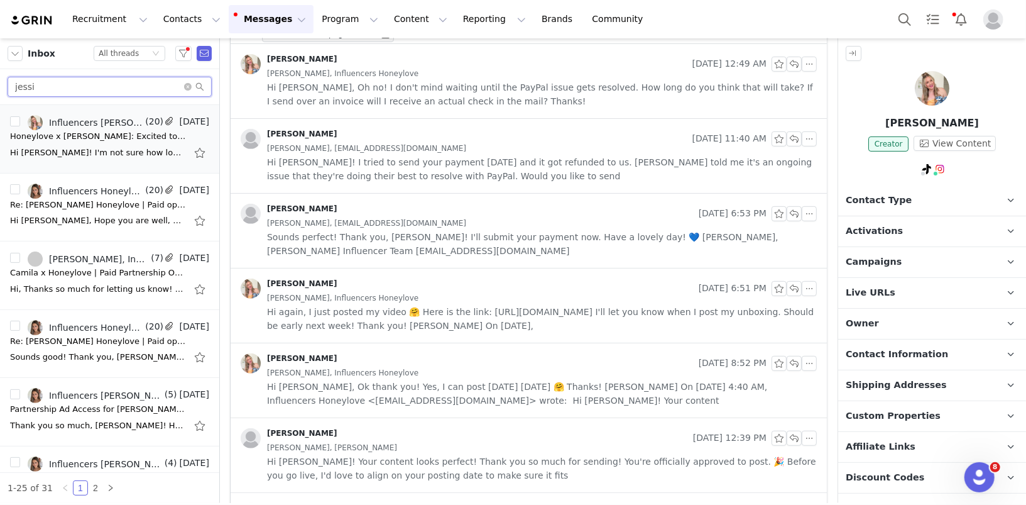
click at [75, 80] on input "jessi" at bounding box center [110, 87] width 204 height 20
type input "k"
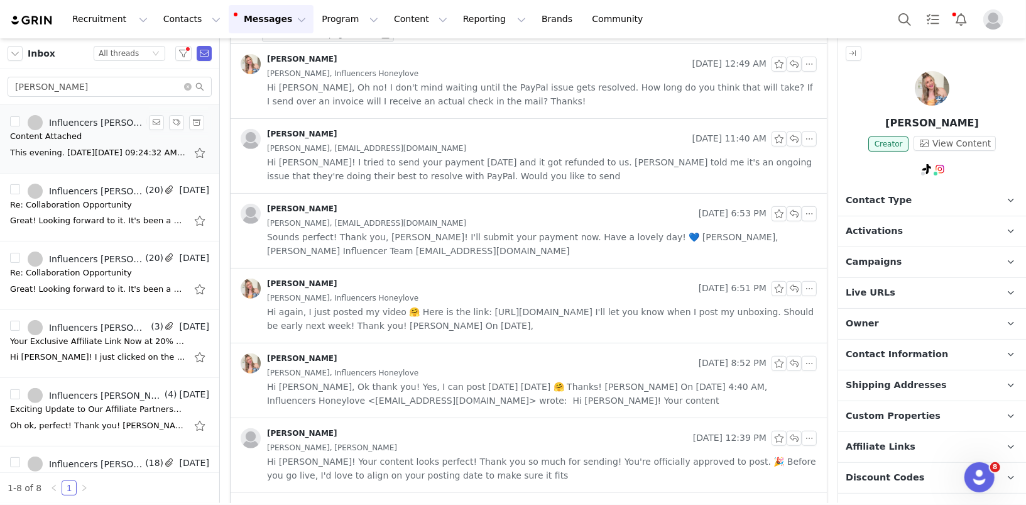
click at [96, 148] on div "This evening. On Thursday, August 28, 2025 at 09:24:32 AM EDT, Influencers Hone…" at bounding box center [98, 152] width 176 height 13
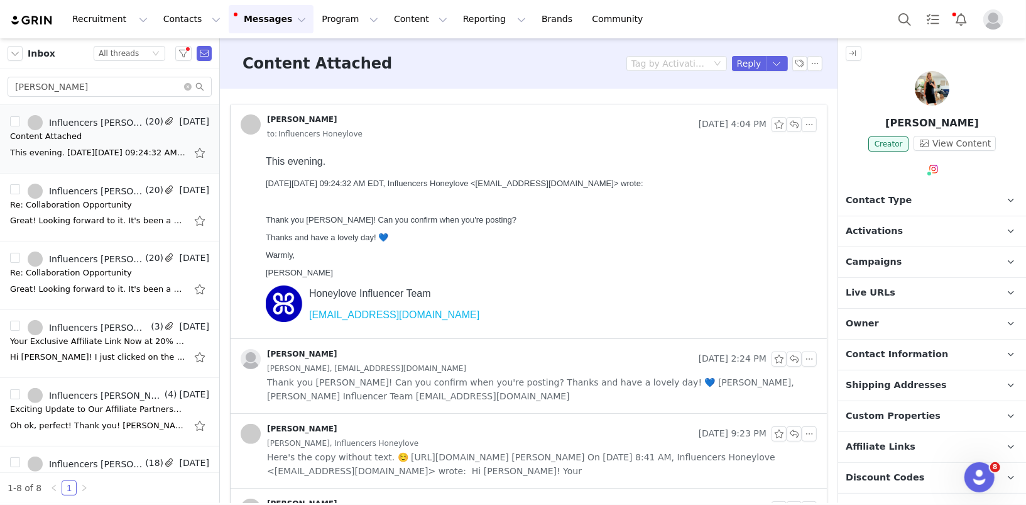
scroll to position [0, 0]
click at [796, 124] on button "button" at bounding box center [794, 124] width 15 height 15
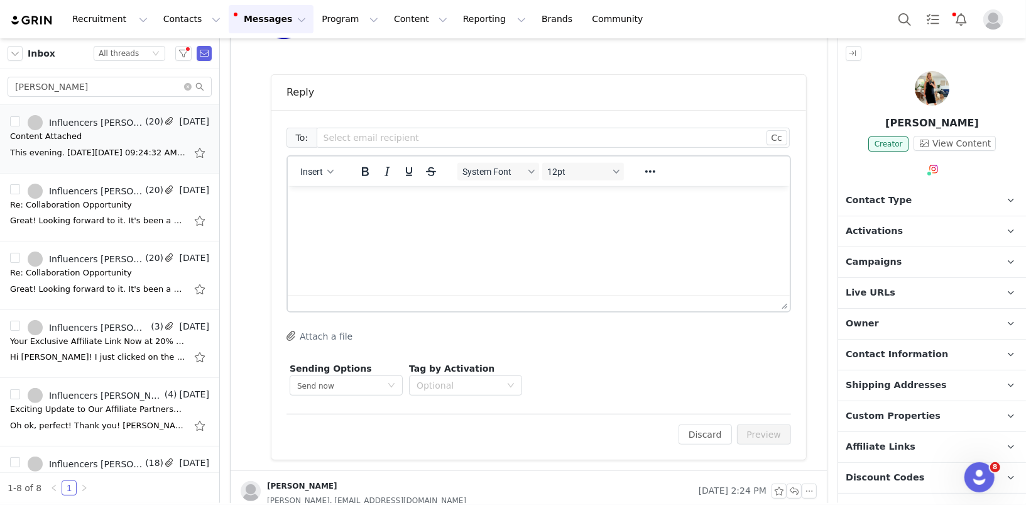
scroll to position [295, 0]
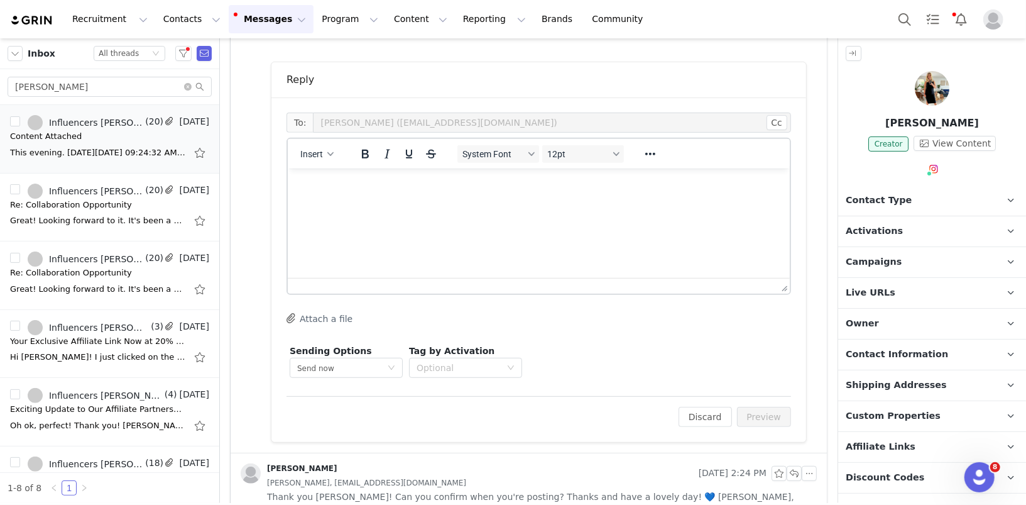
click at [427, 191] on p "Rich Text Area. Press ALT-0 for help." at bounding box center [538, 185] width 482 height 14
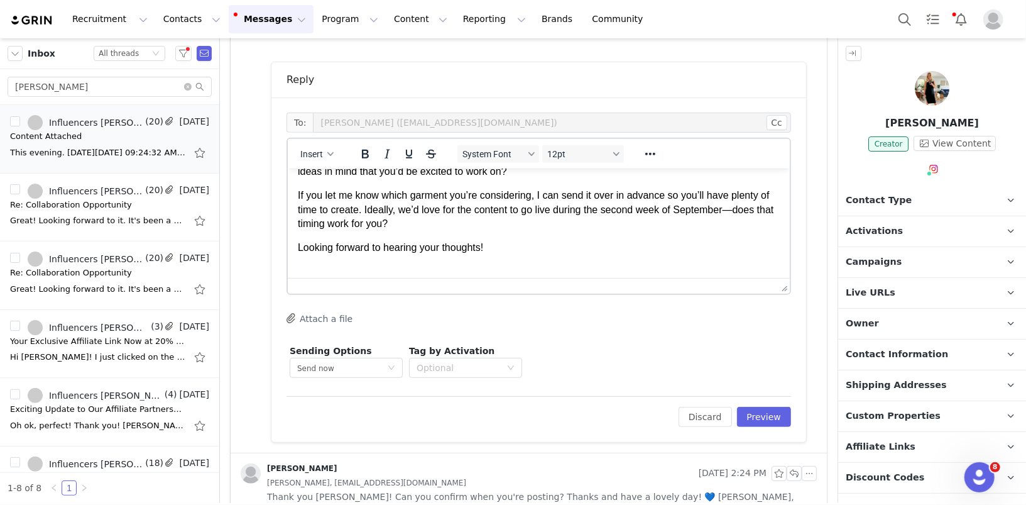
click at [468, 265] on p "Rich Text Area. Press ALT-0 for help." at bounding box center [538, 272] width 482 height 14
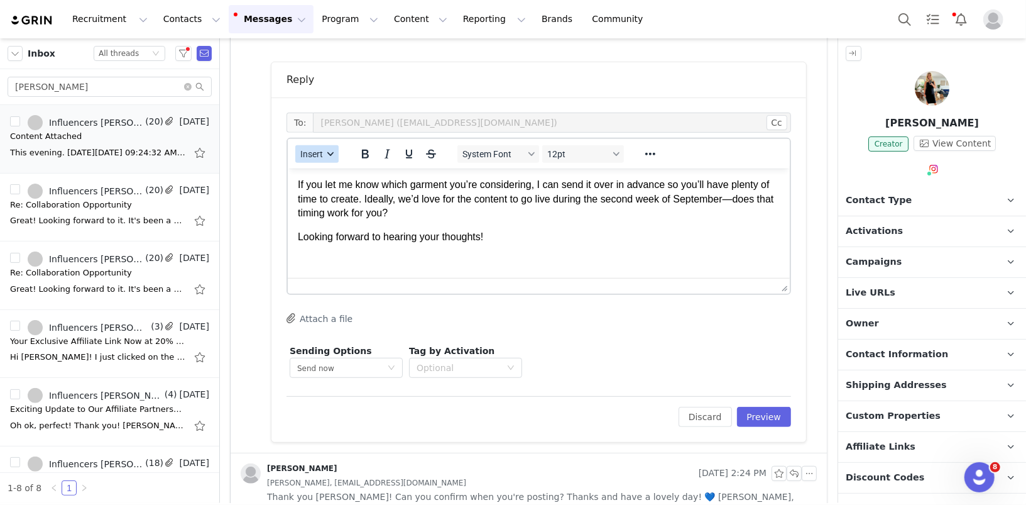
click at [320, 153] on span "Insert" at bounding box center [311, 154] width 23 height 10
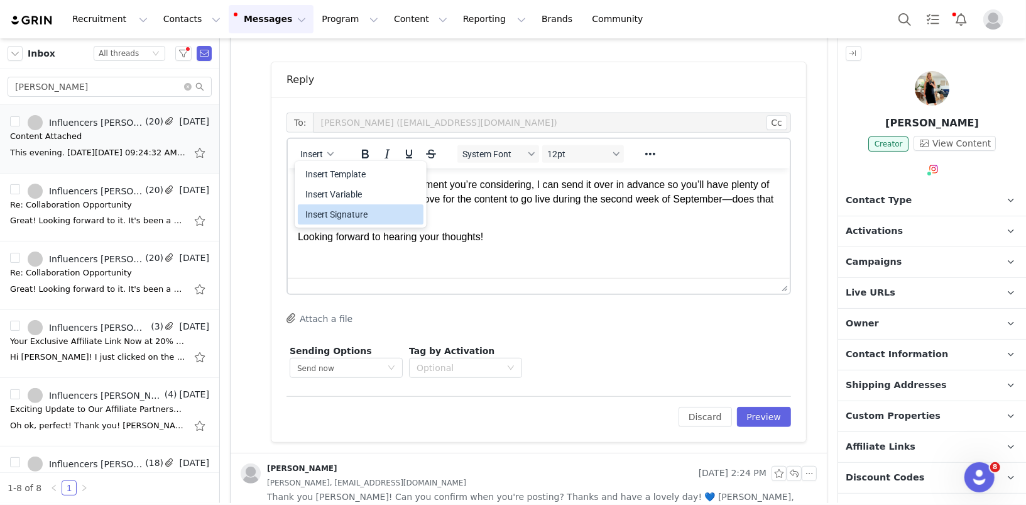
click at [338, 215] on div "Insert Signature" at bounding box center [361, 214] width 113 height 15
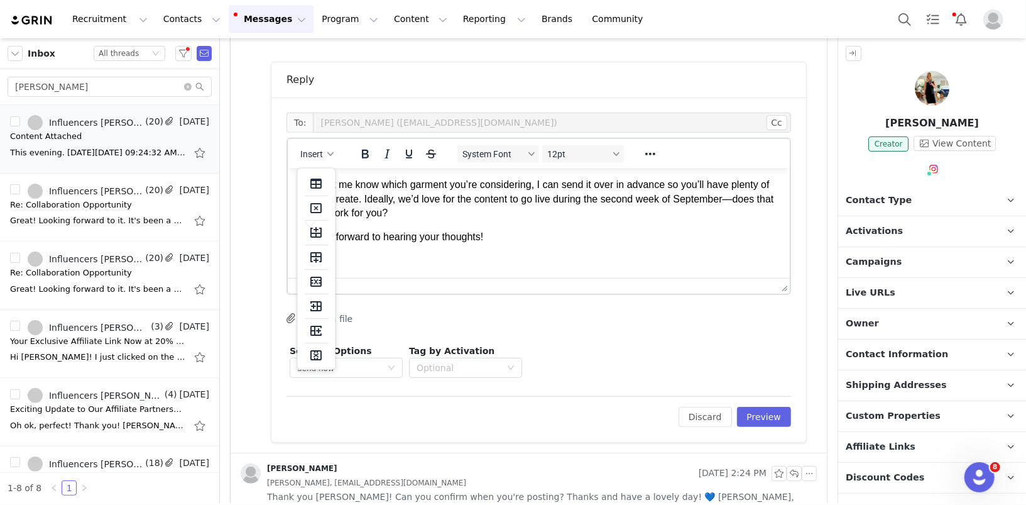
scroll to position [158, 0]
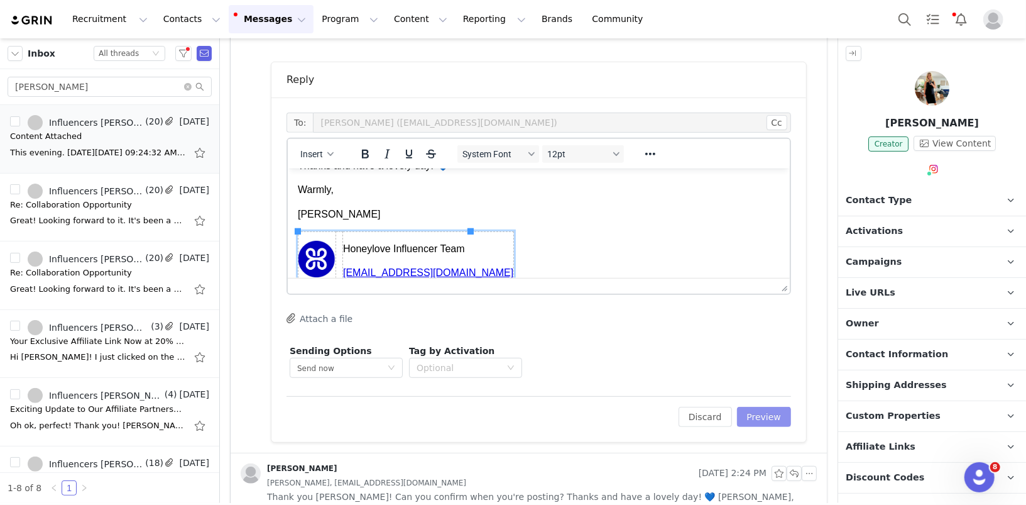
click at [763, 418] on button "Preview" at bounding box center [764, 417] width 55 height 20
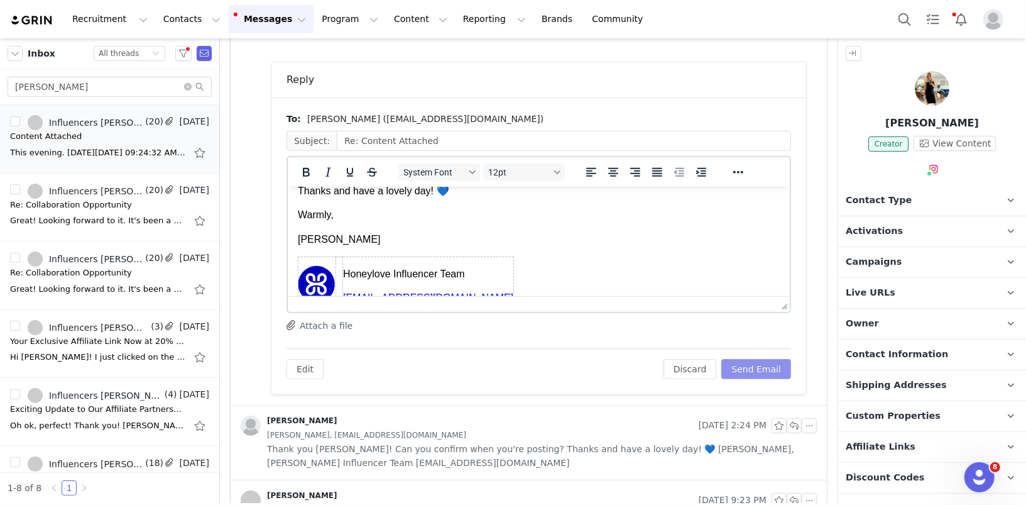
scroll to position [153, 0]
click at [768, 365] on button "Send Email" at bounding box center [756, 369] width 70 height 20
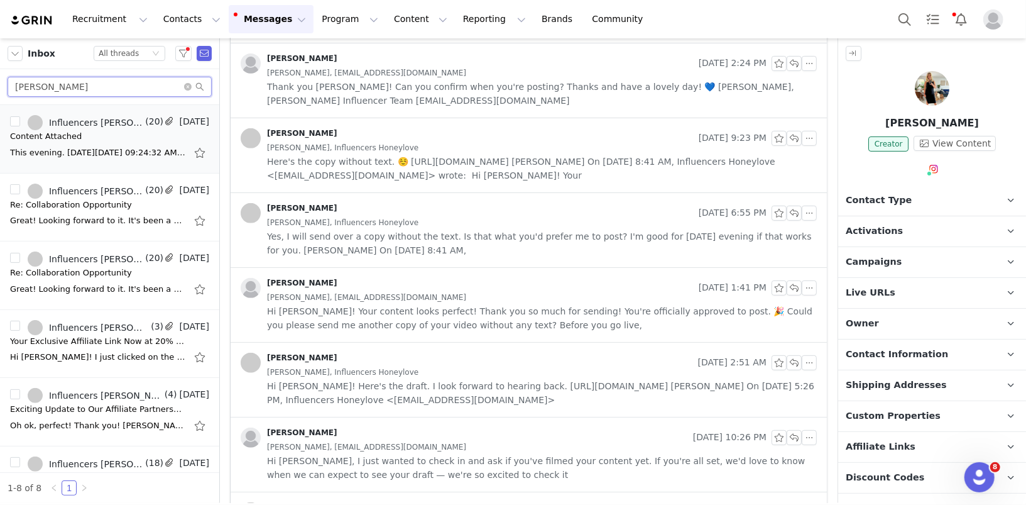
click at [114, 87] on input "leeann" at bounding box center [110, 87] width 204 height 20
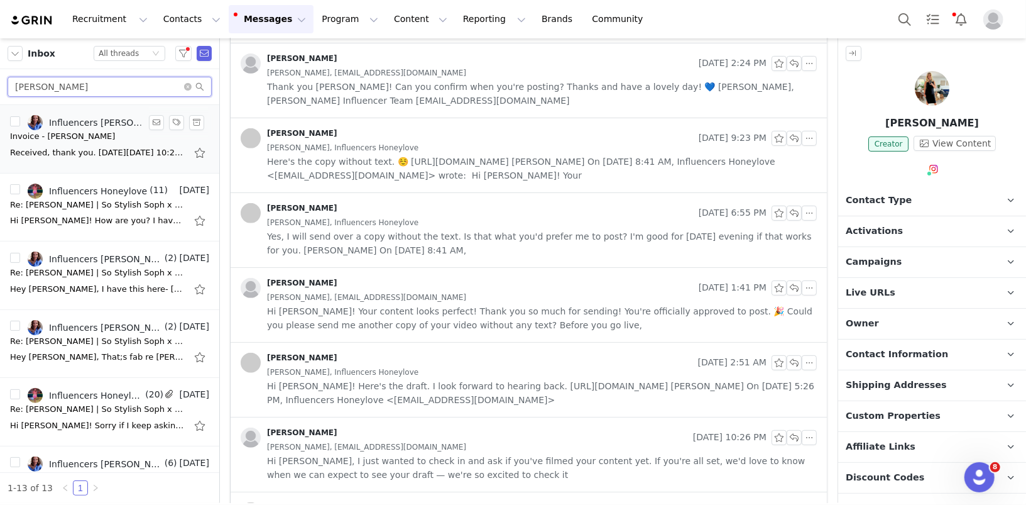
type input "sophie"
click at [99, 156] on div "Received, thank you. On Thu, Aug 28, 2025 at 10:20 PM Megan Johnston <meg@thein…" at bounding box center [98, 152] width 176 height 13
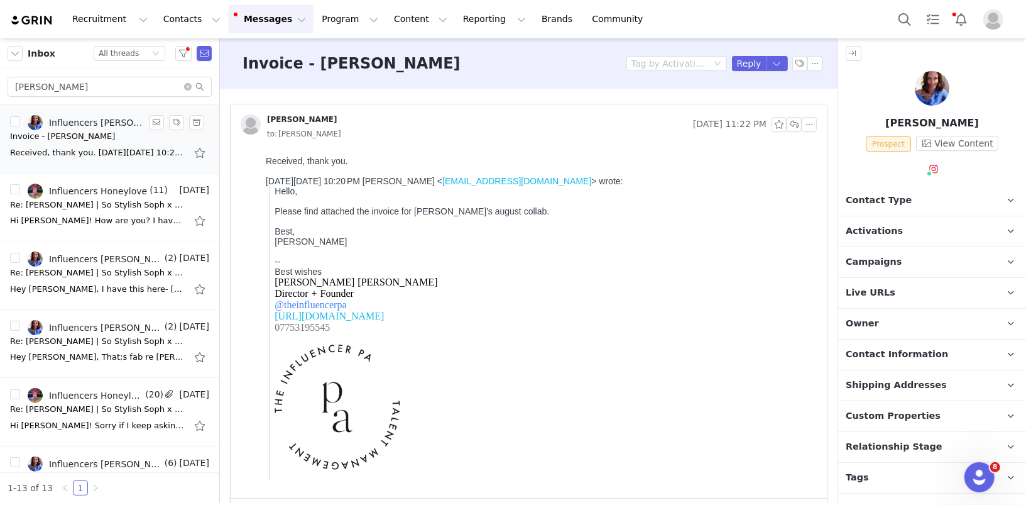
scroll to position [0, 0]
click at [85, 200] on div "Re: SOPHIE HAWKINS | So Stylish Soph x Honeylove | Paid opportunity" at bounding box center [98, 205] width 176 height 13
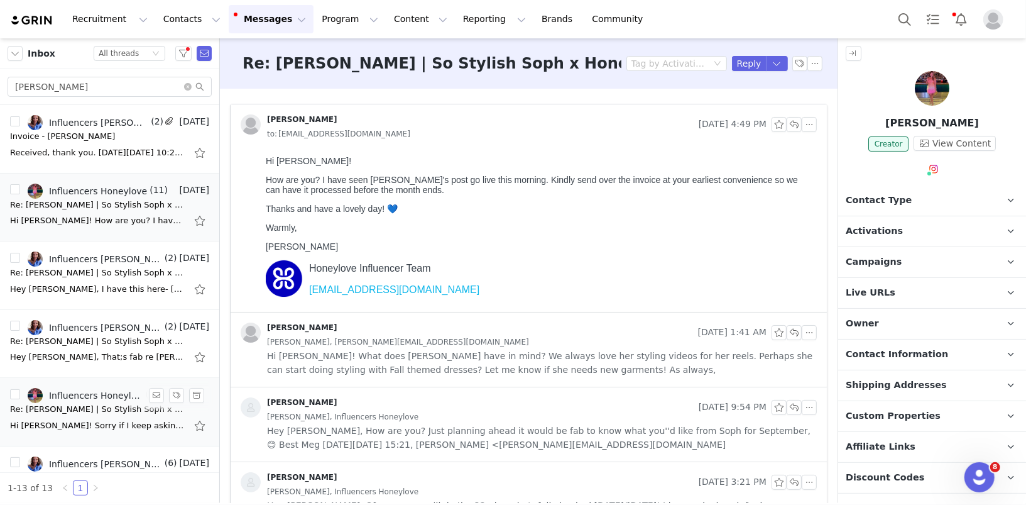
click at [116, 413] on div "Re: SOPHIE HAWKINS | So Stylish Soph x Honeylove | Paid opportunity" at bounding box center [98, 409] width 176 height 13
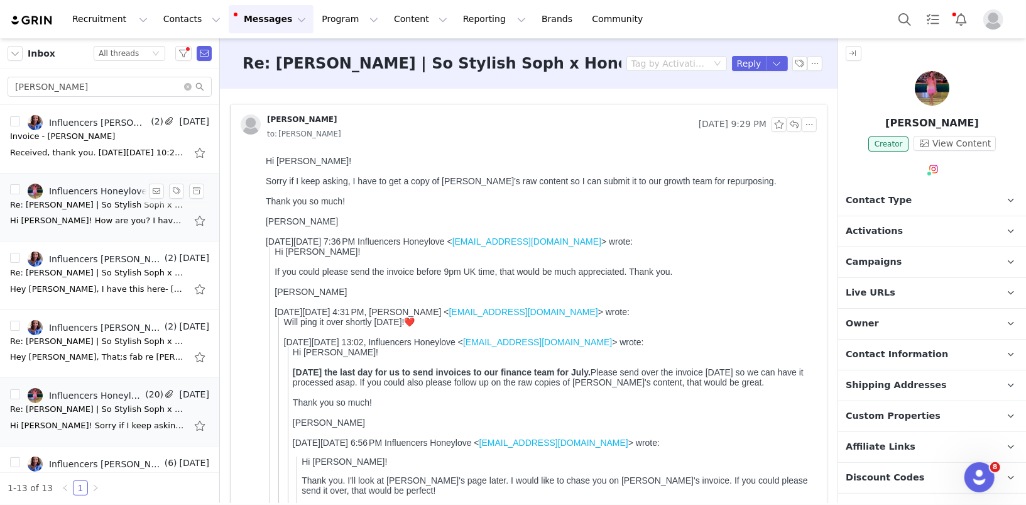
click at [94, 211] on div "Hi Meg! How are you? I have seen Sophie's post go live this morning. Kindly sen…" at bounding box center [109, 221] width 199 height 20
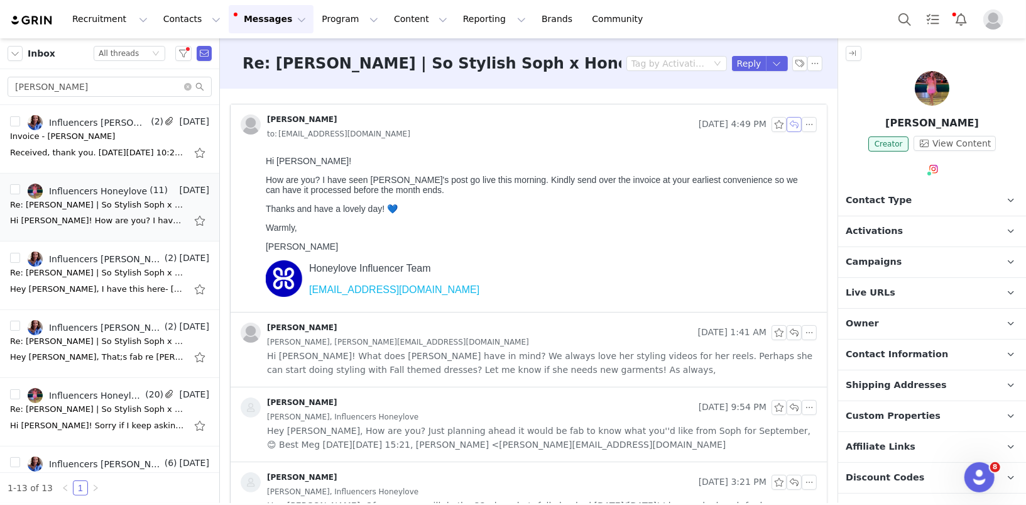
click at [796, 124] on button "button" at bounding box center [794, 124] width 15 height 15
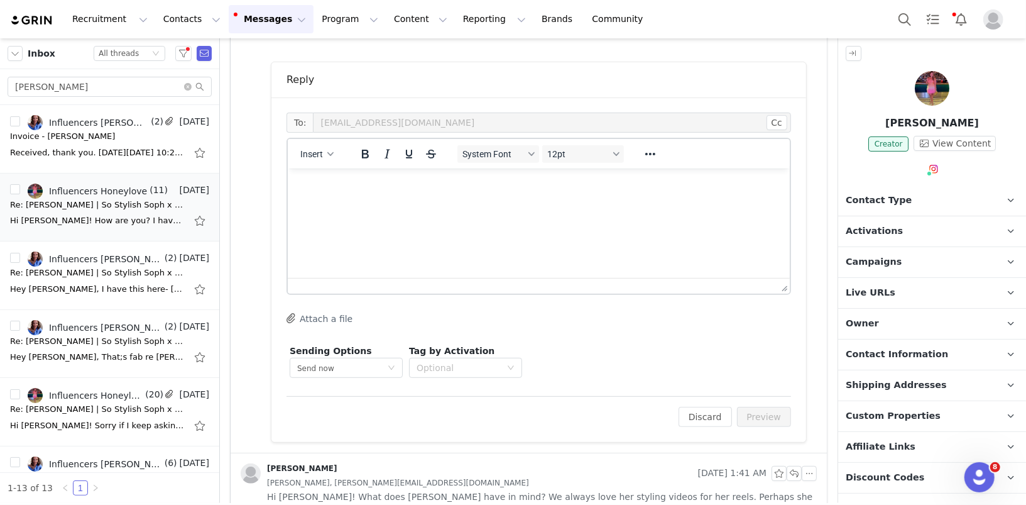
click at [377, 202] on html at bounding box center [538, 185] width 502 height 34
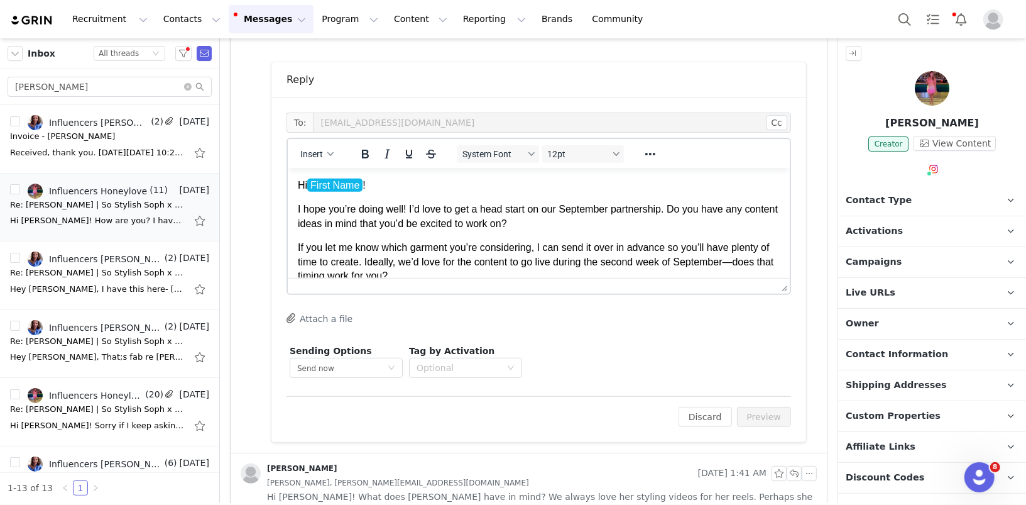
scroll to position [52, 0]
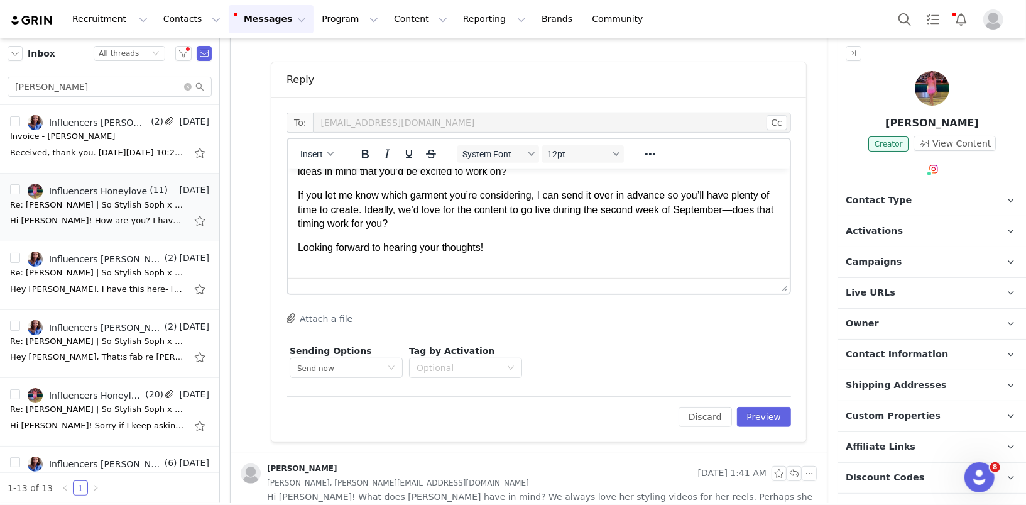
click at [488, 266] on p "Rich Text Area. Press ALT-0 for help." at bounding box center [538, 272] width 482 height 14
click at [309, 149] on span "Insert" at bounding box center [311, 154] width 23 height 10
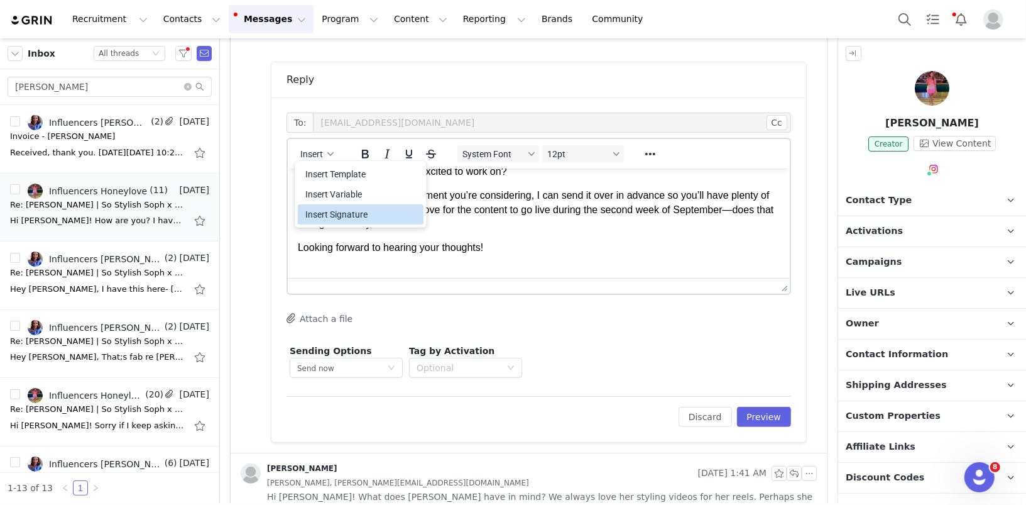
click at [338, 210] on div "Insert Signature" at bounding box center [361, 214] width 113 height 15
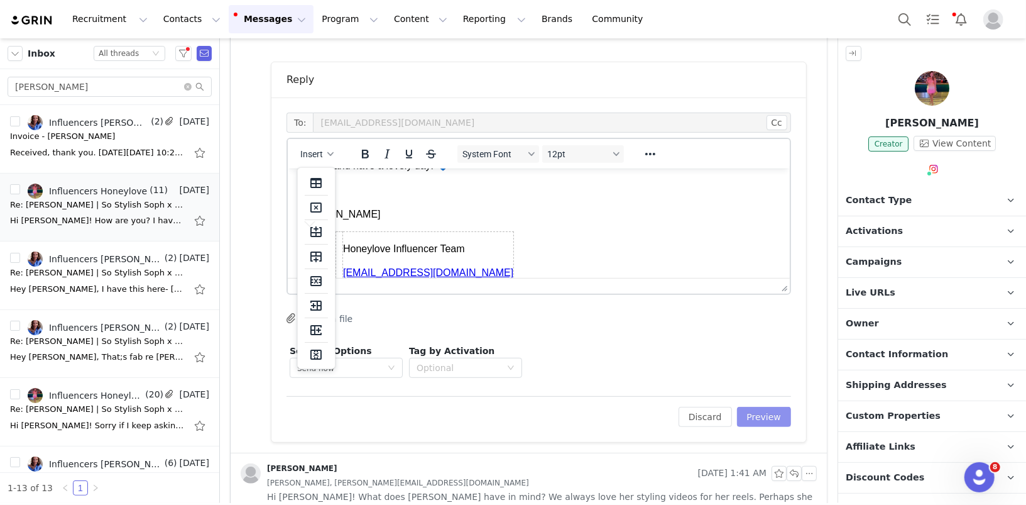
click at [773, 412] on button "Preview" at bounding box center [764, 417] width 55 height 20
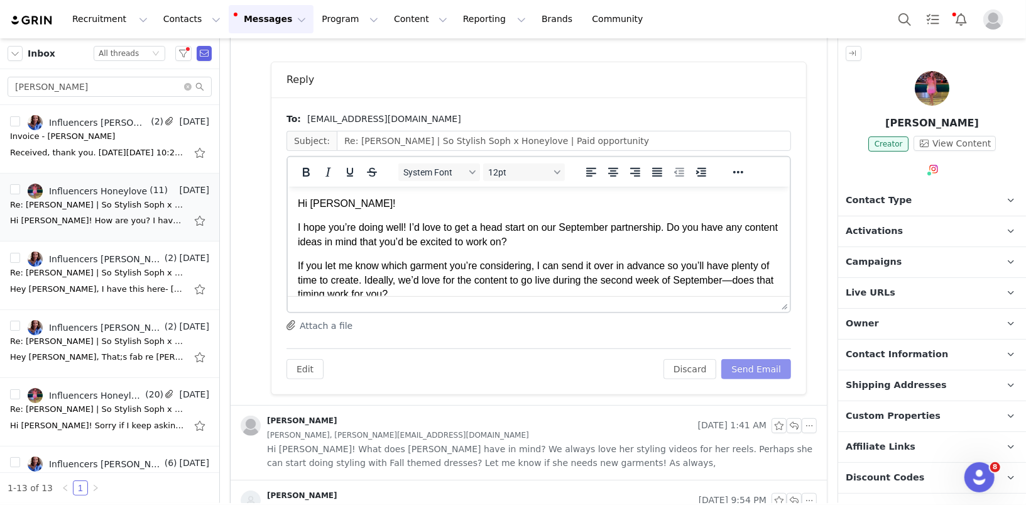
scroll to position [0, 0]
click at [326, 204] on p "Hi Sophie!" at bounding box center [538, 203] width 482 height 14
click at [668, 230] on p "I hope you’re doing well! I’d love to get a head start on our September partner…" at bounding box center [538, 234] width 482 height 28
click at [742, 227] on p "I hope you’re doing well! I’d love to get a head start on our September partner…" at bounding box center [538, 234] width 482 height 28
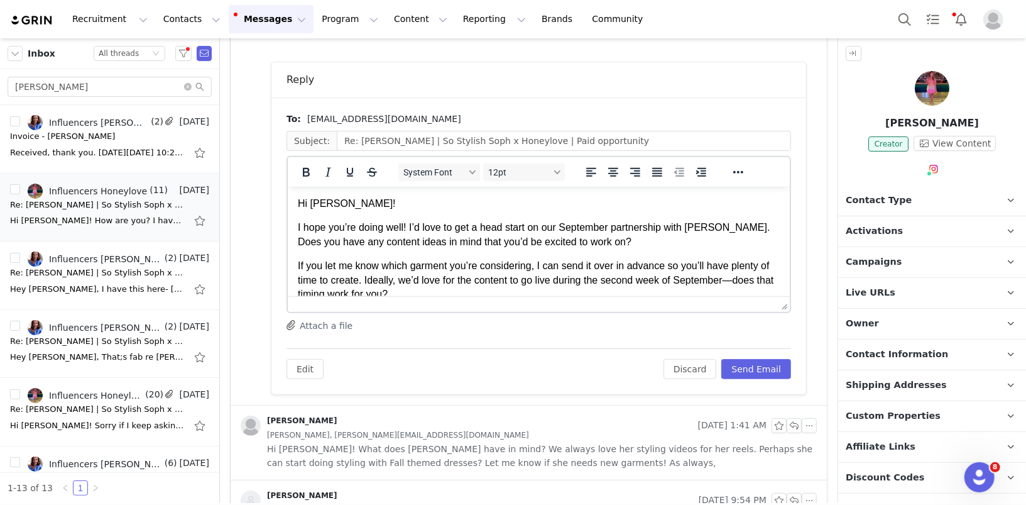
click at [759, 225] on p "I hope you’re doing well! I’d love to get a head start on our September partner…" at bounding box center [538, 234] width 482 height 28
click at [478, 241] on p "I hope you’re doing well! I’d love to get a head start on our September partner…" at bounding box center [538, 234] width 482 height 28
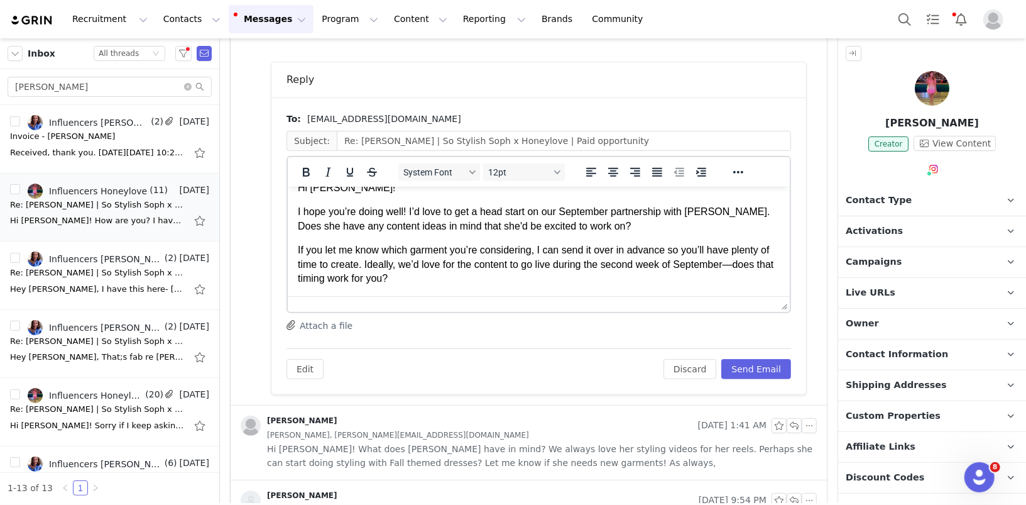
click at [474, 253] on p "If you let me know which garment you’re considering, I can send it over in adva…" at bounding box center [538, 264] width 482 height 42
click at [451, 254] on p "If you let me know which garment she's considering, I can send it over in advan…" at bounding box center [538, 264] width 482 height 42
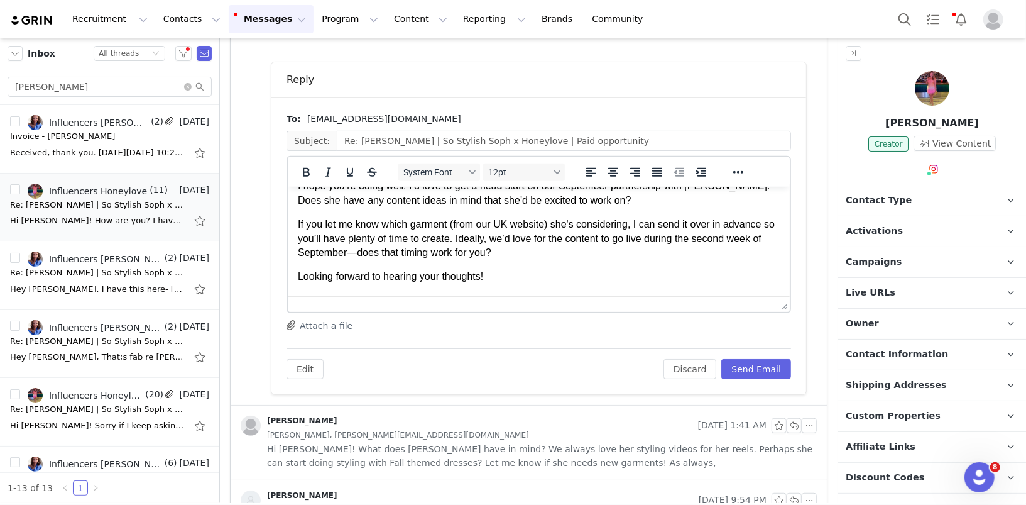
scroll to position [43, 0]
click at [324, 237] on p "If you let me know which garment (from our UK website) she's considering, I can…" at bounding box center [538, 237] width 482 height 42
click at [537, 239] on p "If you let me know which garment (from our UK website) she's considering, I can…" at bounding box center [538, 237] width 482 height 42
click at [747, 239] on p "If you let me know which garment (from our UK website) she's considering, I can…" at bounding box center [538, 237] width 482 height 42
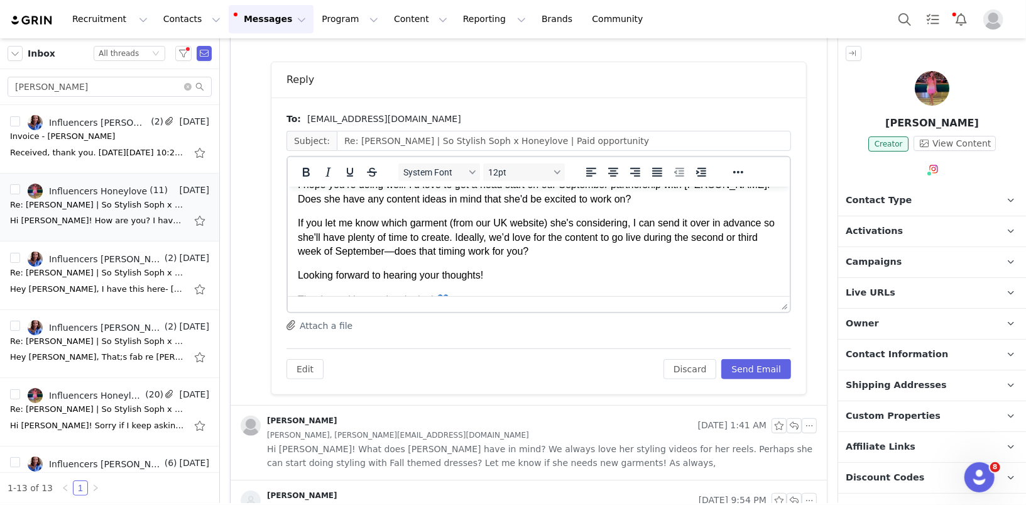
click at [542, 253] on p "If you let me know which garment (from our UK website) she's considering, I can…" at bounding box center [538, 237] width 482 height 42
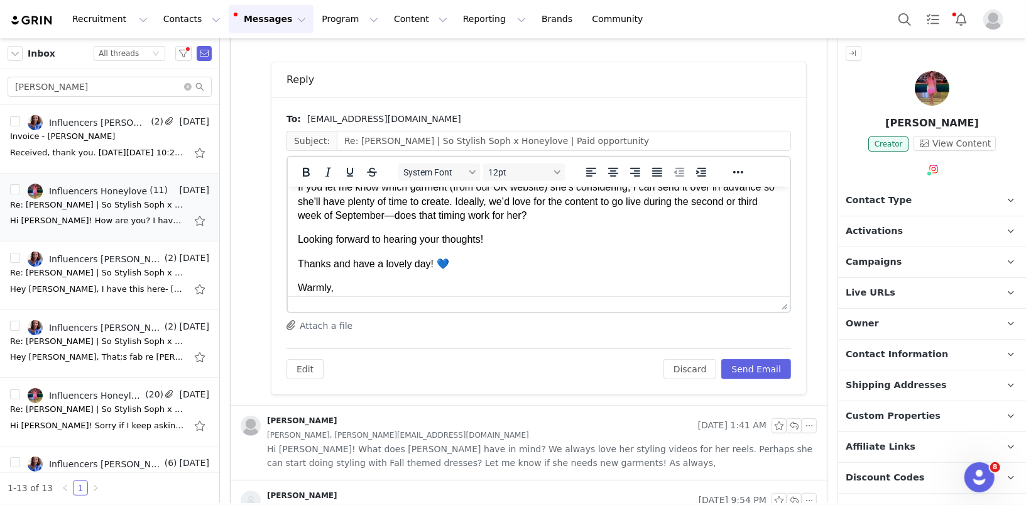
scroll to position [85, 0]
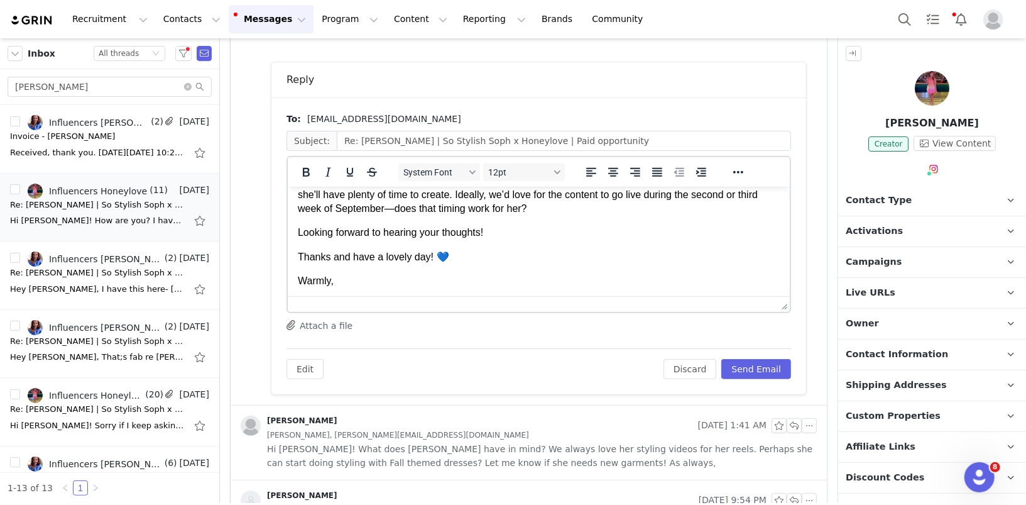
click at [429, 212] on p "If you let me know which garment (from our UK website) she's considering, I can…" at bounding box center [538, 194] width 482 height 42
click at [517, 208] on p "If you let me know which garment (from our UK website) she's considering, I can…" at bounding box center [538, 194] width 482 height 42
click at [563, 210] on p "If you let me know which garment (from our UK website) she's considering, I can…" at bounding box center [538, 194] width 482 height 42
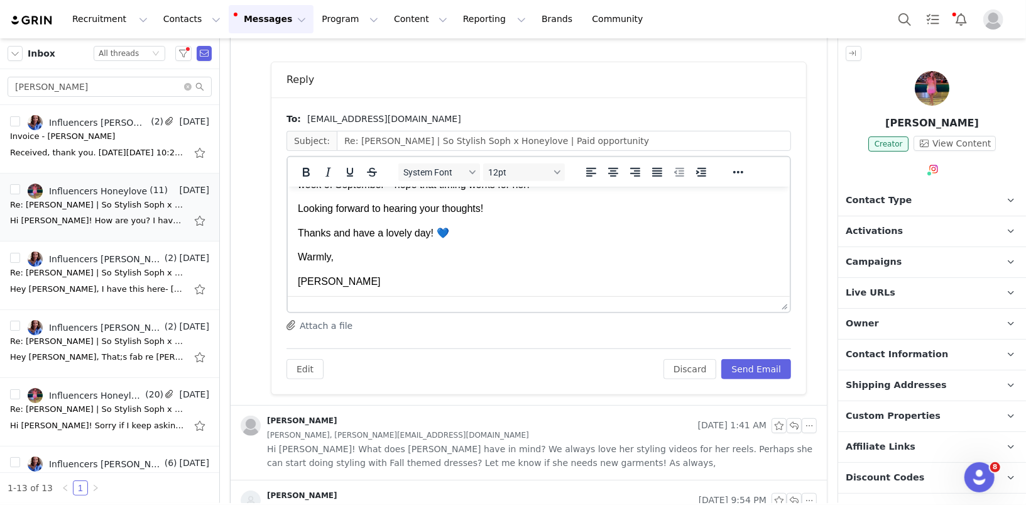
scroll to position [110, 0]
click at [431, 207] on p "Looking forward to hearing your thoughts!" at bounding box center [538, 207] width 482 height 14
click at [755, 368] on button "Send Email" at bounding box center [756, 369] width 70 height 20
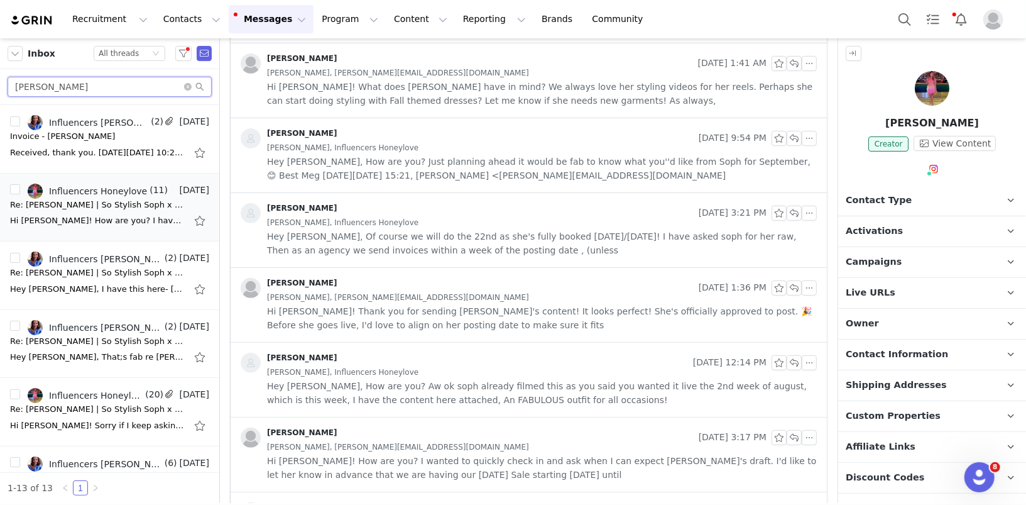
click at [55, 89] on input "sophie" at bounding box center [110, 87] width 204 height 20
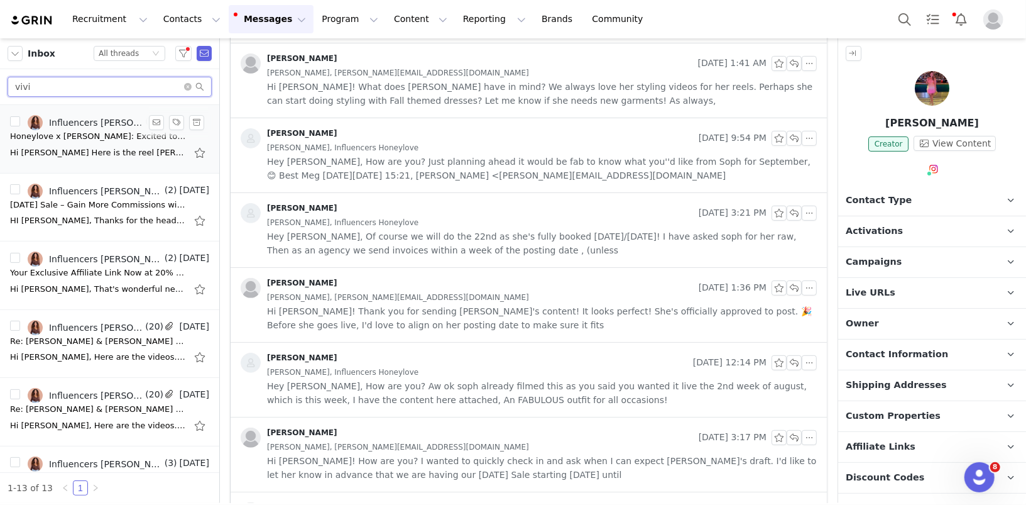
type input "vivi"
click at [89, 125] on div "Influencers Honeylove, Vivian Rodriguez, Vivian Rodriguez" at bounding box center [96, 123] width 94 height 10
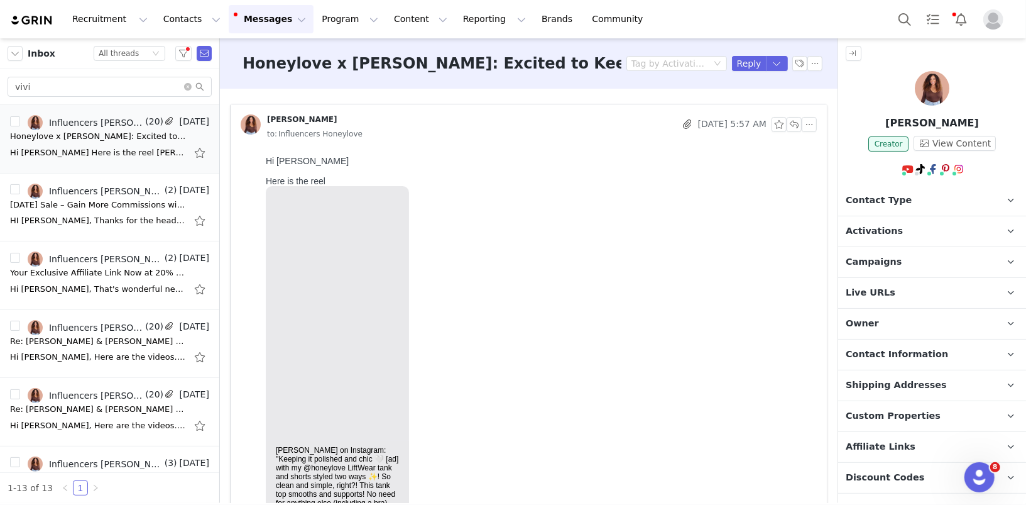
scroll to position [0, 0]
click at [803, 124] on button "button" at bounding box center [809, 124] width 15 height 15
click at [823, 143] on li "Reply All" at bounding box center [829, 147] width 53 height 20
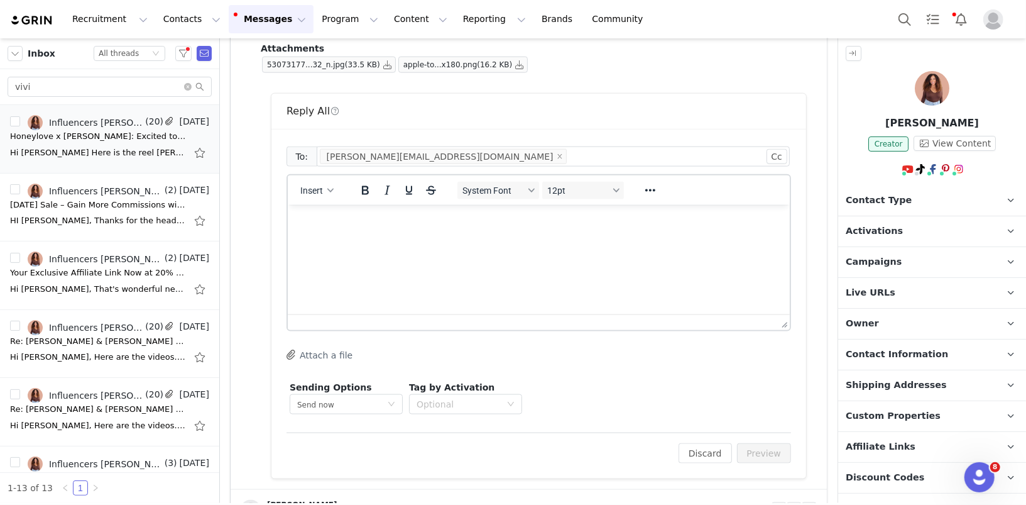
scroll to position [1041, 0]
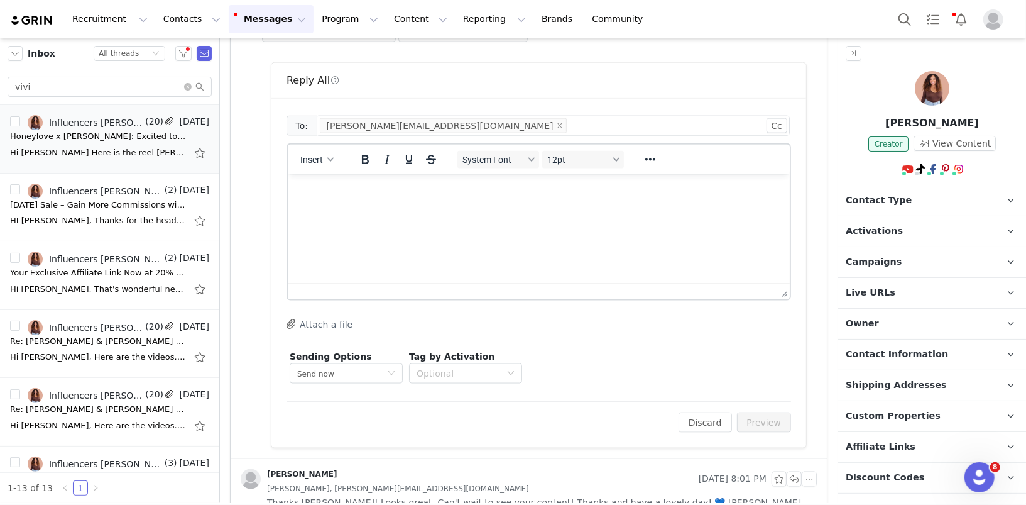
click at [461, 207] on html at bounding box center [538, 190] width 502 height 34
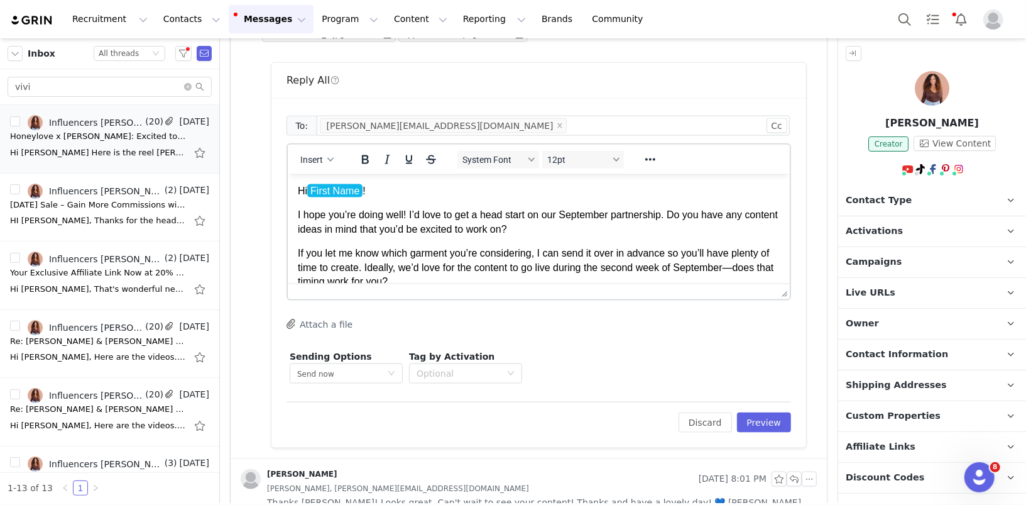
scroll to position [52, 0]
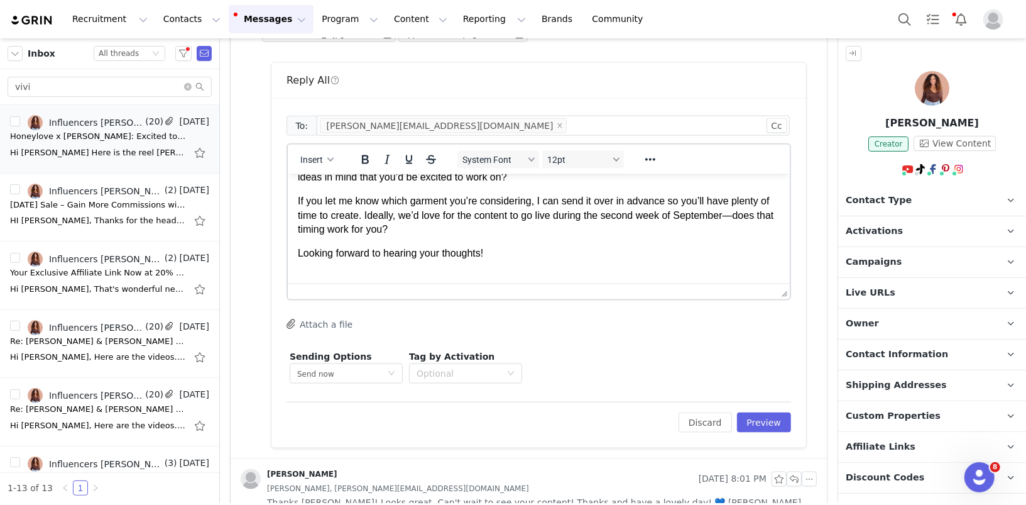
click at [468, 268] on body "Hi First Name ! I hope you’re doing well! I’d love to get a head start on our S…" at bounding box center [538, 207] width 482 height 153
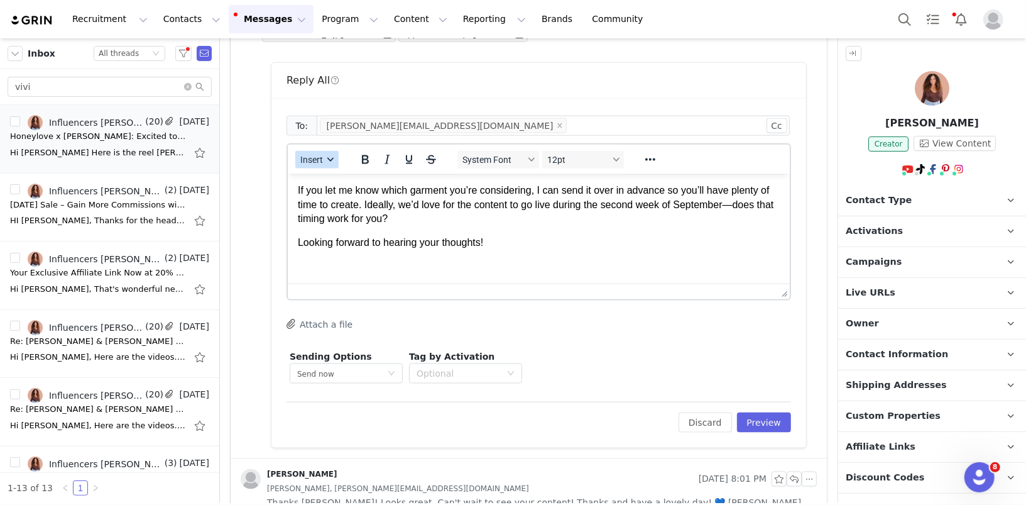
click at [327, 158] on icon "button" at bounding box center [330, 159] width 6 height 6
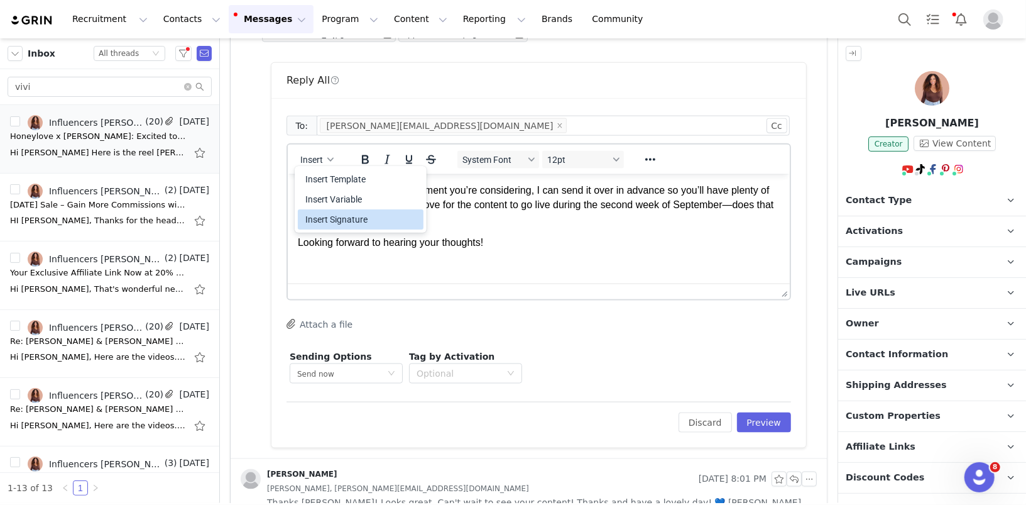
click at [357, 220] on div "Insert Signature" at bounding box center [361, 219] width 113 height 15
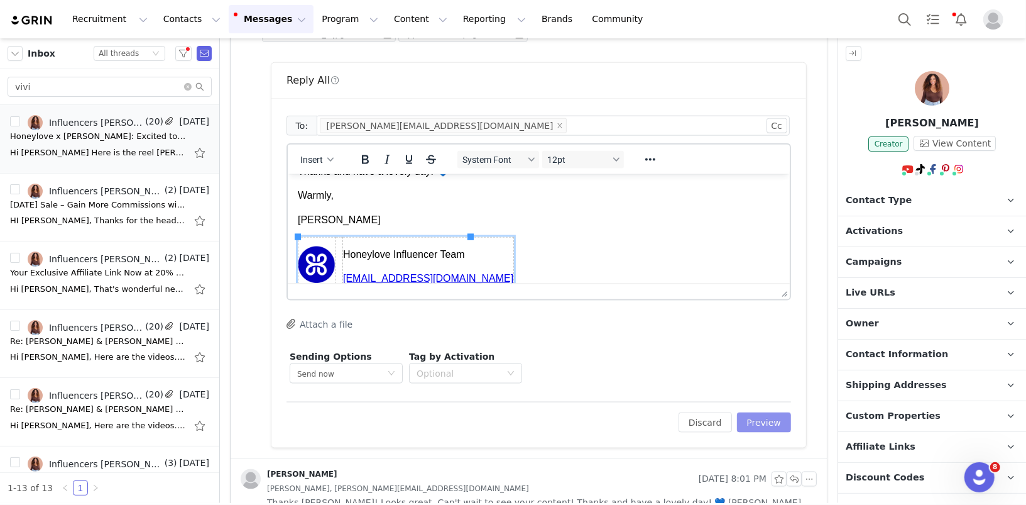
click at [777, 423] on button "Preview" at bounding box center [764, 422] width 55 height 20
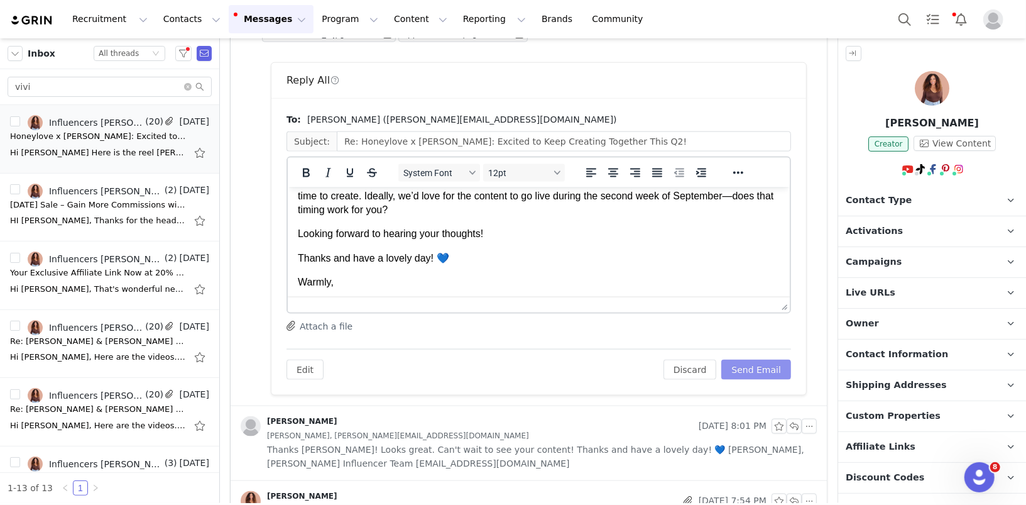
scroll to position [99, 0]
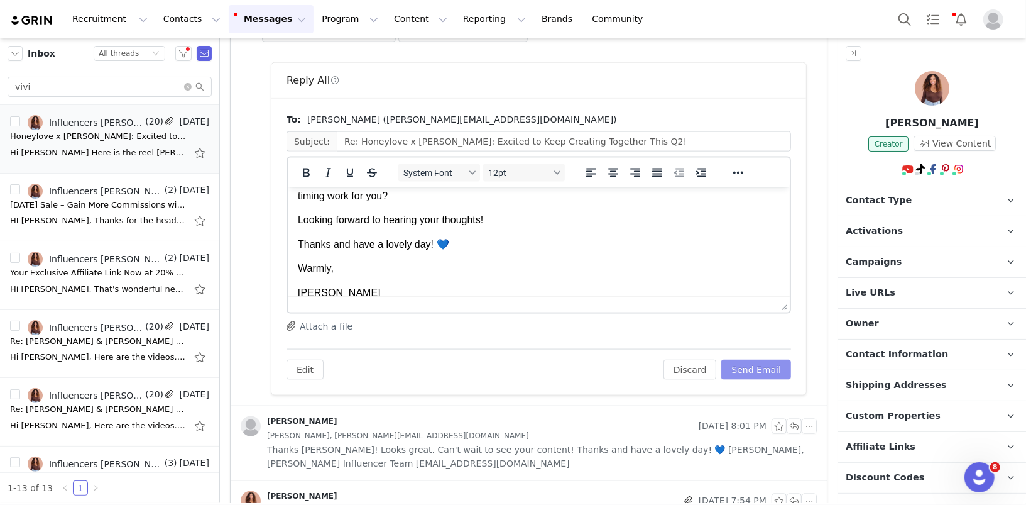
click at [758, 368] on button "Send Email" at bounding box center [756, 369] width 70 height 20
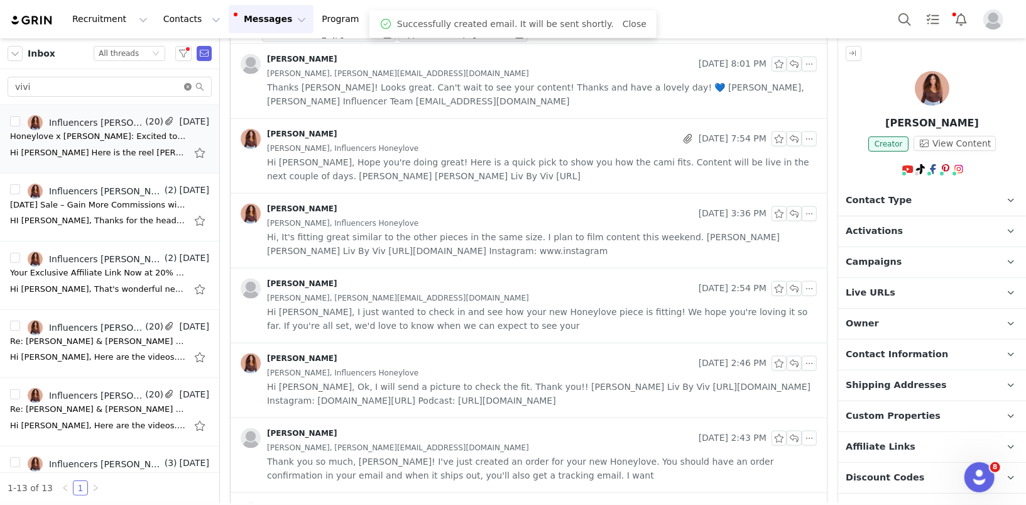
click at [185, 84] on icon "icon: close-circle" at bounding box center [188, 87] width 8 height 8
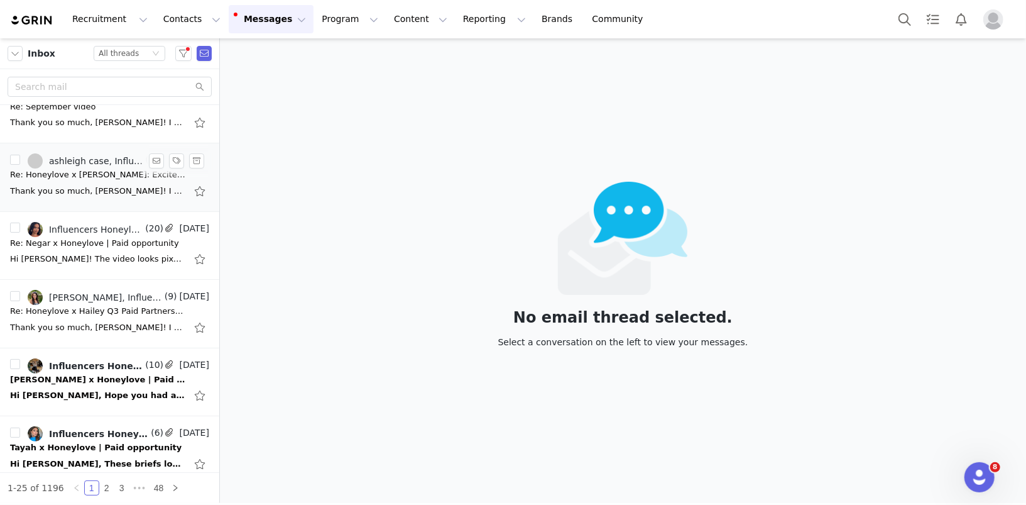
scroll to position [211, 0]
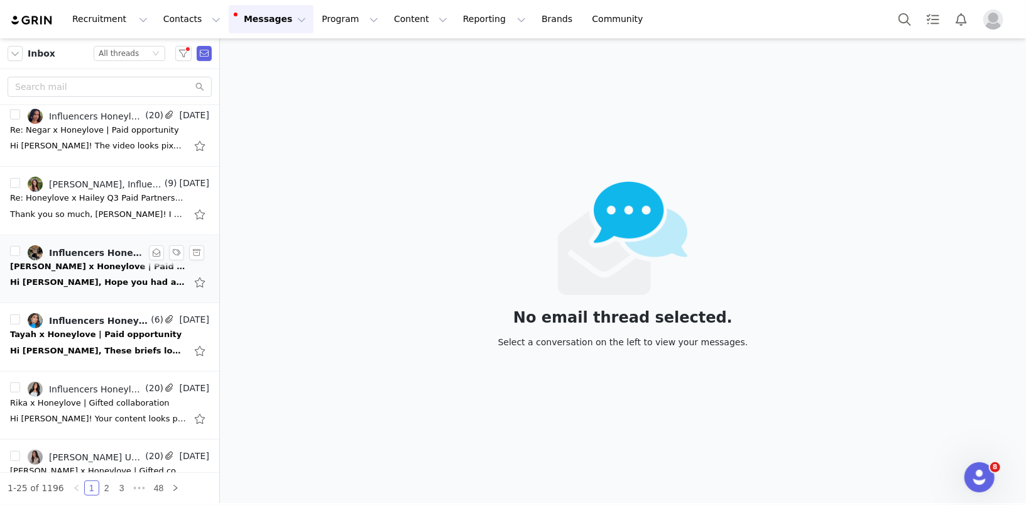
click at [75, 276] on div "Hi [PERSON_NAME], Hope you had a great weekend. Let's lock this in 😊 Best, [PER…" at bounding box center [98, 282] width 176 height 13
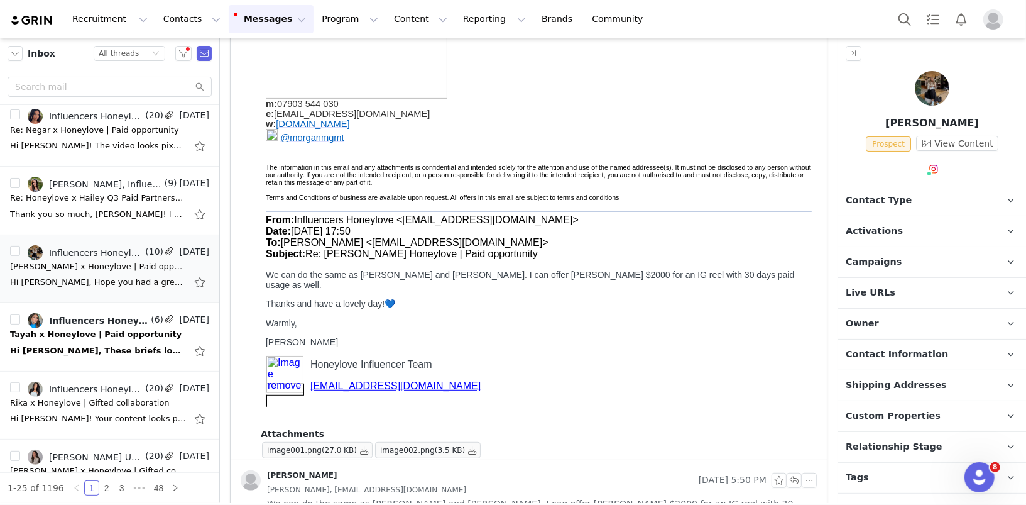
scroll to position [408, 0]
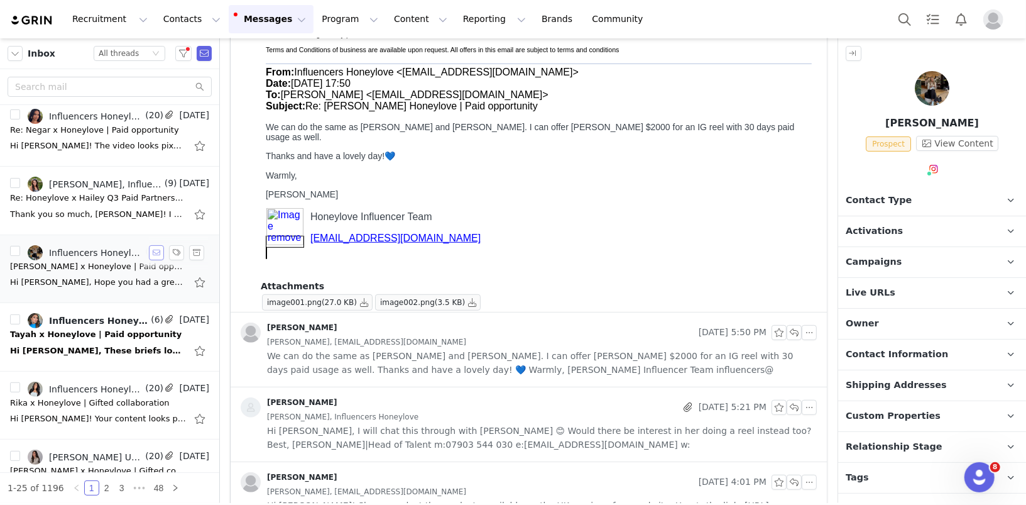
click at [156, 250] on button "button" at bounding box center [156, 252] width 15 height 15
click at [124, 358] on li "Influencers Honeylove, Issy Morgan Management (6) Sep 1 Tayah x Honeylove | Pai…" at bounding box center [109, 337] width 219 height 68
click at [114, 337] on div "Tayah x Honeylove | Paid opportunity" at bounding box center [96, 334] width 172 height 13
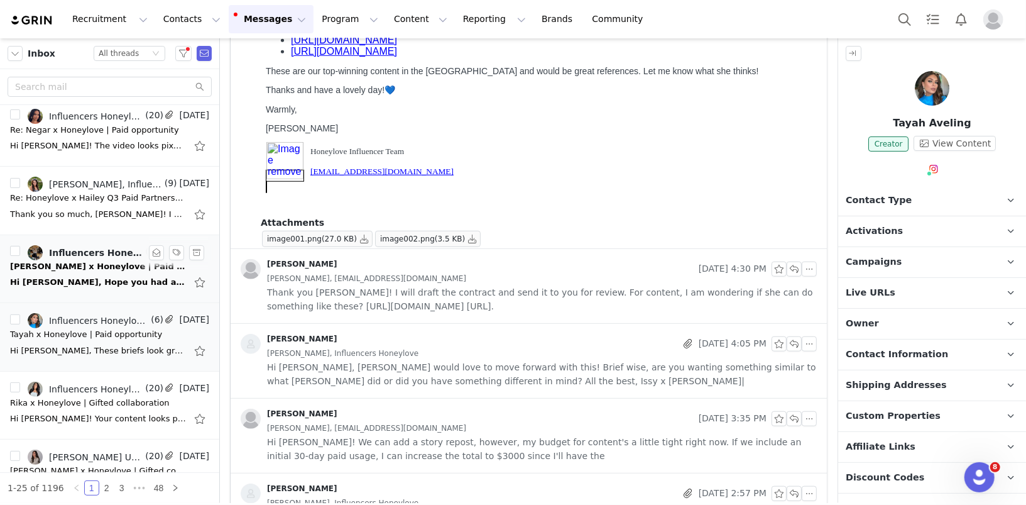
scroll to position [0, 0]
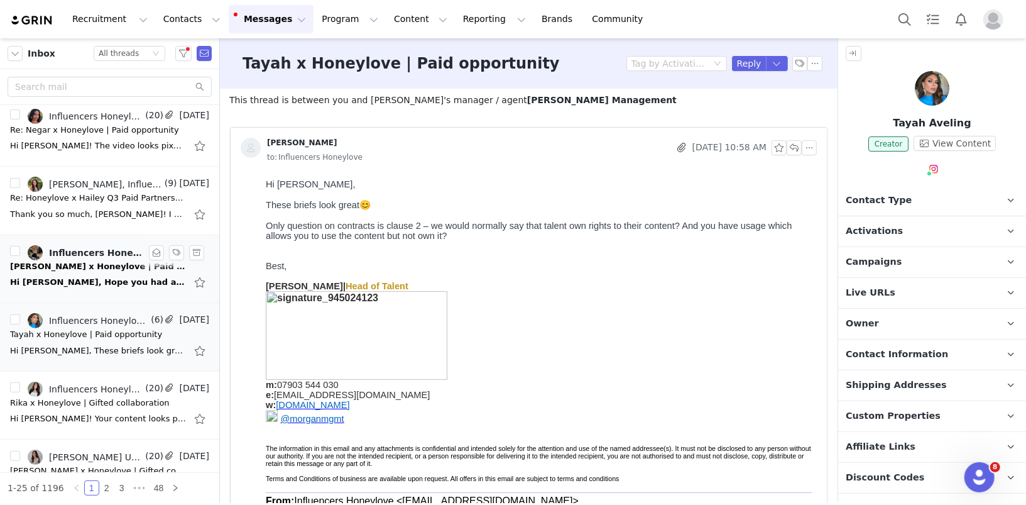
click at [567, 222] on span "Only question on contracts is clause 2 – we would normally say that talent own …" at bounding box center [528, 230] width 527 height 20
click at [792, 143] on button "button" at bounding box center [794, 147] width 15 height 15
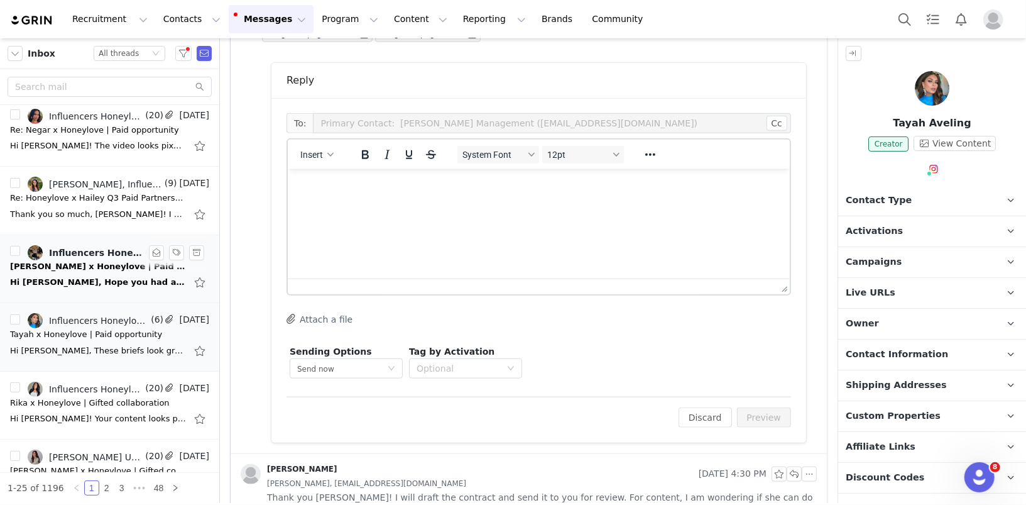
drag, startPoint x: 660, startPoint y: 390, endPoint x: 373, endPoint y: 224, distance: 332.0
click at [373, 202] on html at bounding box center [538, 185] width 502 height 34
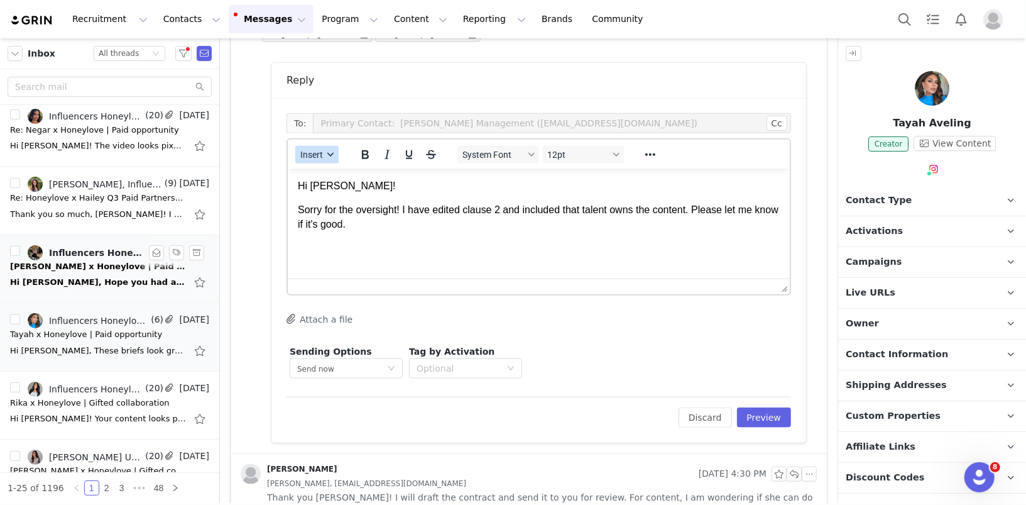
click at [326, 148] on button "Insert" at bounding box center [316, 155] width 43 height 18
click at [334, 216] on div "Insert Signature" at bounding box center [361, 214] width 113 height 15
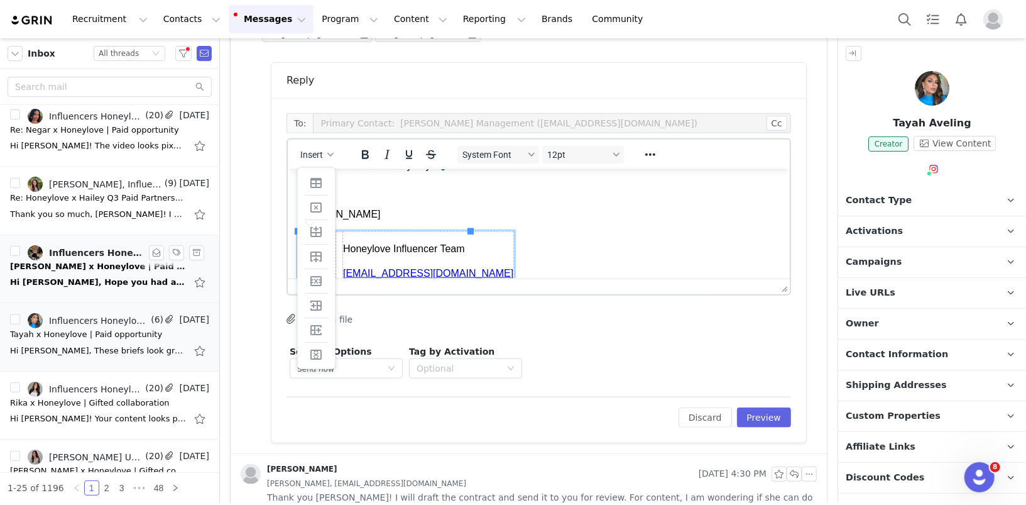
click at [397, 213] on p "[PERSON_NAME]" at bounding box center [538, 214] width 482 height 14
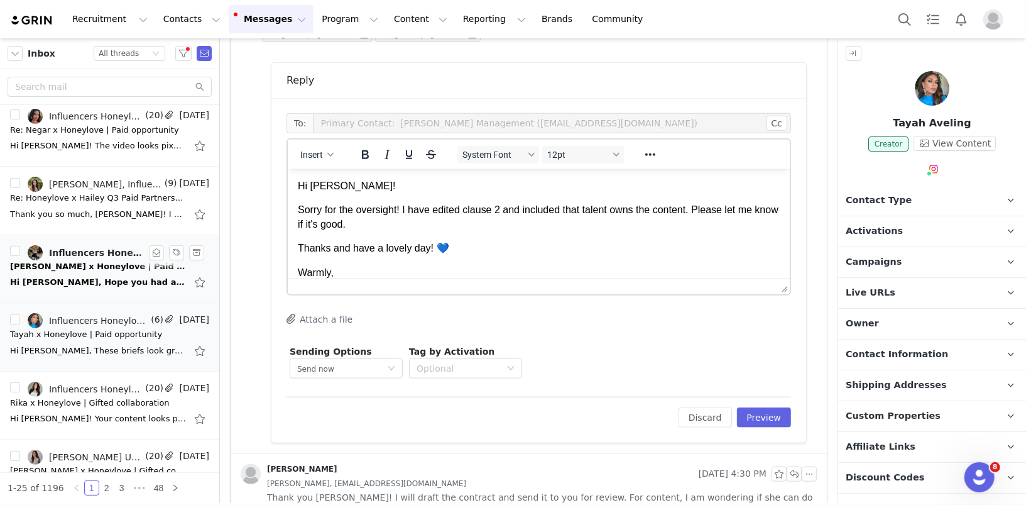
click at [339, 222] on p "Sorry for the oversight! I have edited clause 2 and included that talent owns t…" at bounding box center [538, 216] width 482 height 28
click at [766, 417] on button "Preview" at bounding box center [764, 417] width 55 height 20
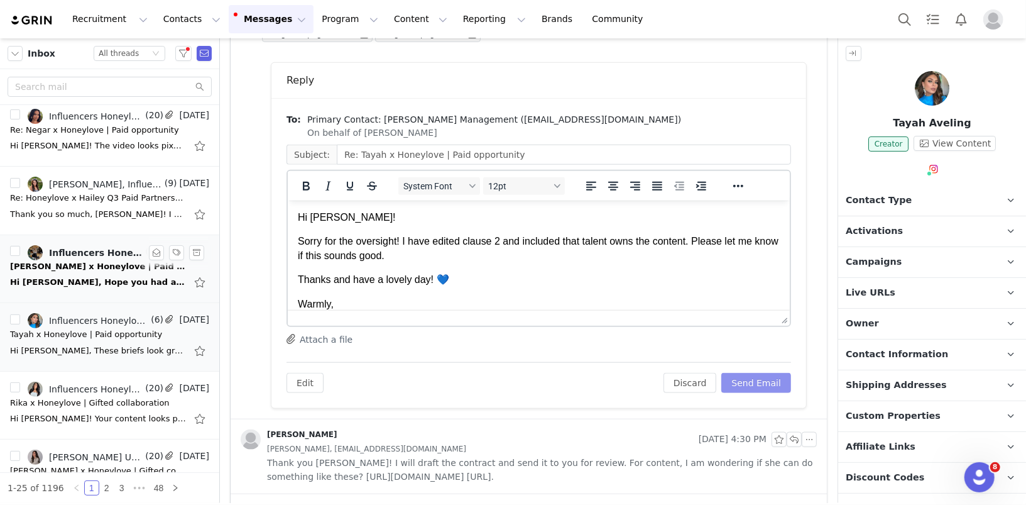
click at [754, 373] on button "Send Email" at bounding box center [756, 383] width 70 height 20
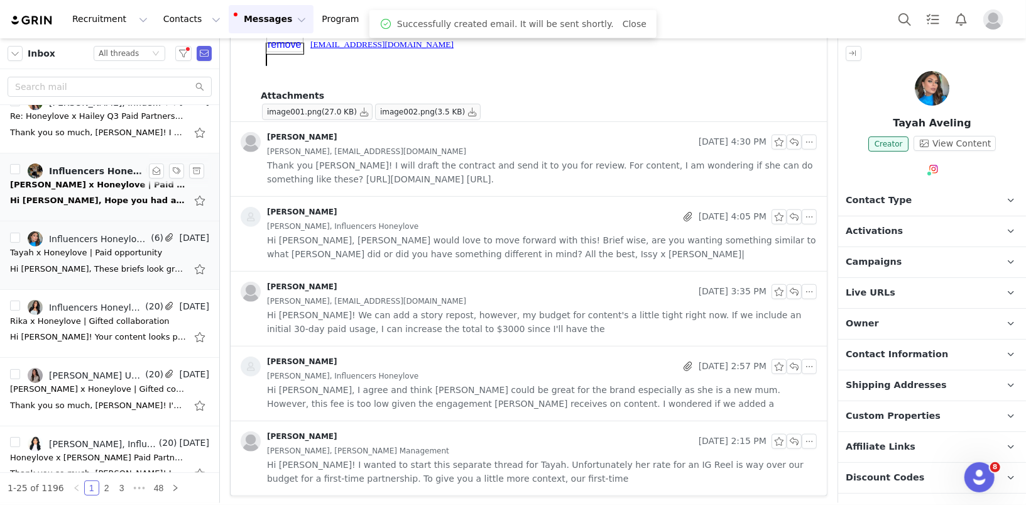
scroll to position [500, 0]
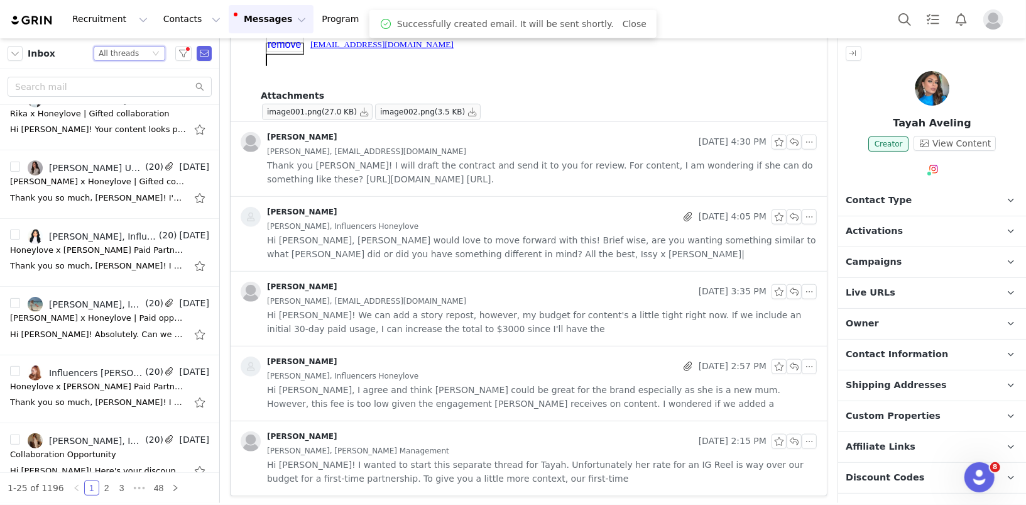
click at [121, 50] on div "All threads" at bounding box center [119, 54] width 40 height 14
click at [128, 114] on li "Unread only" at bounding box center [130, 116] width 72 height 20
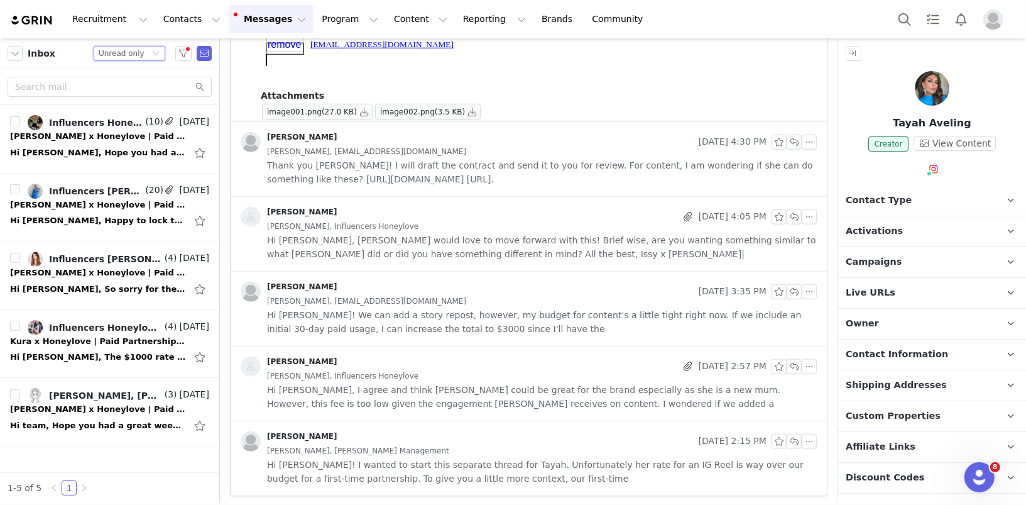
scroll to position [0, 0]
click at [65, 336] on div "Kura x Honeylove | Paid Partnership Opportunity" at bounding box center [98, 341] width 176 height 13
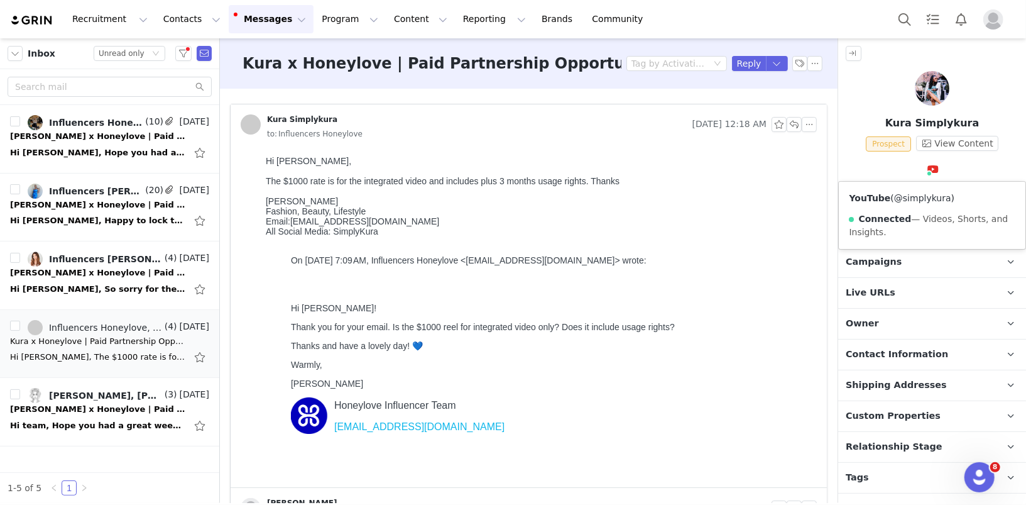
click at [929, 196] on link "@simplykura" at bounding box center [922, 198] width 57 height 10
click at [85, 410] on div "[PERSON_NAME] x Honeylove | Paid Partnership Opportunity" at bounding box center [98, 409] width 176 height 13
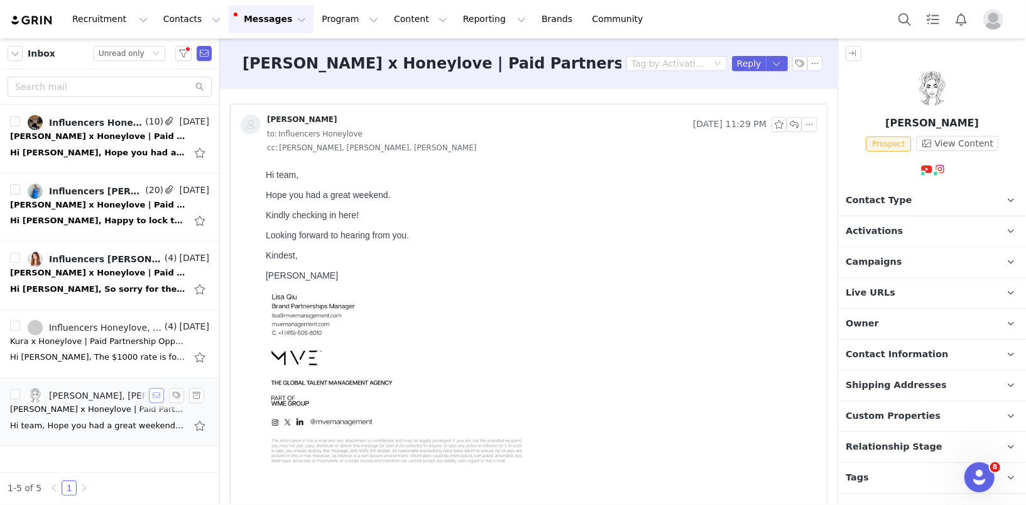
click at [157, 392] on button "button" at bounding box center [156, 395] width 15 height 15
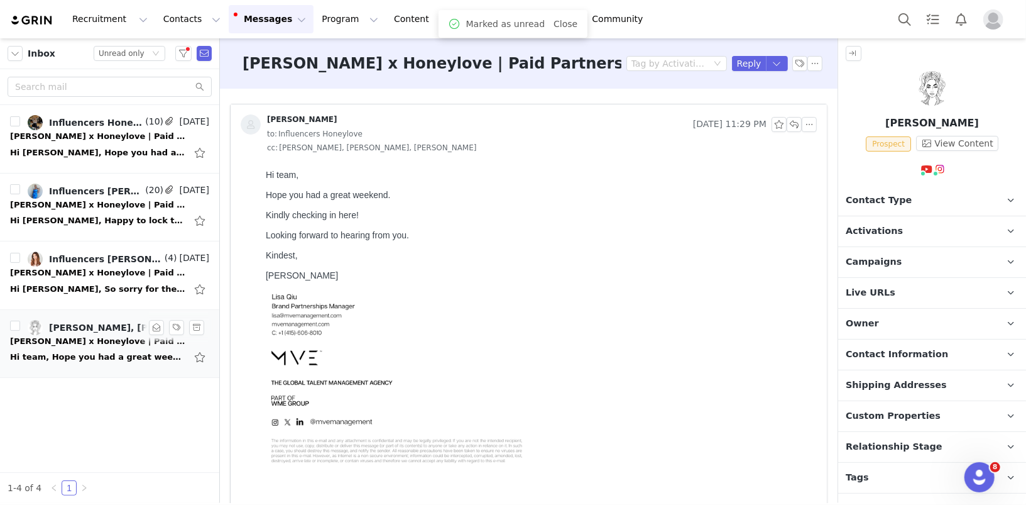
click at [82, 152] on div "Hi [PERSON_NAME], Hope you had a great weekend. Let's lock this in 😊 Best, [PER…" at bounding box center [98, 152] width 176 height 13
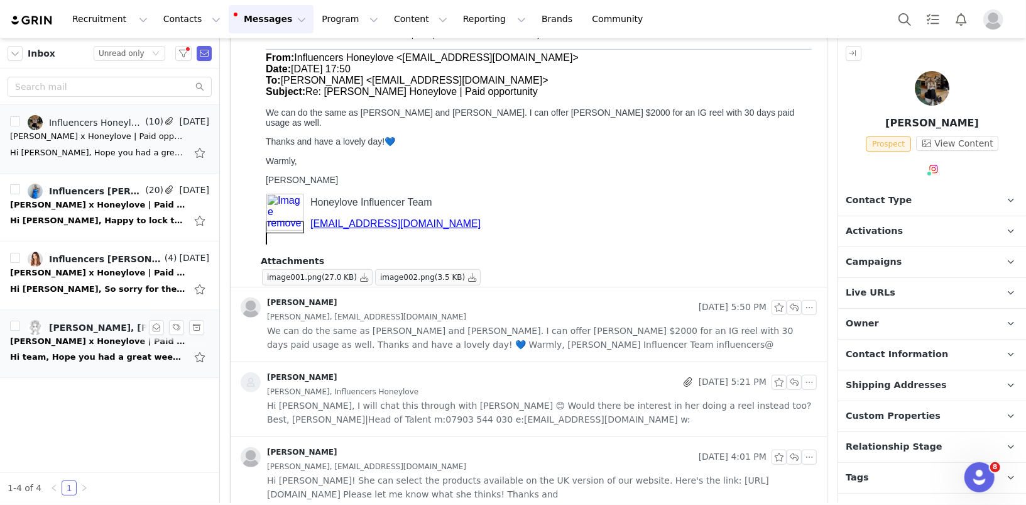
scroll to position [426, 0]
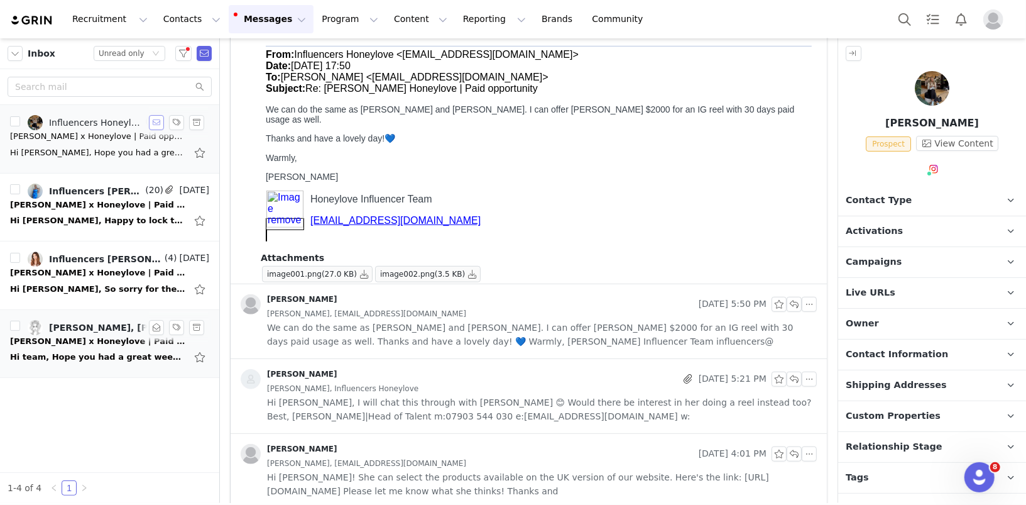
click at [156, 121] on button "button" at bounding box center [156, 122] width 15 height 15
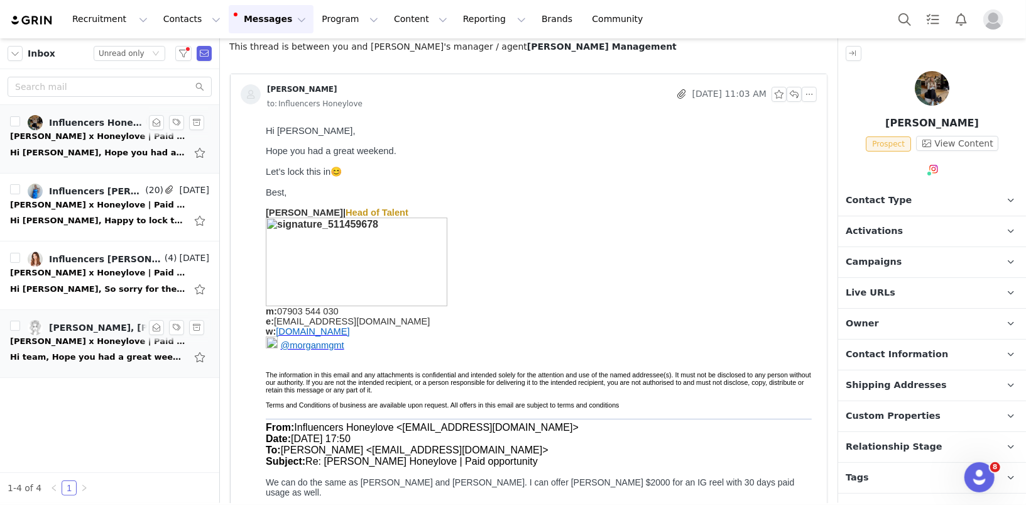
scroll to position [0, 0]
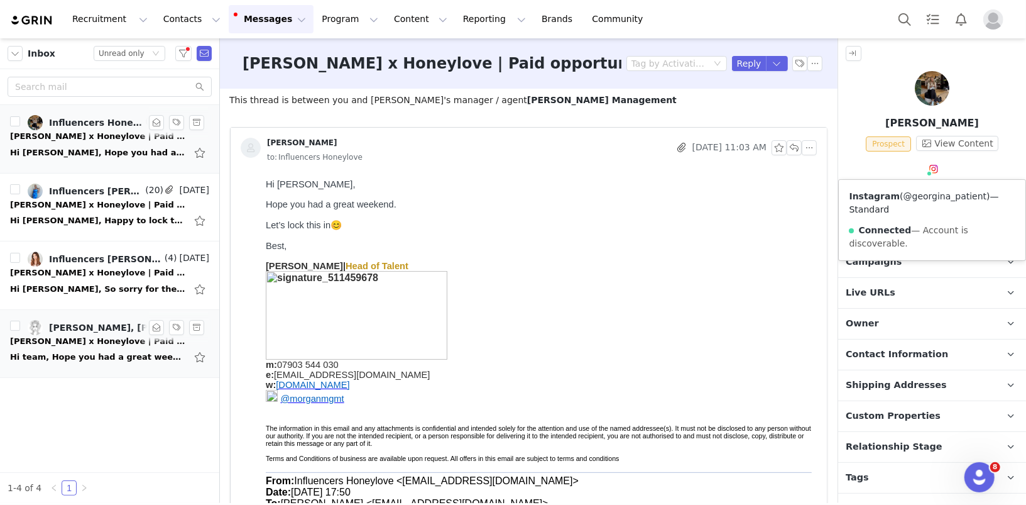
click at [926, 197] on link "@georgina_patient" at bounding box center [946, 196] width 84 height 10
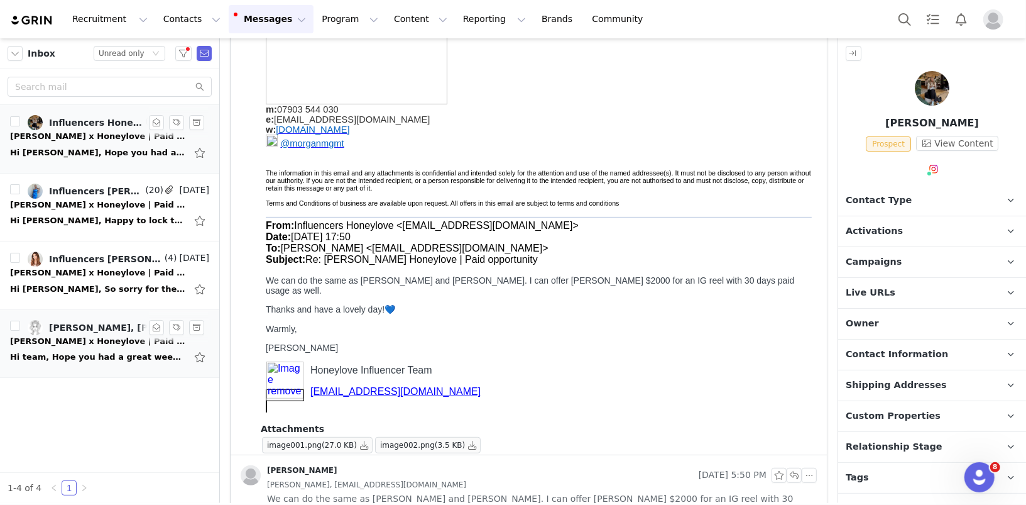
scroll to position [254, 0]
click at [539, 288] on p "We can do the same as Katie and Melissa. I can offer Georgina $2000 for an IG r…" at bounding box center [538, 287] width 546 height 20
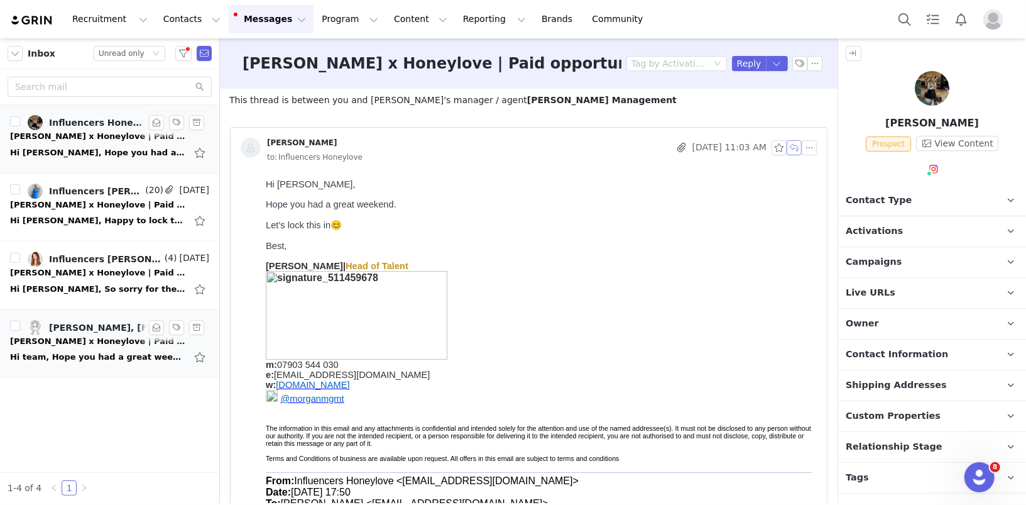
click at [796, 143] on button "button" at bounding box center [794, 147] width 15 height 15
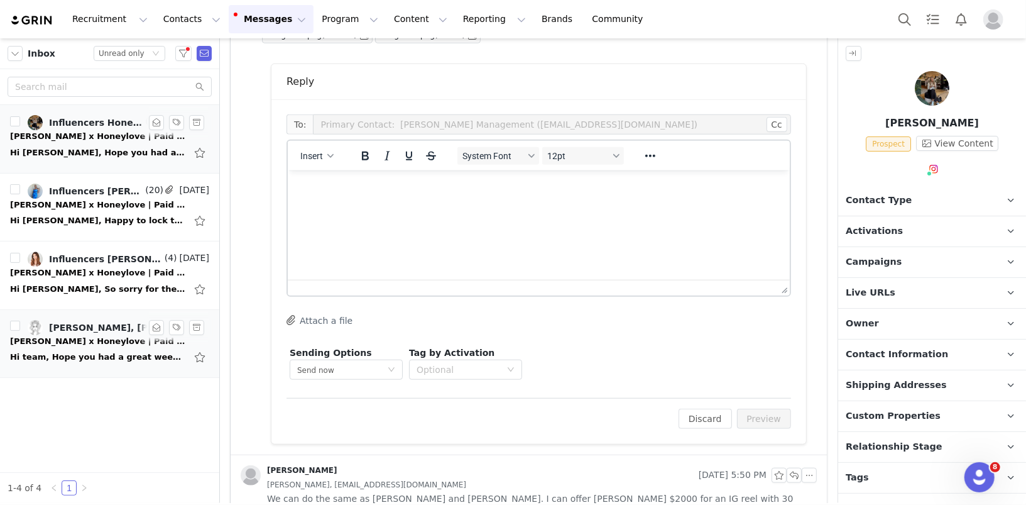
scroll to position [666, 0]
click at [449, 202] on html at bounding box center [538, 185] width 502 height 34
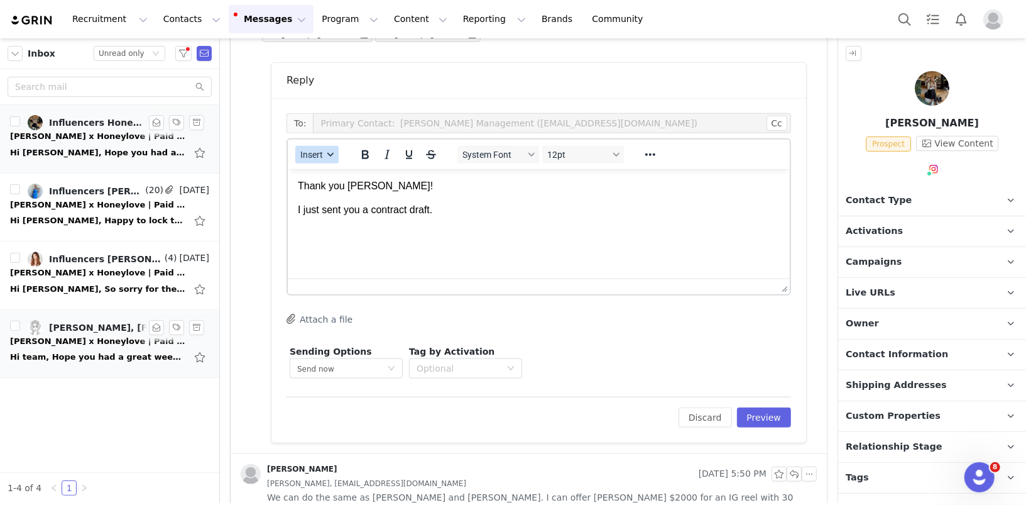
click at [321, 154] on span "Insert" at bounding box center [311, 155] width 23 height 10
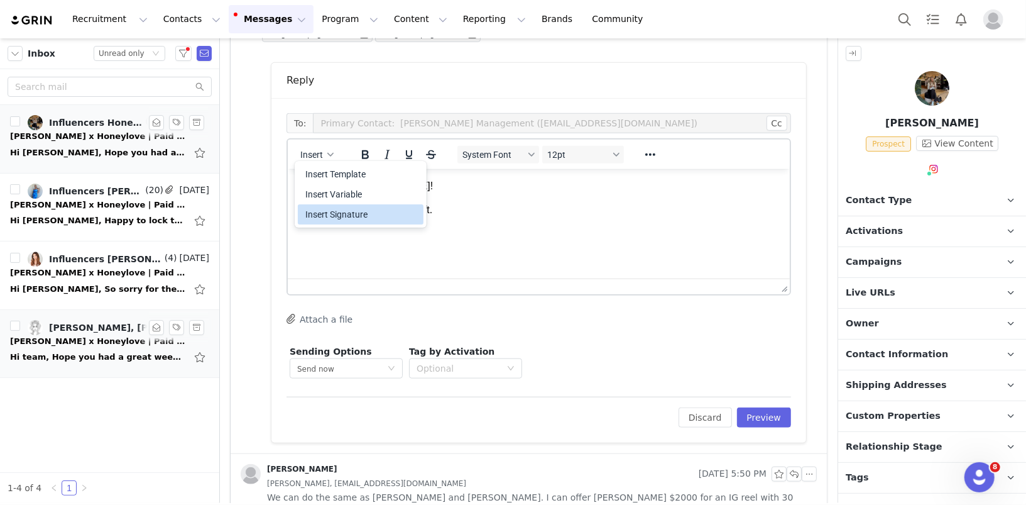
click at [326, 217] on div "Insert Signature" at bounding box center [361, 214] width 113 height 15
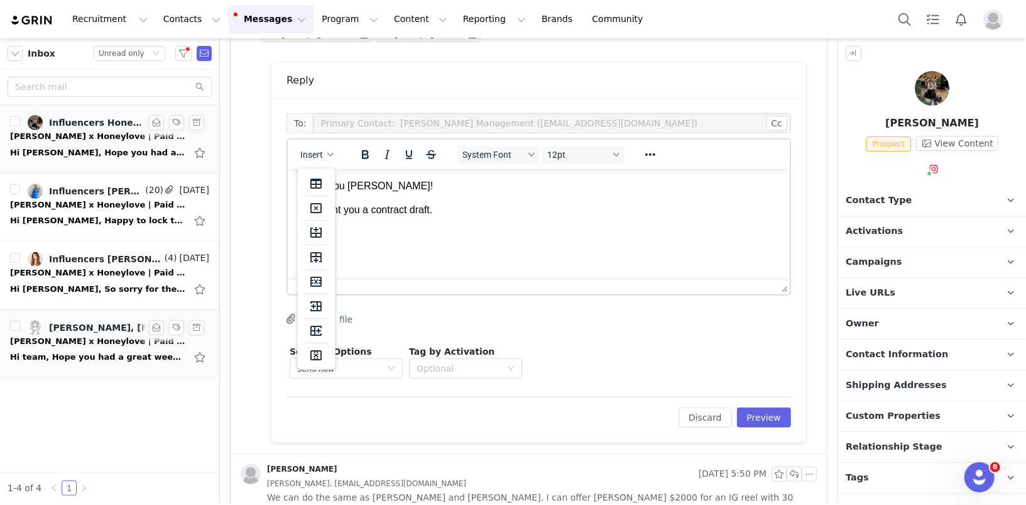
scroll to position [68, 0]
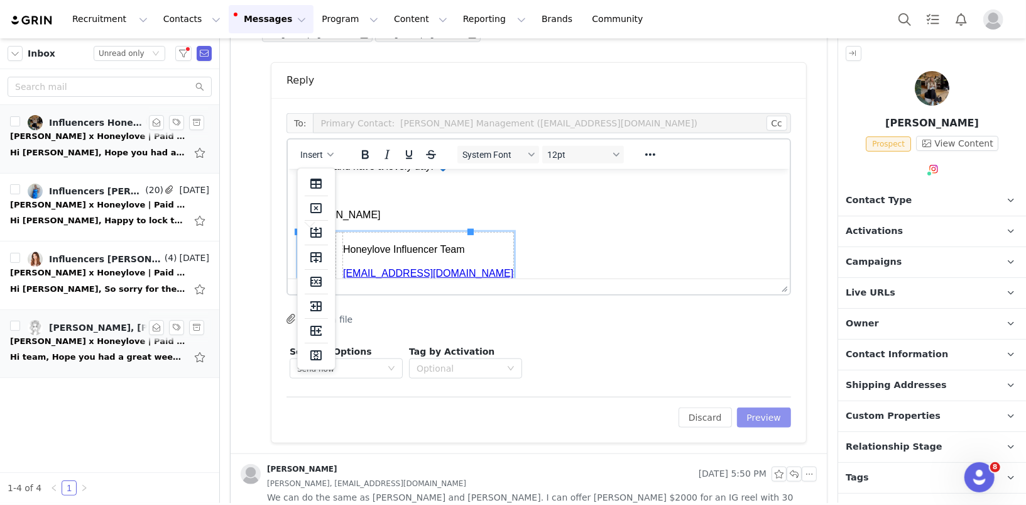
click at [765, 411] on button "Preview" at bounding box center [764, 417] width 55 height 20
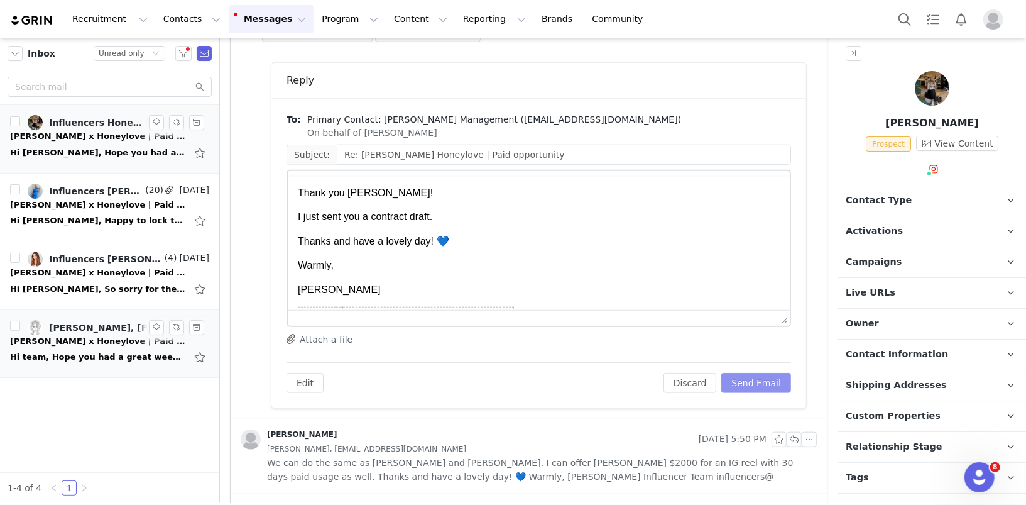
scroll to position [0, 0]
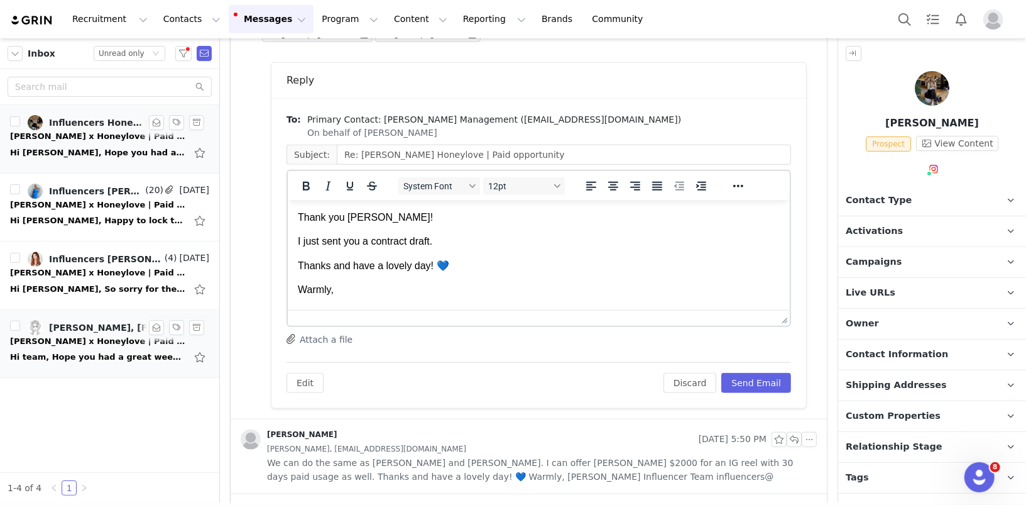
click at [559, 249] on body "Thank you Issy! I just sent you a contract draft. Thanks and have a lovely day!…" at bounding box center [538, 300] width 482 height 180
click at [534, 240] on p "I just sent you a contract draft." at bounding box center [538, 241] width 482 height 14
click at [757, 386] on button "Send Email" at bounding box center [756, 383] width 70 height 20
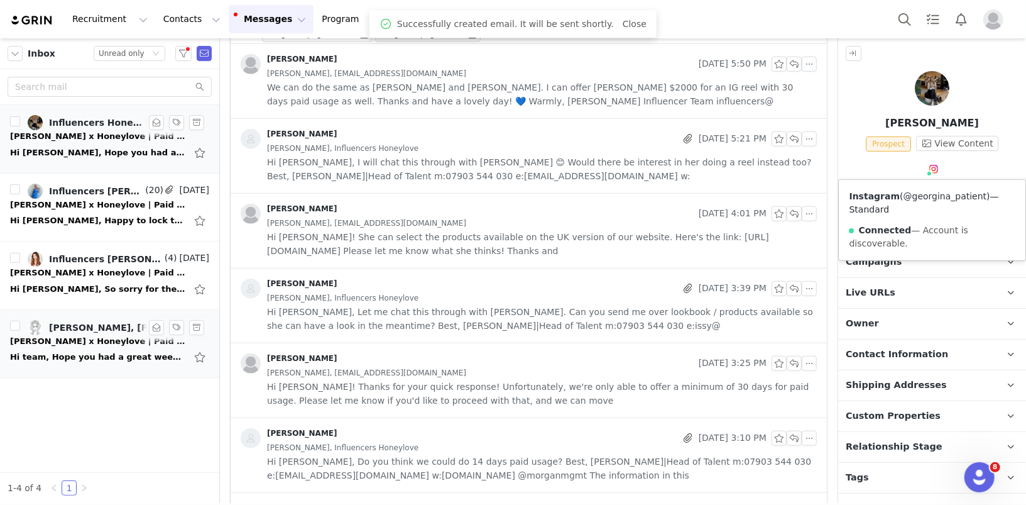
click at [926, 195] on link "@georgina_patient" at bounding box center [946, 196] width 84 height 10
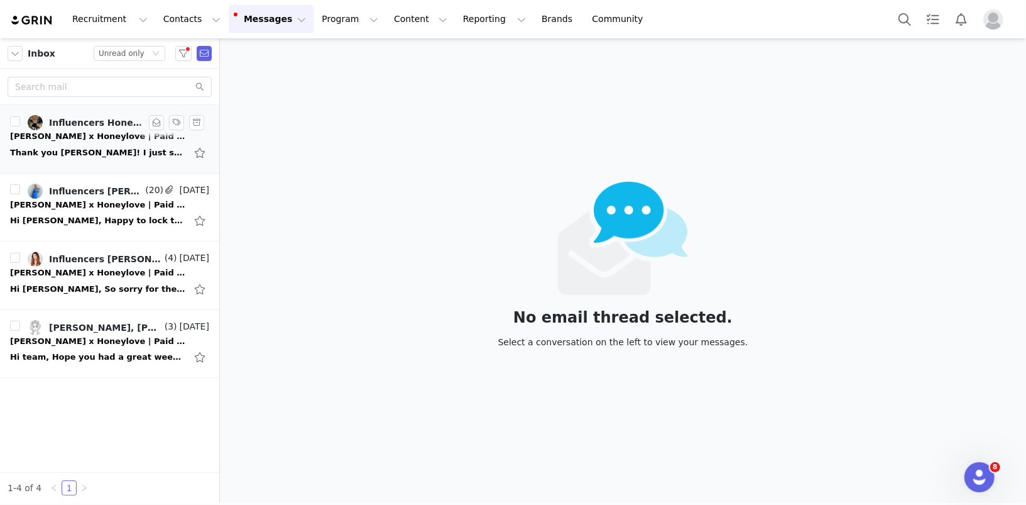
click at [118, 143] on div "Thank you [PERSON_NAME]! I just sent you a contract draft. Let me know what you…" at bounding box center [109, 153] width 199 height 20
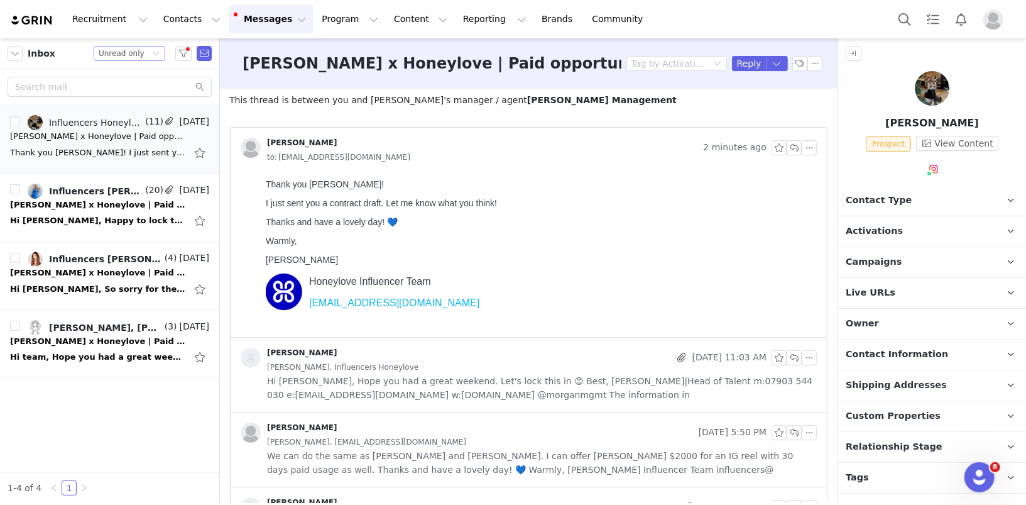
click at [116, 47] on div "Unread only" at bounding box center [122, 54] width 46 height 14
click at [118, 70] on li "All threads" at bounding box center [130, 76] width 72 height 20
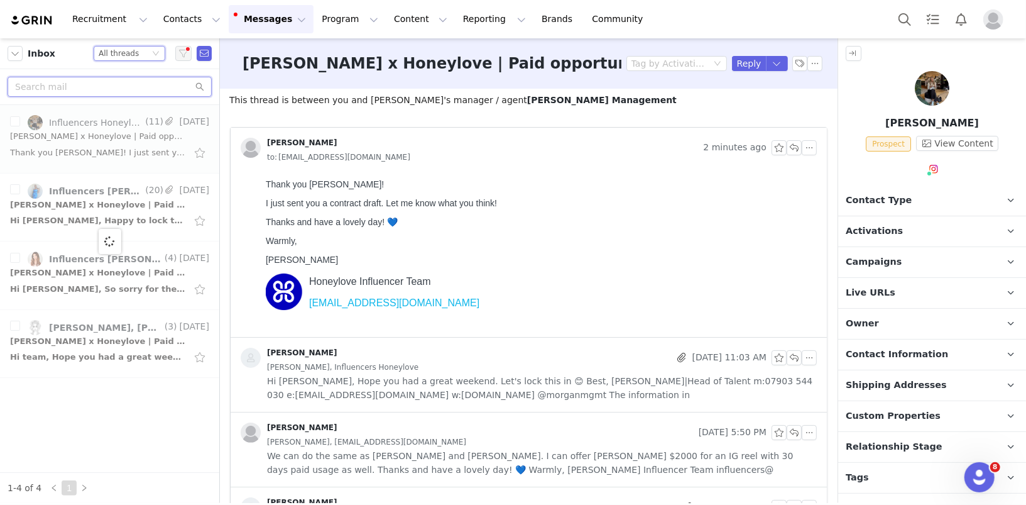
click at [67, 90] on input "text" at bounding box center [110, 87] width 204 height 20
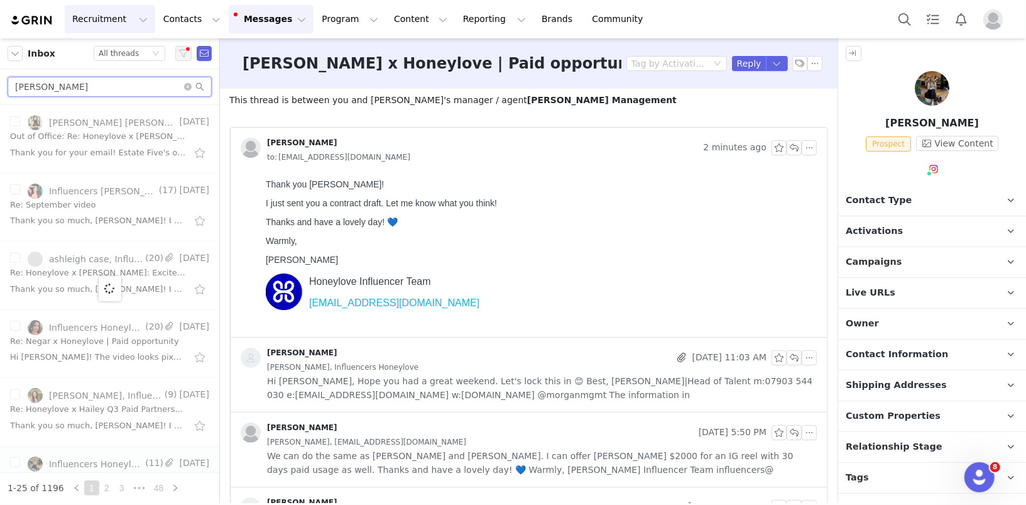
type input "[PERSON_NAME]"
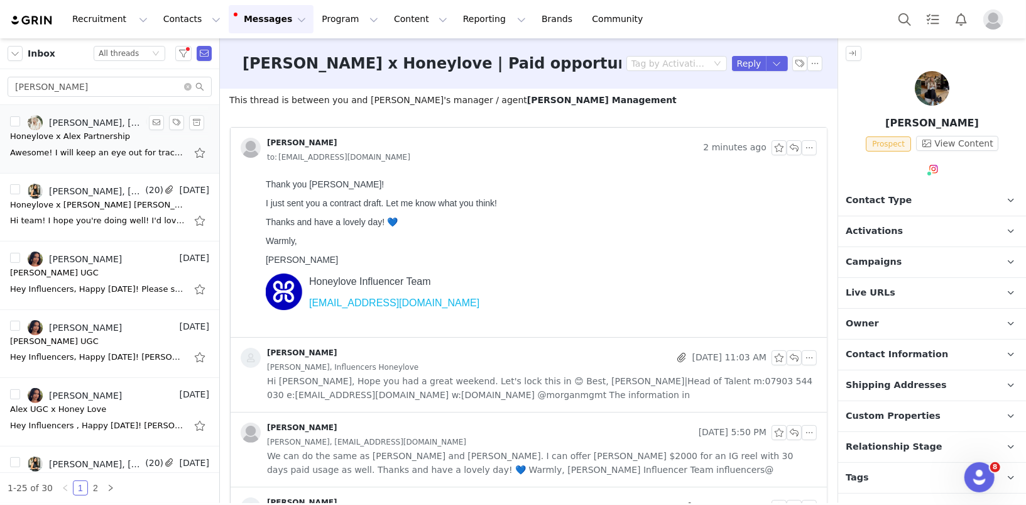
click at [91, 133] on div "Honeylove x Alex Partnership" at bounding box center [70, 136] width 120 height 13
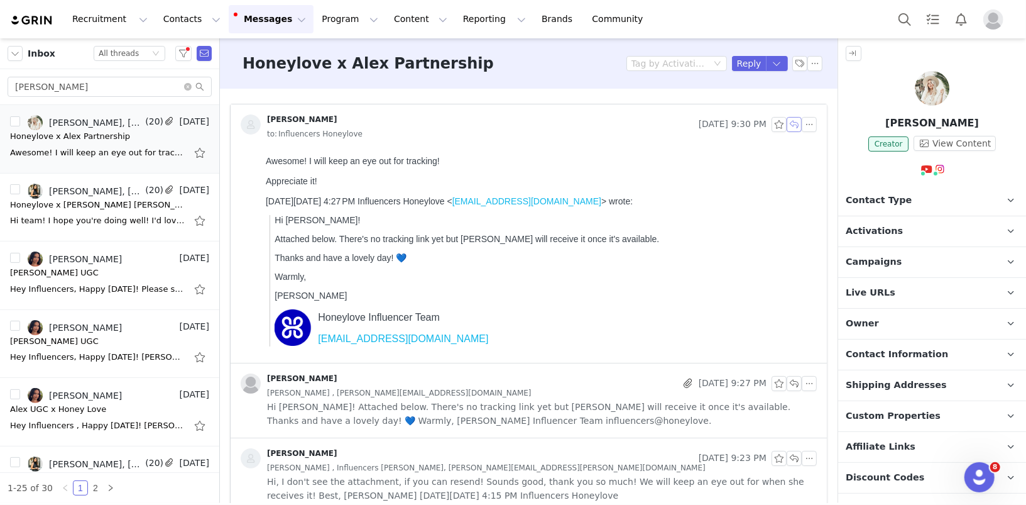
click at [792, 126] on button "button" at bounding box center [794, 124] width 15 height 15
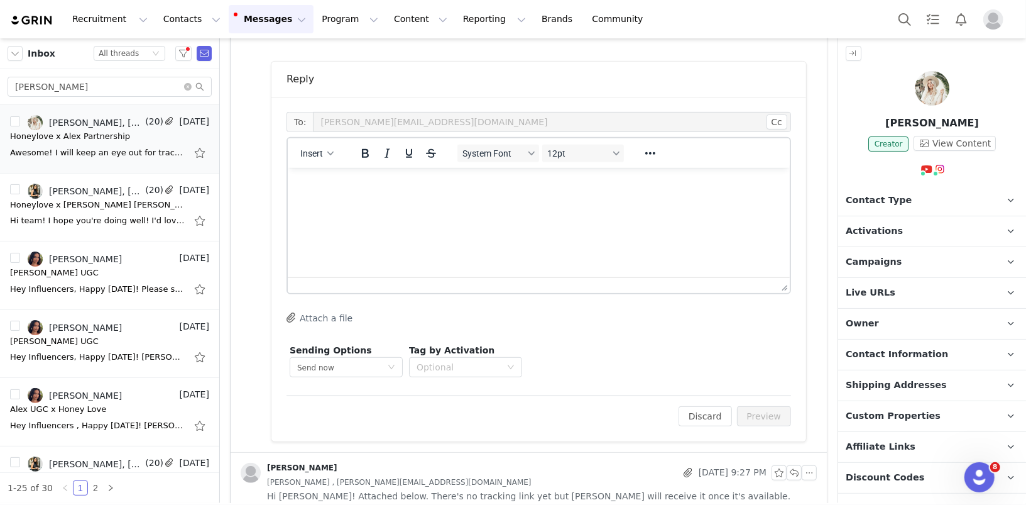
click at [356, 201] on html at bounding box center [538, 184] width 502 height 34
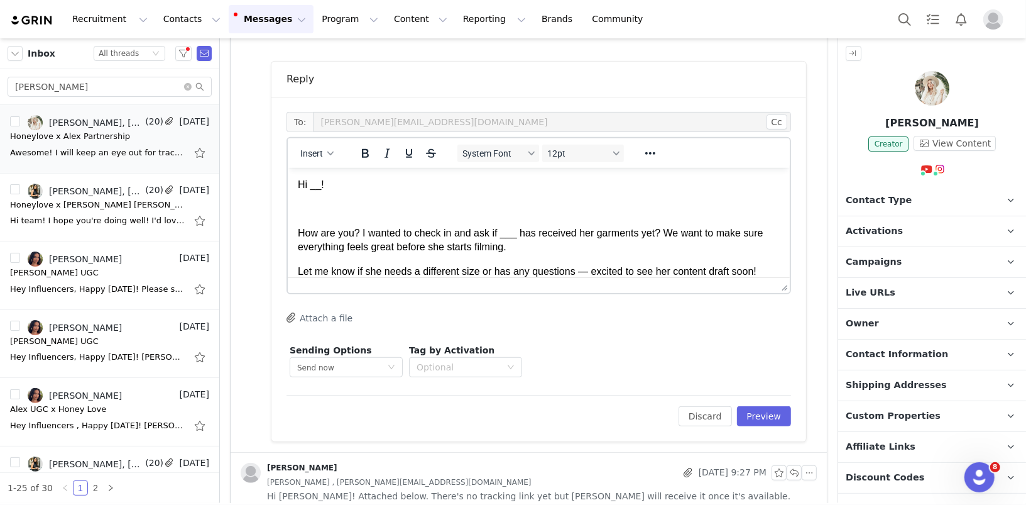
scroll to position [48, 0]
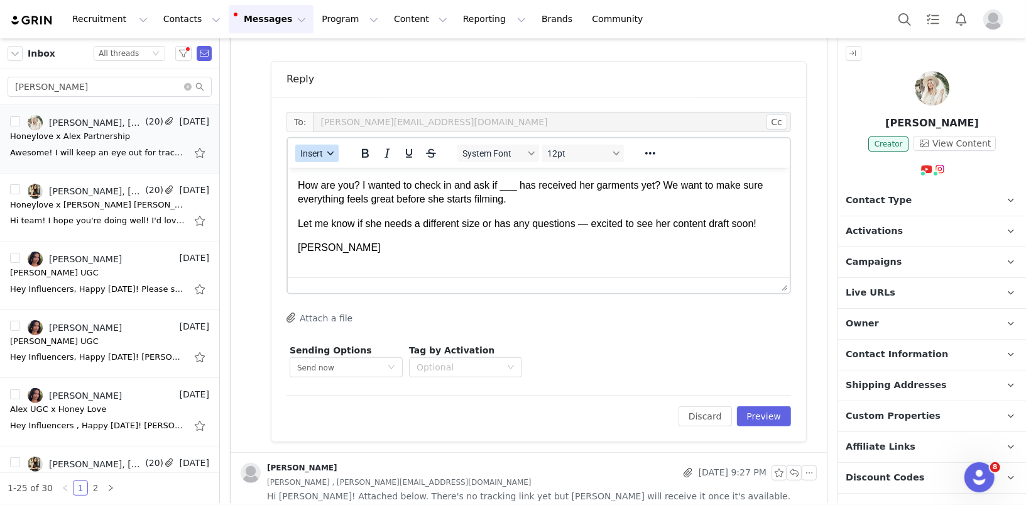
click at [319, 151] on span "Insert" at bounding box center [311, 153] width 23 height 10
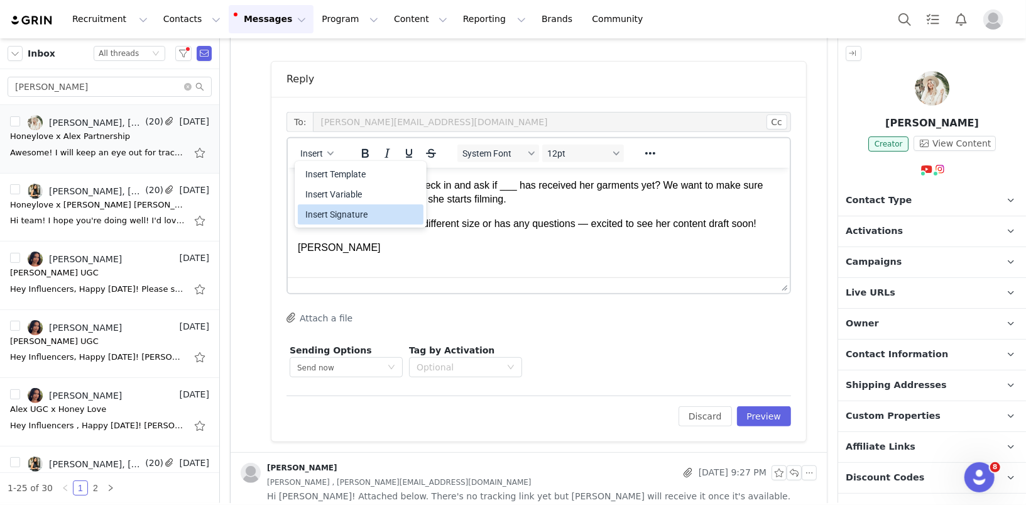
click at [332, 214] on div "Insert Signature" at bounding box center [361, 214] width 113 height 15
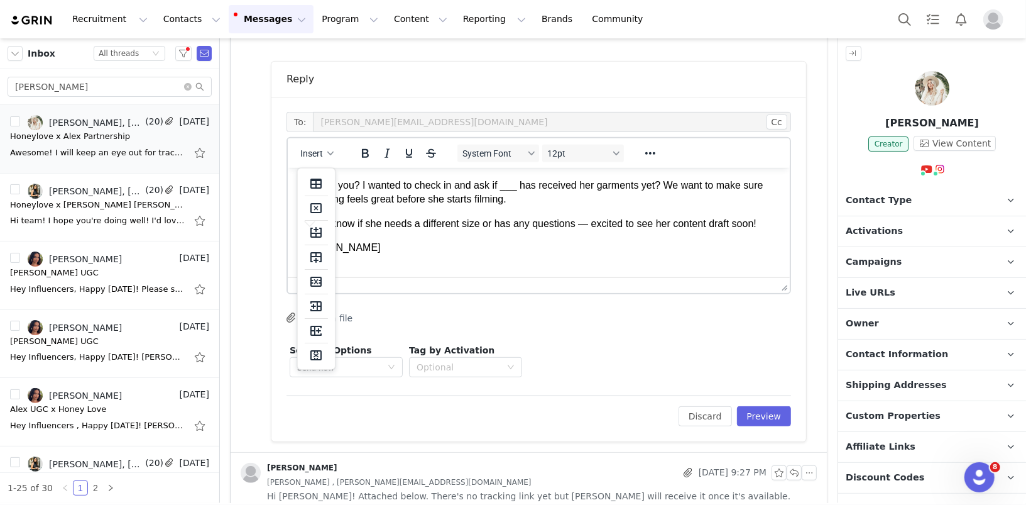
scroll to position [155, 0]
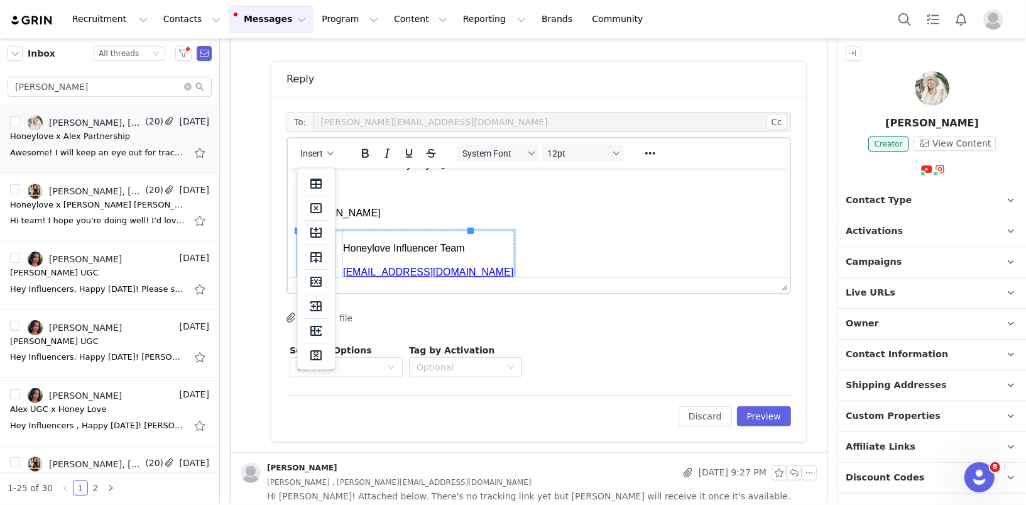
click at [498, 214] on p "[PERSON_NAME]" at bounding box center [538, 212] width 482 height 14
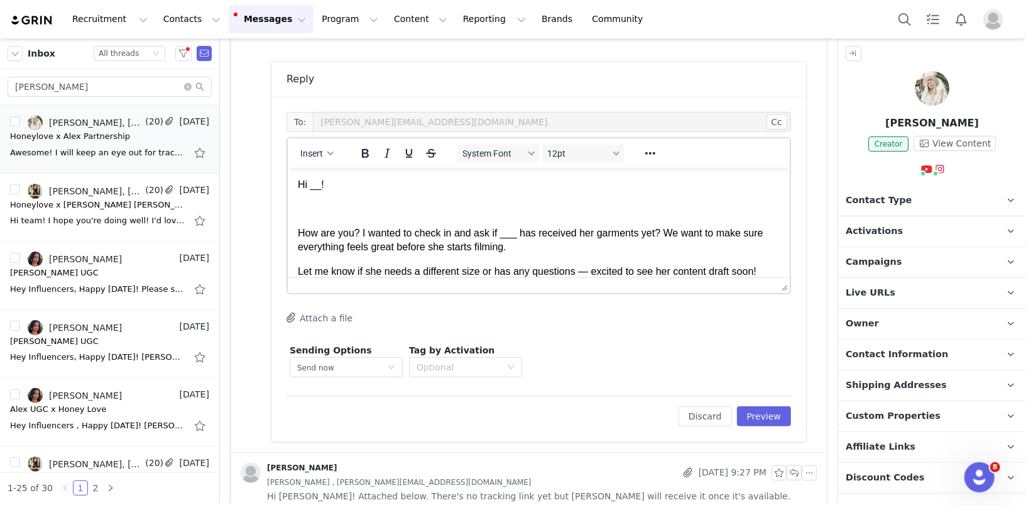
click at [515, 217] on body "Hi __! How are you? I wanted to check in and ask if ___ has received her garmen…" at bounding box center [538, 310] width 482 height 266
click at [368, 205] on p "Rich Text Area. Press ALT-0 for help." at bounding box center [538, 208] width 482 height 14
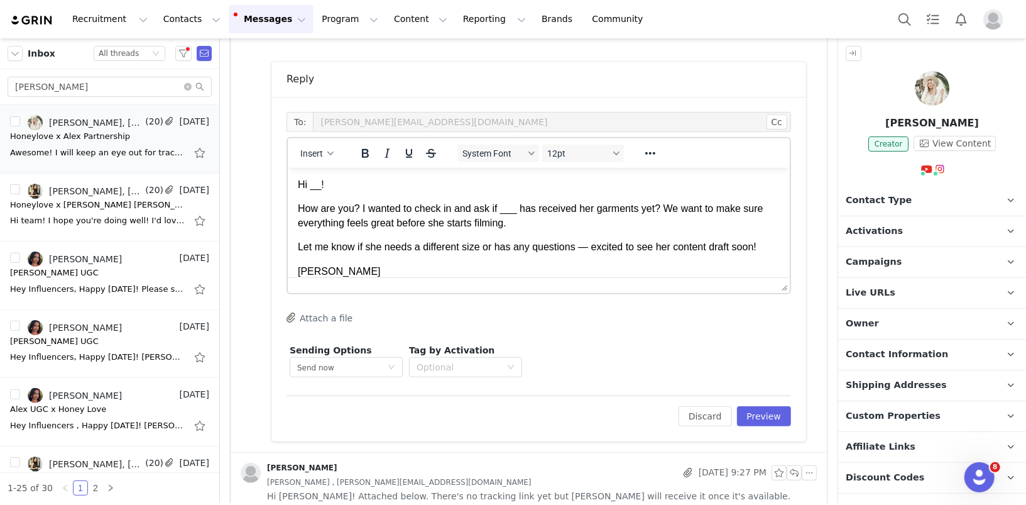
click at [886, 358] on span "Contact Information" at bounding box center [897, 355] width 102 height 14
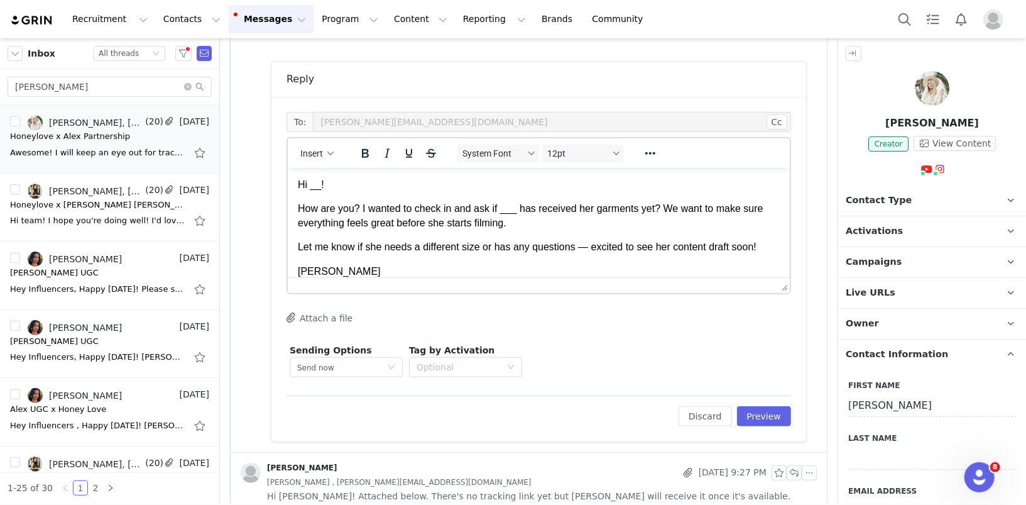
scroll to position [289, 0]
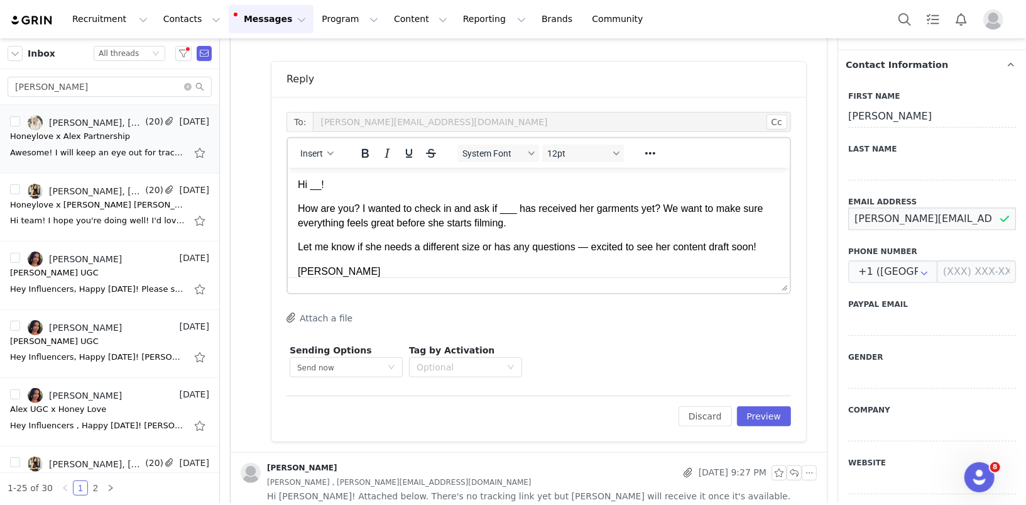
click at [868, 224] on input "[PERSON_NAME][EMAIL_ADDRESS][DOMAIN_NAME]" at bounding box center [932, 218] width 168 height 23
click at [317, 186] on p "Hi __!" at bounding box center [538, 184] width 482 height 14
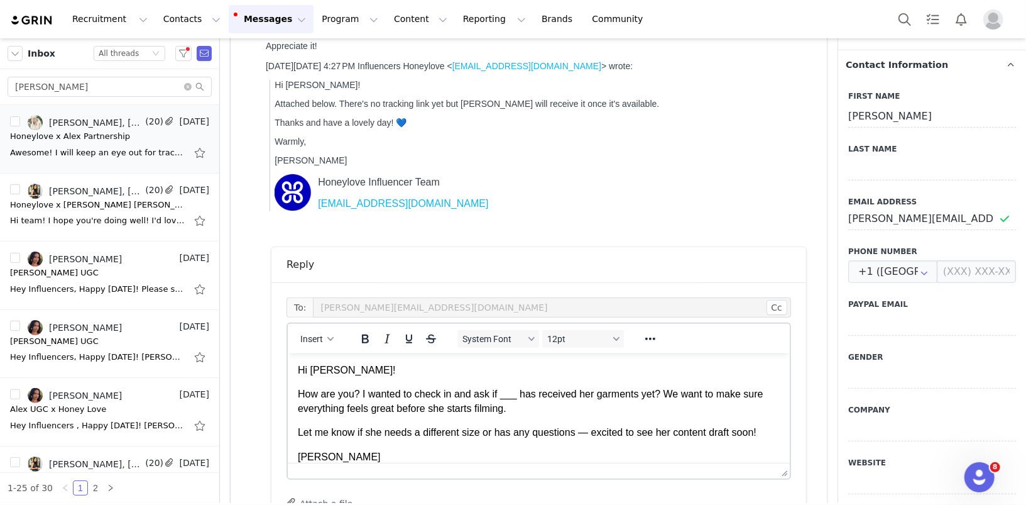
scroll to position [149, 0]
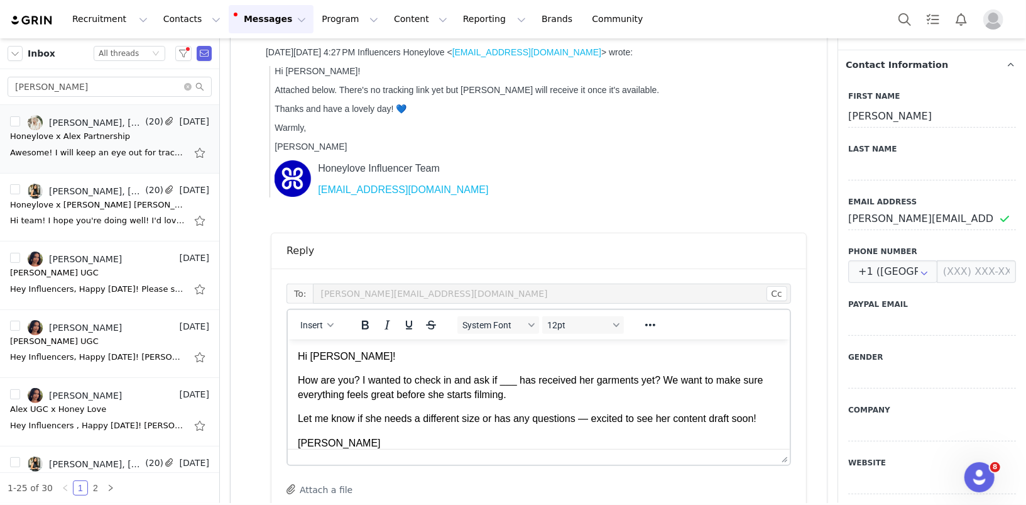
click at [516, 380] on p "How are you? I wanted to check in and ask if ___ has received her garments yet?…" at bounding box center [538, 387] width 482 height 28
click at [667, 378] on p "How are you? I wanted to check in and ask if [PERSON_NAME] has received her gar…" at bounding box center [538, 387] width 482 height 28
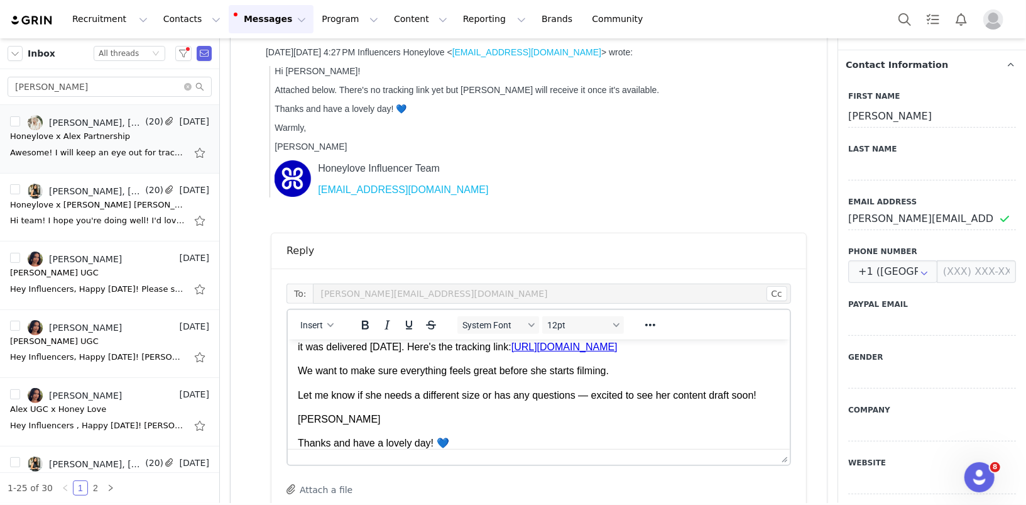
scroll to position [54, 0]
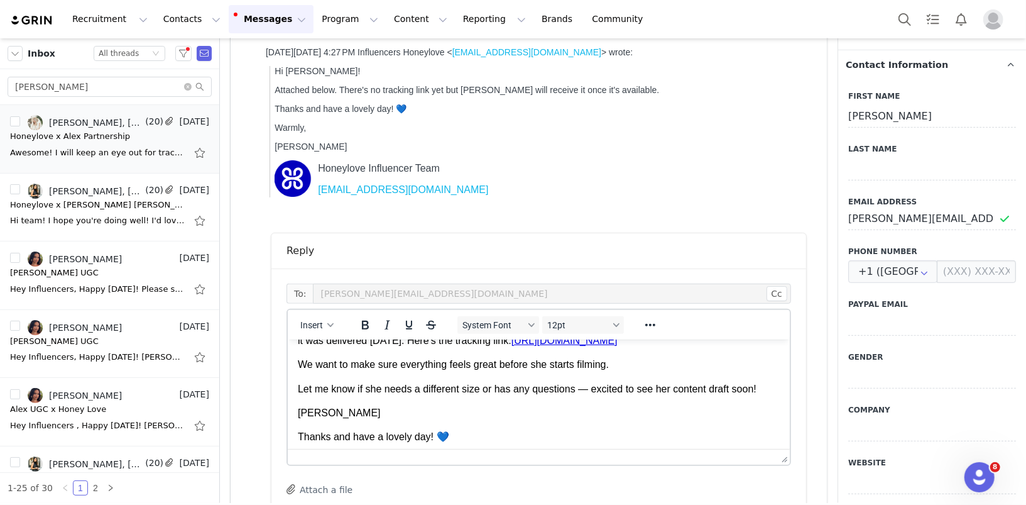
click at [299, 386] on p "Let me know if she needs a different size or has any questions — excited to see…" at bounding box center [538, 388] width 482 height 14
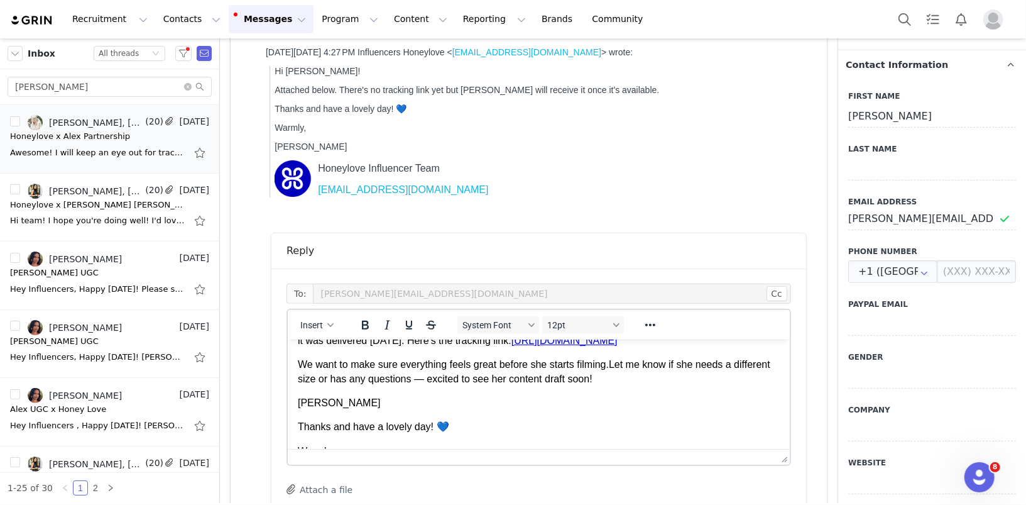
drag, startPoint x: 616, startPoint y: 363, endPoint x: 686, endPoint y: 380, distance: 71.6
click at [686, 380] on p "We want to make sure everything feels great before she starts filming. Let me k…" at bounding box center [538, 371] width 482 height 28
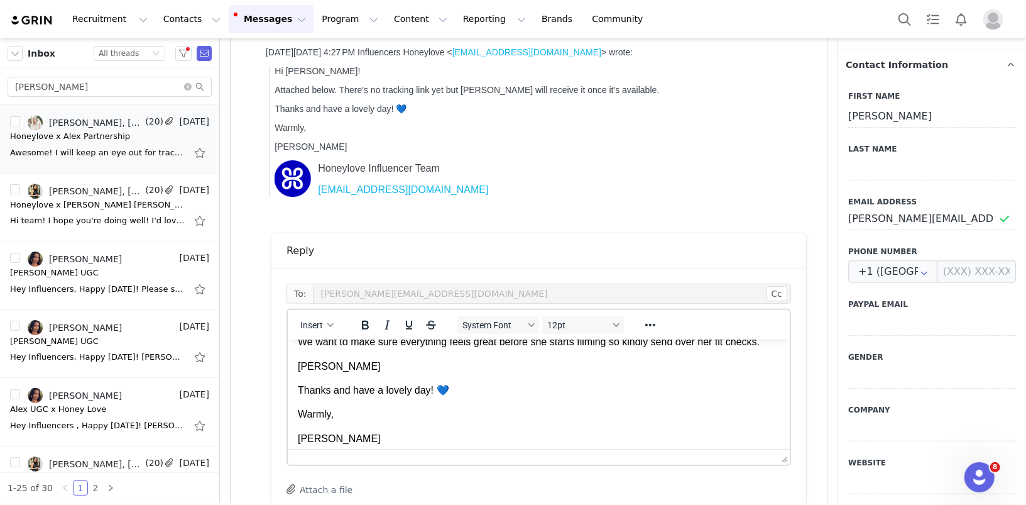
scroll to position [83, 0]
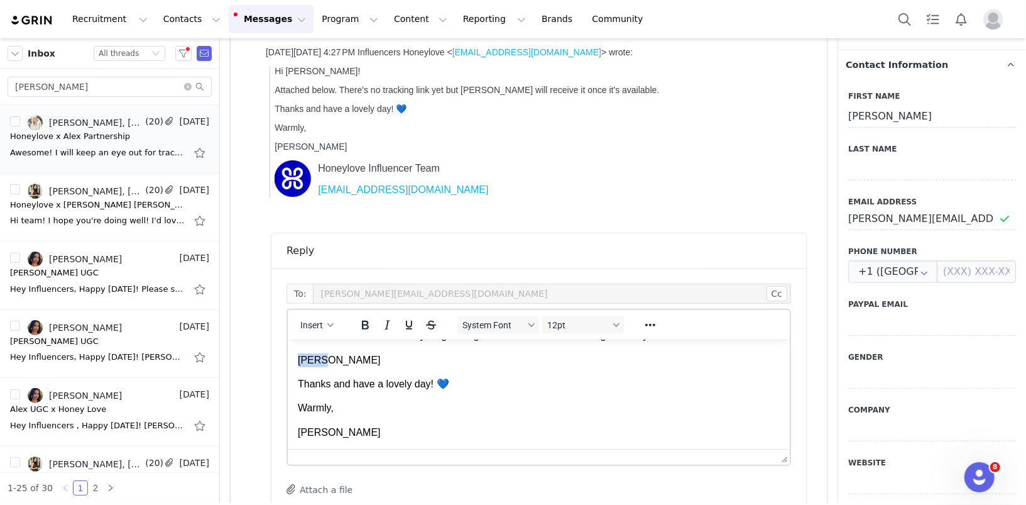
drag, startPoint x: 355, startPoint y: 363, endPoint x: 205, endPoint y: 363, distance: 149.6
click at [287, 363] on html "Hi [PERSON_NAME]! How are you? I wanted to check in and ask if [PERSON_NAME] ha…" at bounding box center [538, 387] width 502 height 263
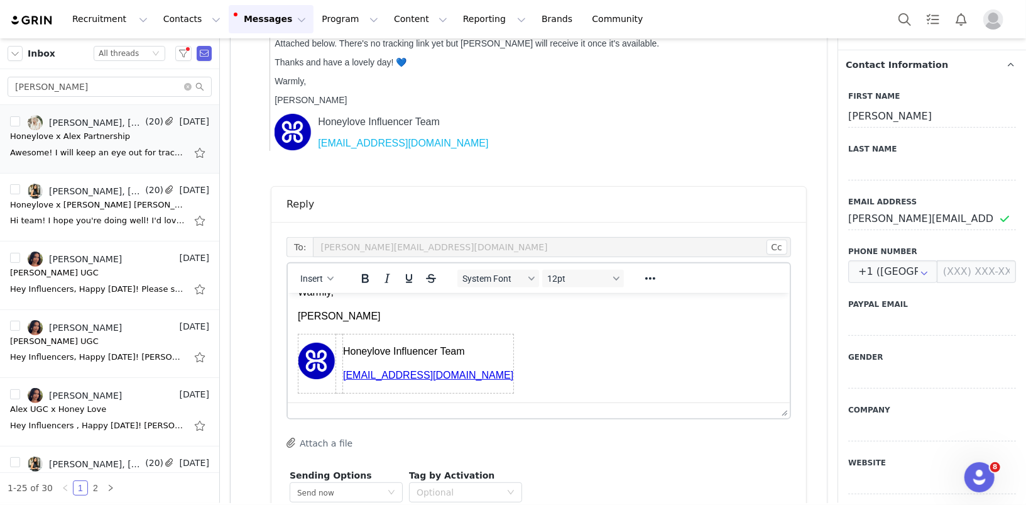
scroll to position [300, 0]
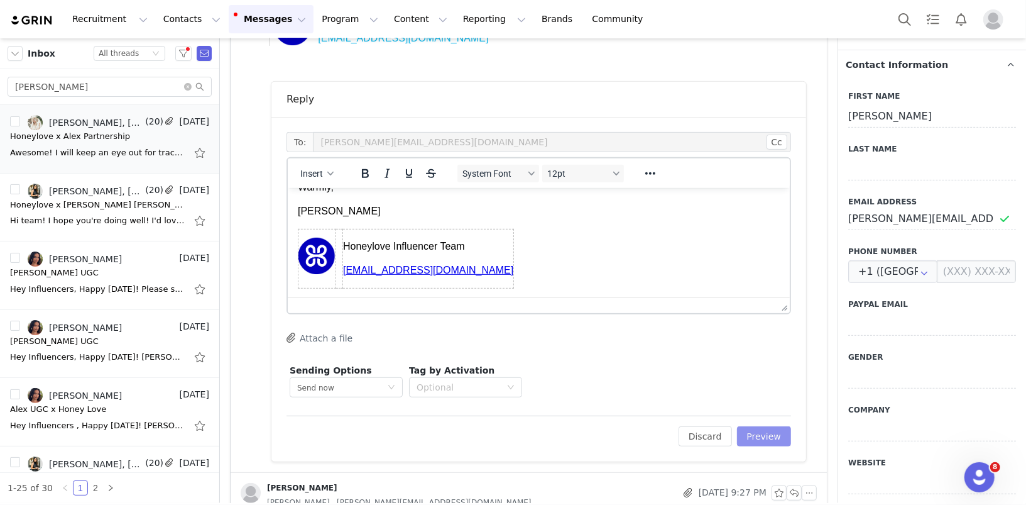
click at [763, 438] on button "Preview" at bounding box center [764, 436] width 55 height 20
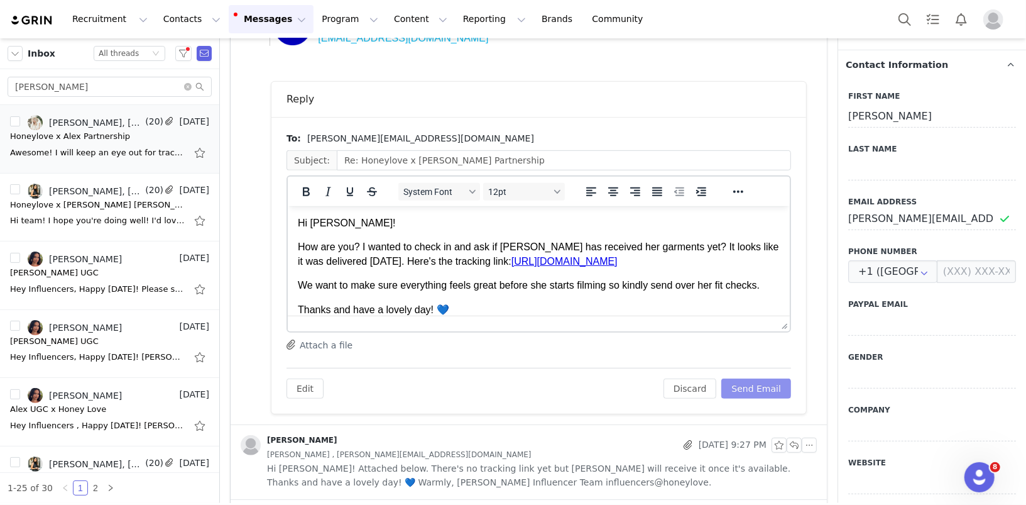
scroll to position [0, 0]
click at [762, 383] on button "Send Email" at bounding box center [756, 388] width 70 height 20
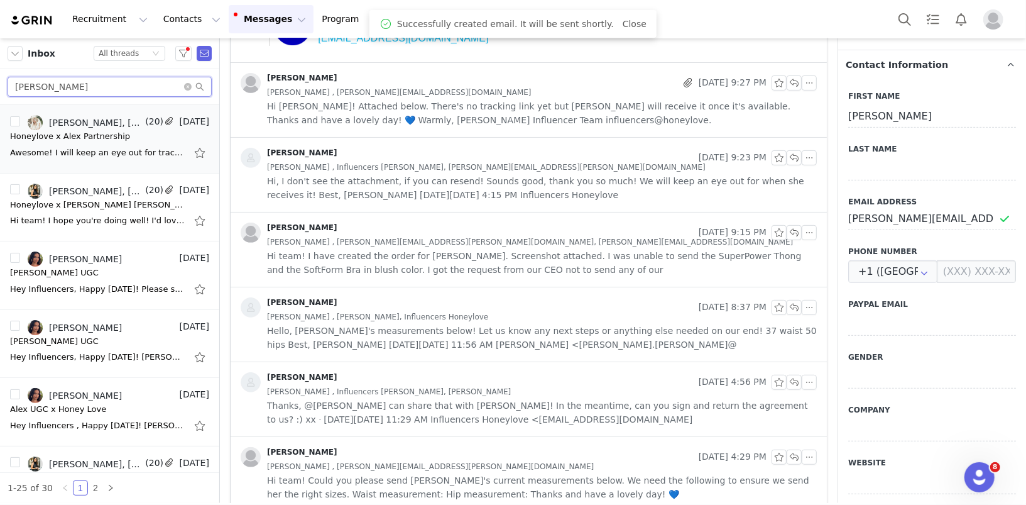
click at [184, 85] on input "[PERSON_NAME]" at bounding box center [110, 87] width 204 height 20
click at [187, 85] on icon "icon: close-circle" at bounding box center [188, 87] width 8 height 8
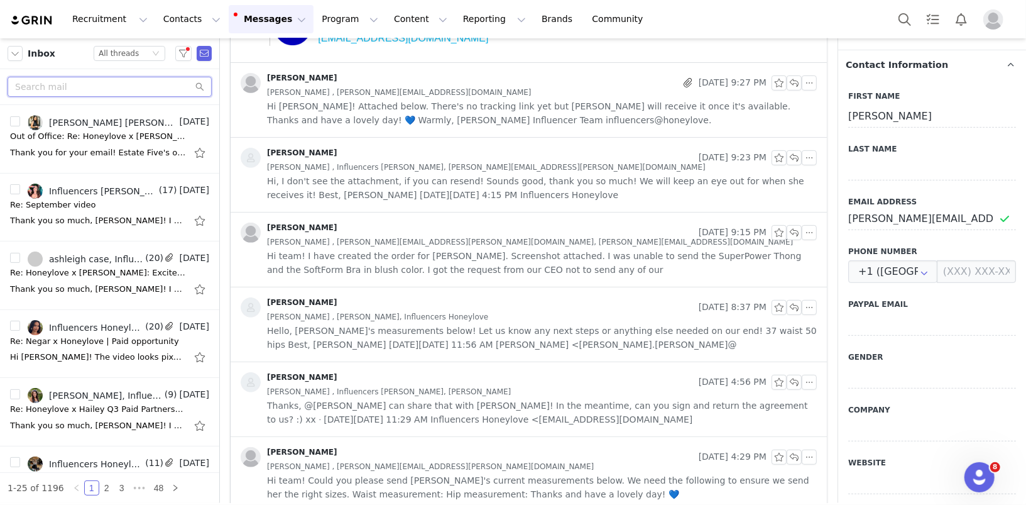
click at [53, 86] on input "text" at bounding box center [110, 87] width 204 height 20
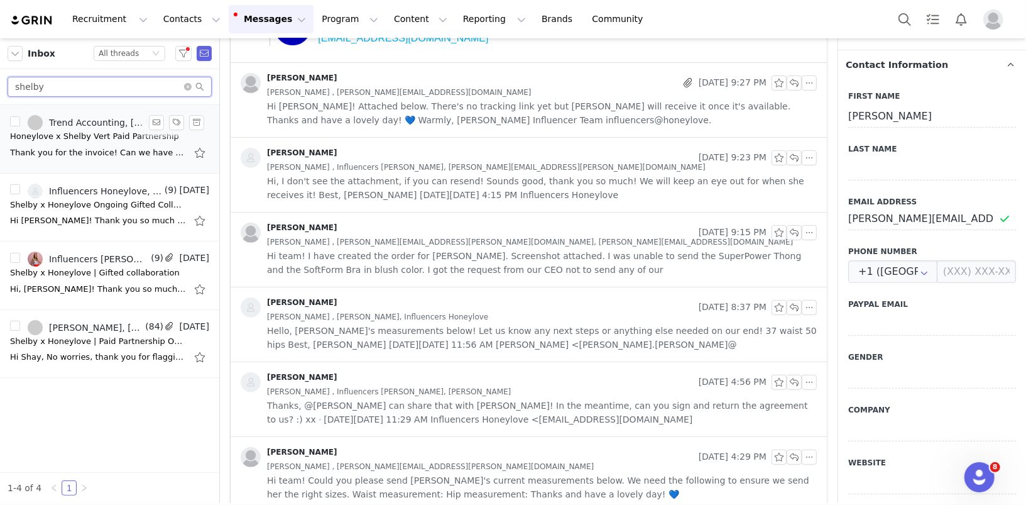
type input "shelby"
click at [80, 156] on div "Thank you for the invoice! Can we have a copy of the video without text where […" at bounding box center [98, 152] width 176 height 13
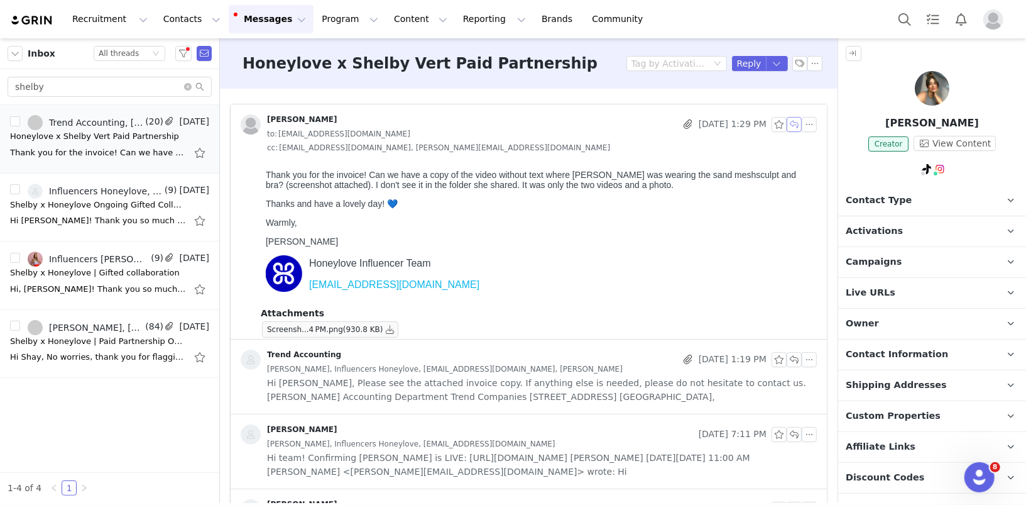
click at [796, 120] on button "button" at bounding box center [794, 124] width 15 height 15
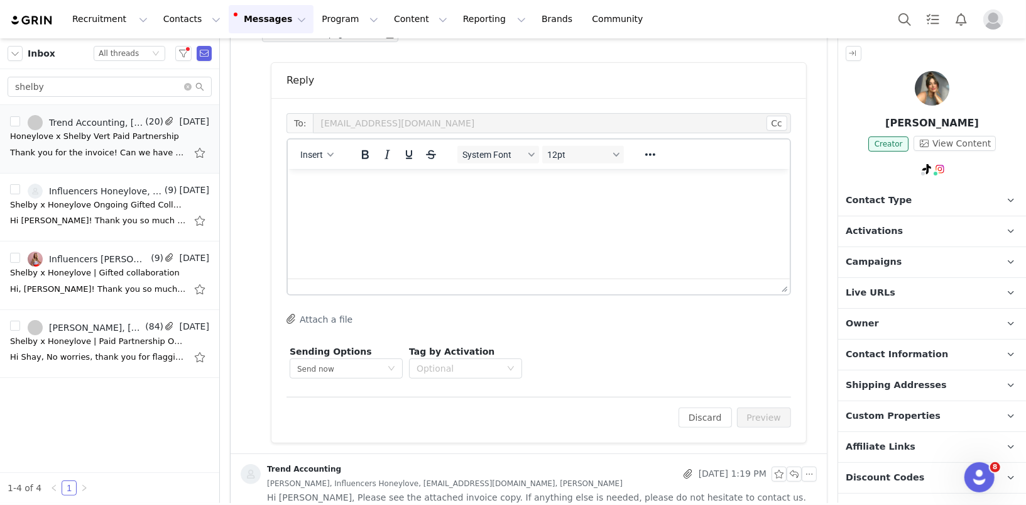
click at [442, 202] on html at bounding box center [538, 185] width 502 height 34
click at [706, 407] on button "Discard" at bounding box center [705, 417] width 53 height 20
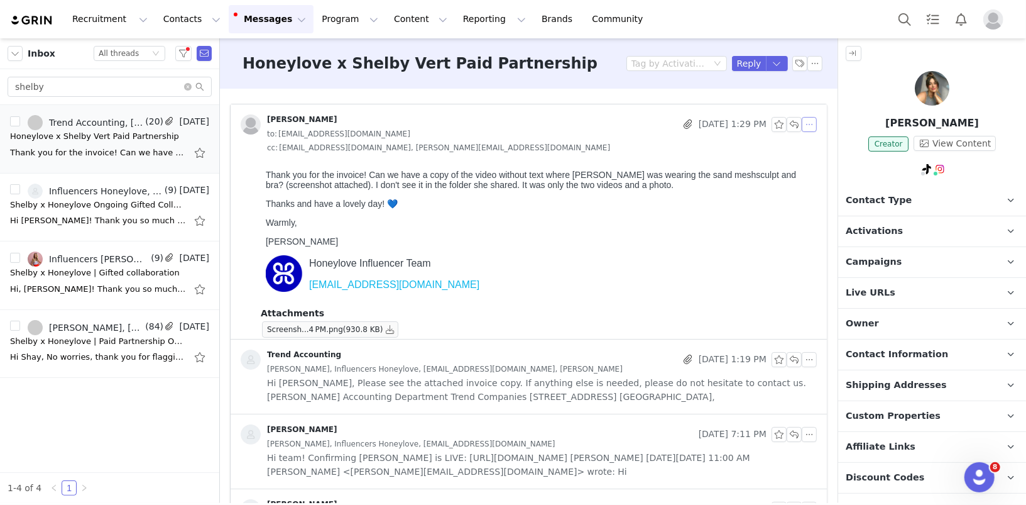
click at [814, 123] on button "button" at bounding box center [809, 124] width 15 height 15
click at [815, 148] on li "Reply All" at bounding box center [829, 147] width 53 height 20
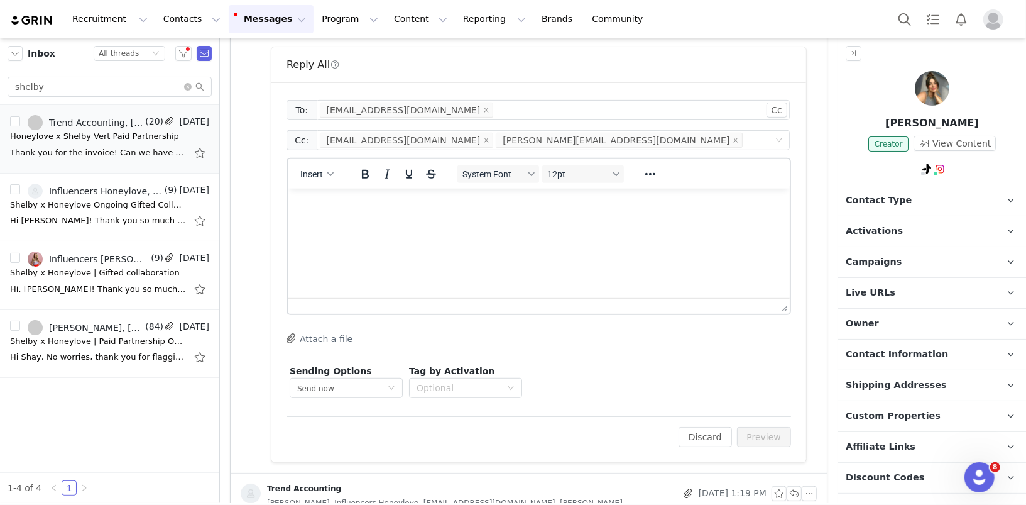
click at [460, 219] on html at bounding box center [538, 205] width 502 height 34
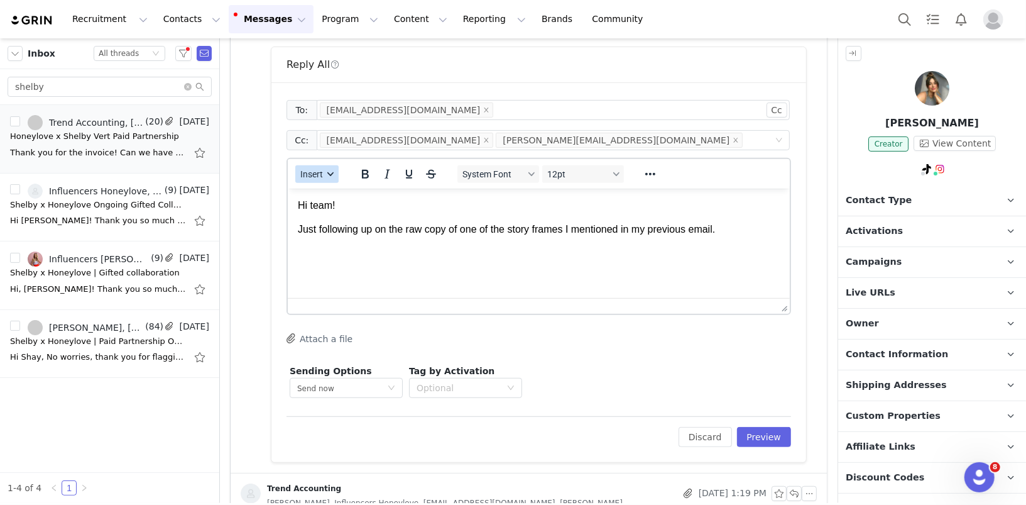
click at [314, 170] on span "Insert" at bounding box center [311, 174] width 23 height 10
click at [324, 230] on div "Insert Signature" at bounding box center [361, 234] width 113 height 15
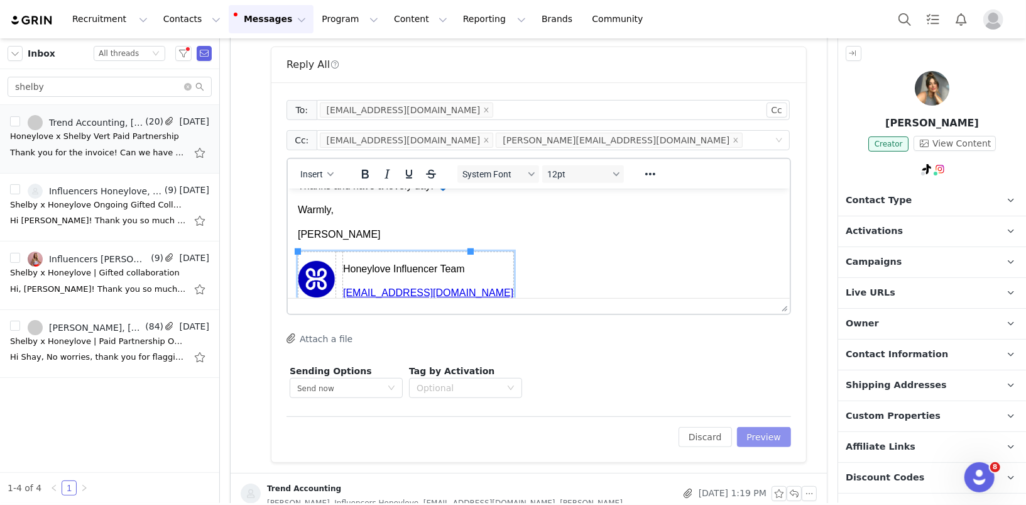
click at [769, 434] on button "Preview" at bounding box center [764, 437] width 55 height 20
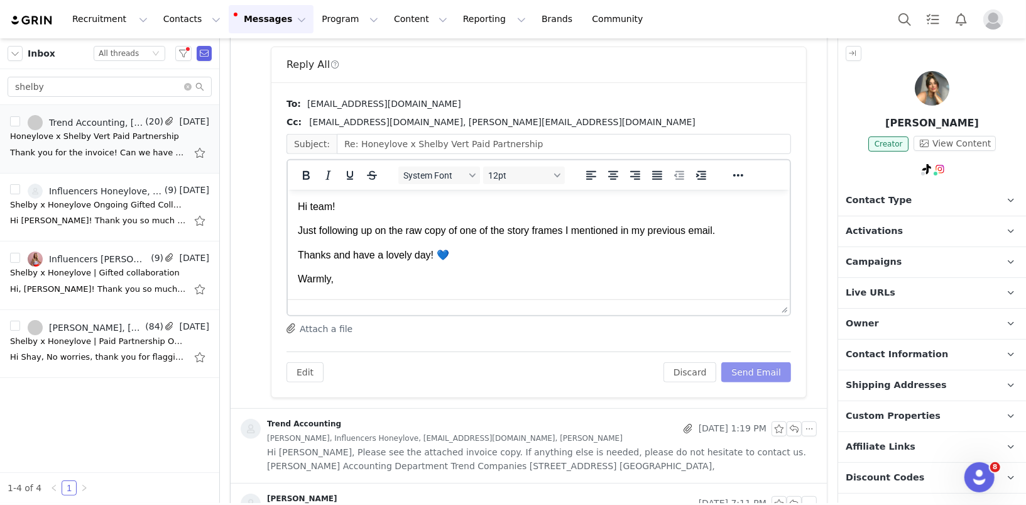
scroll to position [0, 0]
click at [750, 373] on button "Send Email" at bounding box center [756, 372] width 70 height 20
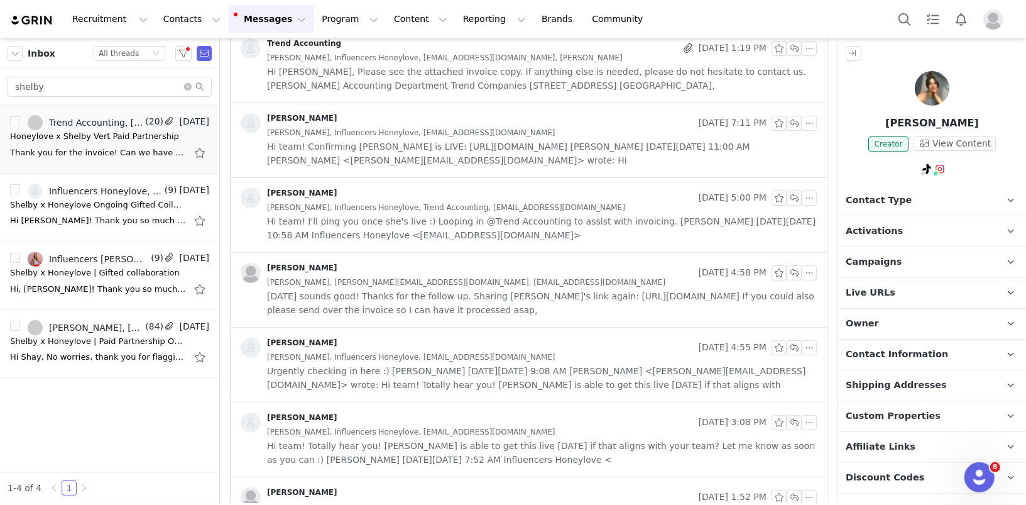
click at [187, 90] on span at bounding box center [194, 86] width 20 height 9
click at [187, 85] on icon "icon: close-circle" at bounding box center [188, 87] width 8 height 8
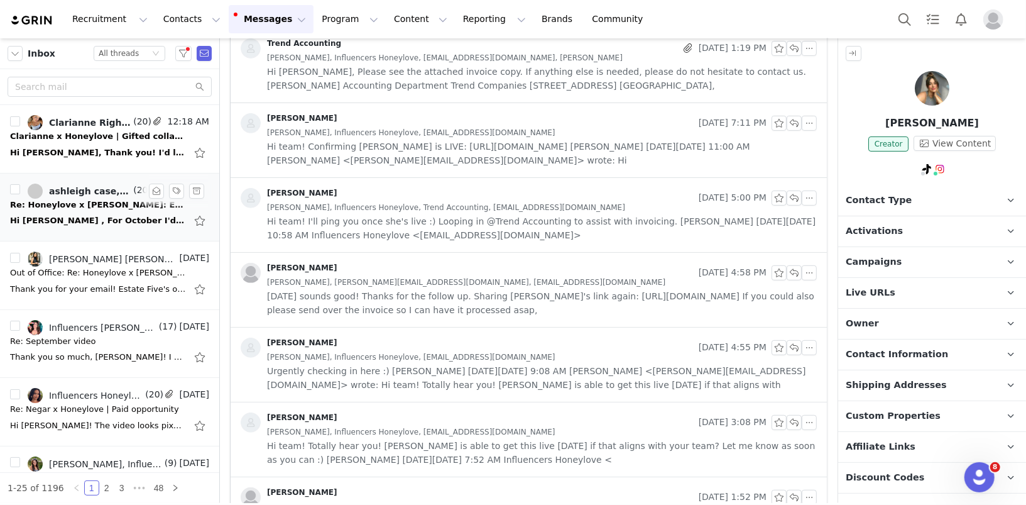
click at [84, 209] on div "Re: Honeylove x [PERSON_NAME]: Excited to Keep Creating Together This Q2!" at bounding box center [98, 205] width 176 height 13
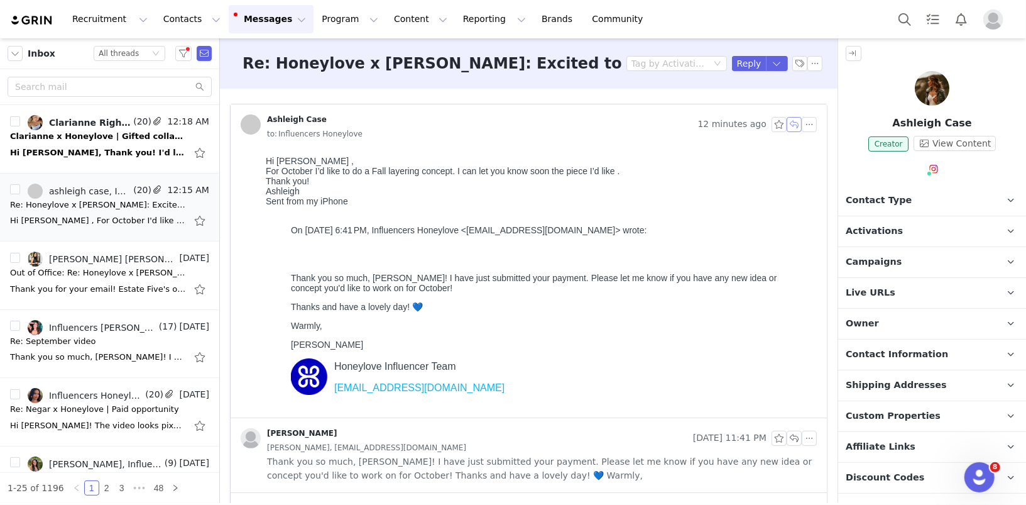
click at [792, 125] on button "button" at bounding box center [794, 124] width 15 height 15
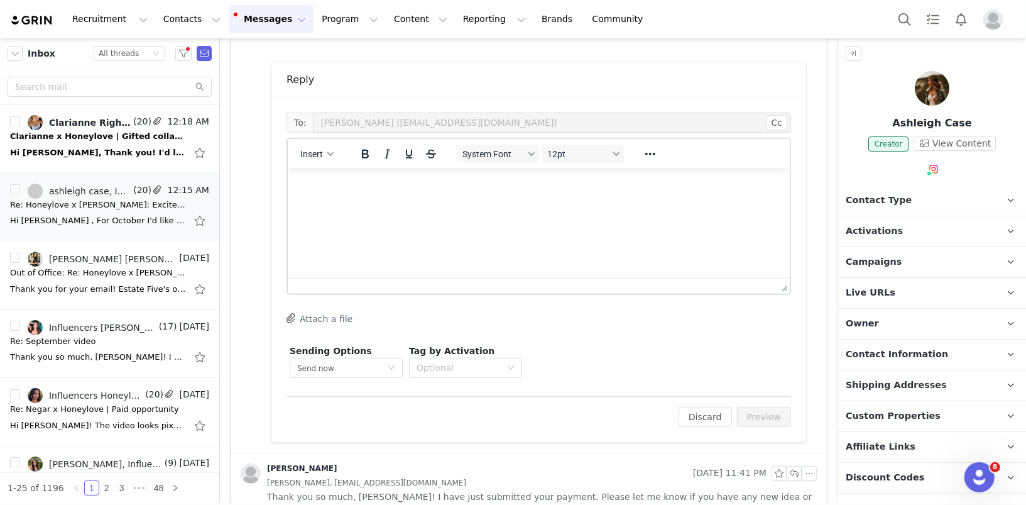
click at [367, 202] on html at bounding box center [538, 185] width 502 height 34
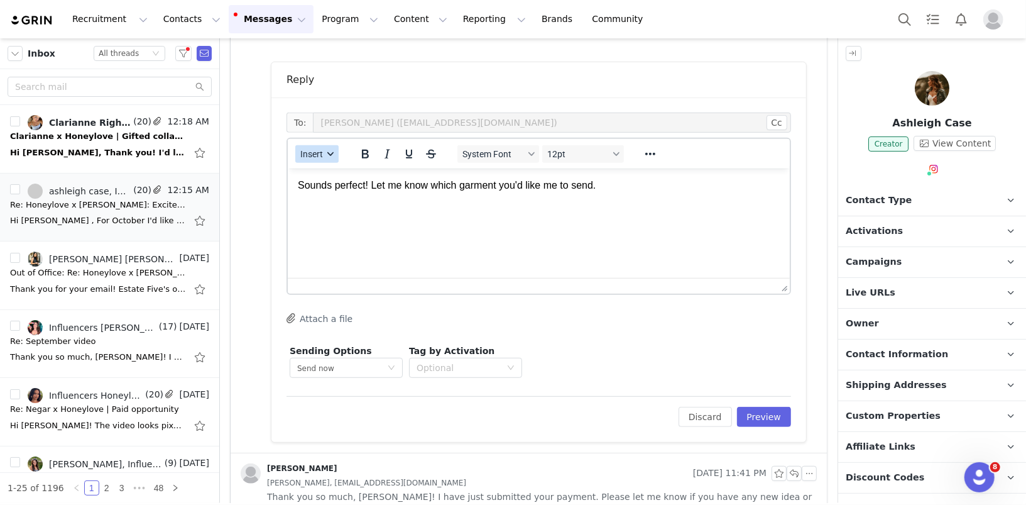
click at [316, 149] on span "Insert" at bounding box center [311, 154] width 23 height 10
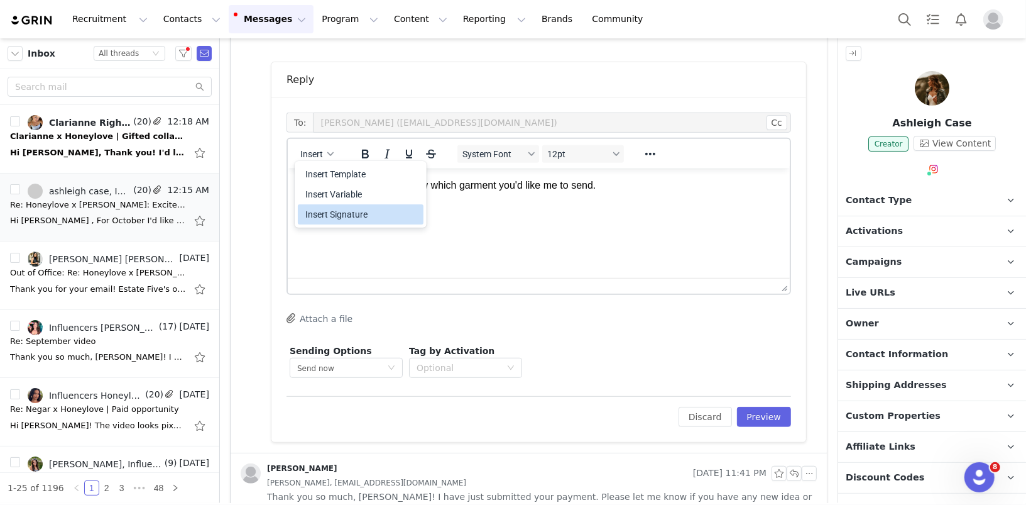
click at [331, 221] on div "Insert Signature" at bounding box center [361, 214] width 113 height 15
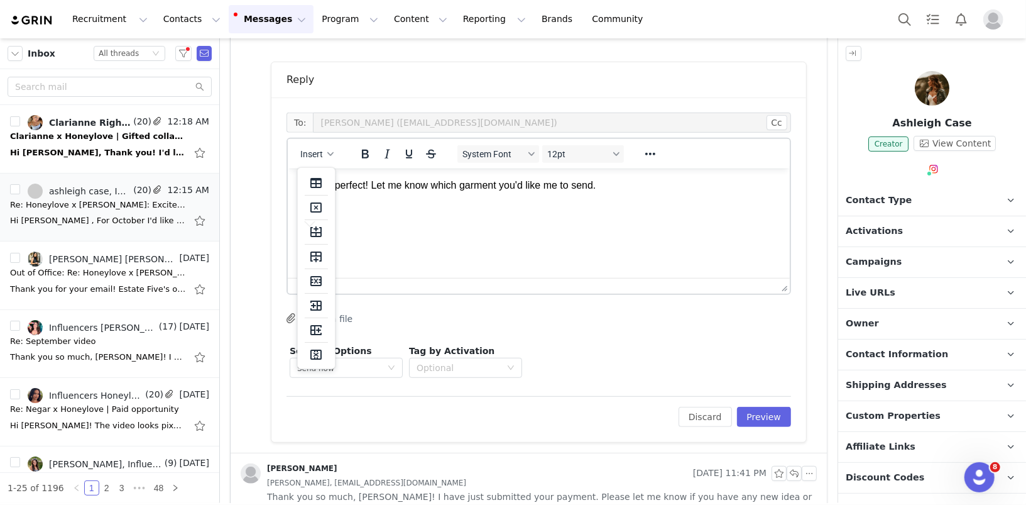
scroll to position [44, 0]
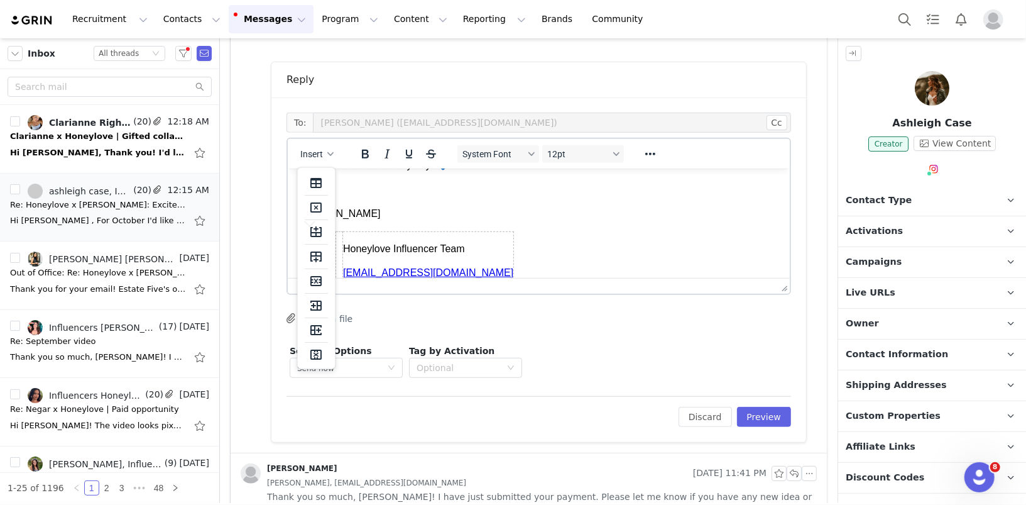
click at [405, 189] on p "Warmly," at bounding box center [538, 189] width 482 height 14
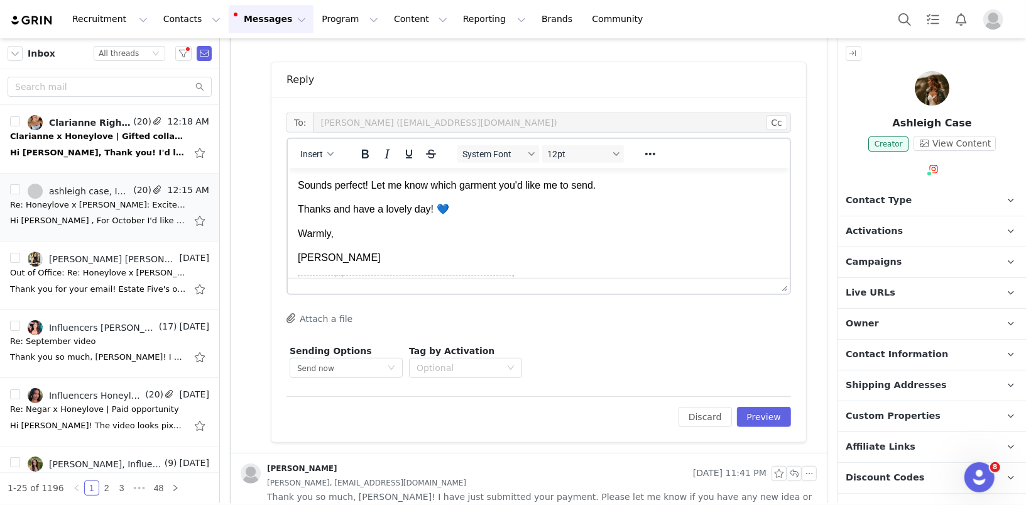
click at [368, 184] on p "Sounds perfect! Let me know which garment you'd like me to send." at bounding box center [538, 185] width 482 height 14
click at [772, 416] on button "Preview" at bounding box center [764, 417] width 55 height 20
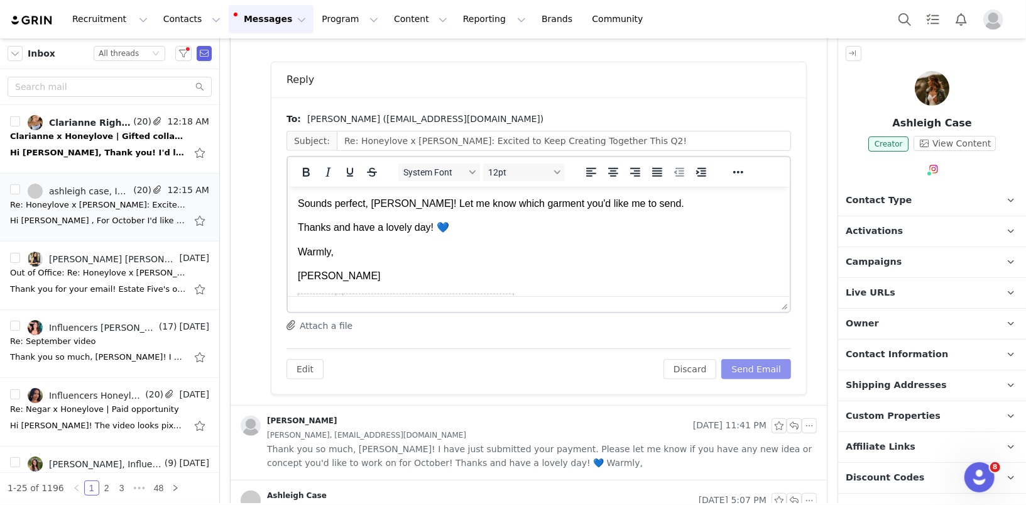
click at [769, 366] on button "Send Email" at bounding box center [756, 369] width 70 height 20
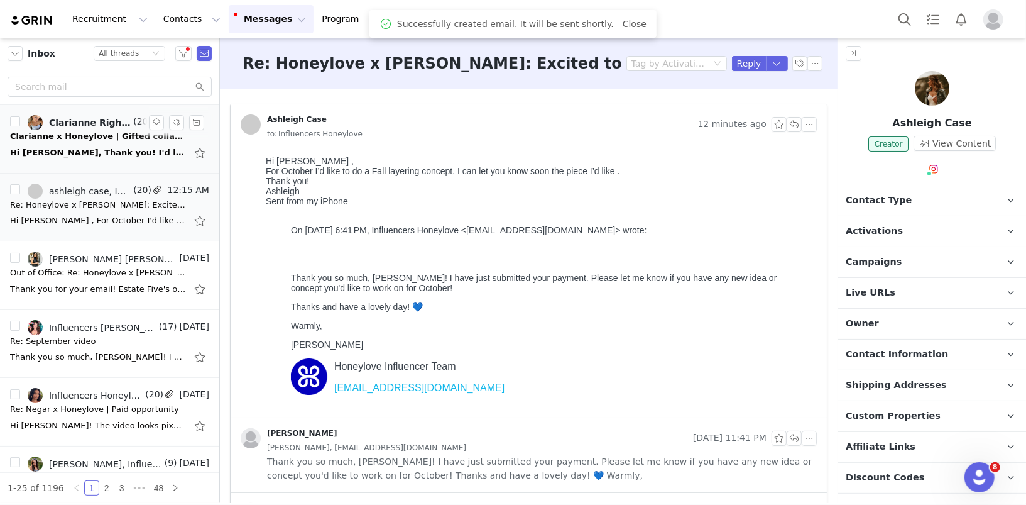
click at [123, 156] on div "Hi [PERSON_NAME], Thank you! I'd love to create some content for your bras! Are…" at bounding box center [98, 152] width 176 height 13
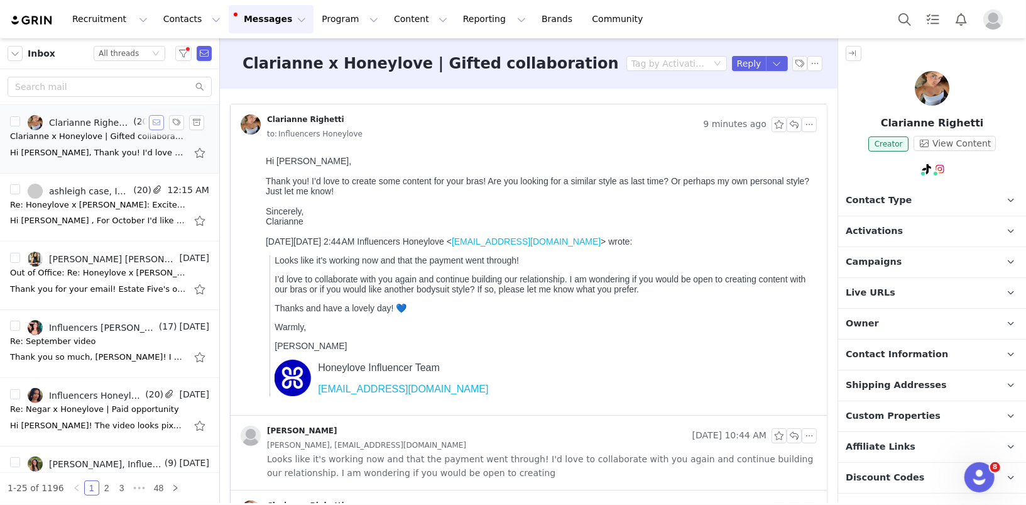
click at [157, 122] on button "button" at bounding box center [156, 122] width 15 height 15
